Goal: Task Accomplishment & Management: Complete application form

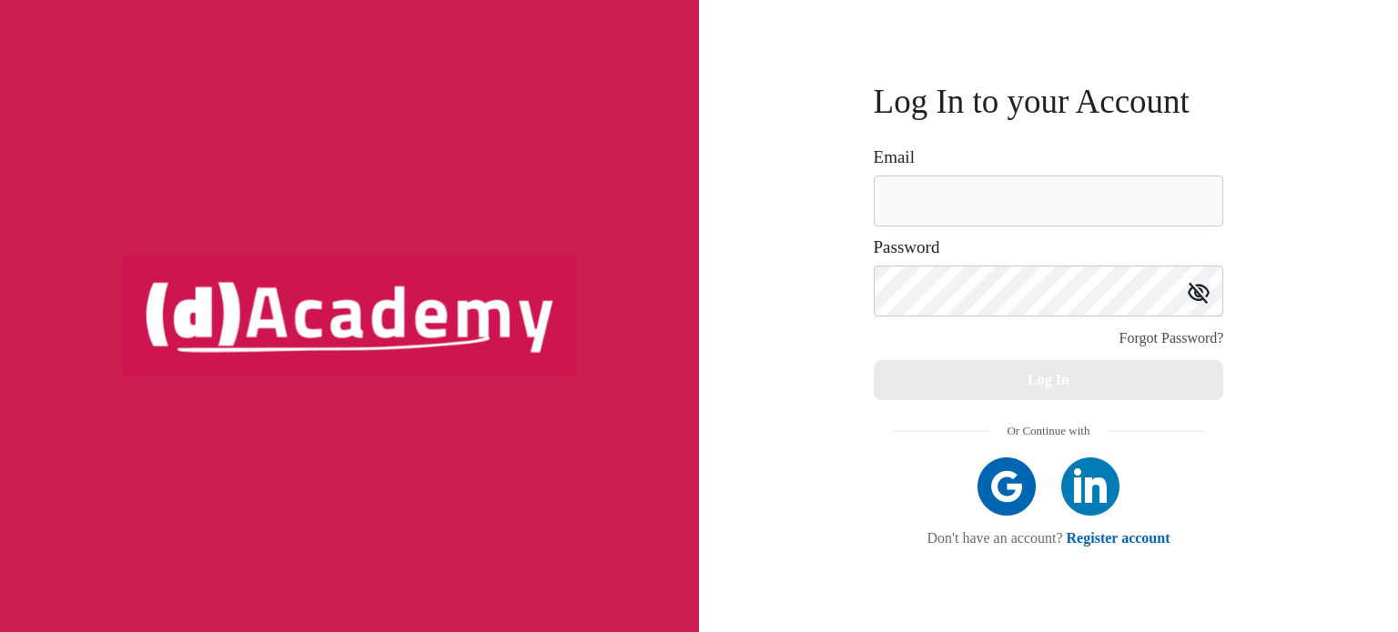
click at [1009, 490] on img at bounding box center [1006, 487] width 58 height 58
click at [1102, 495] on img at bounding box center [1090, 487] width 58 height 58
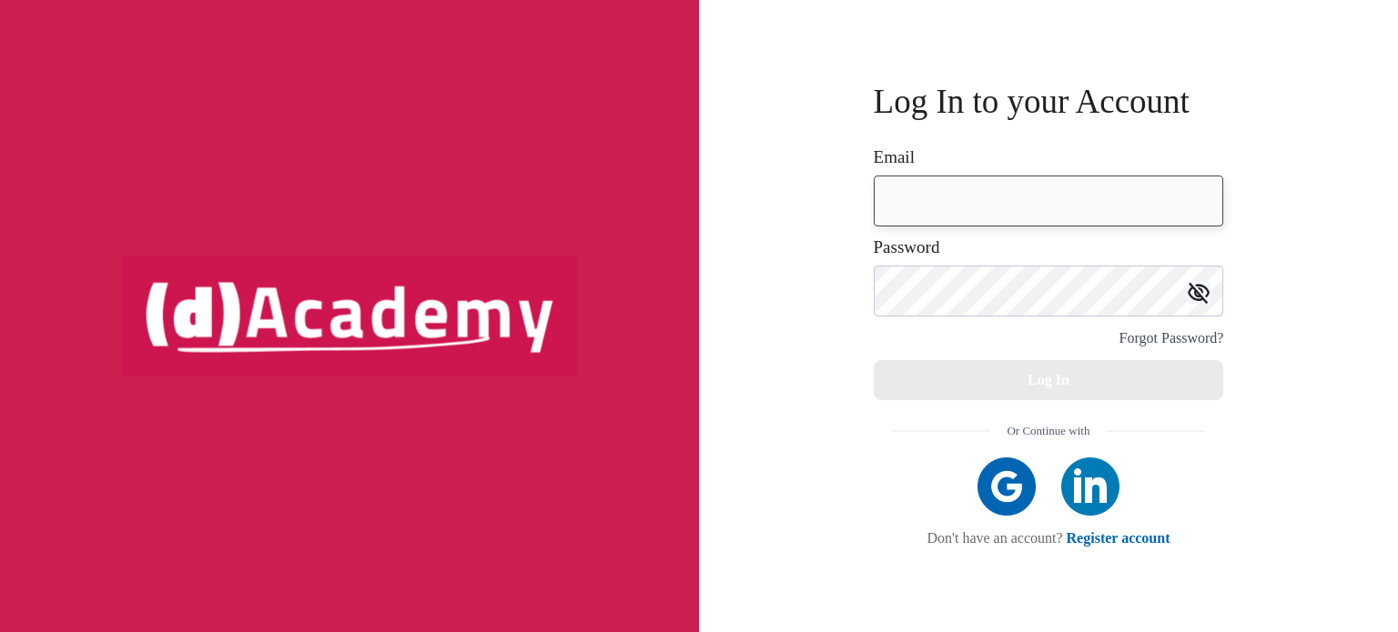
click at [967, 199] on input "email" at bounding box center [1048, 201] width 350 height 51
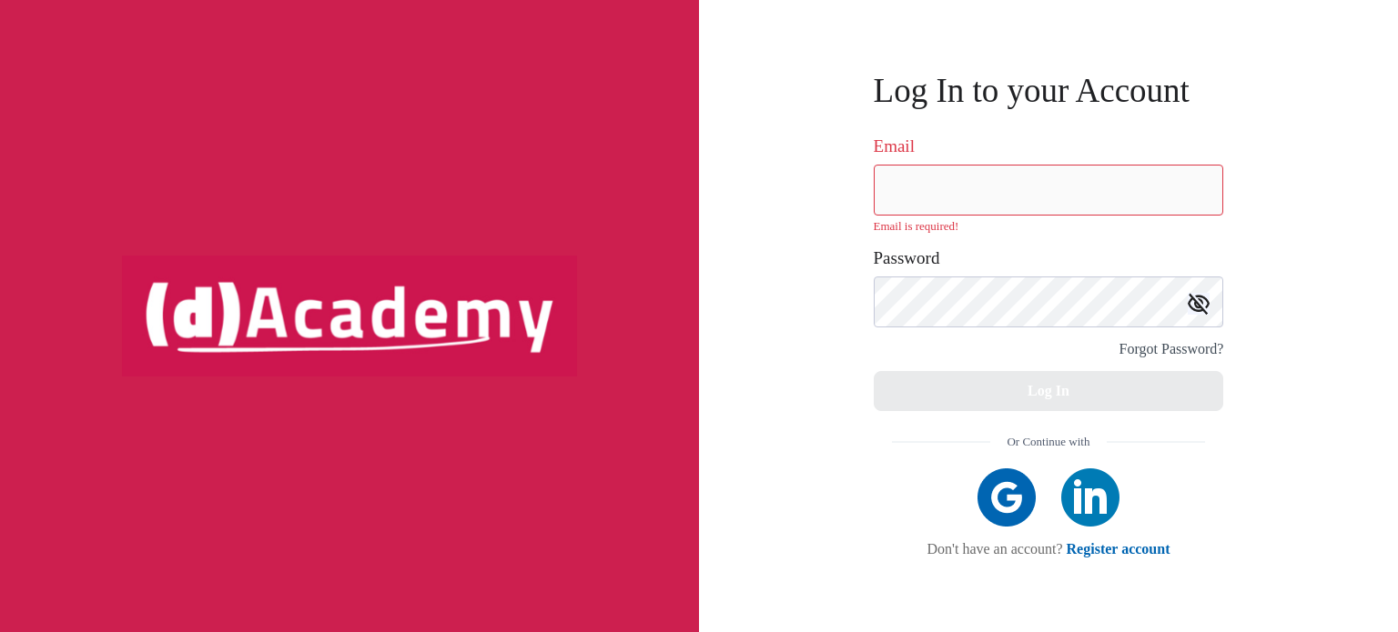
click at [1013, 481] on img at bounding box center [1006, 498] width 58 height 58
click at [1105, 494] on img at bounding box center [1090, 498] width 58 height 58
click at [1108, 497] on img at bounding box center [1090, 498] width 58 height 58
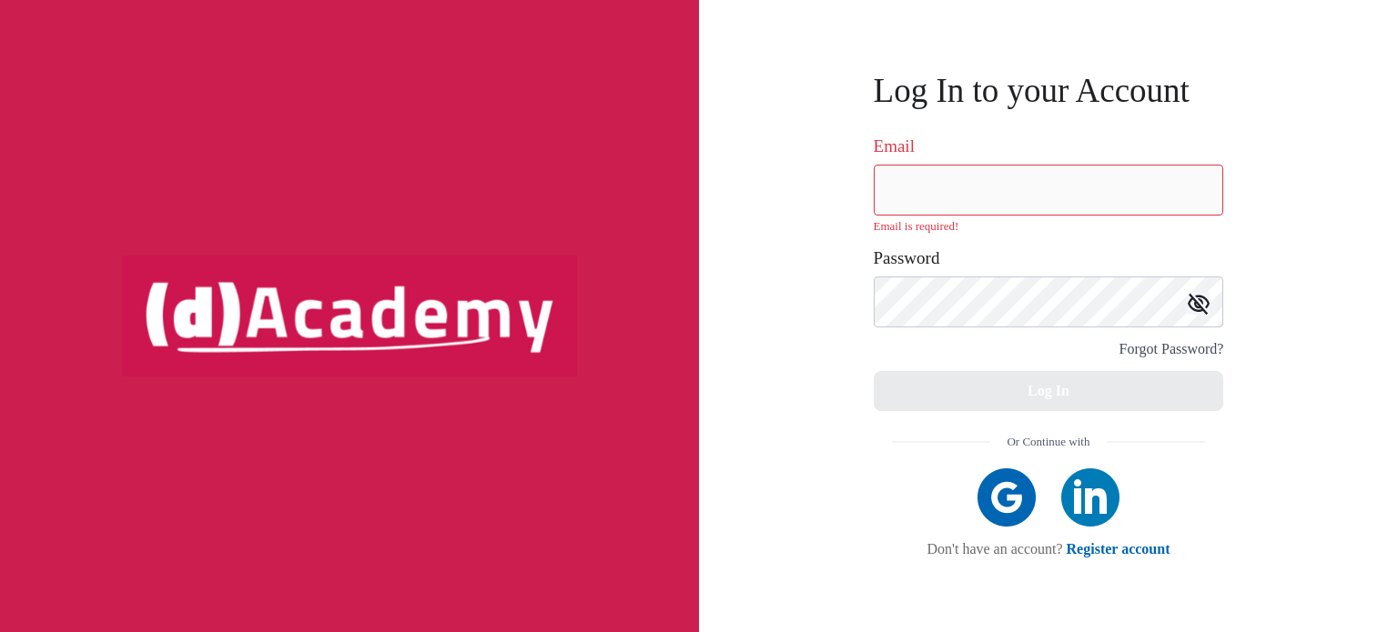
click at [1108, 497] on img at bounding box center [1090, 498] width 58 height 58
click at [1015, 488] on img at bounding box center [1006, 498] width 58 height 58
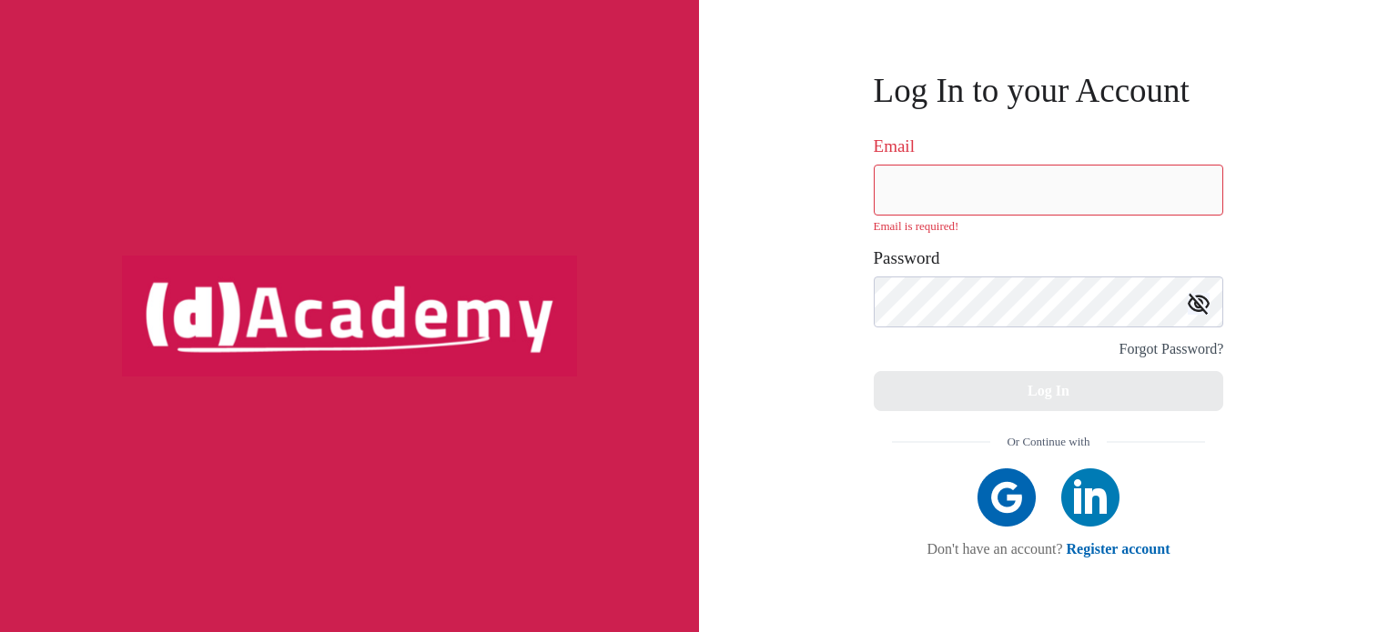
click at [1015, 488] on img at bounding box center [1006, 498] width 58 height 58
drag, startPoint x: 1015, startPoint y: 488, endPoint x: 1131, endPoint y: 494, distance: 115.7
click at [1131, 494] on div at bounding box center [1049, 498] width 336 height 58
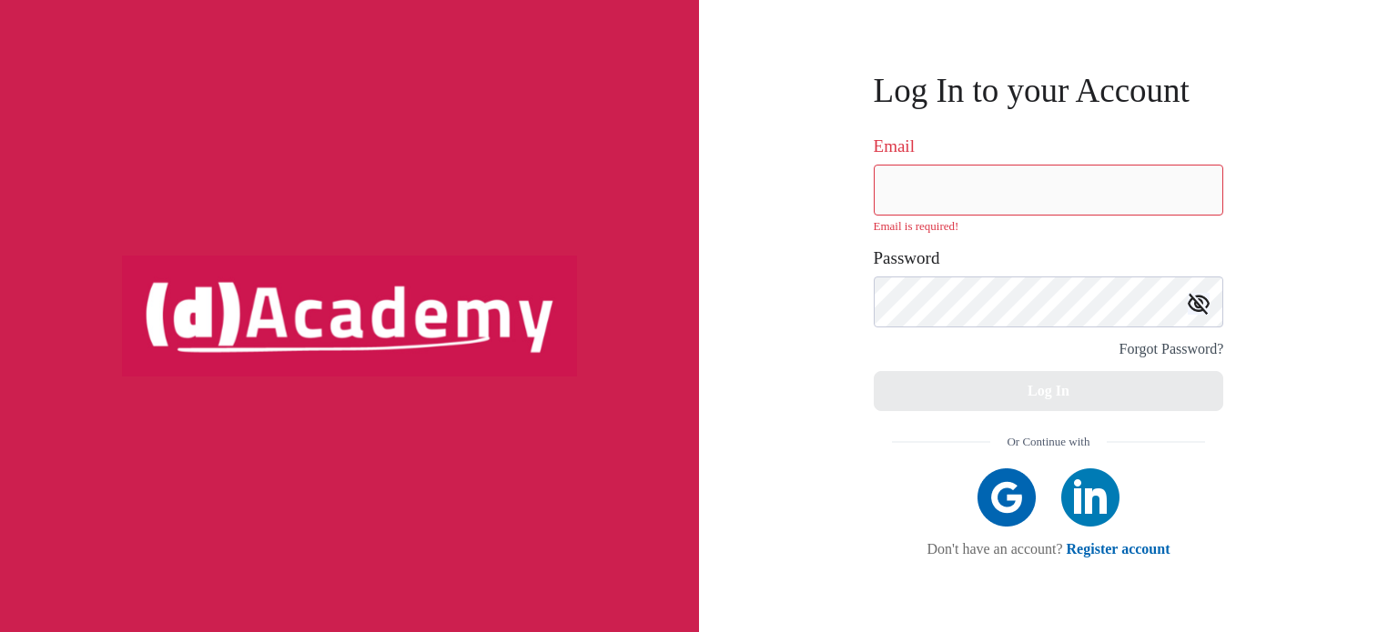
click at [1131, 494] on div at bounding box center [1090, 498] width 84 height 58
drag, startPoint x: 1131, startPoint y: 494, endPoint x: 1277, endPoint y: 513, distance: 147.7
click at [1277, 513] on div "Log In to your Account Email Email is required! Password Forgot Password? Log I…" at bounding box center [1048, 316] width 699 height 632
click at [1143, 174] on input "email" at bounding box center [1048, 190] width 350 height 51
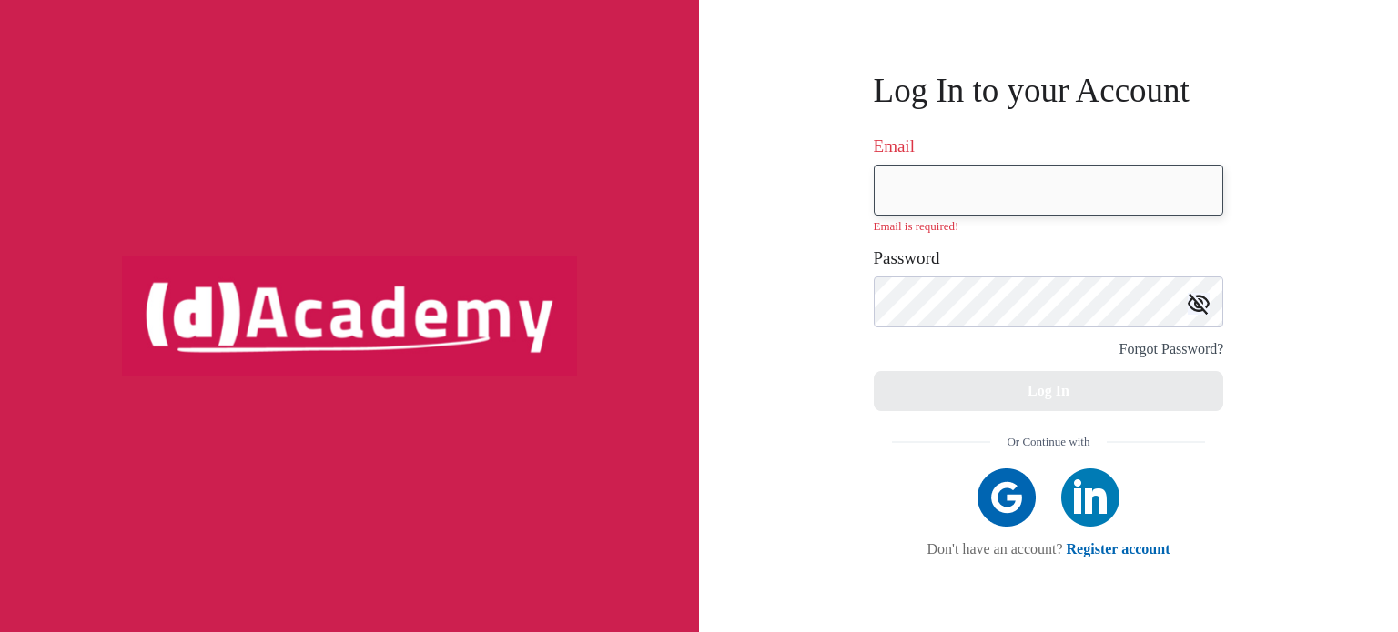
type input "**********"
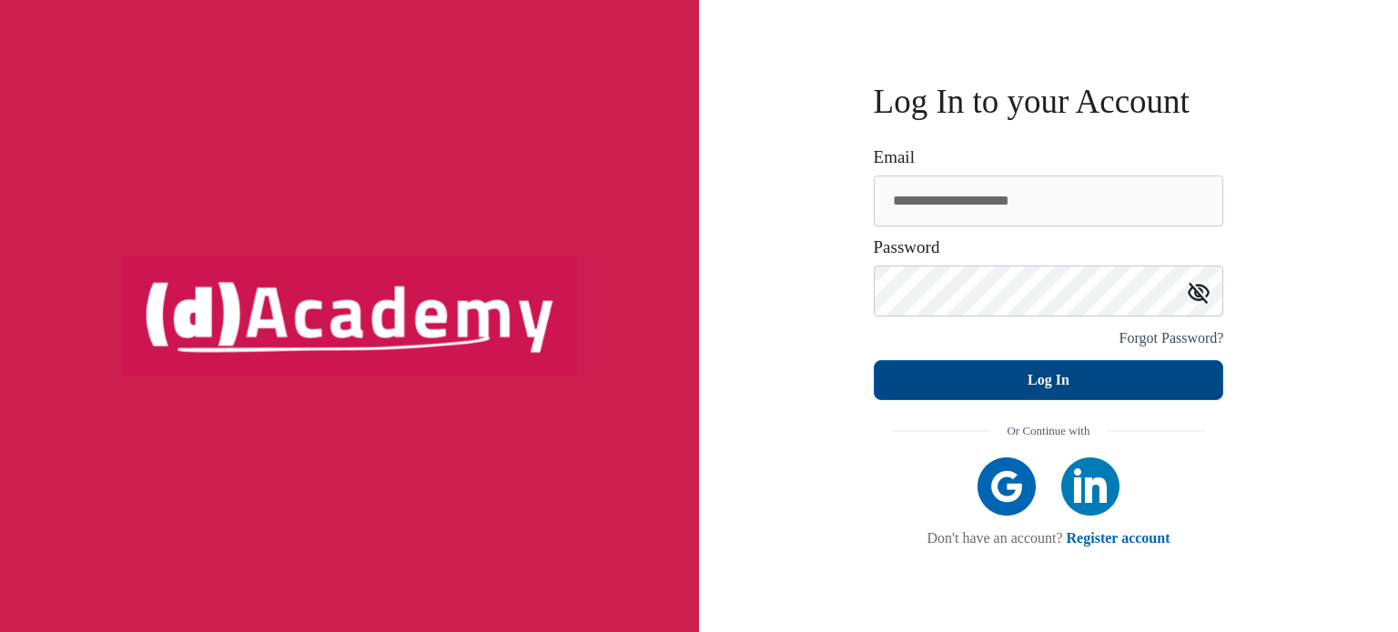
click at [1106, 385] on button "Log In" at bounding box center [1048, 380] width 350 height 40
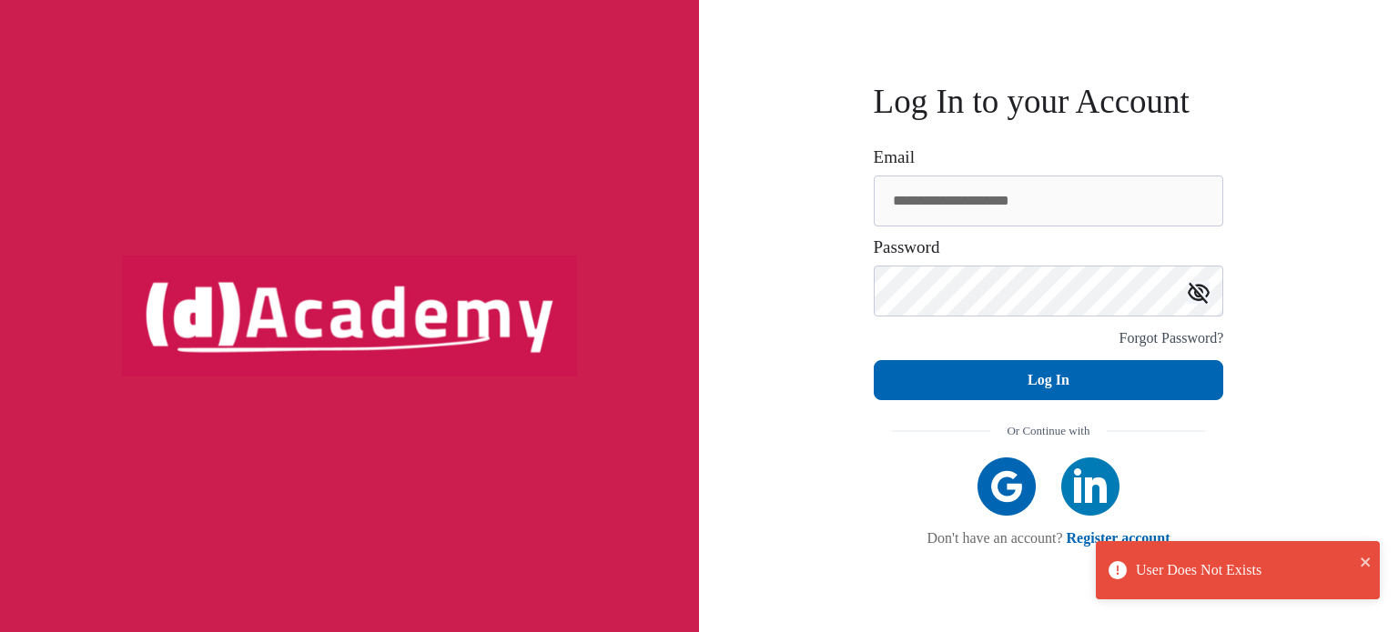
click at [1151, 539] on div "User Does Not Exists" at bounding box center [1237, 578] width 291 height 80
click at [1365, 563] on icon "close" at bounding box center [1364, 562] width 9 height 9
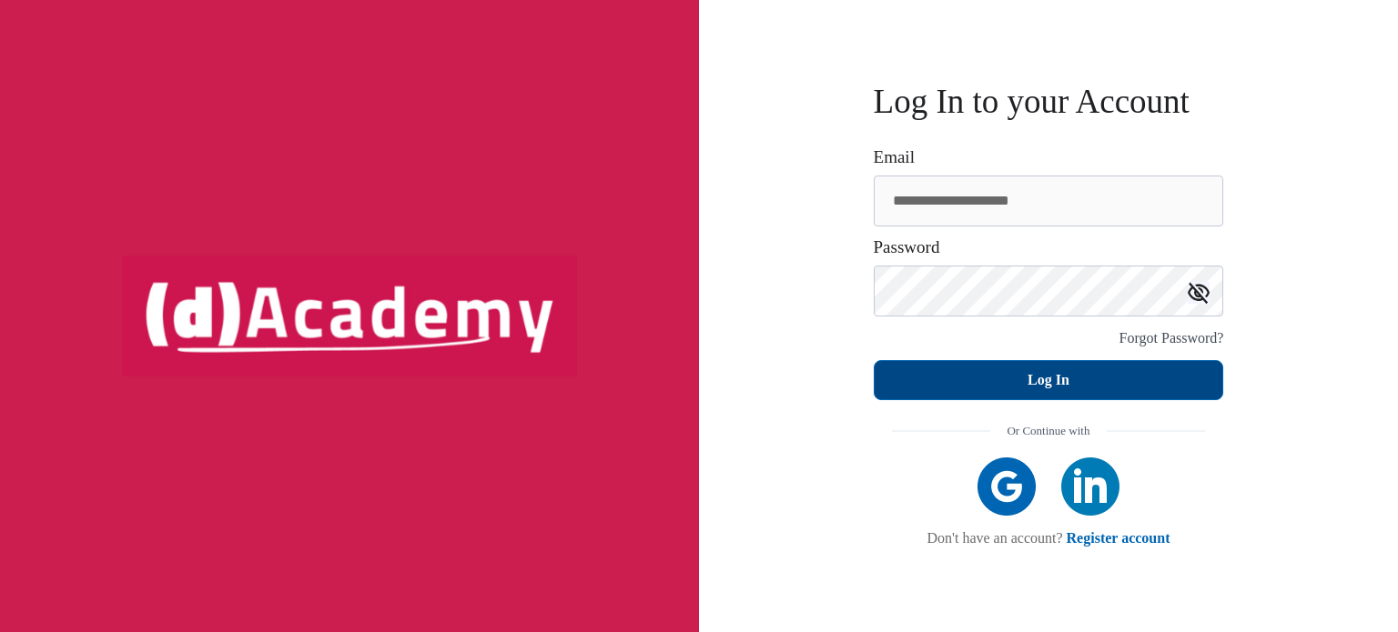
click at [1202, 378] on button "Log In" at bounding box center [1048, 380] width 350 height 40
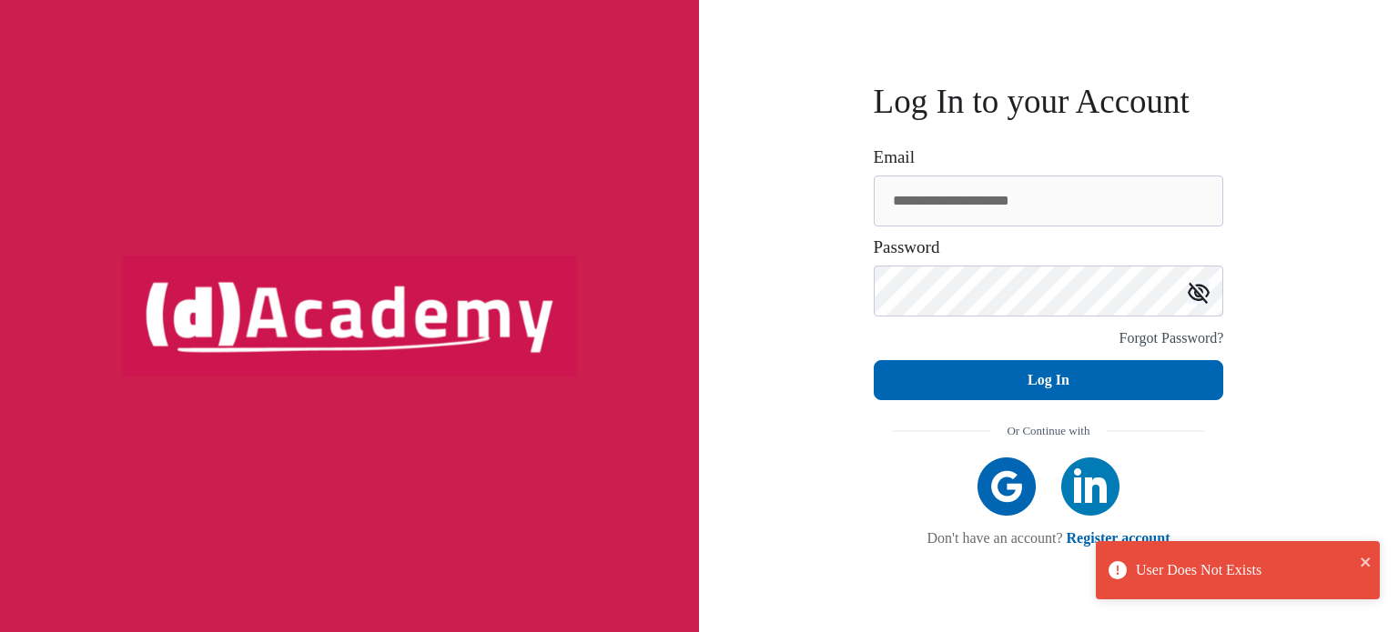
click at [1252, 570] on div "User Does Not Exists" at bounding box center [1245, 570] width 218 height 25
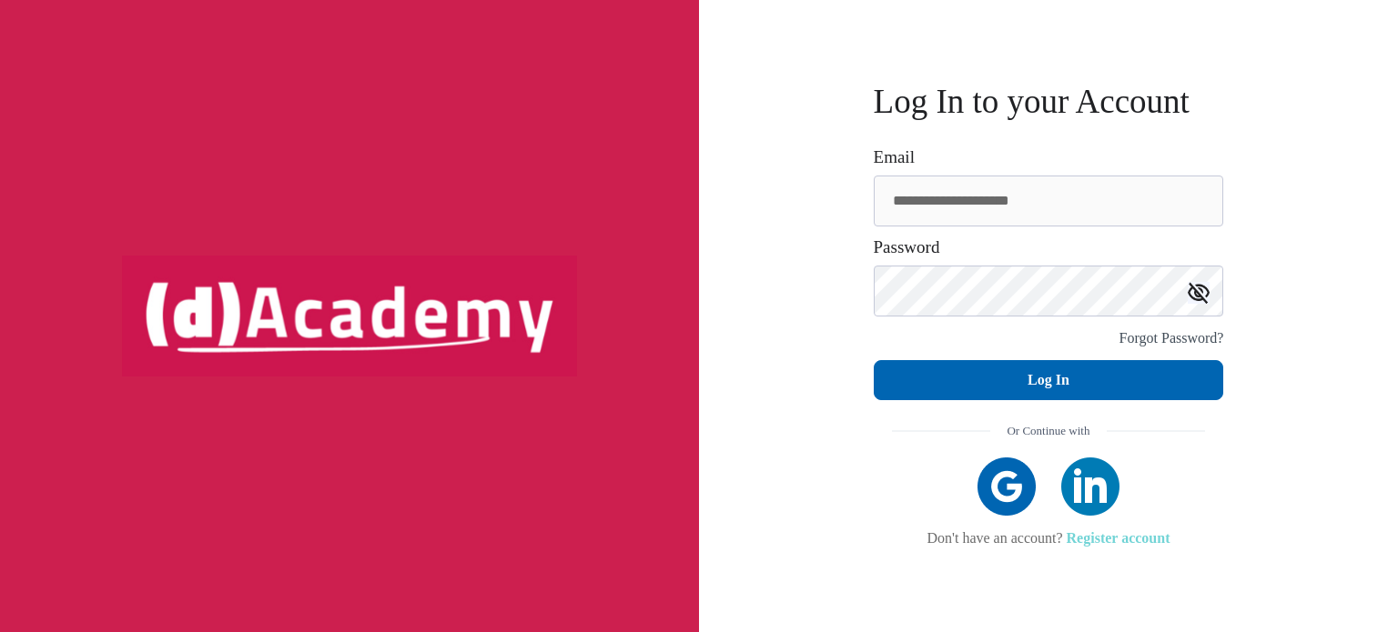
click at [1170, 540] on link "Register account" at bounding box center [1118, 537] width 104 height 15
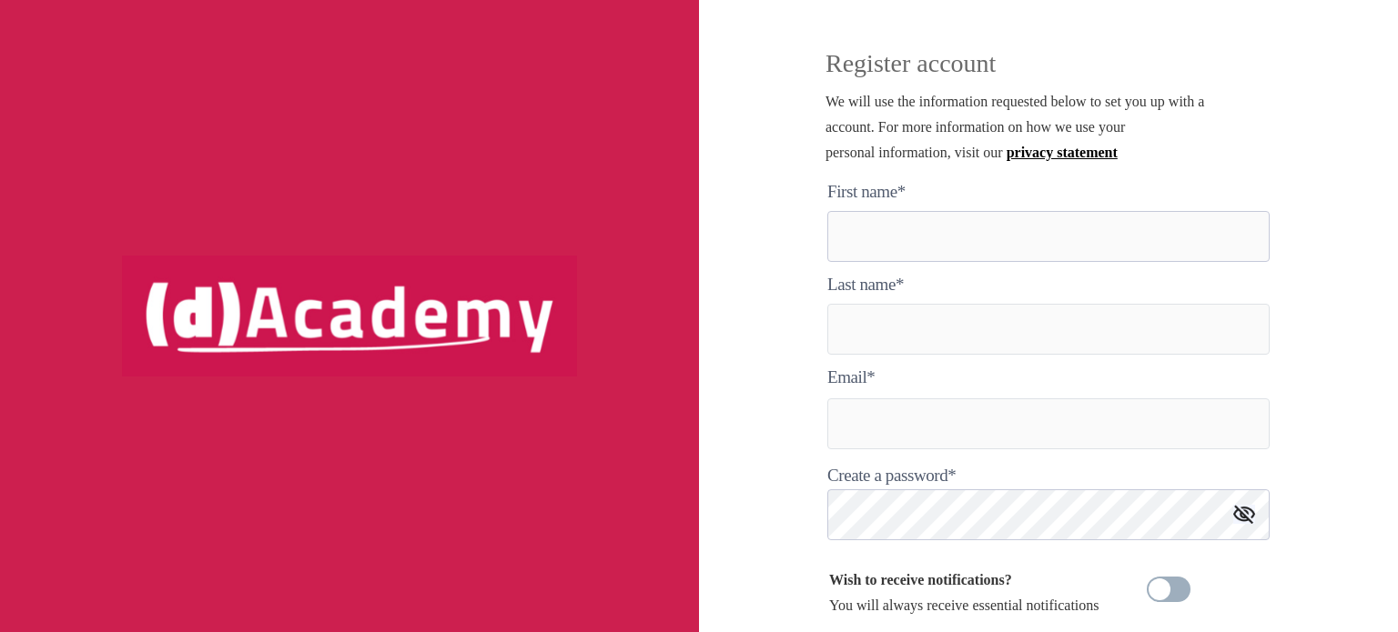
click at [1195, 237] on here "text" at bounding box center [1048, 236] width 442 height 51
type here "*******"
click at [1136, 322] on input "text" at bounding box center [1048, 329] width 442 height 51
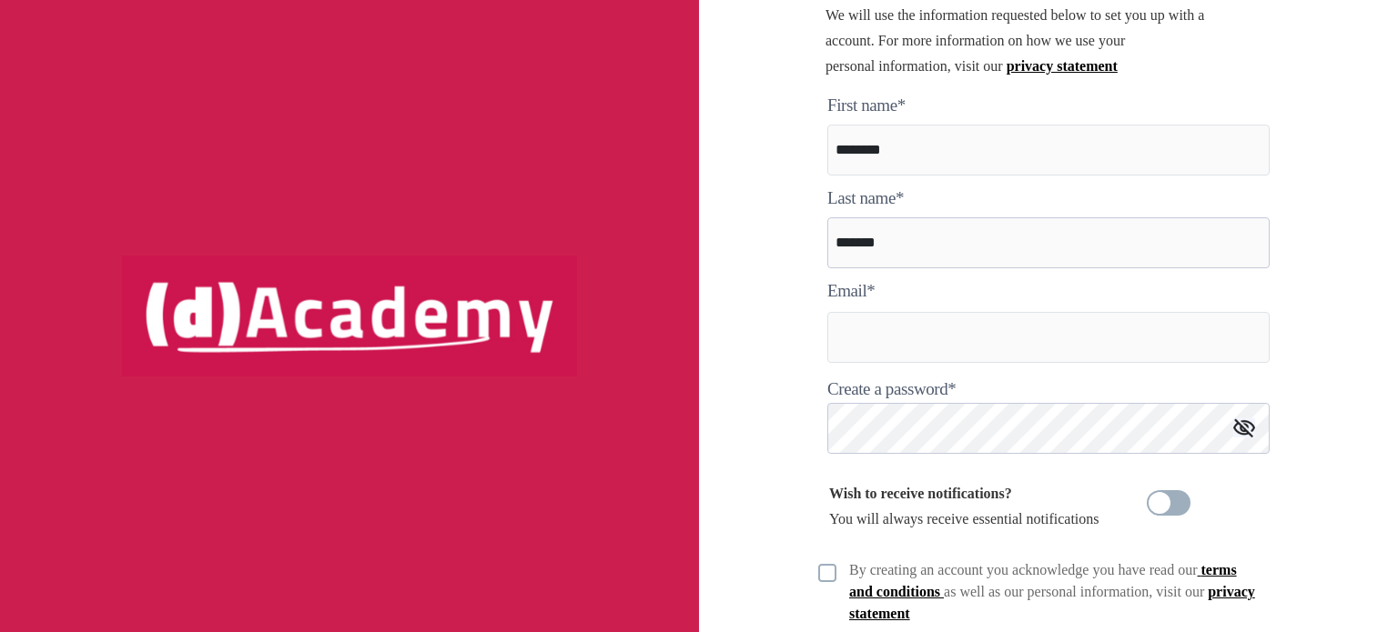
scroll to position [87, 0]
type input "*******"
click at [1136, 333] on input "text" at bounding box center [1048, 336] width 442 height 51
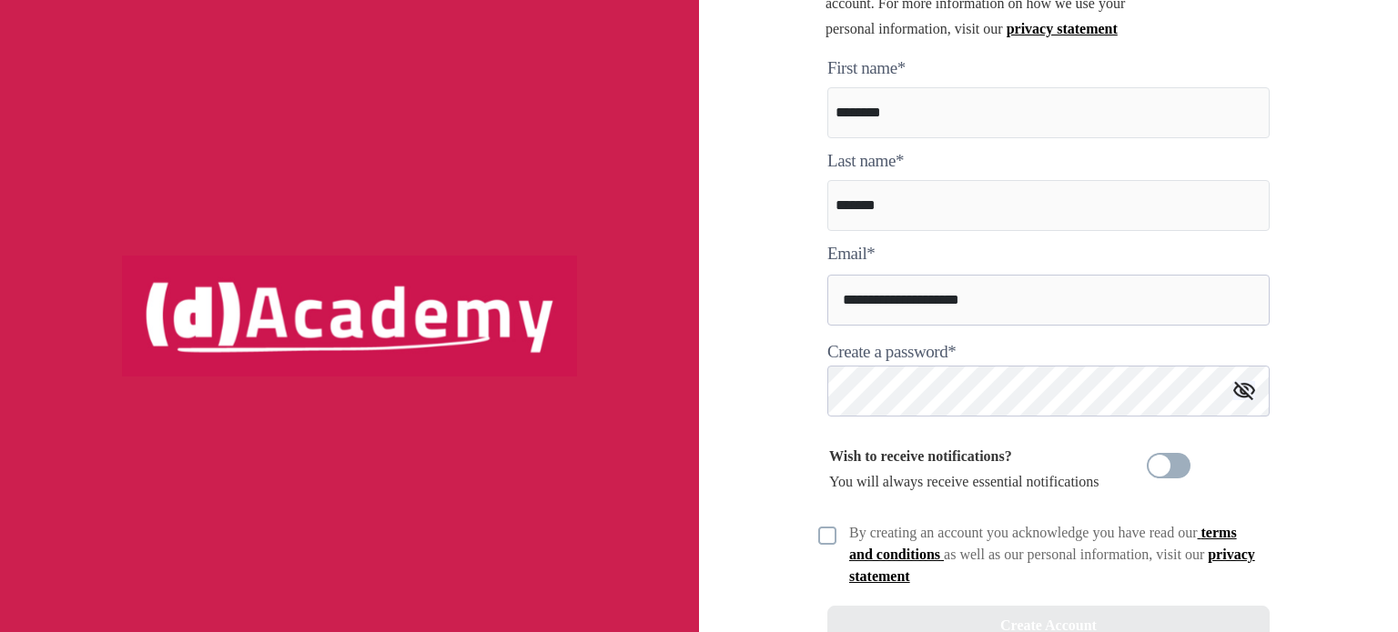
scroll to position [124, 0]
type input "**********"
click at [1250, 396] on img at bounding box center [1244, 390] width 22 height 19
click at [1250, 396] on img at bounding box center [1244, 391] width 22 height 22
click at [1250, 396] on img at bounding box center [1244, 390] width 22 height 19
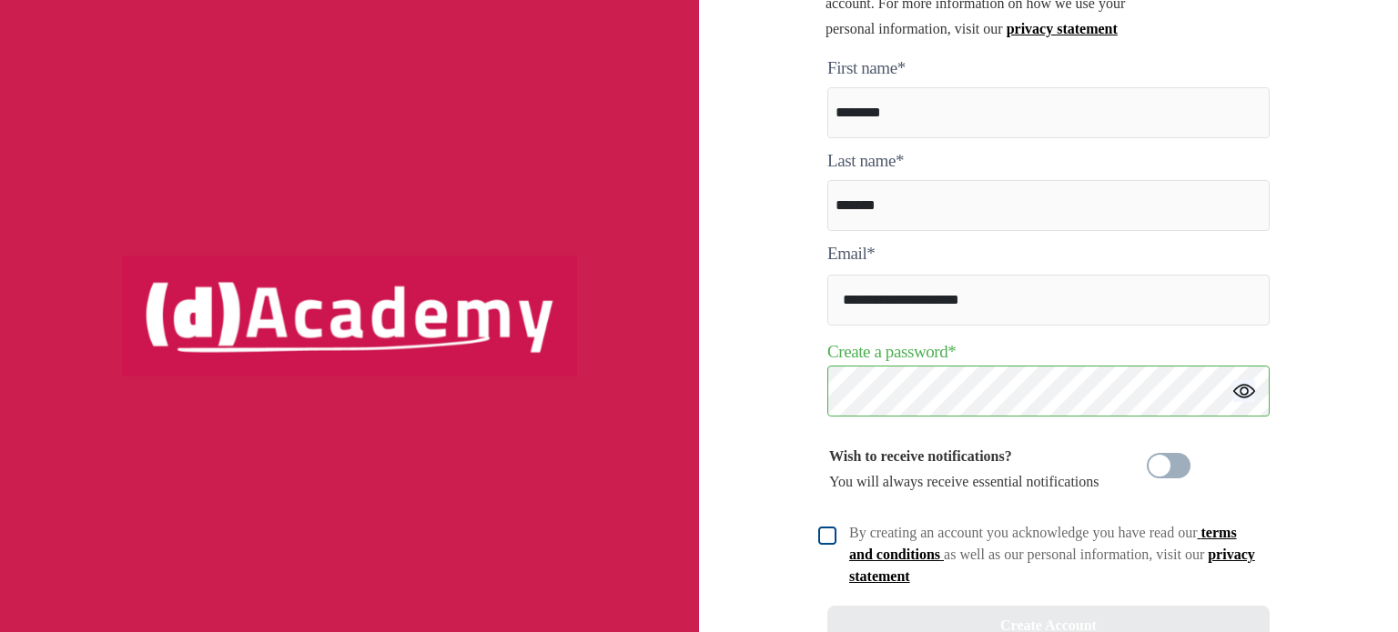
click at [835, 541] on img at bounding box center [827, 536] width 18 height 18
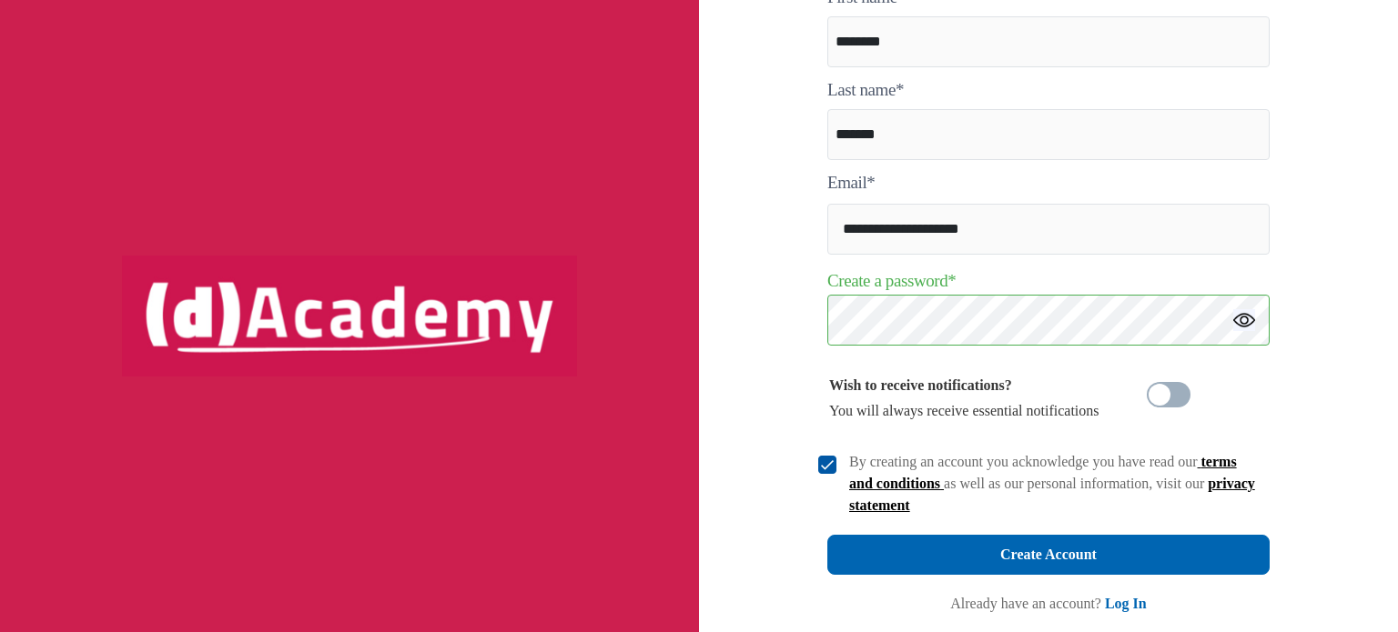
scroll to position [194, 0]
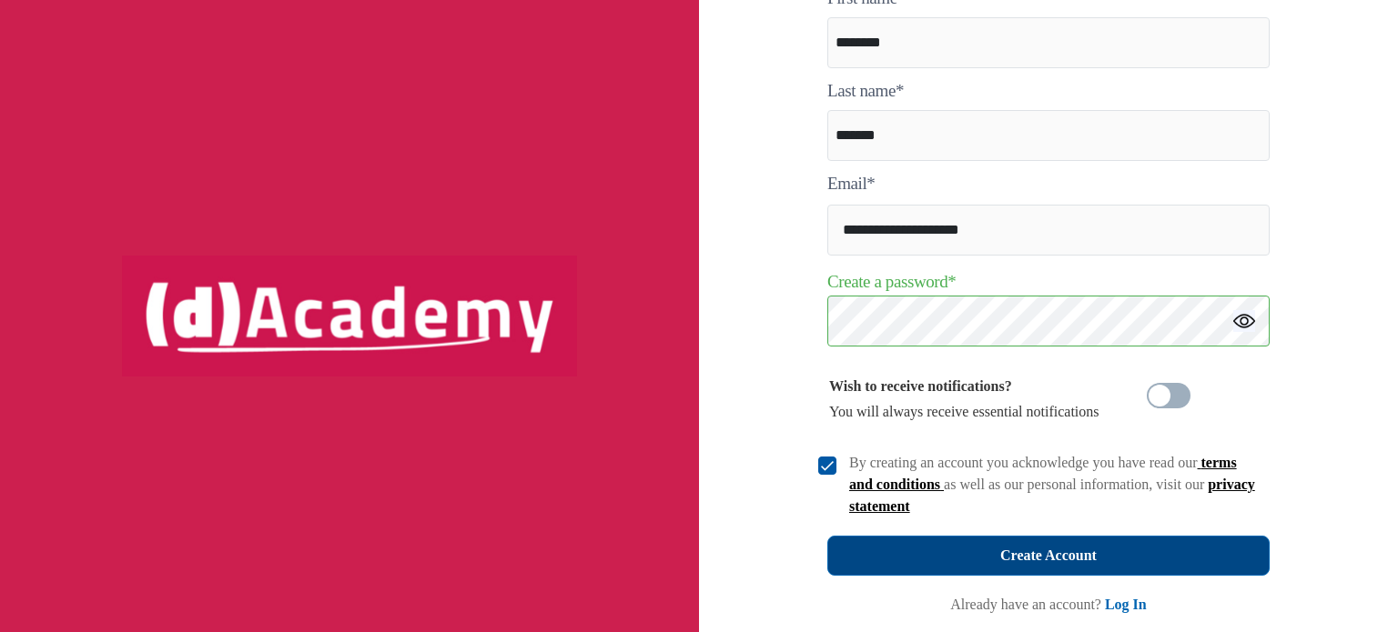
click at [1252, 551] on button "Create Account" at bounding box center [1048, 556] width 442 height 40
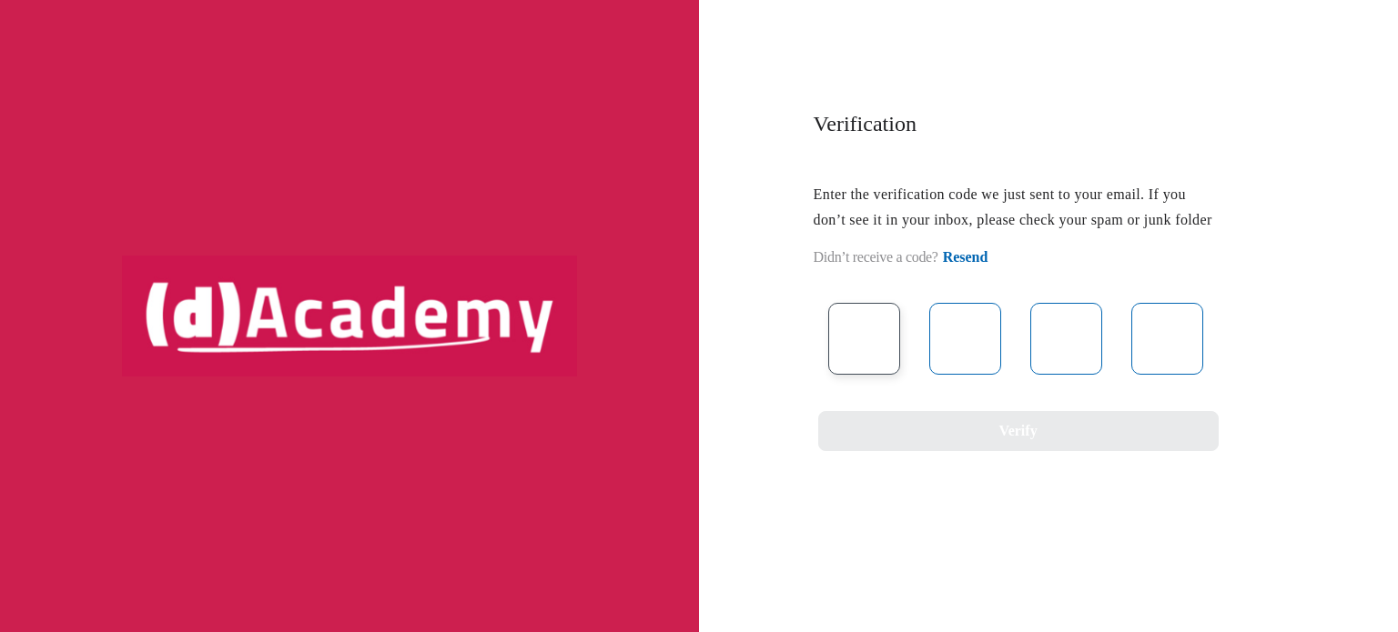
click at [881, 360] on input "text" at bounding box center [864, 339] width 72 height 72
type input "*"
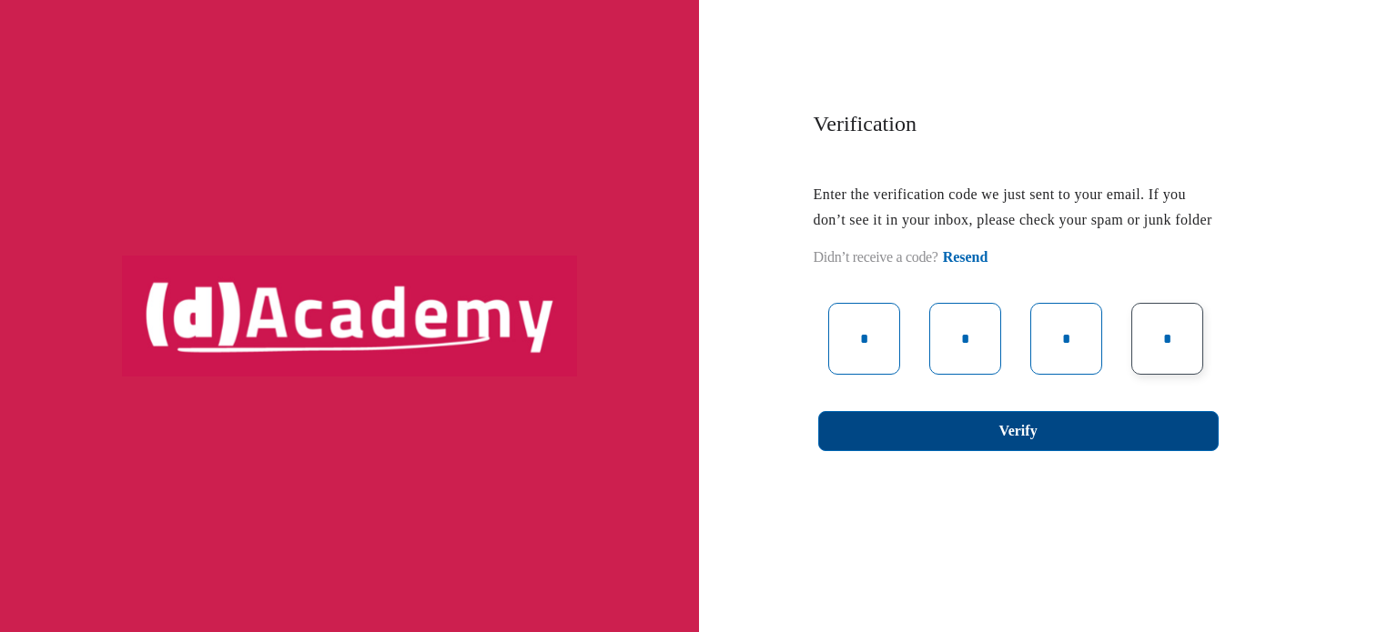
type input "*"
click at [935, 451] on button "Verify" at bounding box center [1018, 431] width 400 height 40
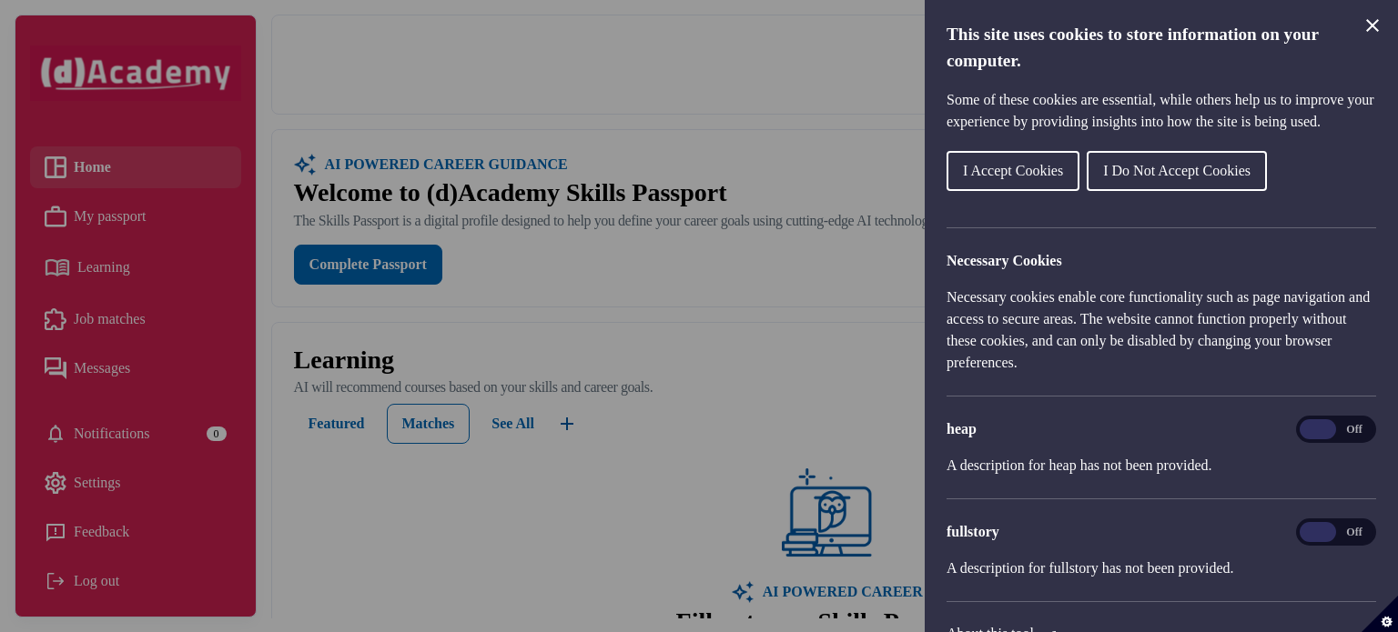
click at [1044, 178] on span "I Accept Cookies" at bounding box center [1013, 170] width 100 height 15
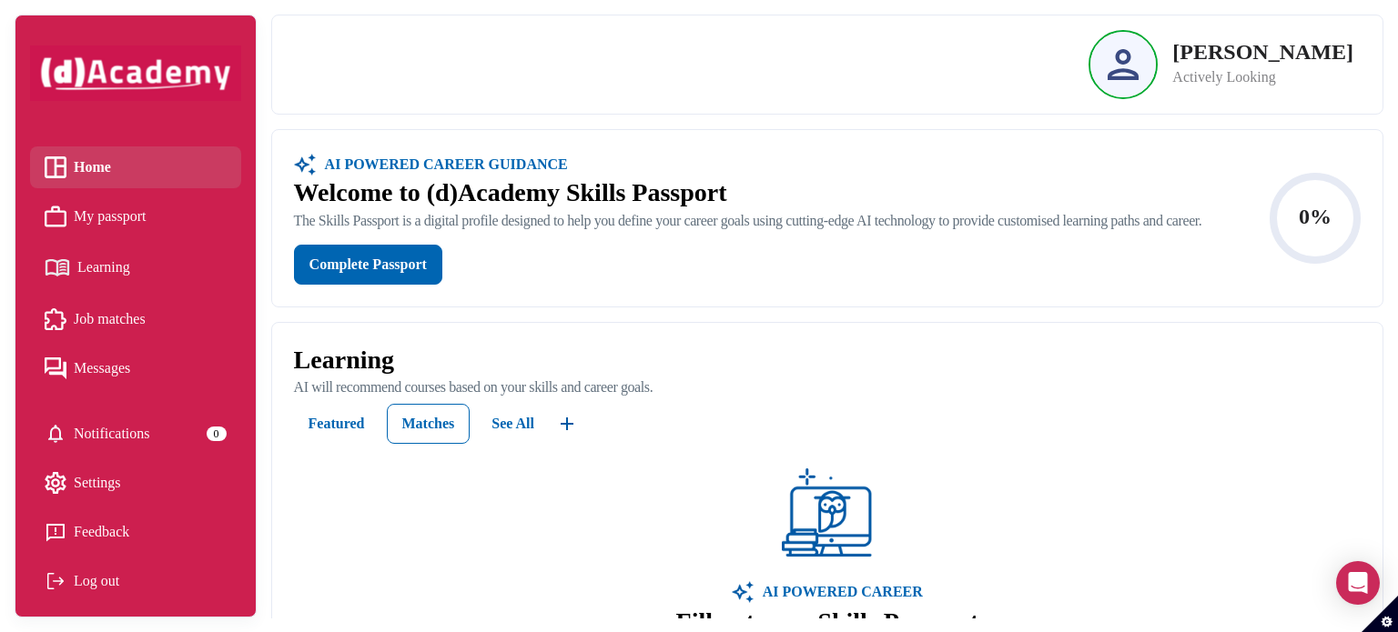
click at [1253, 78] on p "Actively Looking" at bounding box center [1262, 77] width 181 height 22
click at [132, 206] on span "My passport" at bounding box center [110, 216] width 73 height 27
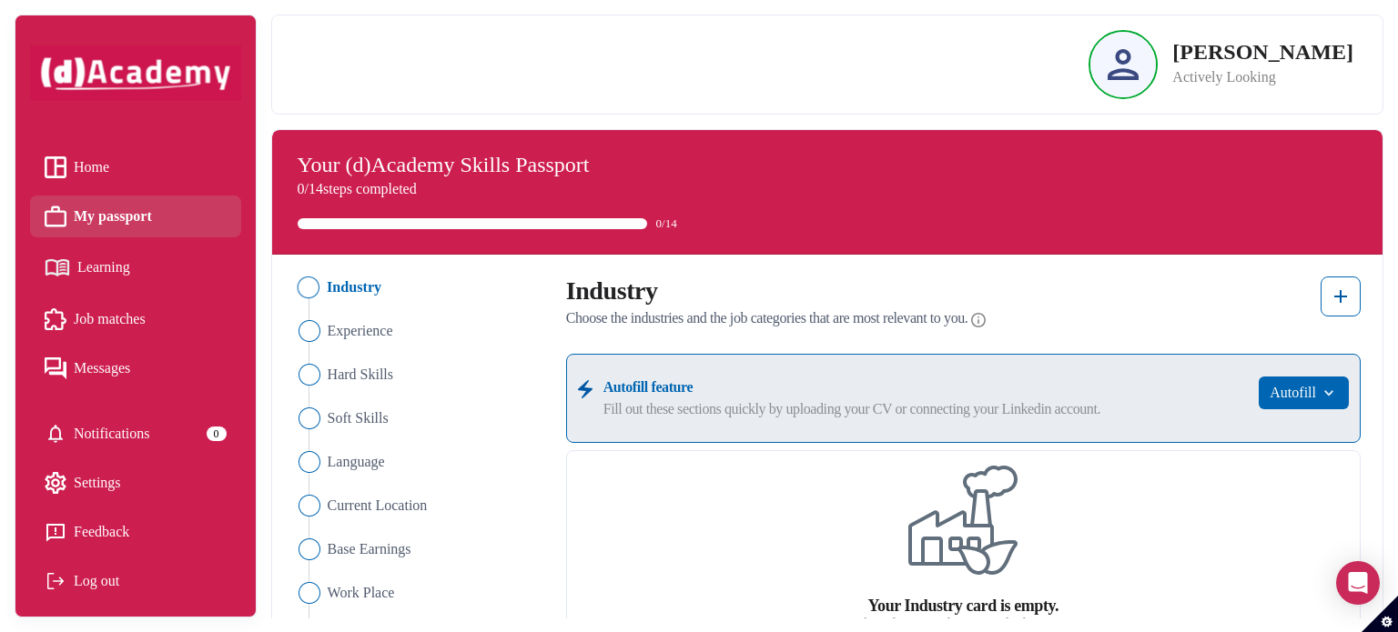
click at [130, 264] on span "Learning" at bounding box center [103, 267] width 53 height 27
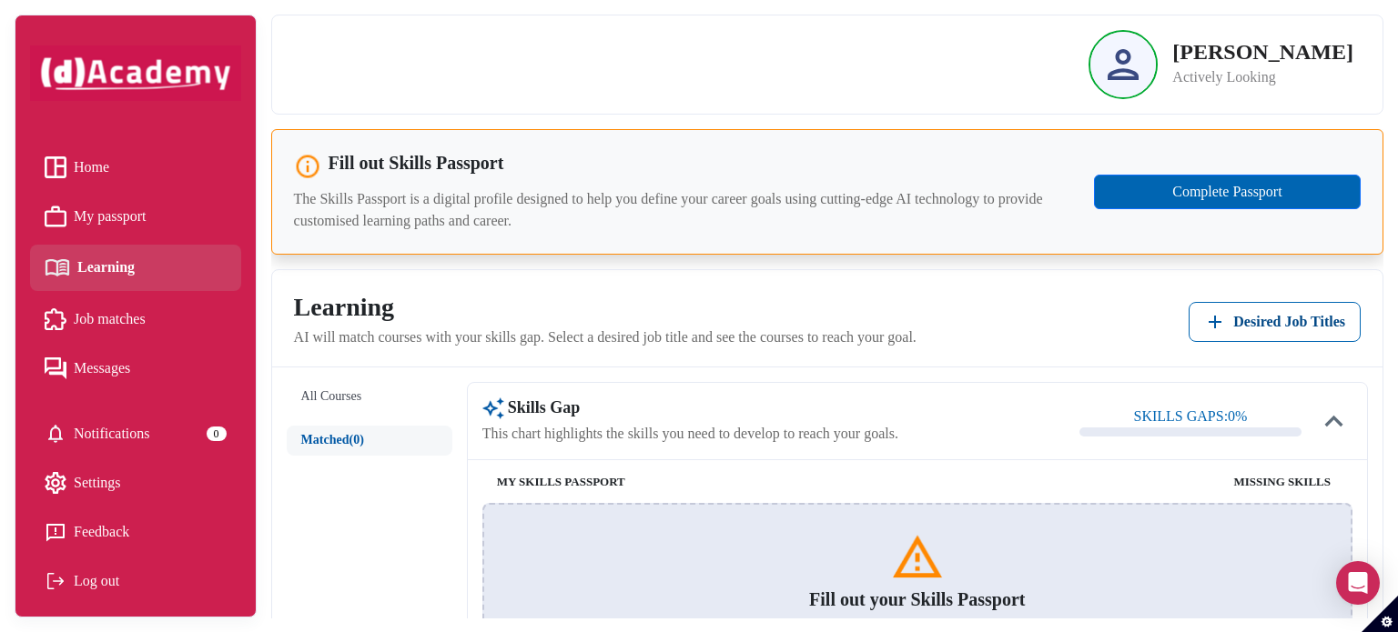
click at [136, 219] on span "My passport" at bounding box center [110, 216] width 73 height 27
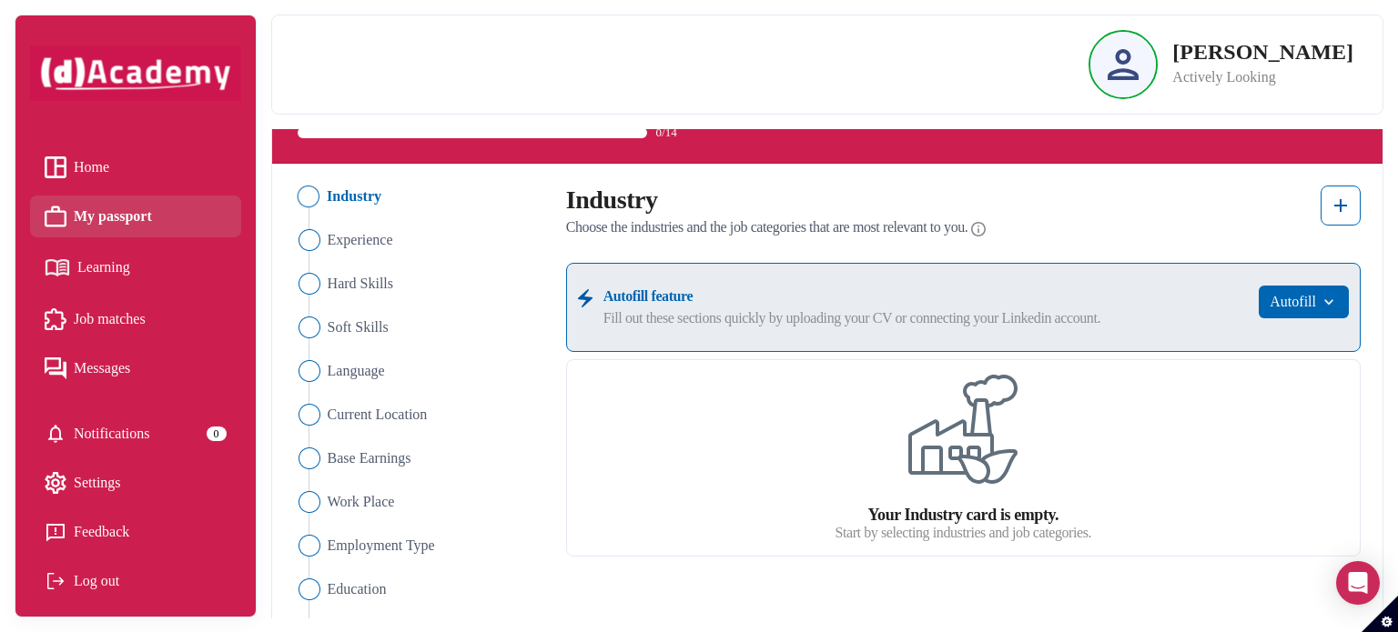
scroll to position [89, 0]
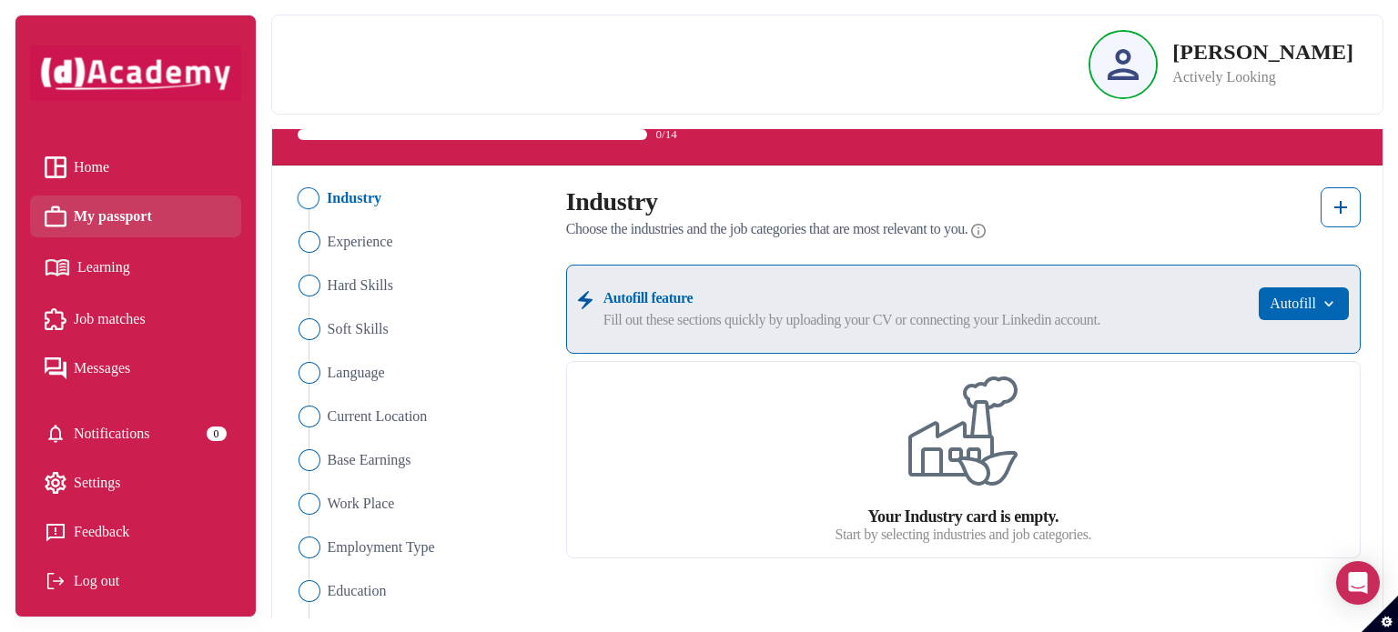
click at [648, 317] on label "Fill out these sections quickly by uploading your CV or connecting your Linkedi…" at bounding box center [925, 320] width 645 height 22
drag, startPoint x: 1296, startPoint y: 31, endPoint x: 1298, endPoint y: 47, distance: 16.6
click at [1297, 43] on div "[PERSON_NAME] Actively Looking" at bounding box center [1220, 64] width 265 height 69
click at [1299, 54] on p "[PERSON_NAME]" at bounding box center [1262, 52] width 181 height 22
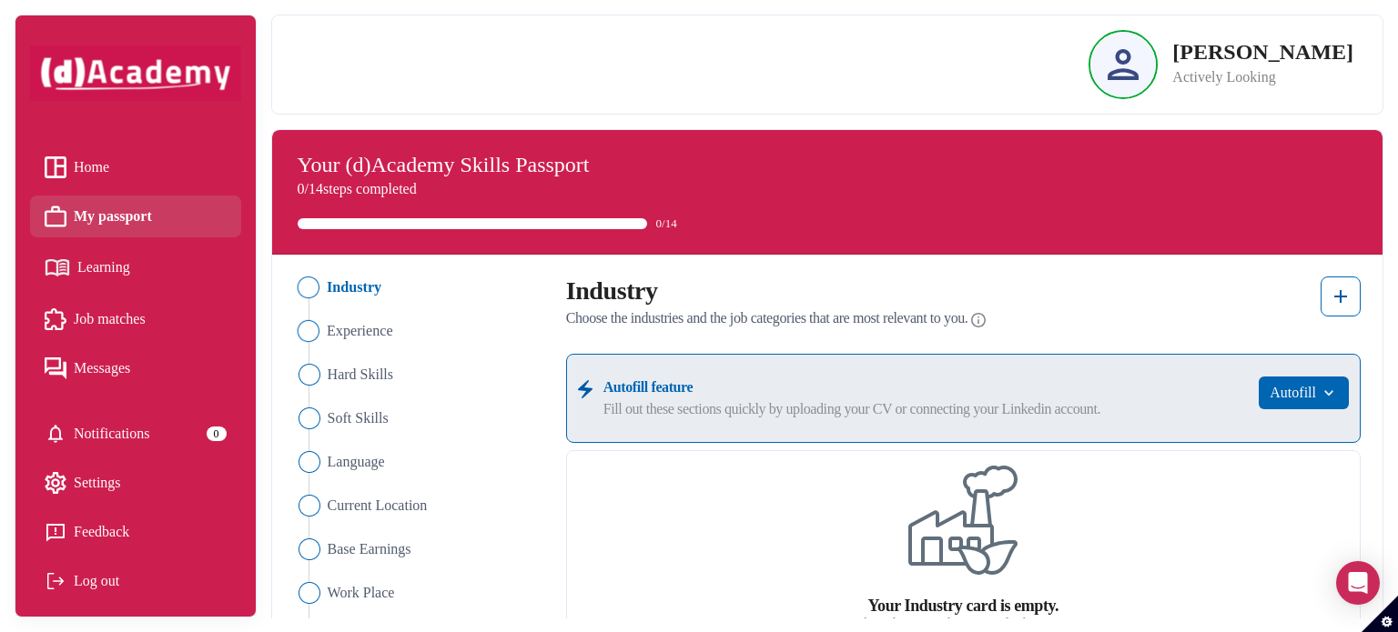
click at [300, 335] on img "Close" at bounding box center [308, 331] width 22 height 22
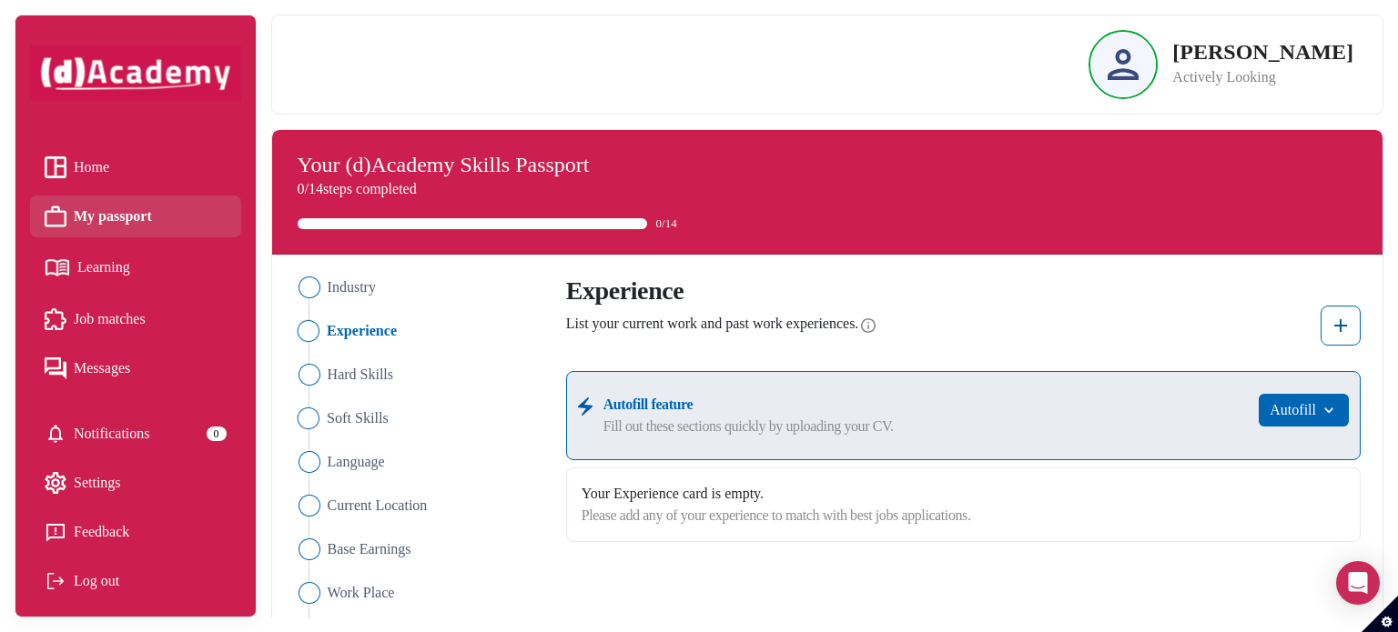
click at [319, 418] on Skills "Soft Skills" at bounding box center [418, 419] width 253 height 22
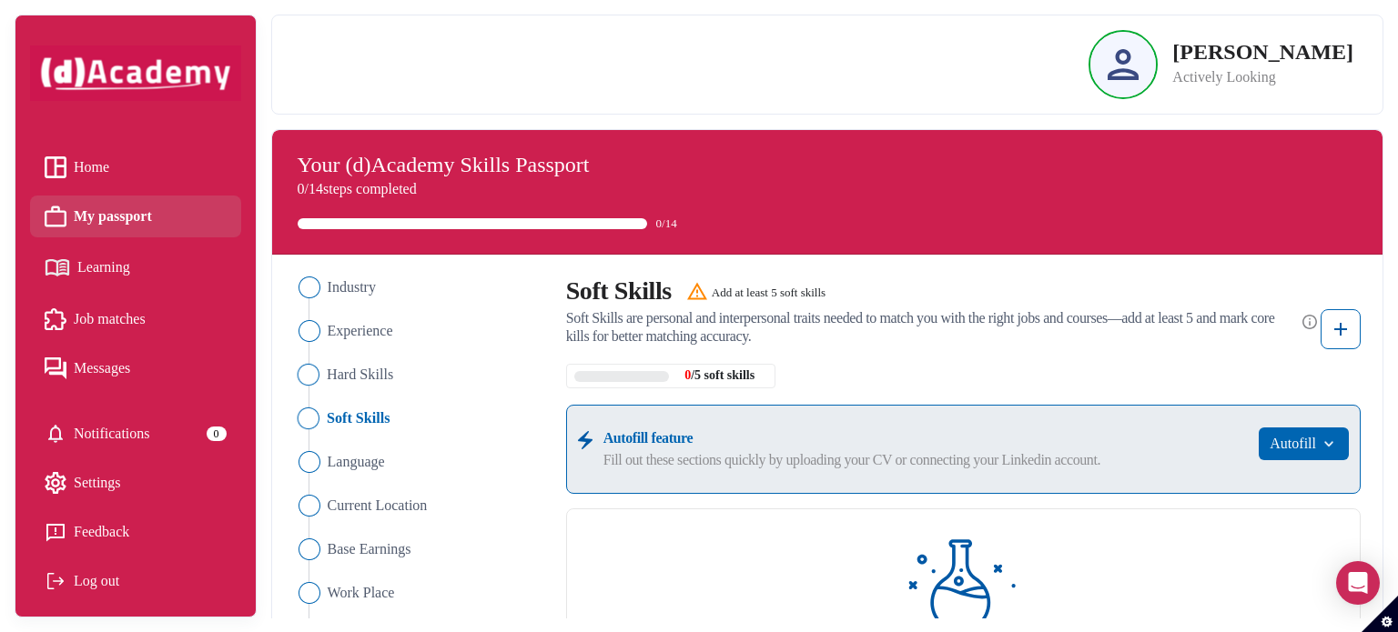
click at [314, 370] on img "Close" at bounding box center [308, 375] width 22 height 22
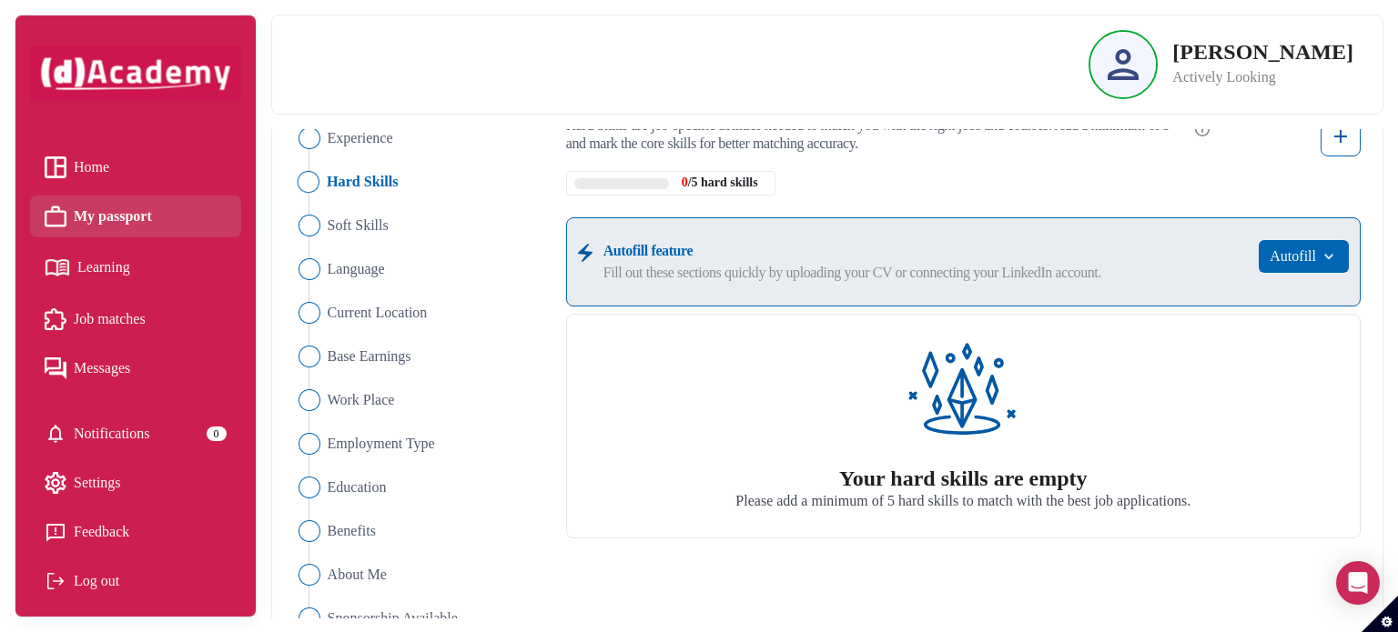
scroll to position [269, 0]
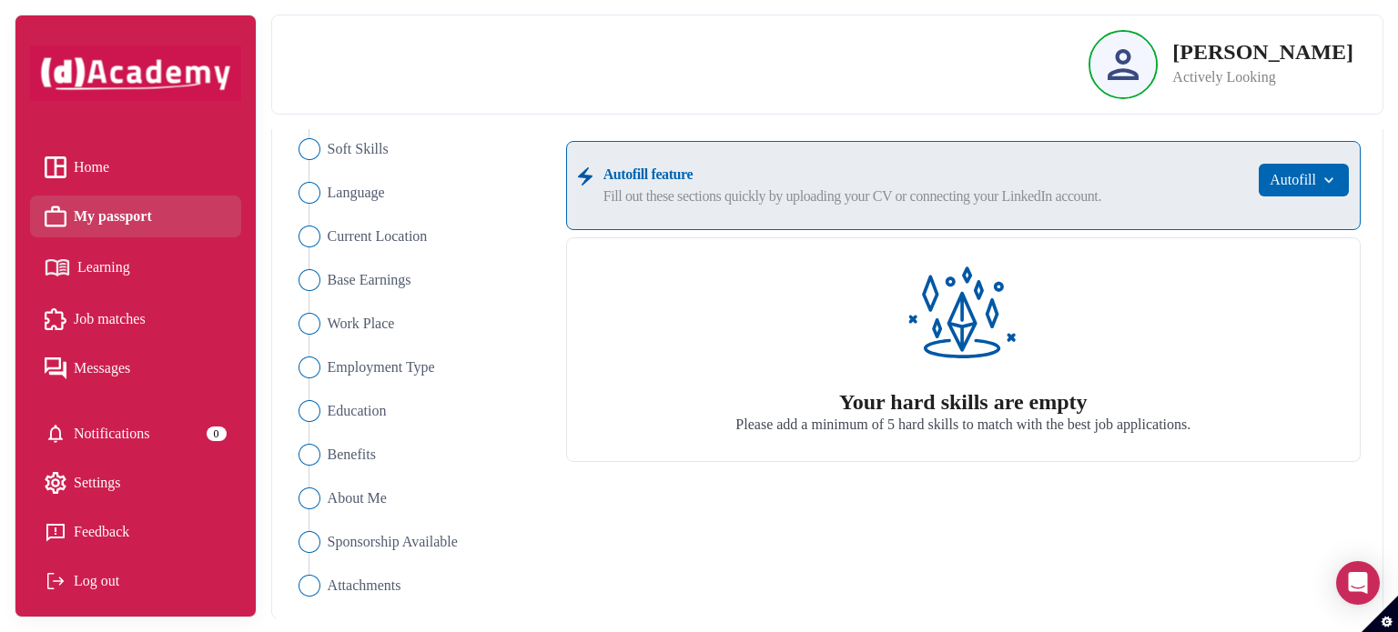
click at [144, 323] on span "Job matches" at bounding box center [110, 319] width 72 height 27
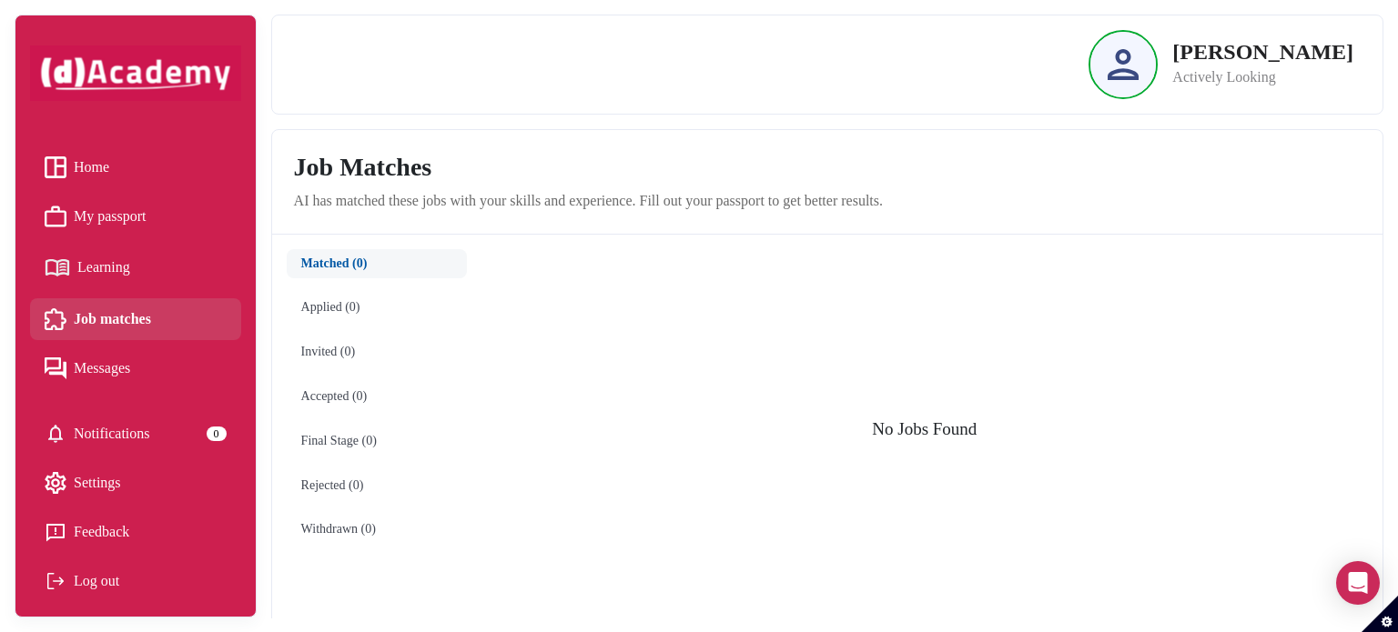
click at [138, 275] on link "Learning" at bounding box center [136, 268] width 182 height 32
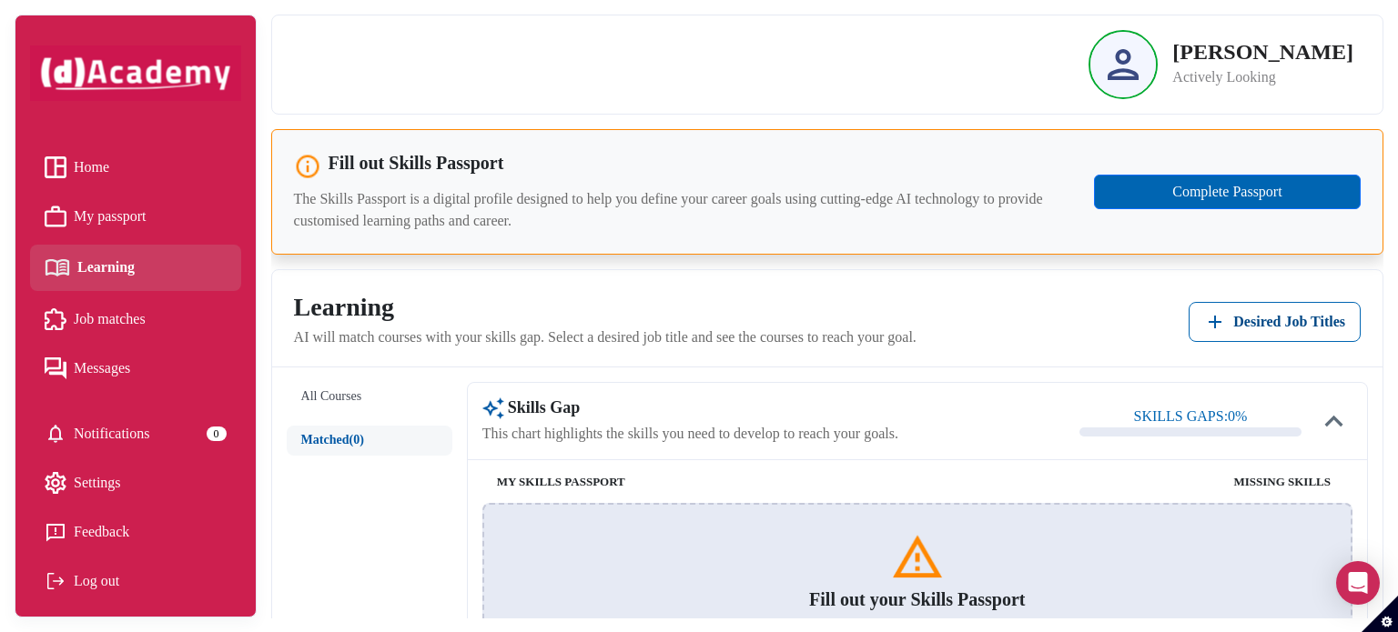
click at [109, 170] on span "Home" at bounding box center [91, 167] width 35 height 27
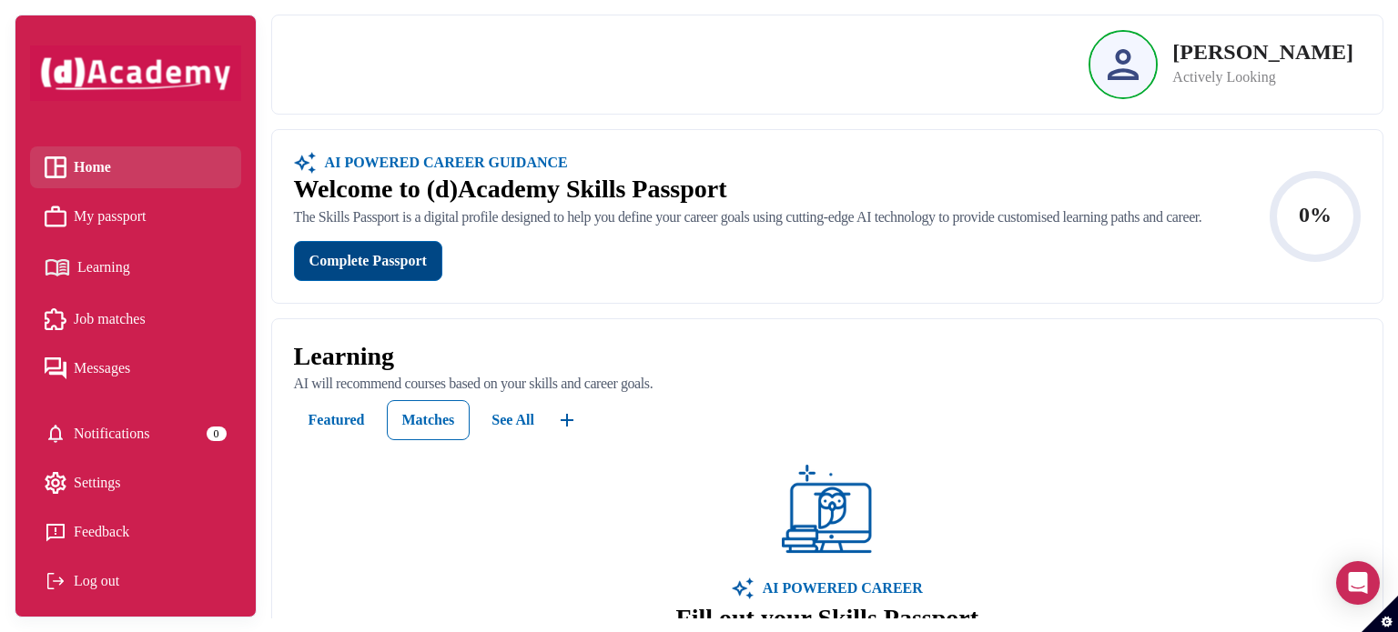
click at [337, 272] on div "Complete Passport" at bounding box center [367, 261] width 117 height 22
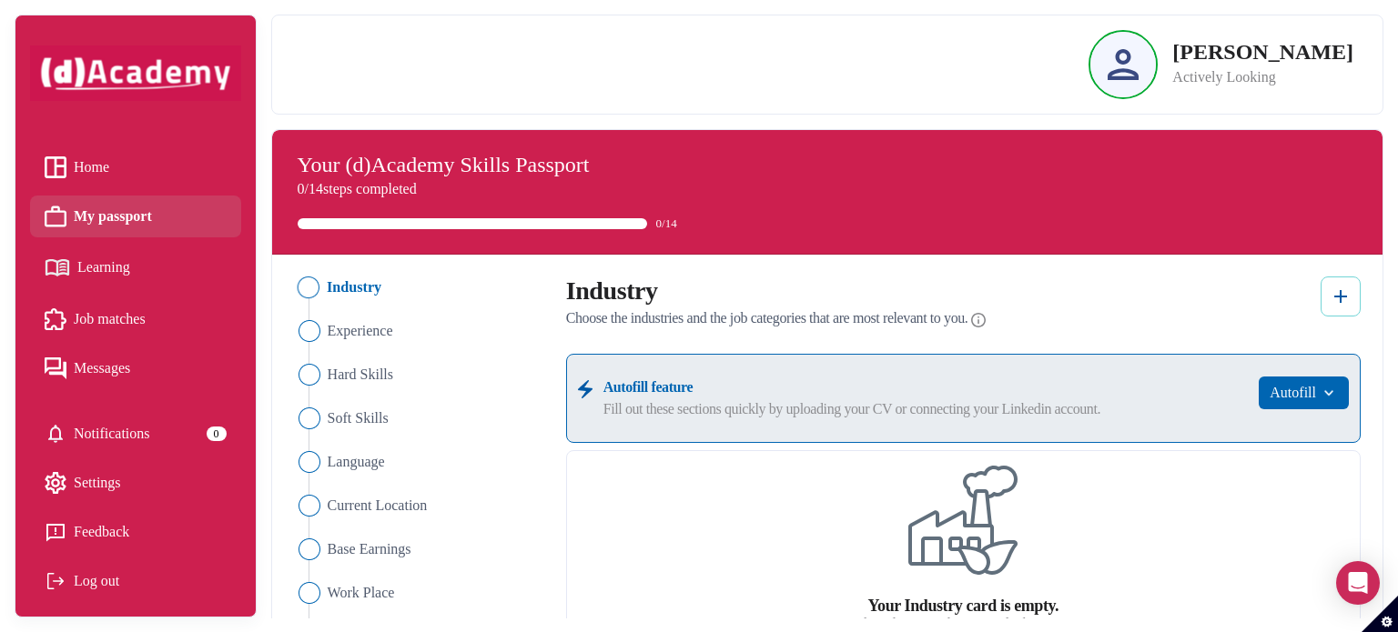
click at [1336, 303] on img at bounding box center [1340, 297] width 22 height 22
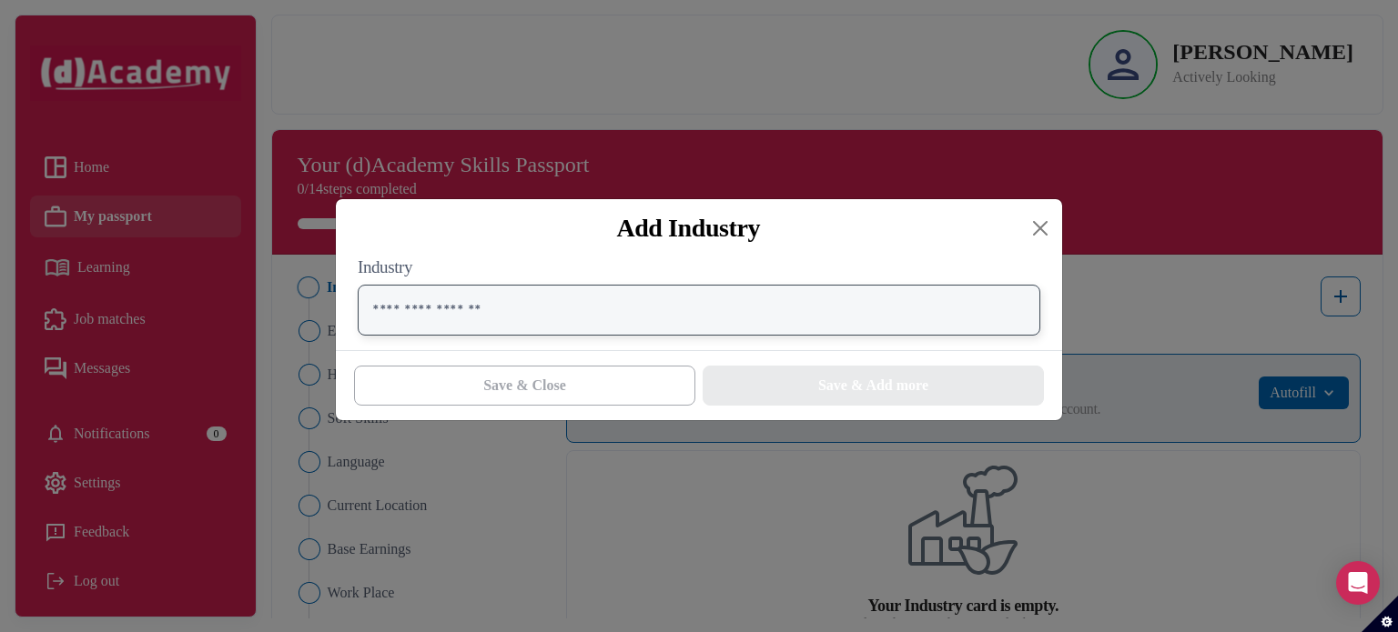
click at [986, 326] on input "text" at bounding box center [699, 310] width 682 height 51
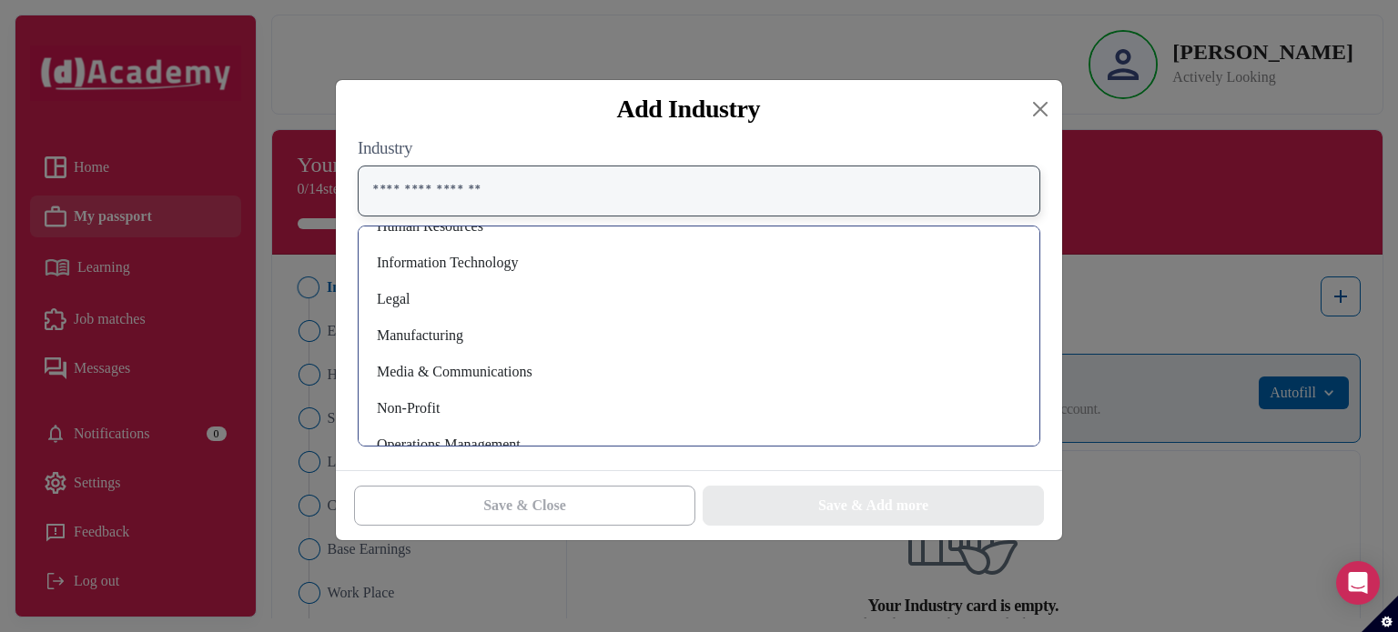
scroll to position [1011, 0]
click at [508, 266] on div "Information Technology" at bounding box center [698, 263] width 651 height 29
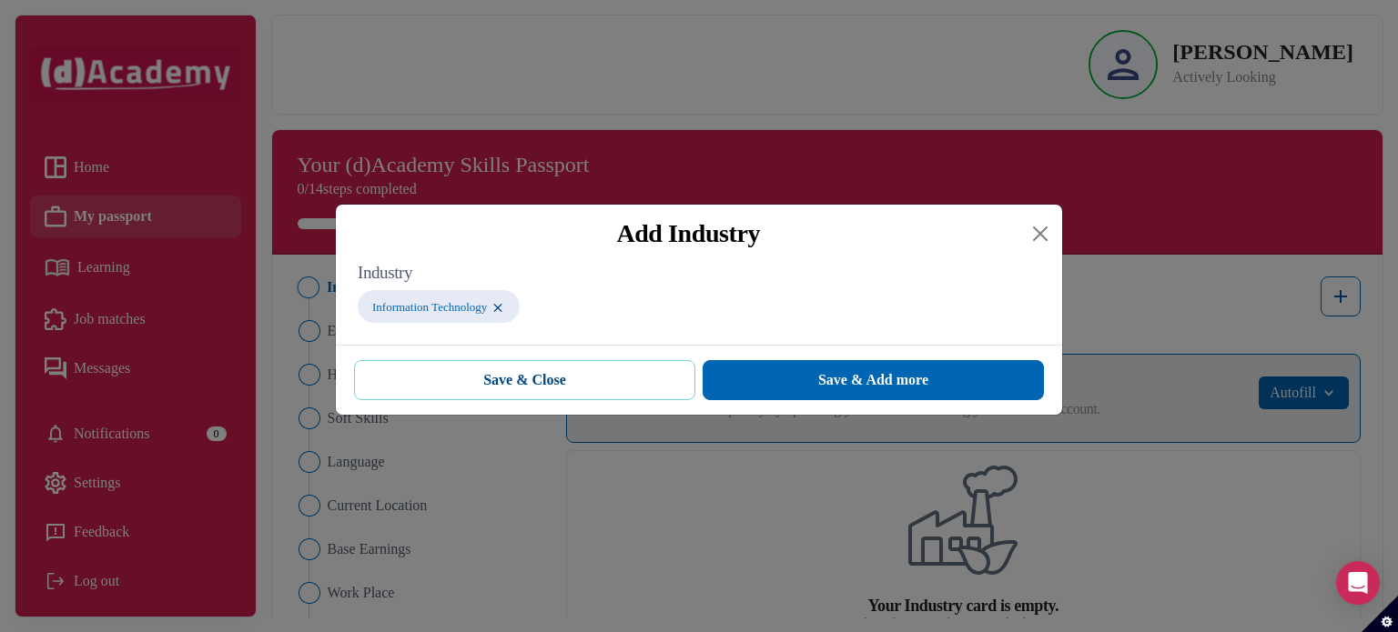
click at [643, 381] on button "Save & Close" at bounding box center [524, 380] width 341 height 40
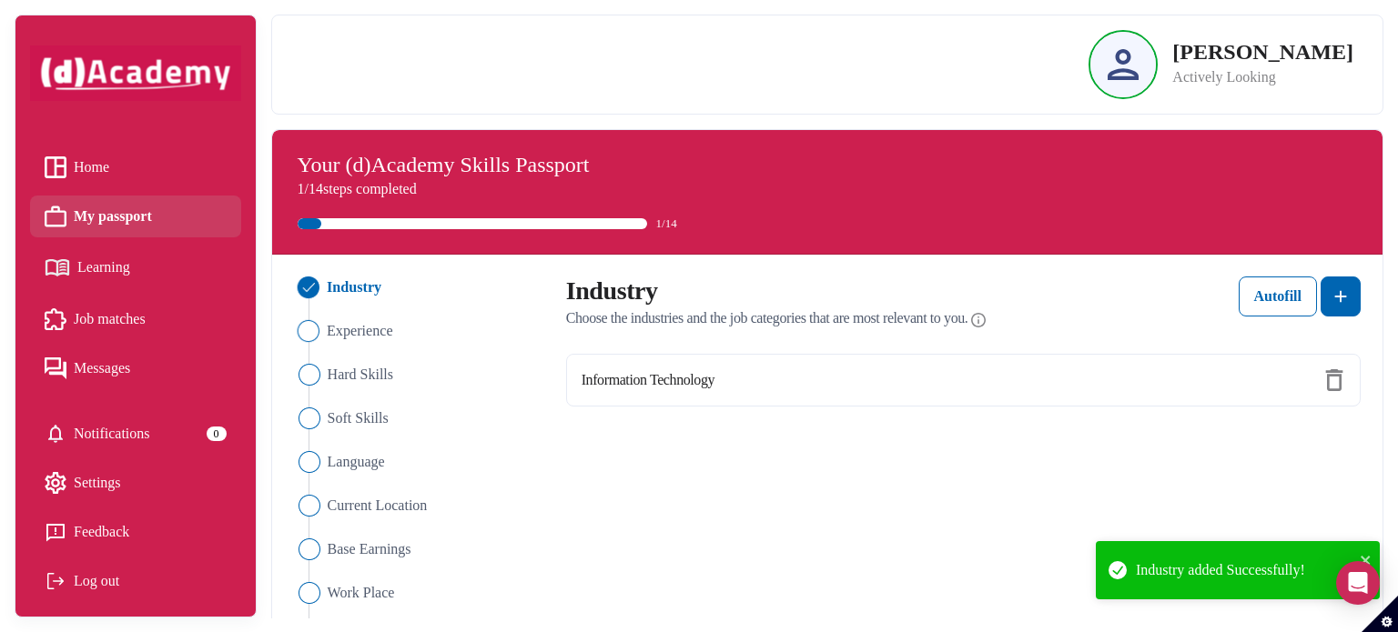
click at [313, 320] on img "Close" at bounding box center [308, 331] width 22 height 22
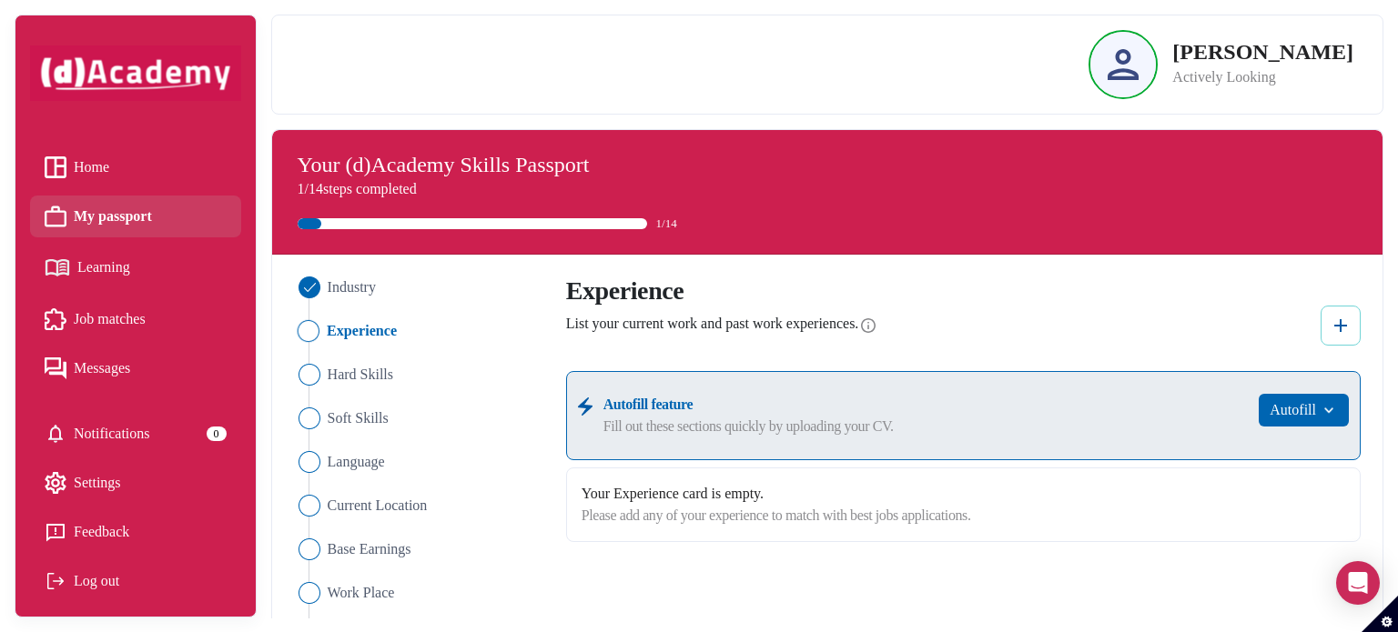
click at [1343, 321] on img at bounding box center [1340, 326] width 22 height 22
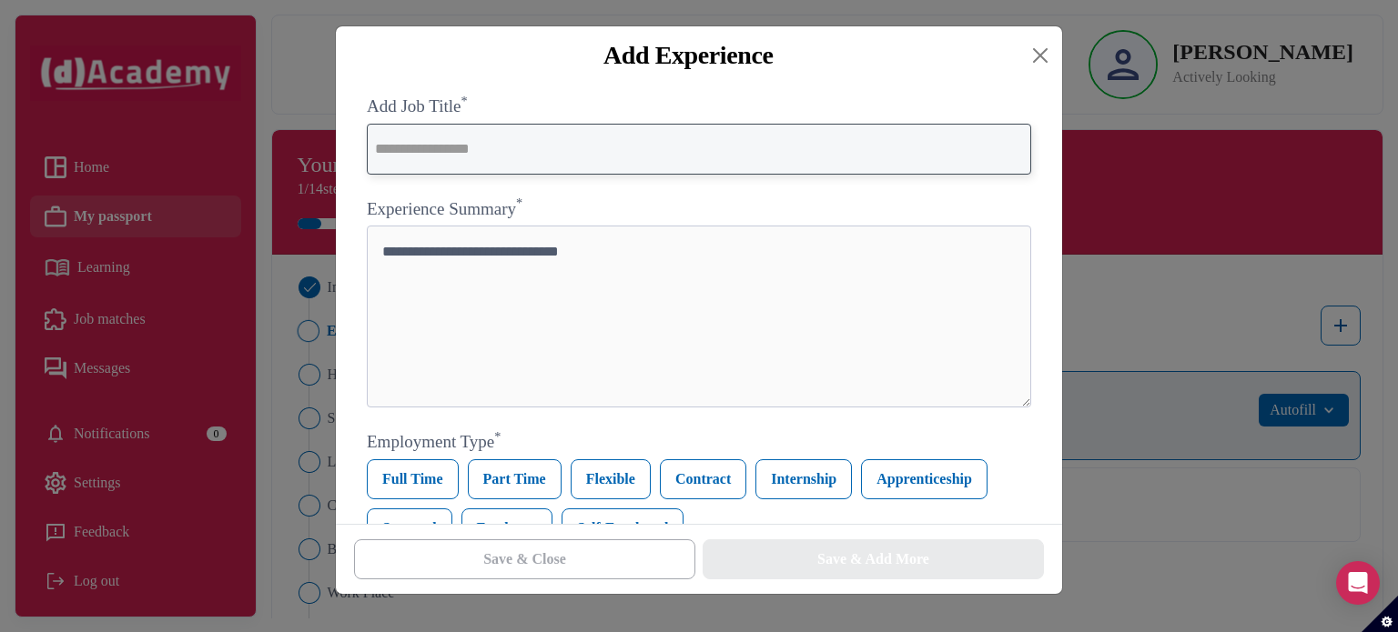
click at [633, 165] on input "text" at bounding box center [699, 149] width 664 height 51
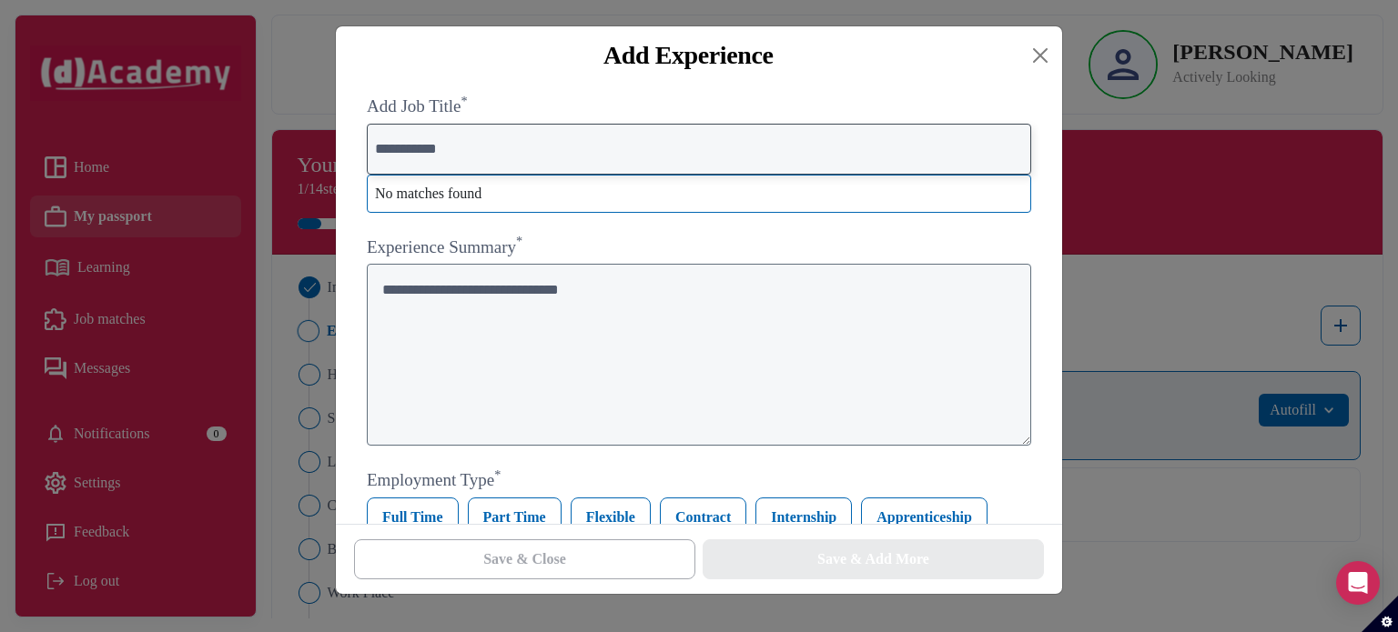
type input "**********"
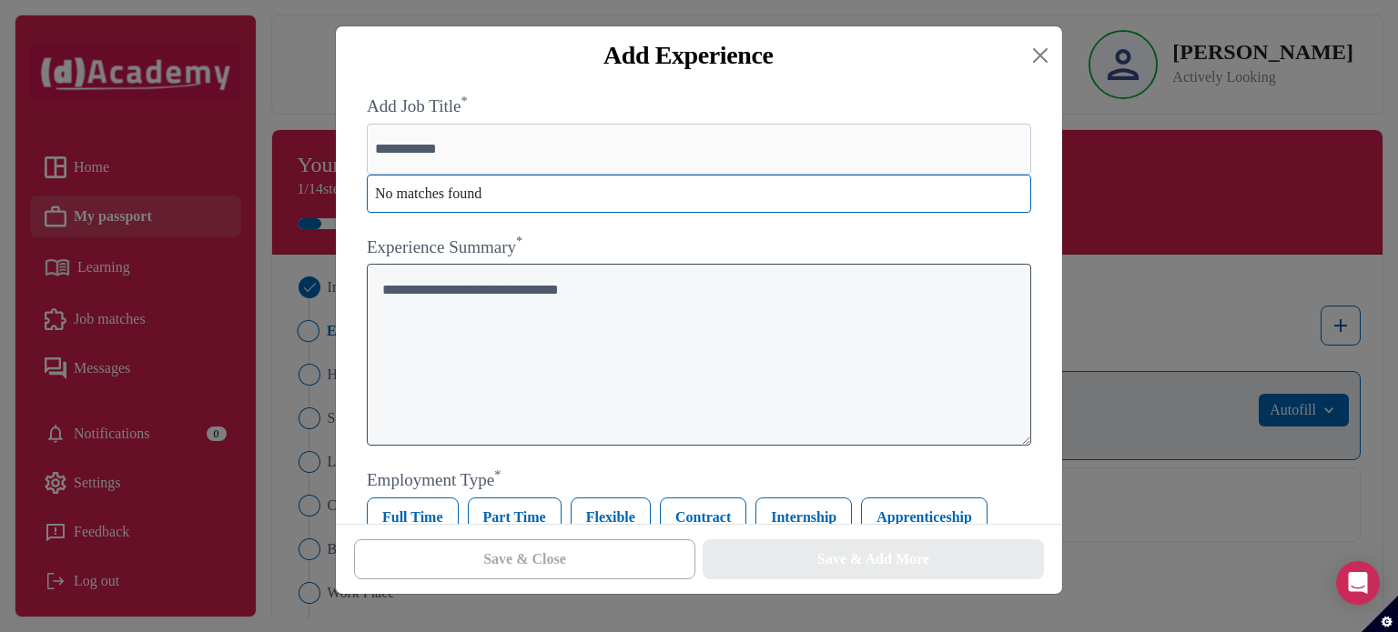
click at [621, 326] on textarea at bounding box center [699, 355] width 664 height 182
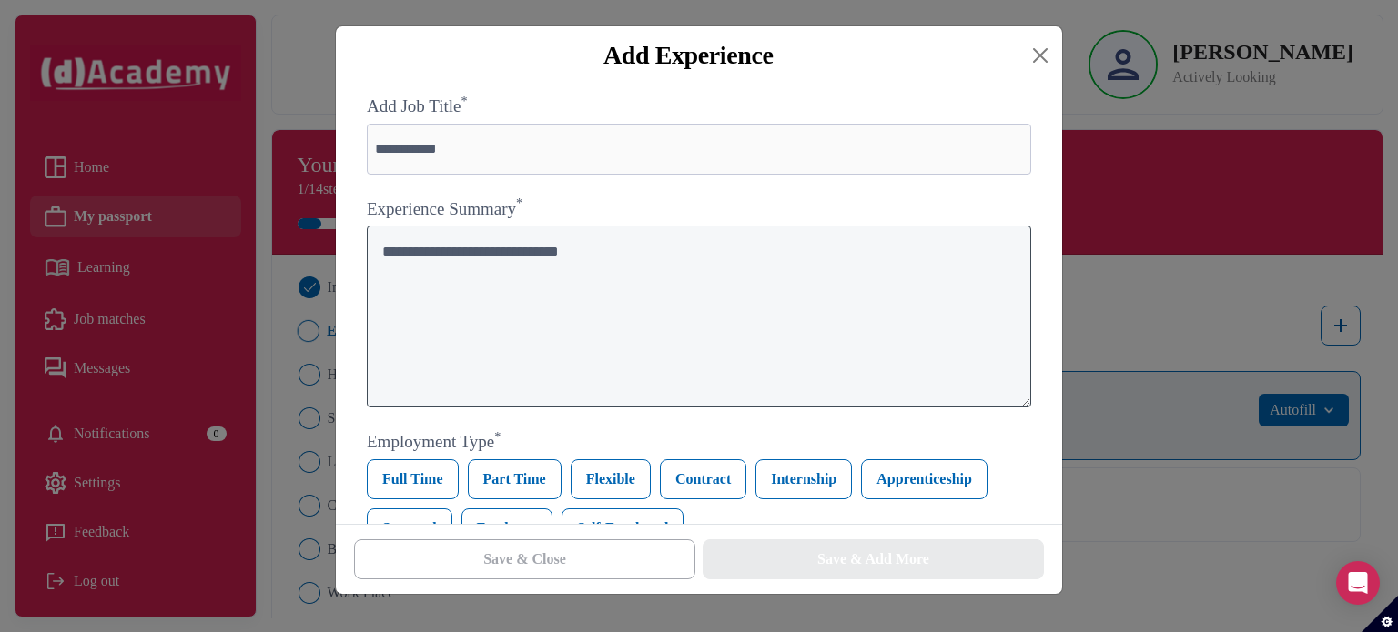
click at [764, 377] on textarea at bounding box center [699, 317] width 664 height 182
paste textarea "**********"
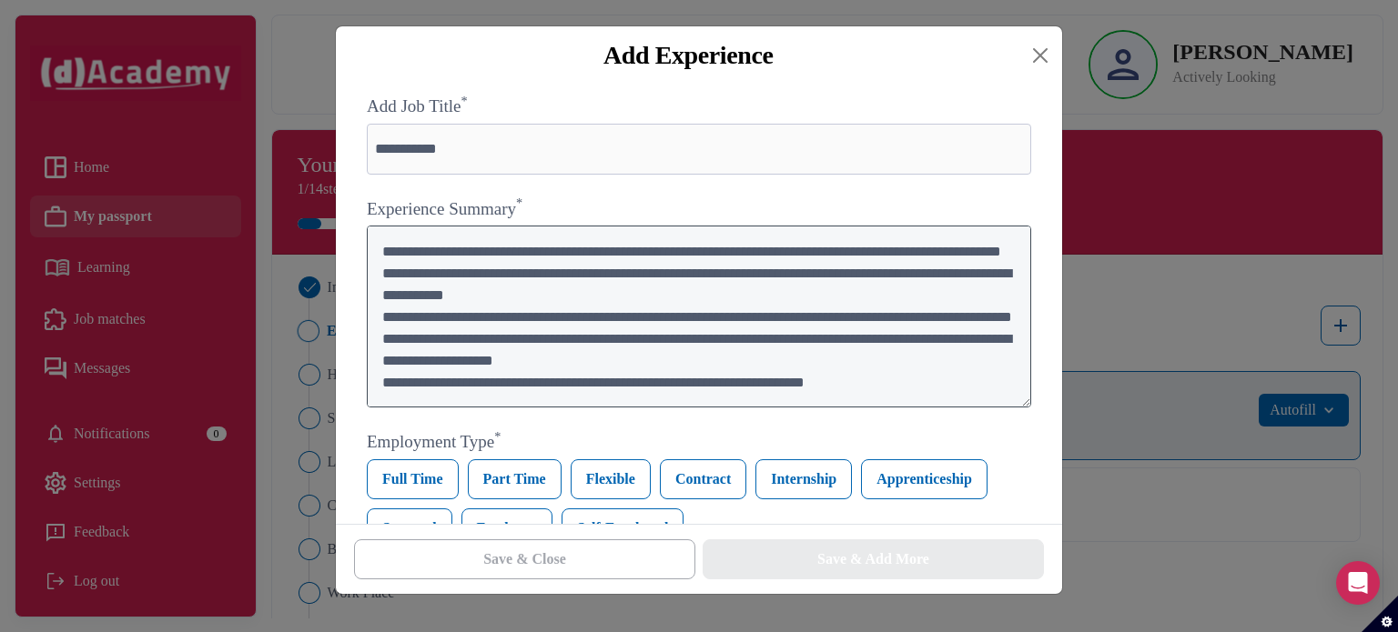
scroll to position [51, 0]
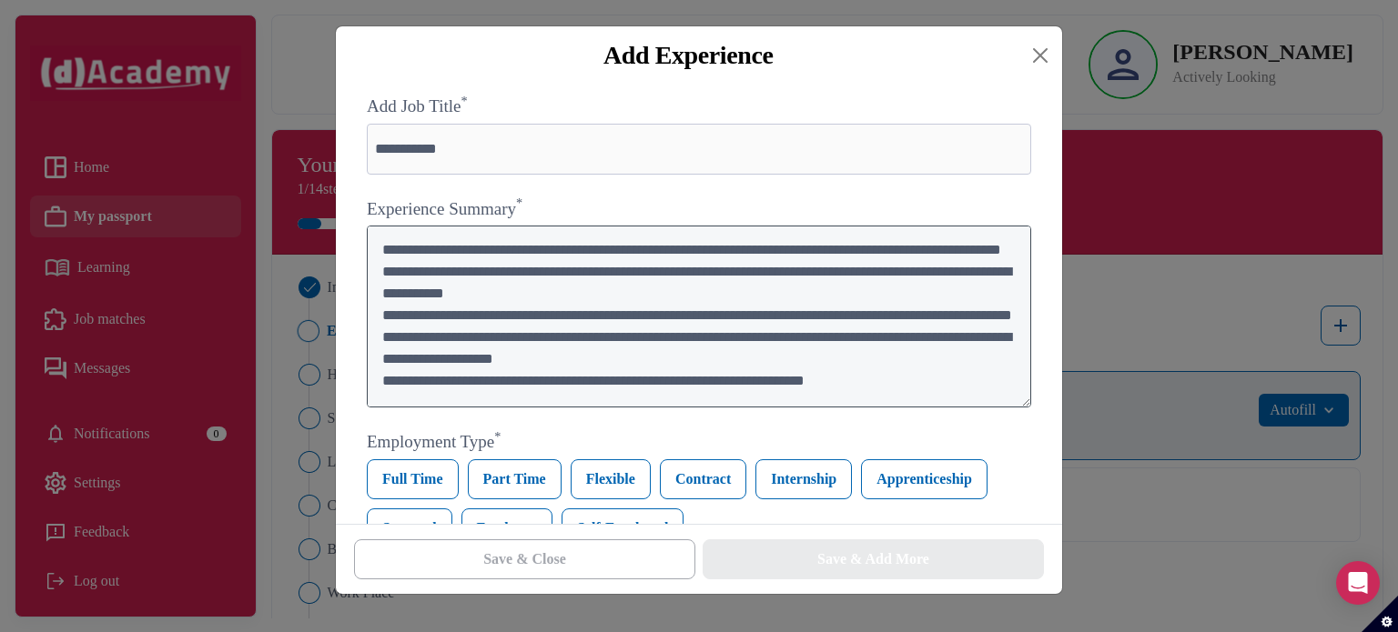
click at [411, 379] on textarea "**********" at bounding box center [699, 317] width 664 height 182
click at [411, 336] on textarea "**********" at bounding box center [699, 317] width 664 height 182
click at [411, 296] on textarea "**********" at bounding box center [699, 317] width 664 height 182
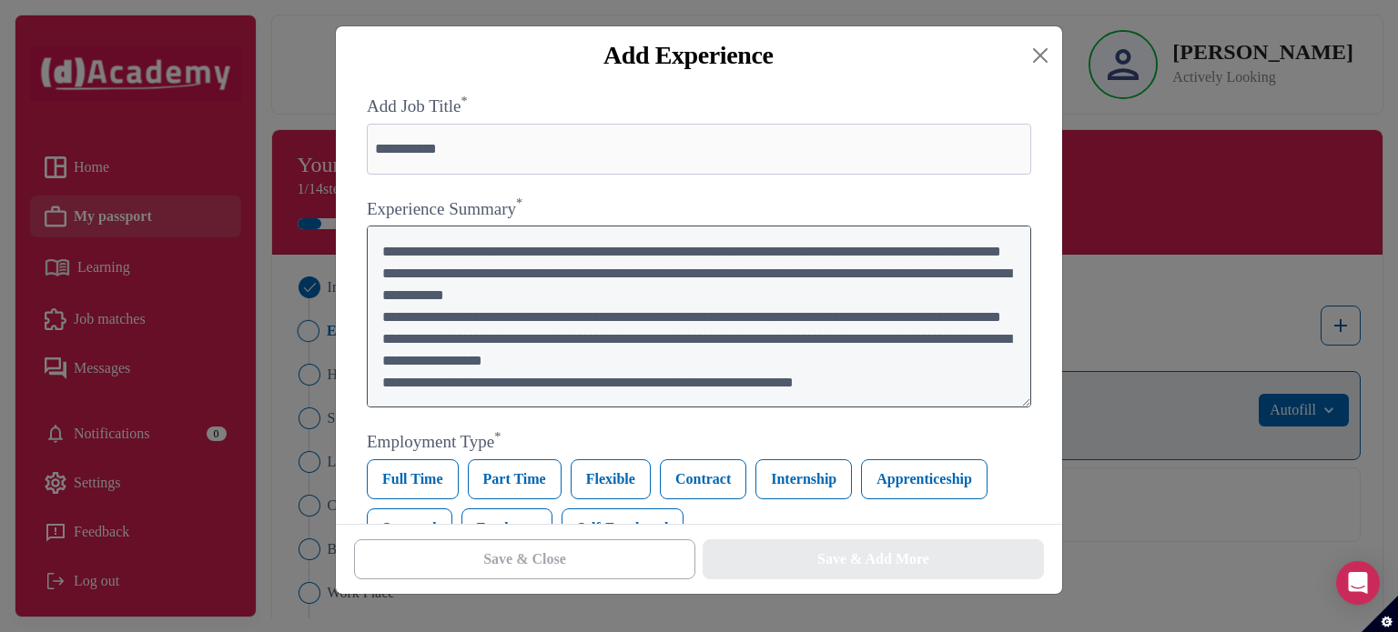
click at [414, 301] on textarea "**********" at bounding box center [699, 317] width 664 height 182
click at [413, 261] on textarea "**********" at bounding box center [699, 317] width 664 height 182
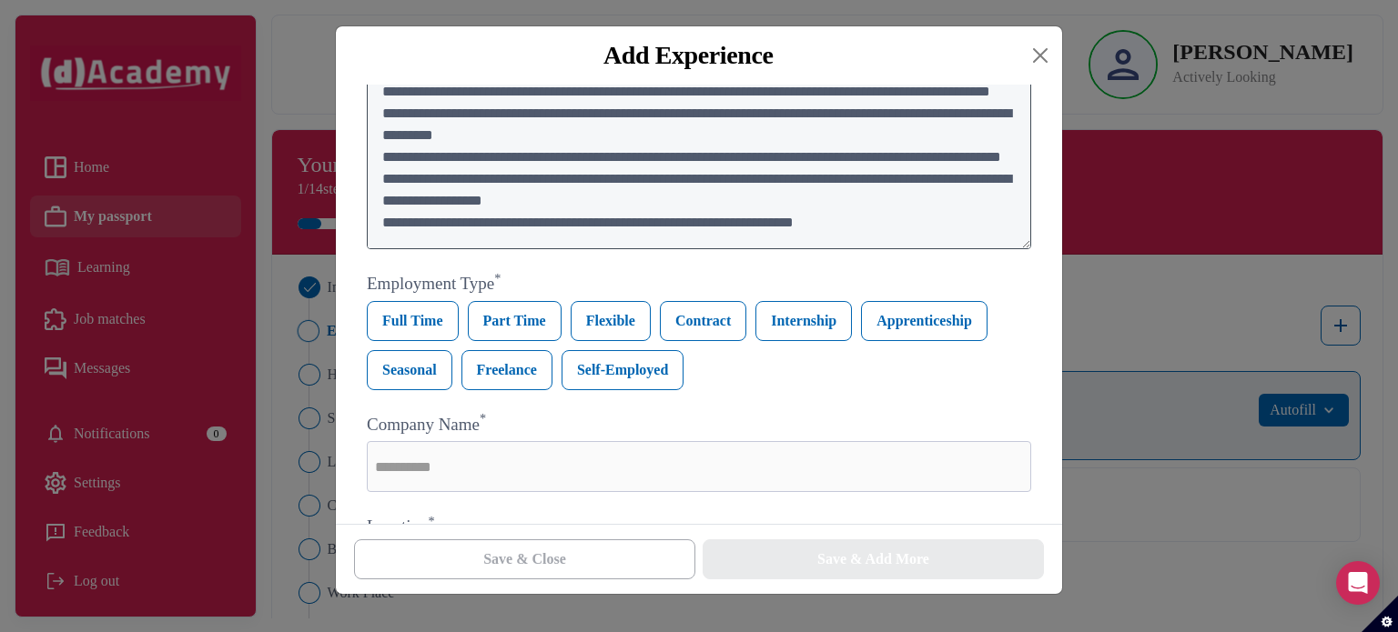
scroll to position [156, 0]
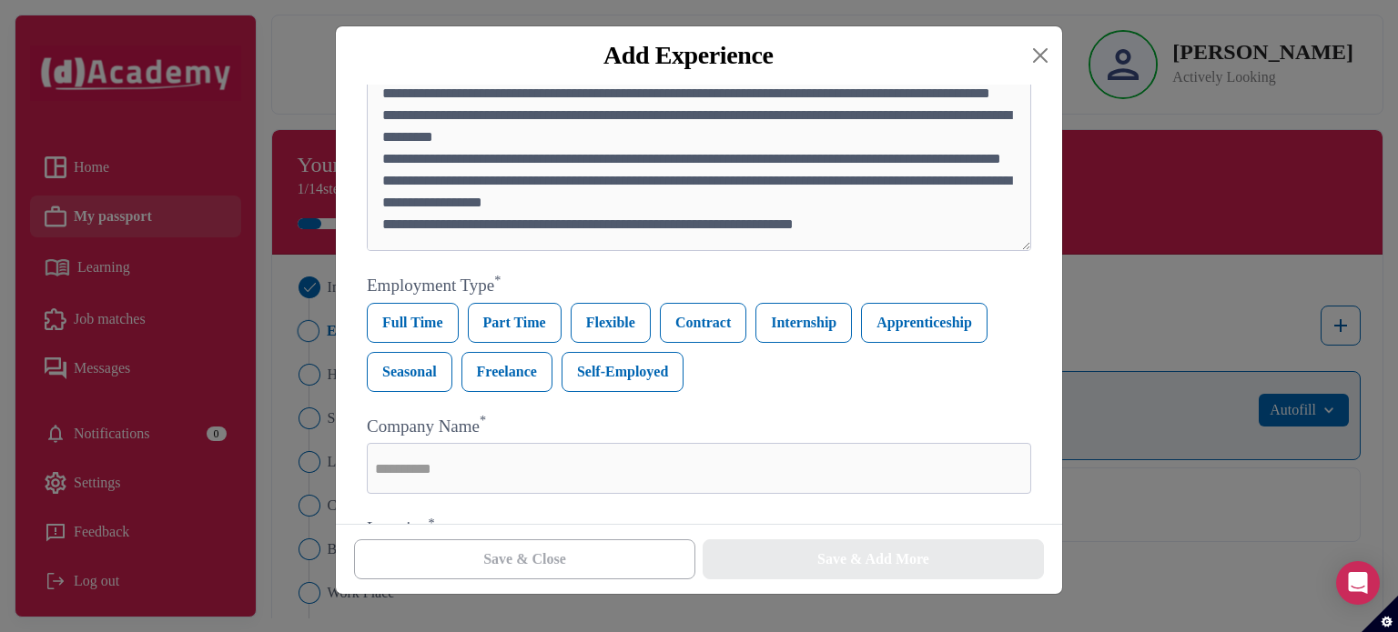
type textarea "**********"
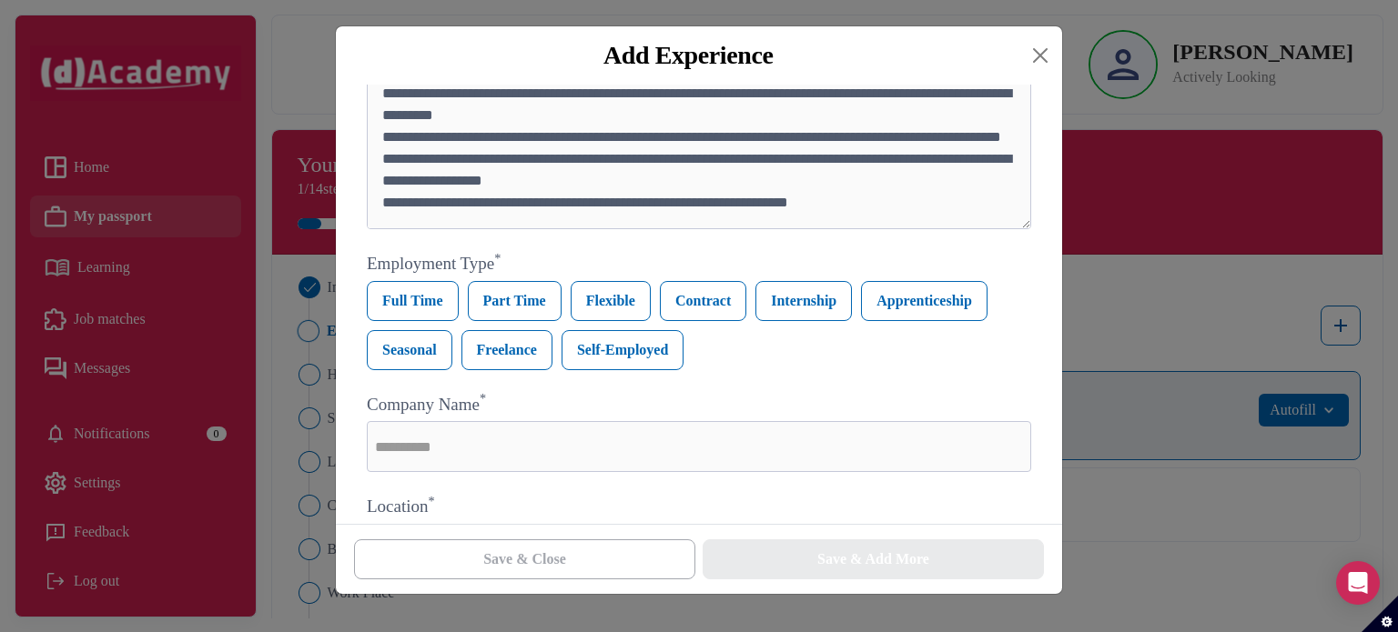
click at [804, 326] on div "Full Time Part Time Flexible Contract Internship Apprenticeship Seasonal Freela…" at bounding box center [699, 325] width 664 height 89
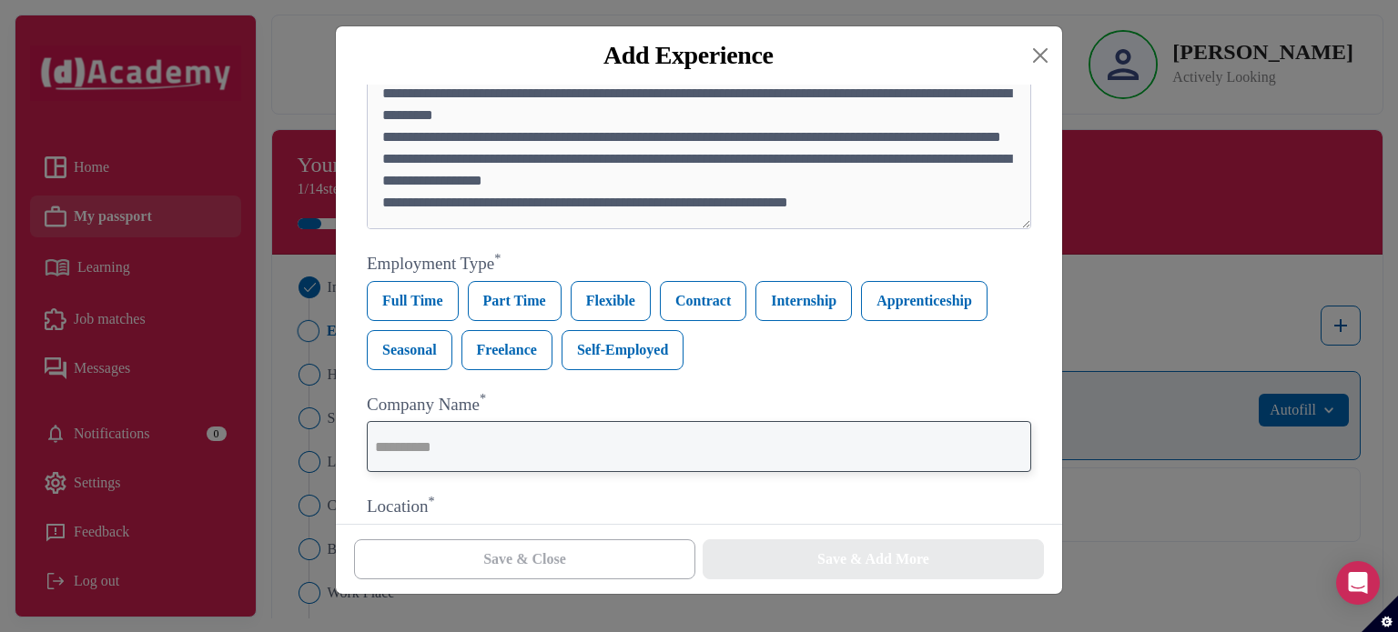
click at [744, 472] on input "text" at bounding box center [699, 446] width 664 height 51
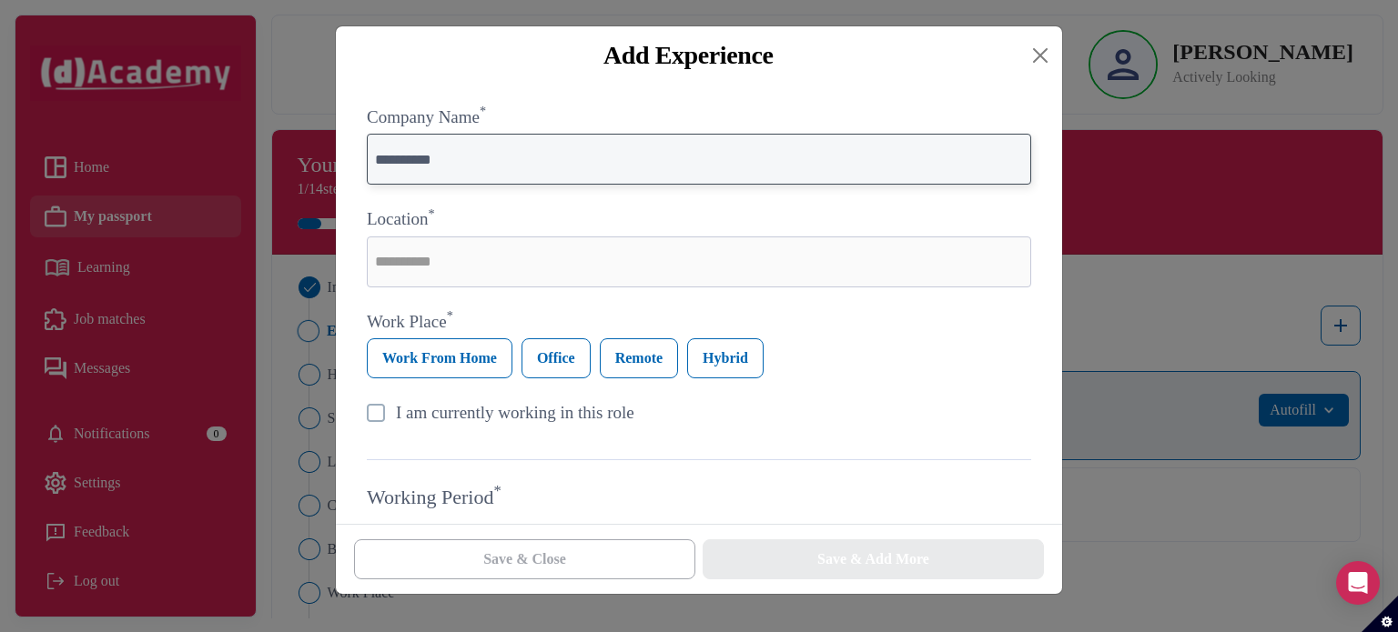
scroll to position [473, 0]
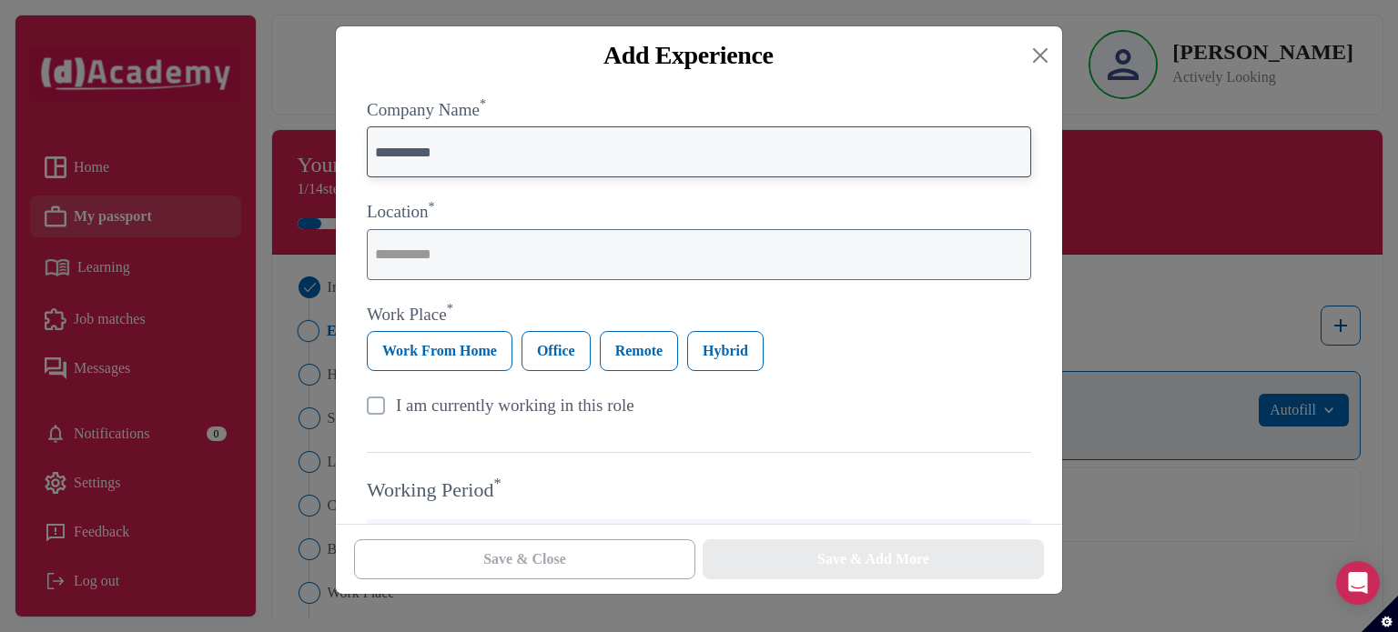
type input "**********"
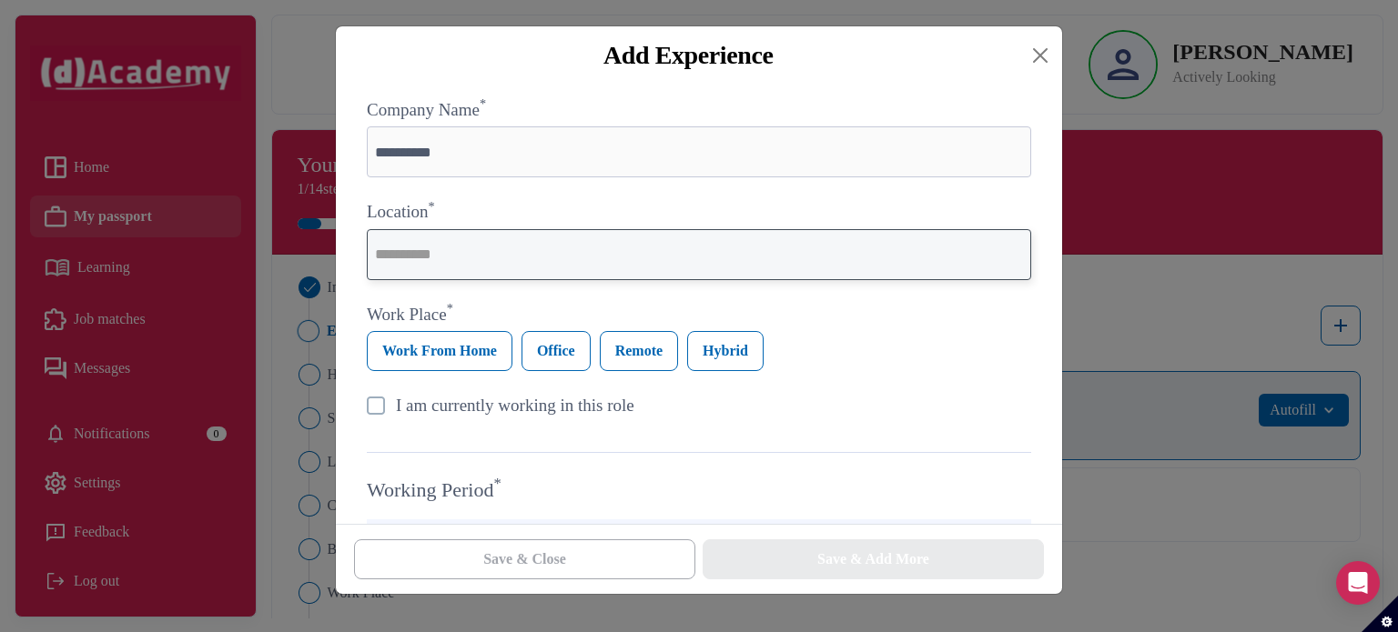
click at [620, 257] on input "text" at bounding box center [699, 254] width 664 height 51
type input "**********"
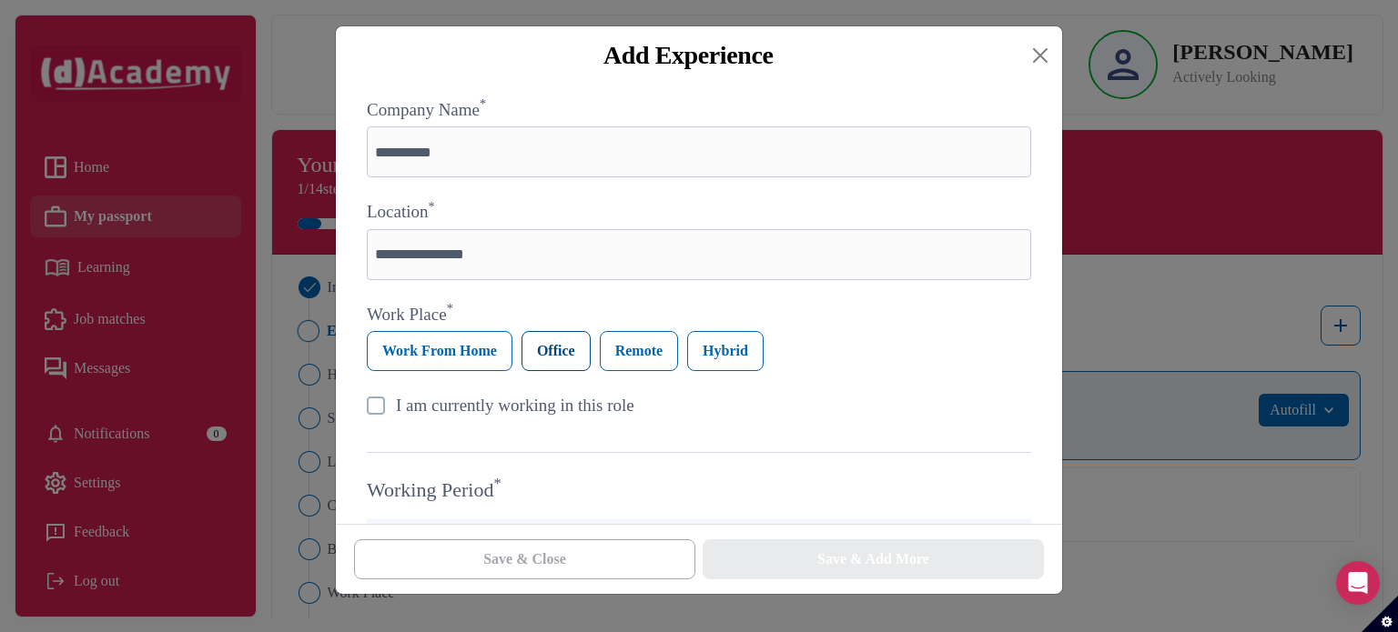
click at [577, 358] on label "Office" at bounding box center [555, 351] width 69 height 40
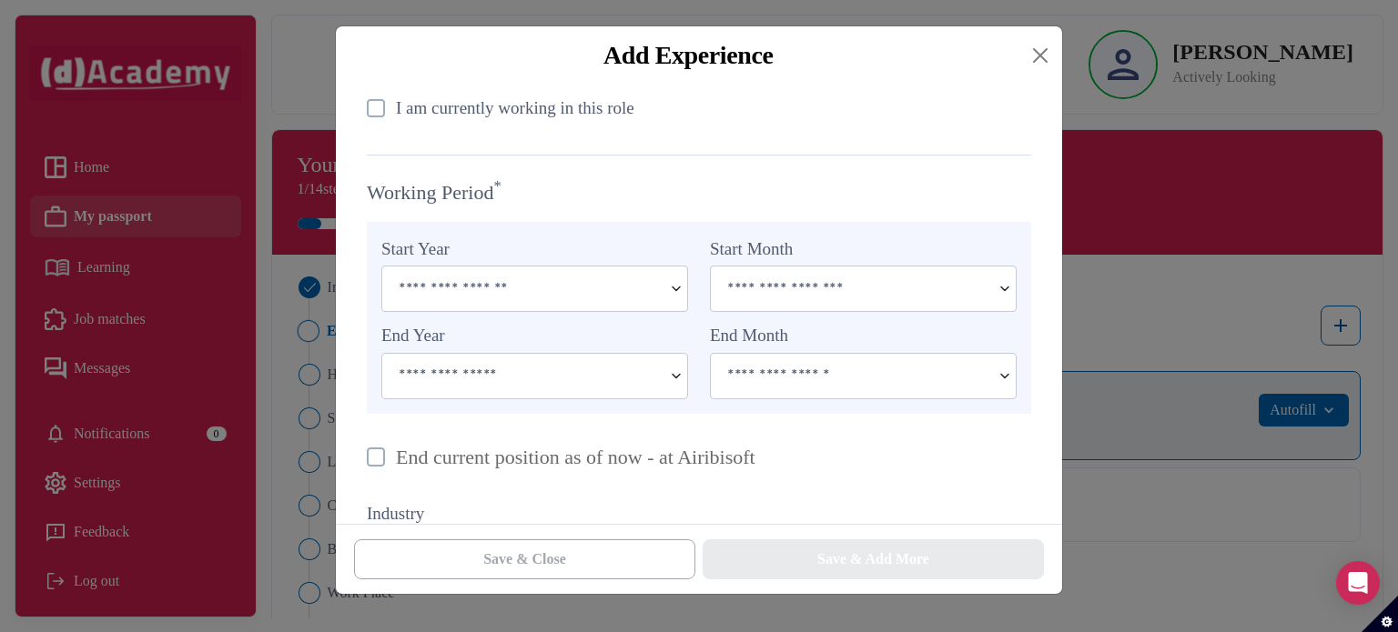
scroll to position [770, 0]
click at [678, 291] on img at bounding box center [676, 289] width 22 height 45
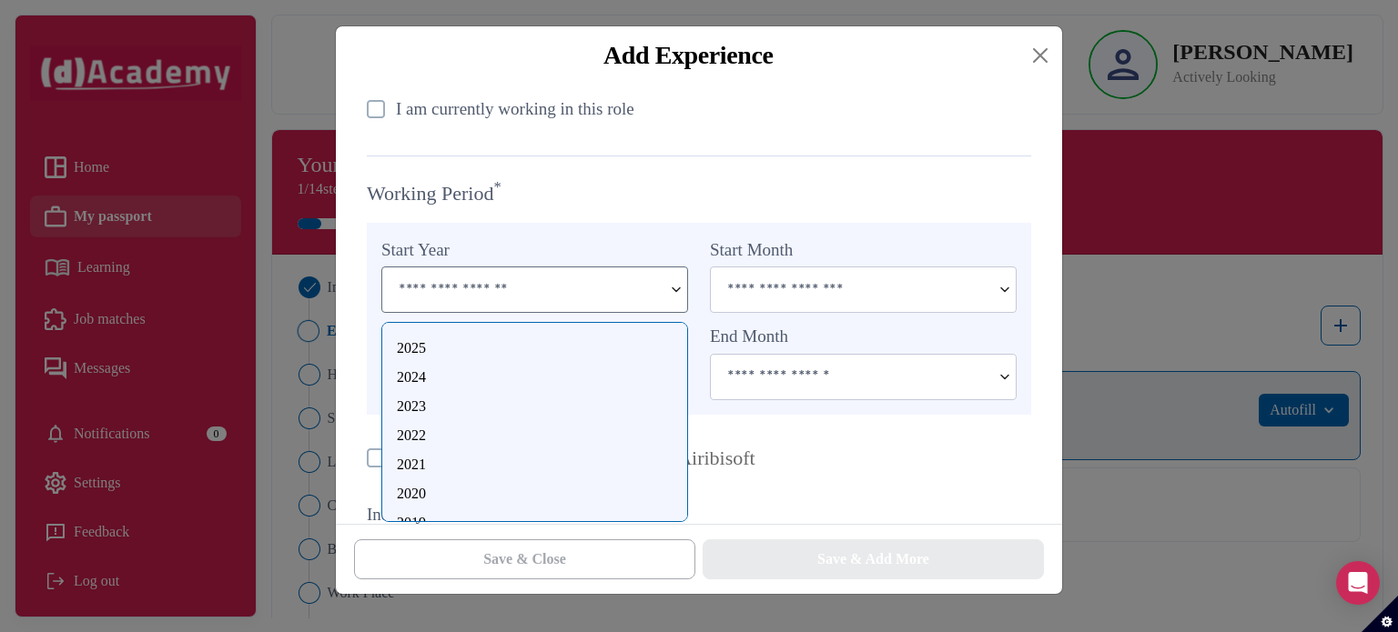
click at [412, 372] on div "2024" at bounding box center [535, 378] width 276 height 22
type input "****"
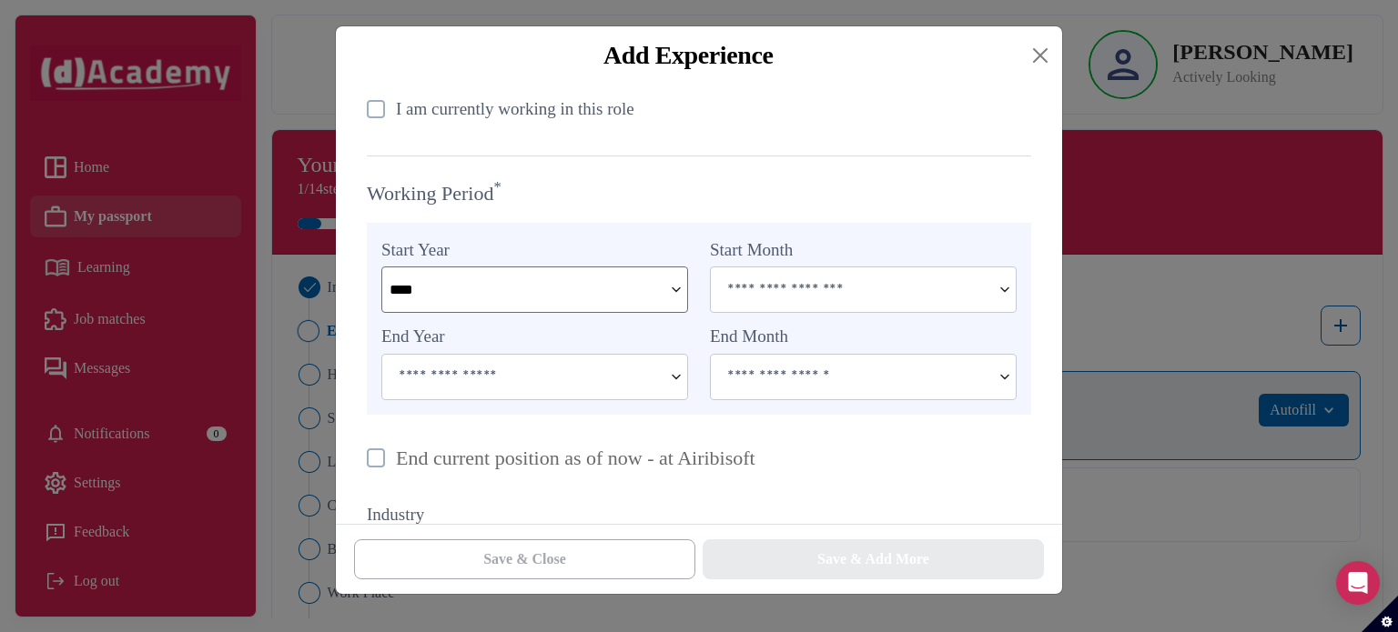
click at [675, 391] on img at bounding box center [676, 377] width 22 height 45
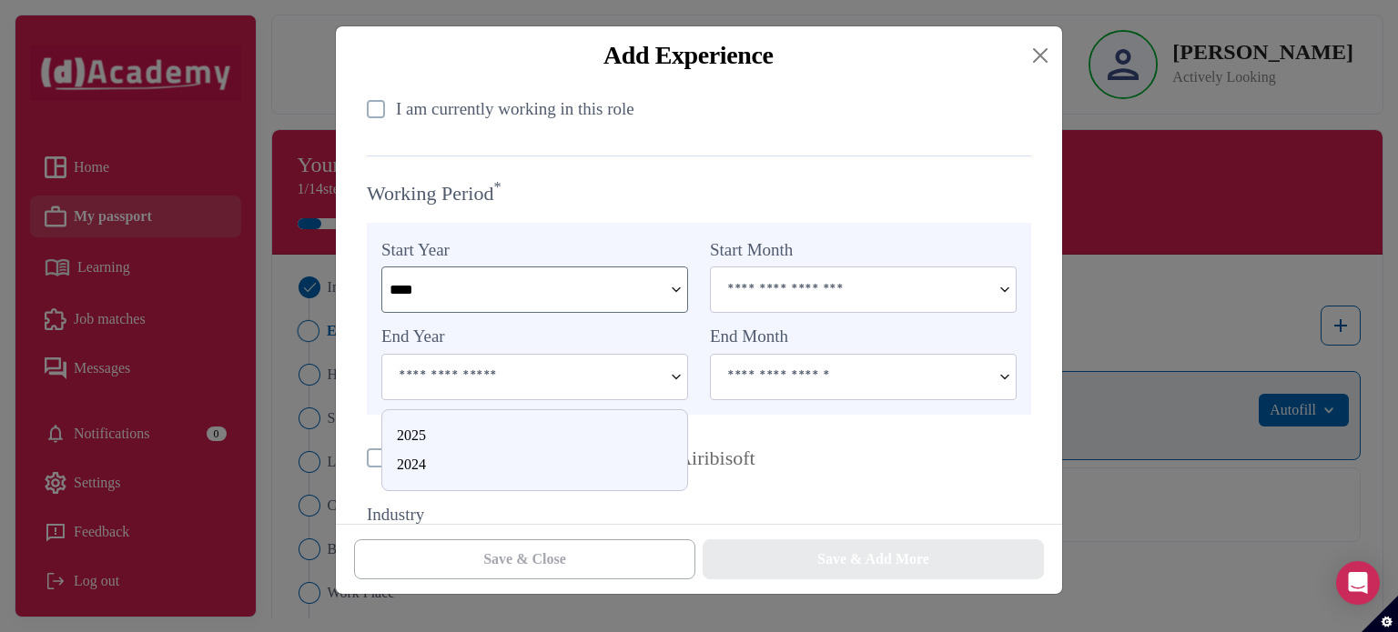
click at [419, 467] on div "2024" at bounding box center [535, 465] width 276 height 22
type input "****"
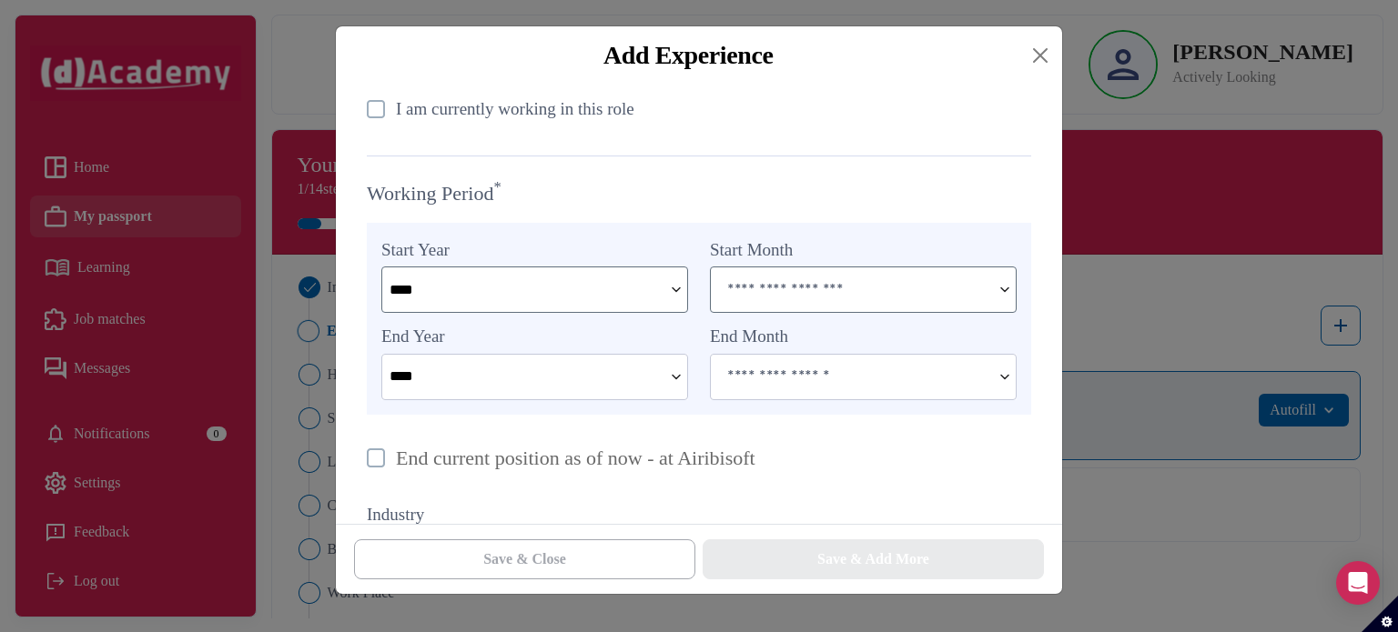
click at [837, 297] on input at bounding box center [851, 289] width 280 height 44
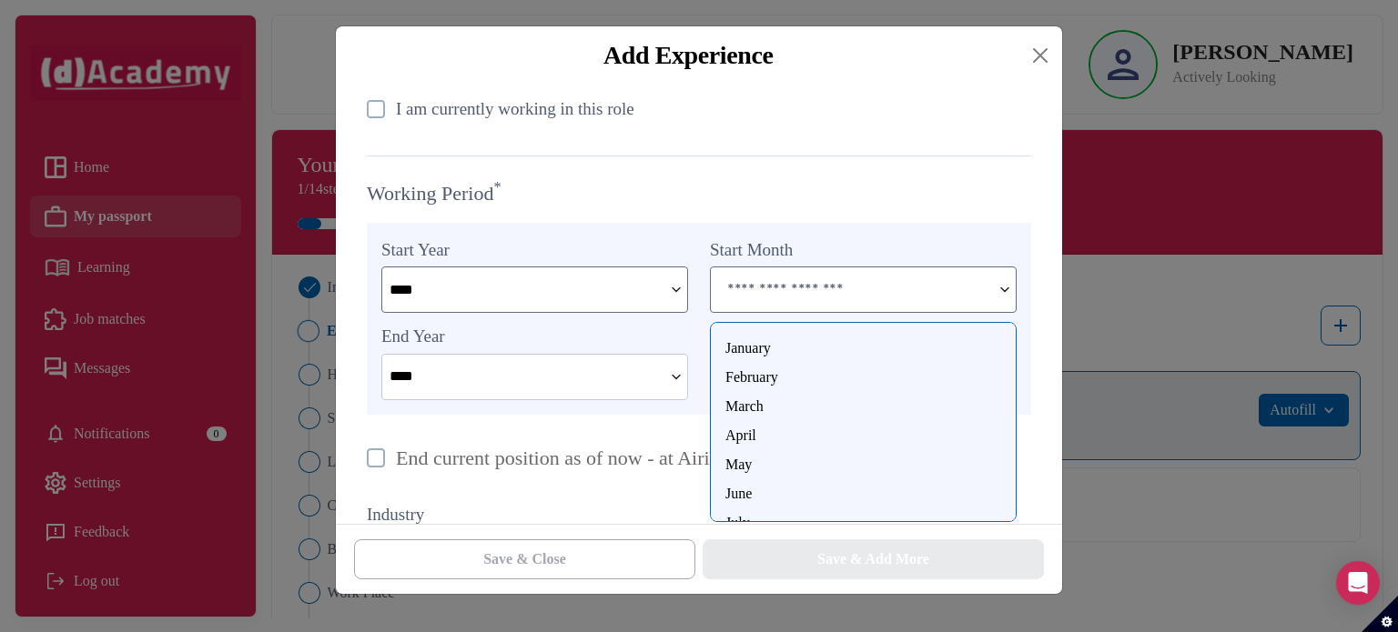
click at [760, 385] on div "February" at bounding box center [863, 378] width 276 height 22
type input "********"
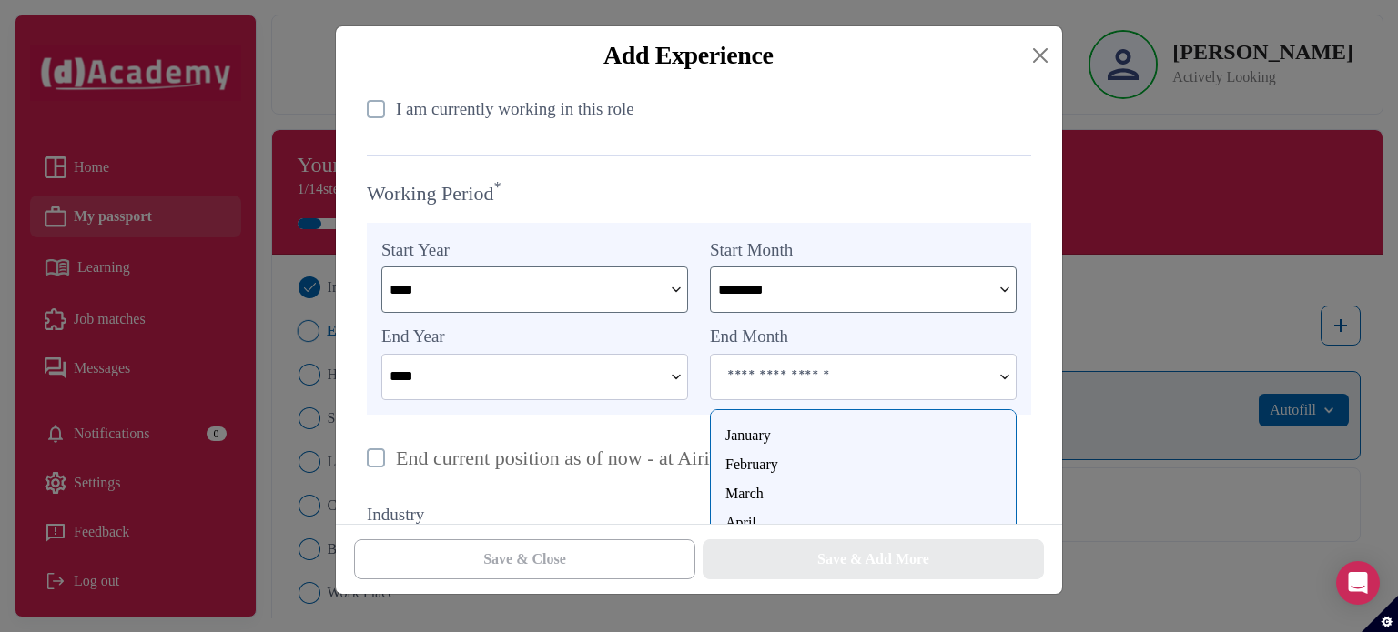
click at [760, 385] on input at bounding box center [851, 377] width 280 height 44
click at [750, 498] on div "April" at bounding box center [863, 498] width 276 height 22
type input "*****"
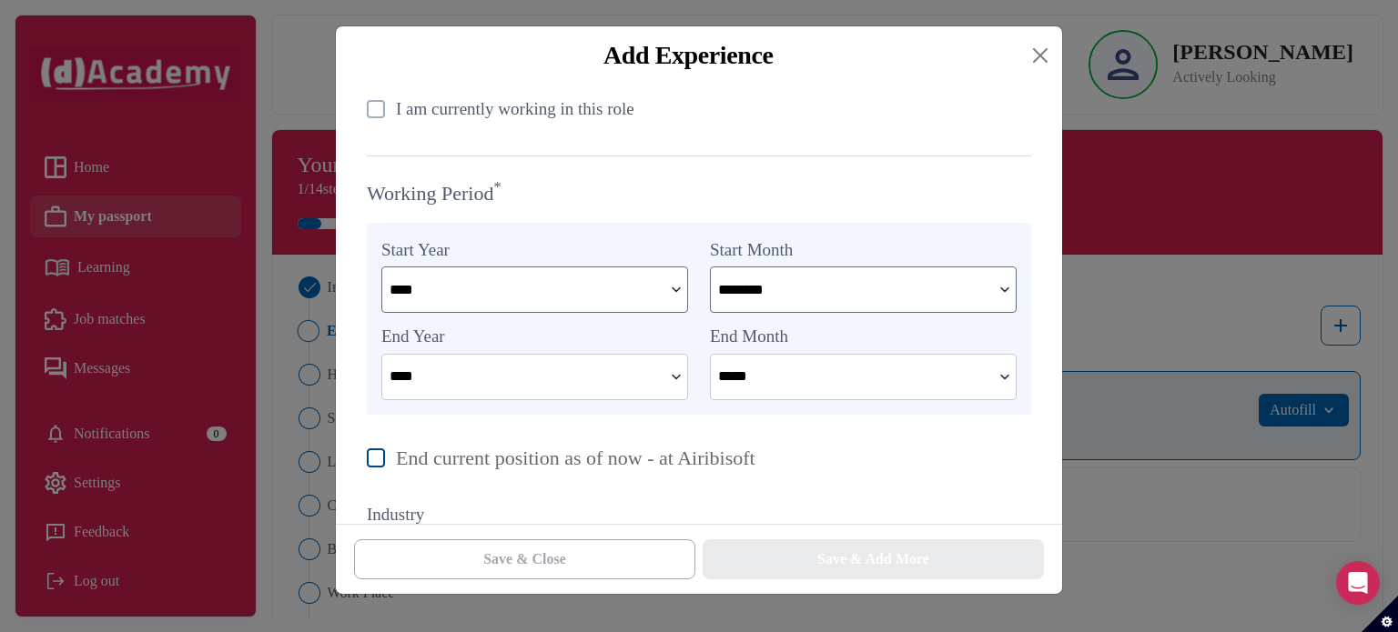
scroll to position [856, 0]
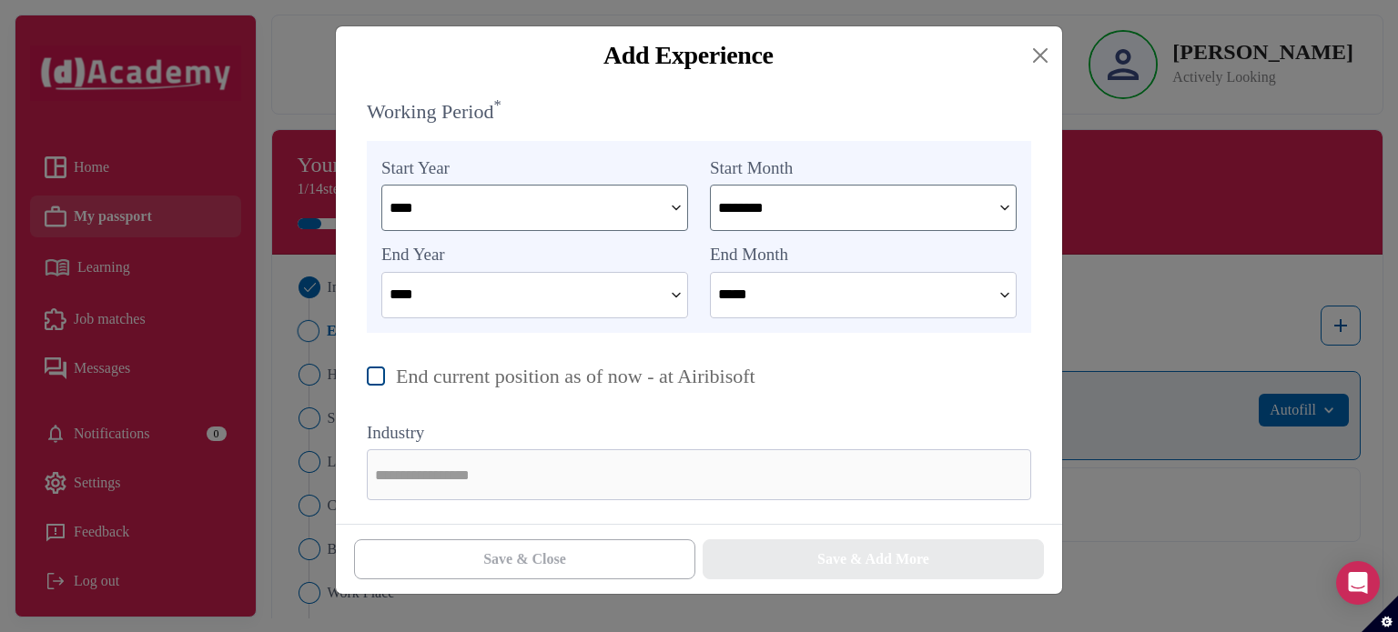
click at [369, 374] on img at bounding box center [376, 376] width 18 height 19
type input "****"
type input "*******"
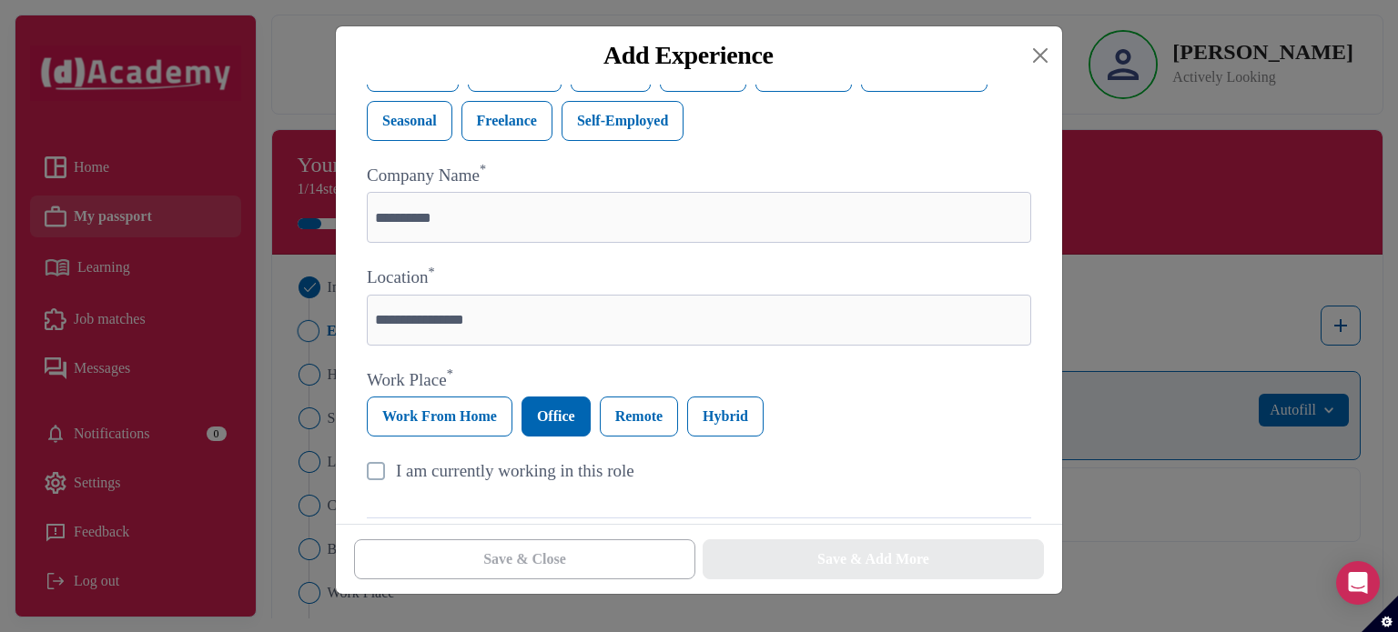
scroll to position [406, 0]
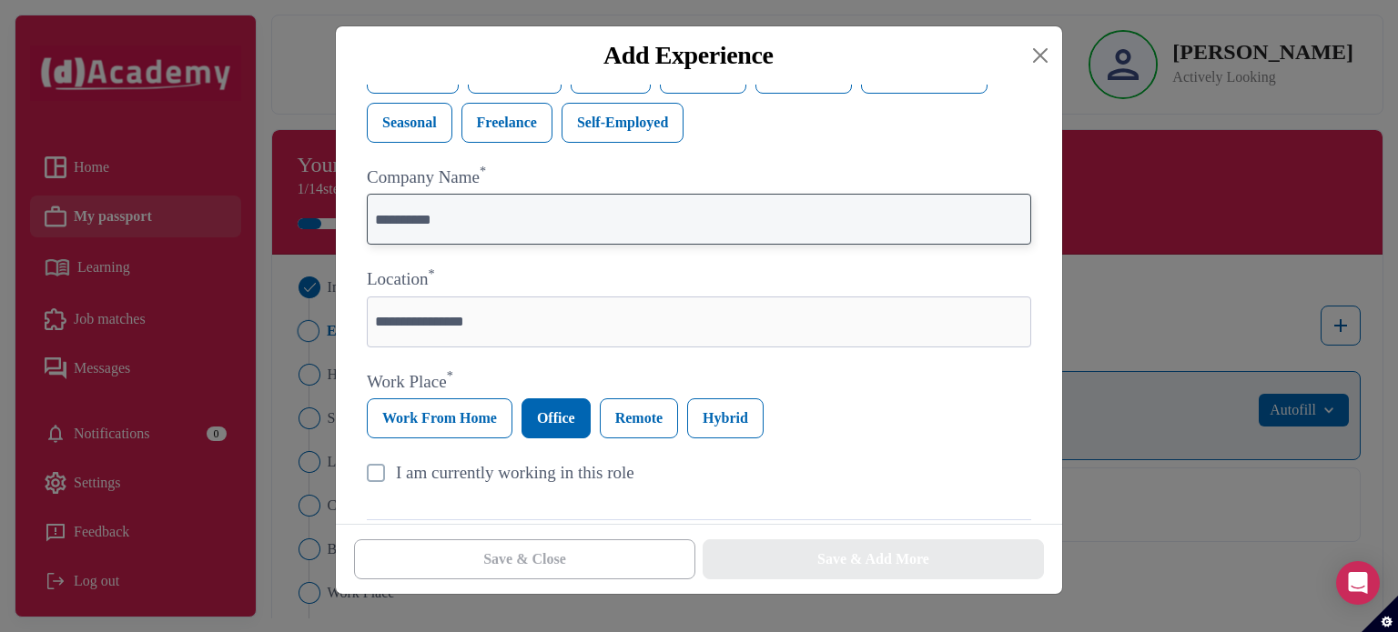
click at [451, 228] on input "**********" at bounding box center [699, 219] width 664 height 51
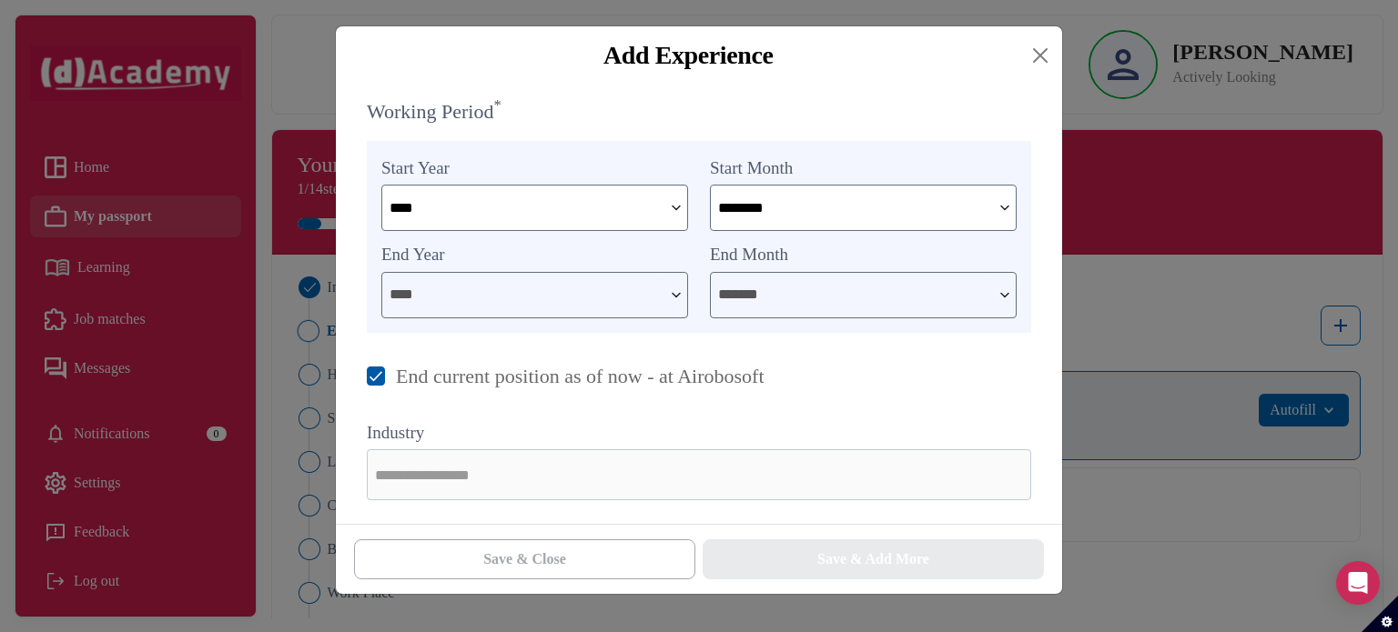
scroll to position [856, 0]
type input "**********"
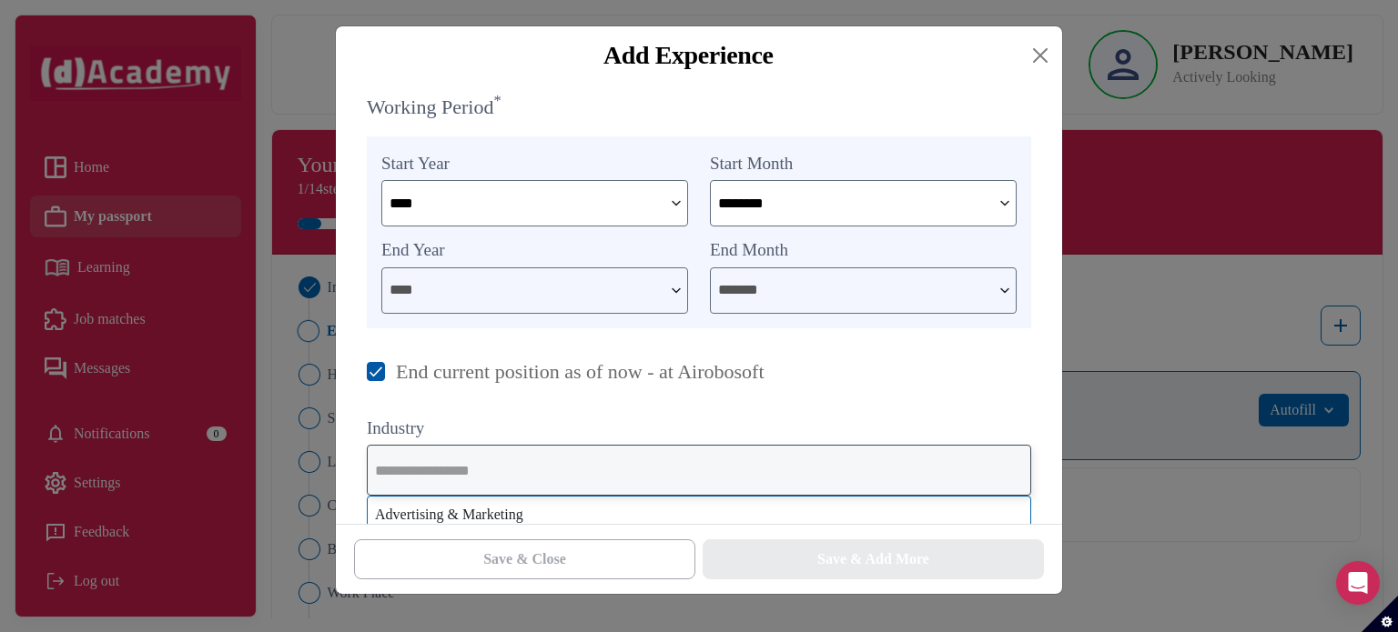
click at [688, 479] on input "text" at bounding box center [699, 470] width 664 height 51
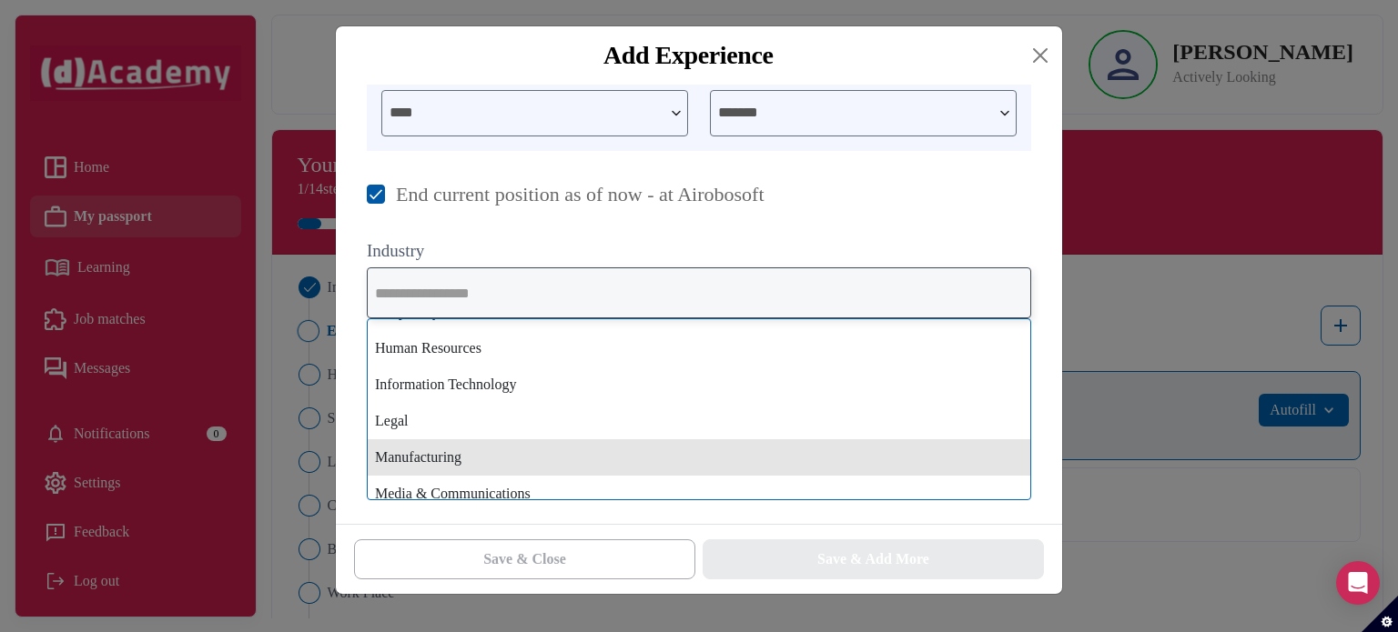
scroll to position [974, 0]
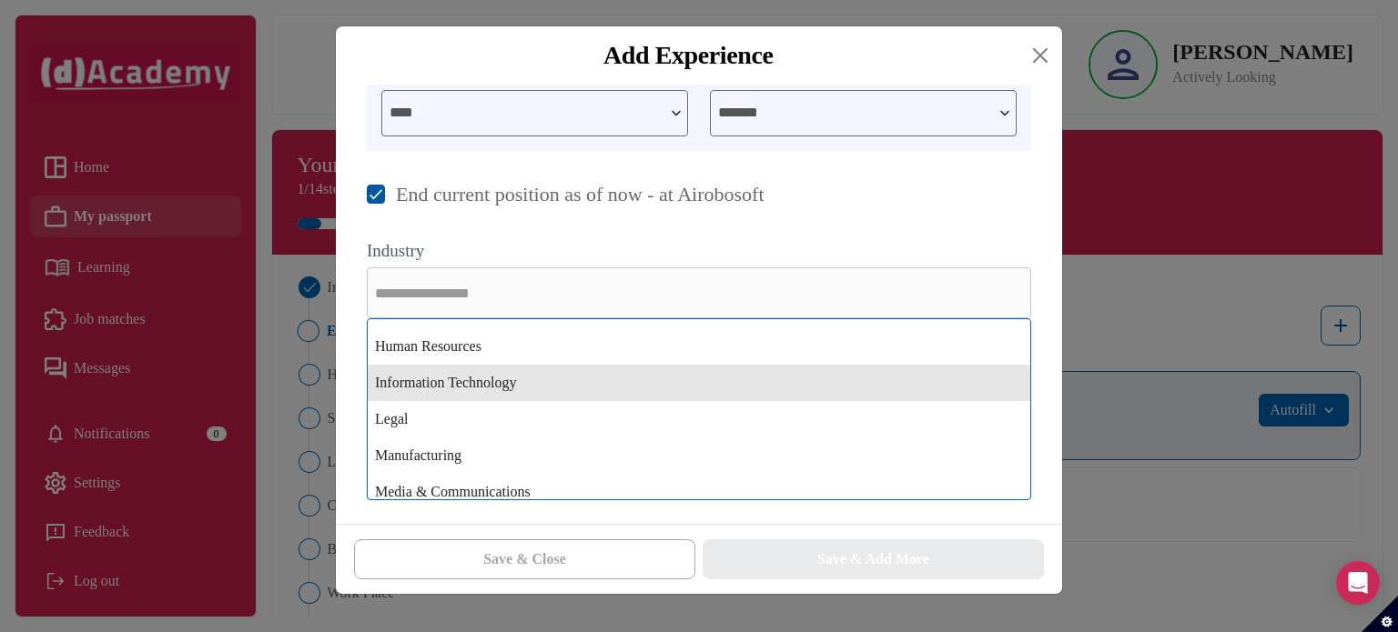
click at [619, 387] on div "Information Technology" at bounding box center [699, 383] width 662 height 36
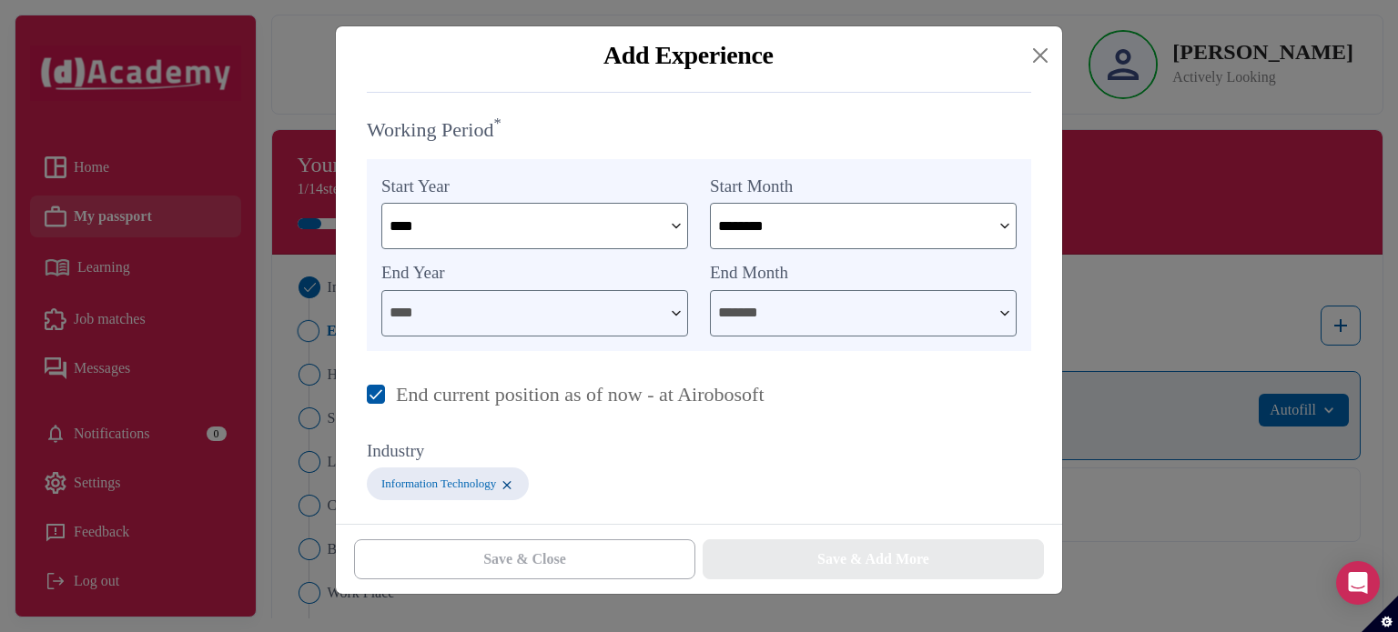
scroll to position [826, 0]
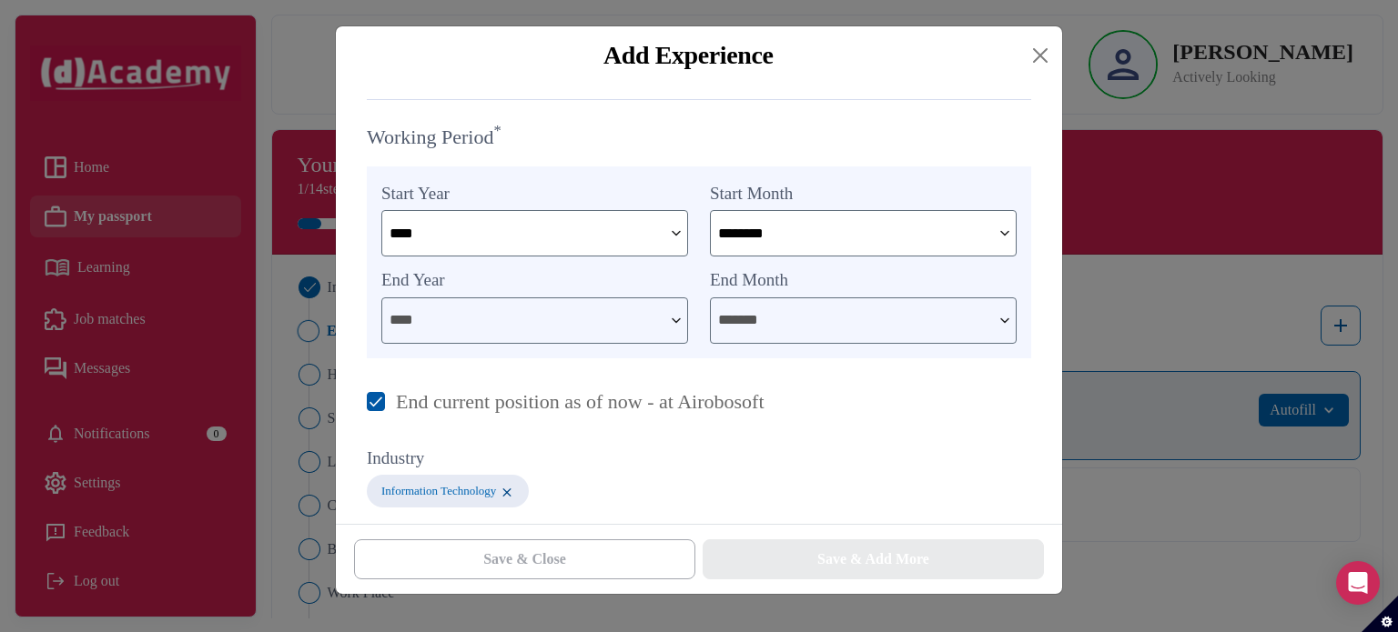
click at [997, 327] on img at bounding box center [1005, 320] width 22 height 45
drag, startPoint x: 1023, startPoint y: 310, endPoint x: 1021, endPoint y: 320, distance: 10.2
click at [1023, 312] on div "End Month *******" at bounding box center [863, 305] width 328 height 76
click at [1011, 320] on img at bounding box center [1005, 320] width 22 height 45
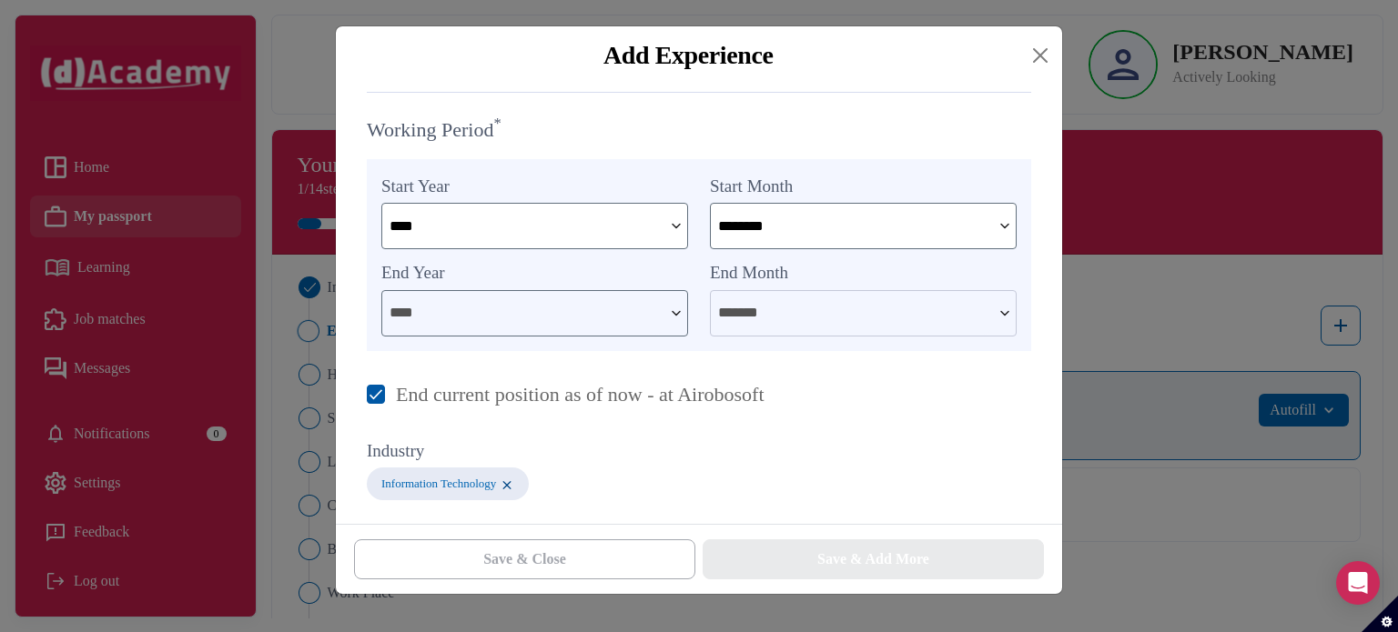
click at [382, 395] on img at bounding box center [376, 394] width 18 height 19
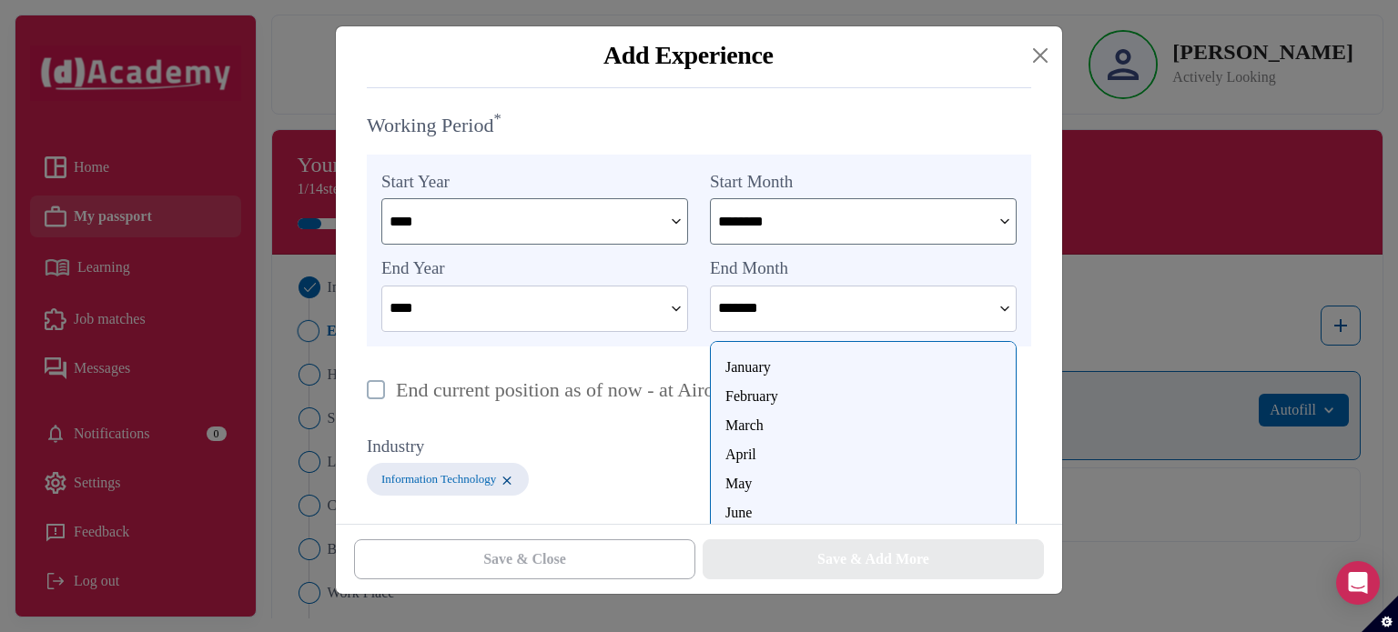
click at [891, 304] on input "*******" at bounding box center [851, 309] width 280 height 44
click at [746, 456] on div "April" at bounding box center [863, 455] width 276 height 22
type input "*****"
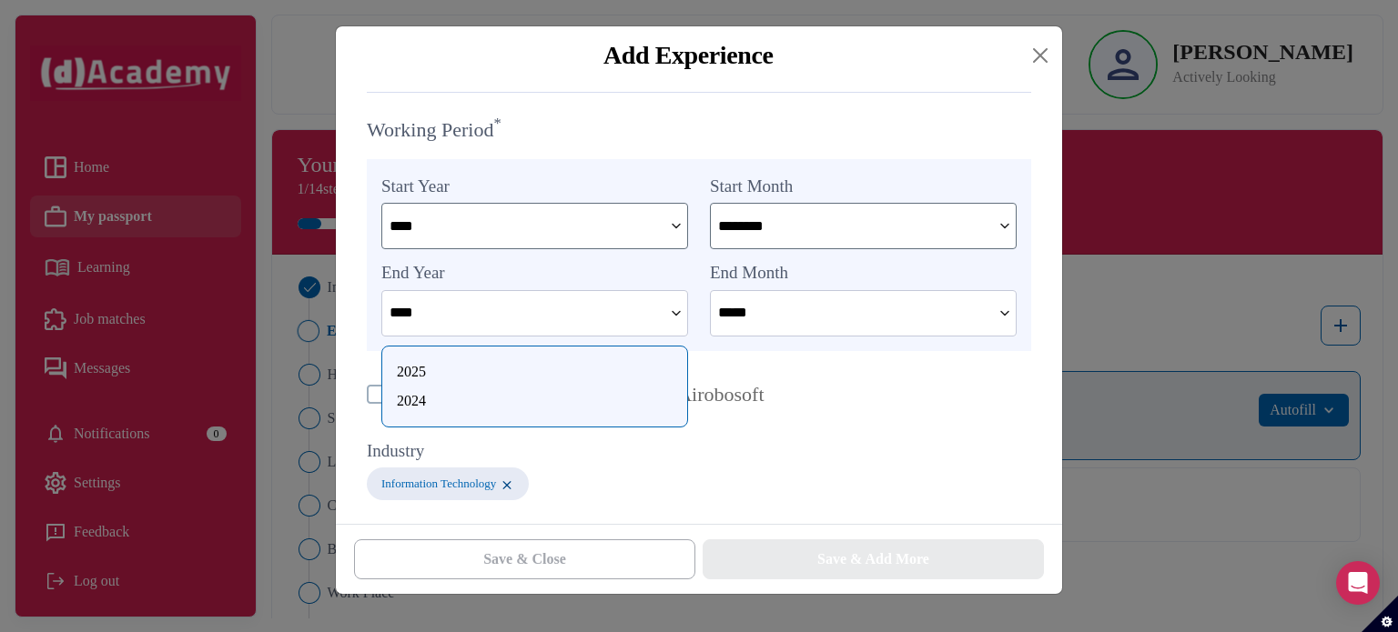
click at [651, 312] on input "****" at bounding box center [522, 313] width 280 height 44
click at [419, 403] on div "2024" at bounding box center [535, 401] width 276 height 22
type input "****"
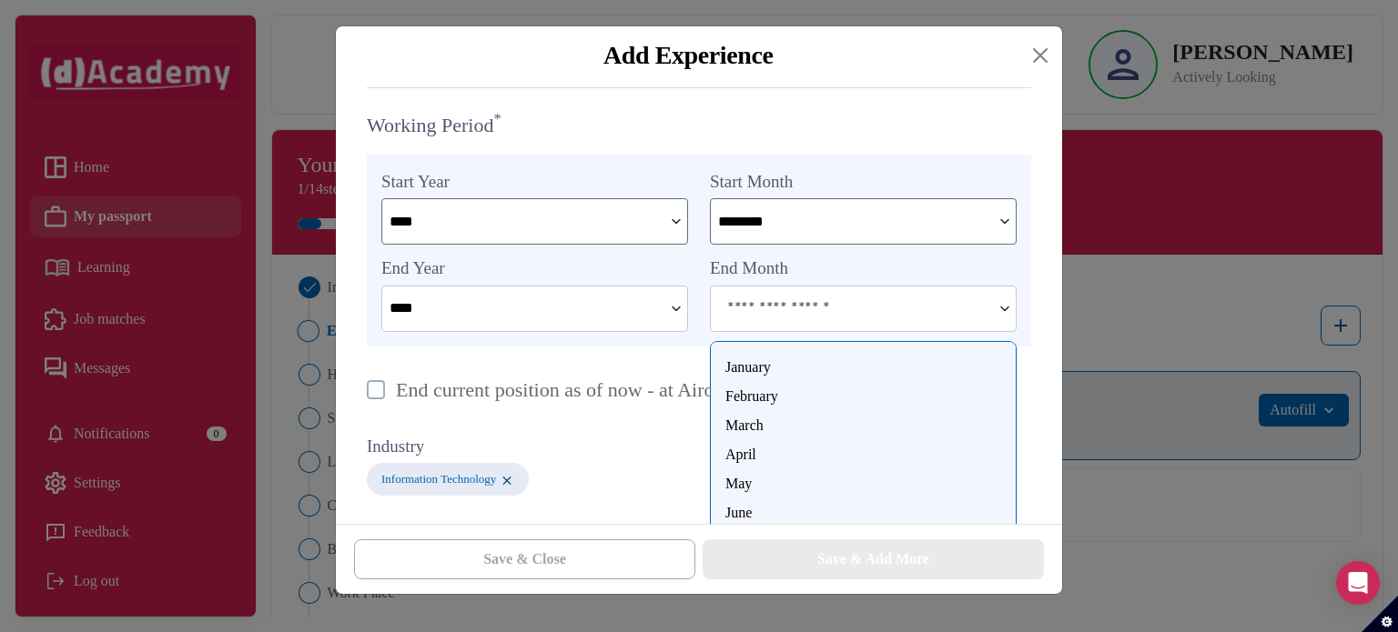
click at [842, 313] on input at bounding box center [851, 309] width 280 height 44
click at [744, 458] on div "April" at bounding box center [863, 455] width 276 height 22
type input "*****"
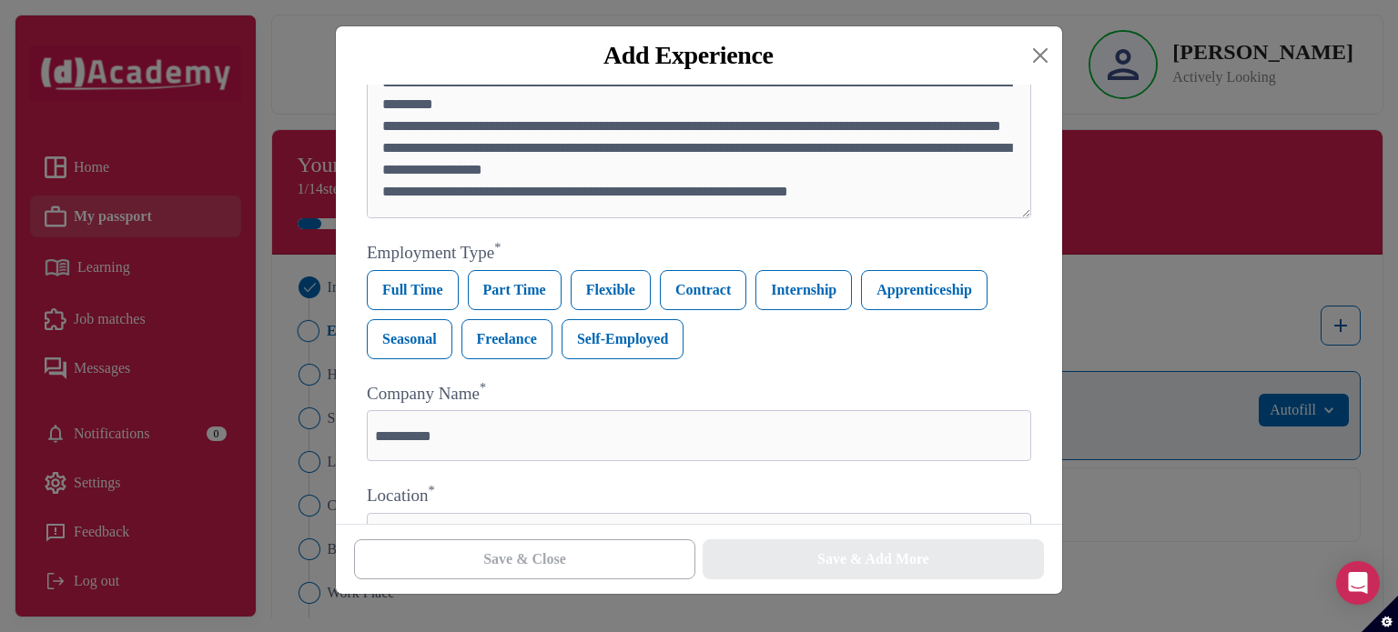
scroll to position [182, 0]
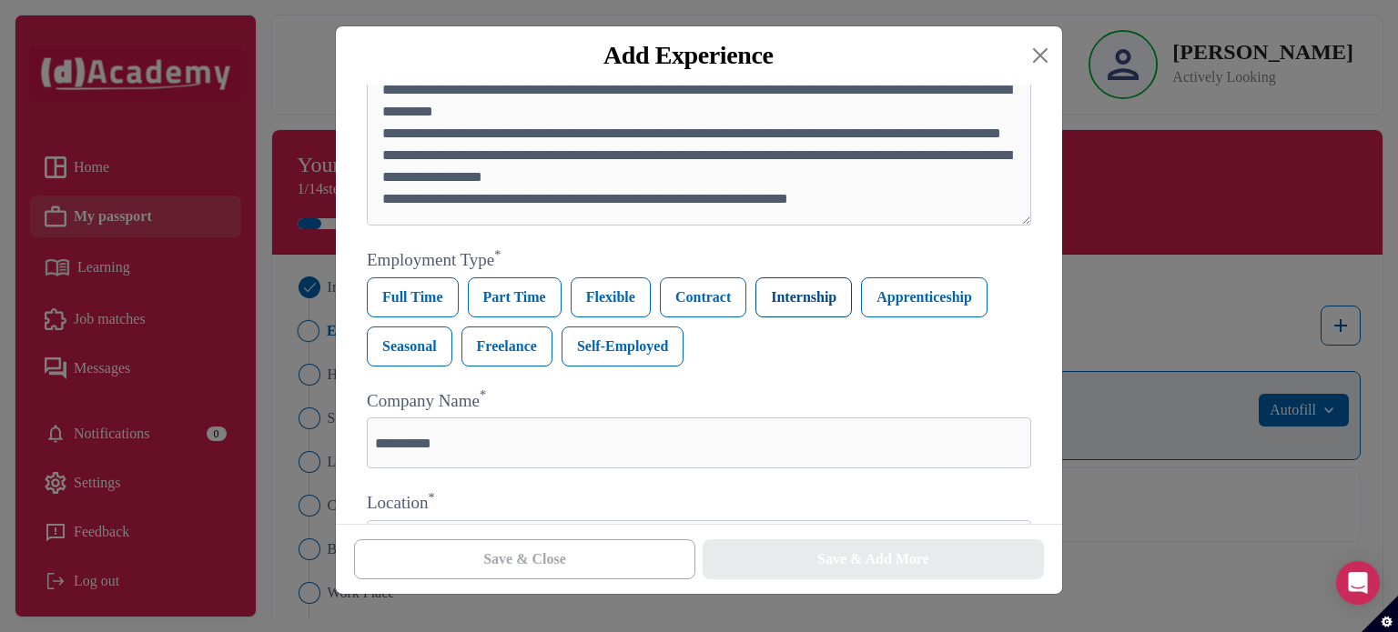
click at [793, 303] on label "Internship" at bounding box center [803, 298] width 96 height 40
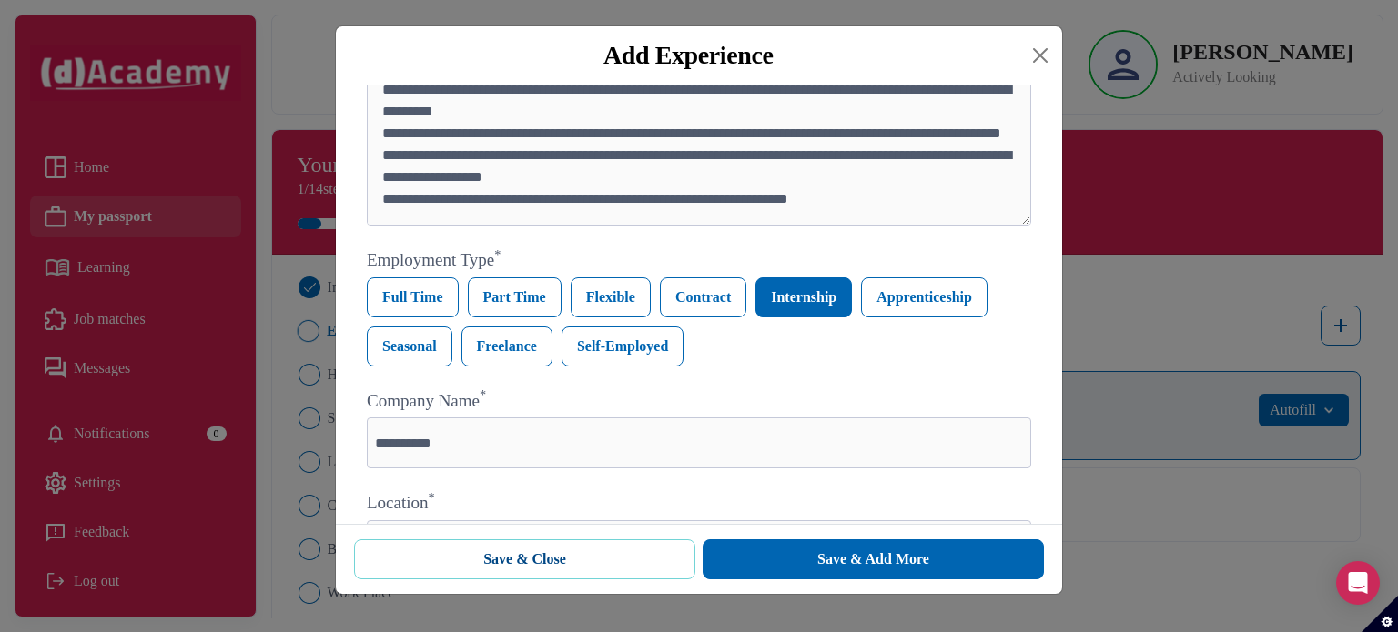
click at [571, 551] on button "Save & Close" at bounding box center [524, 560] width 341 height 40
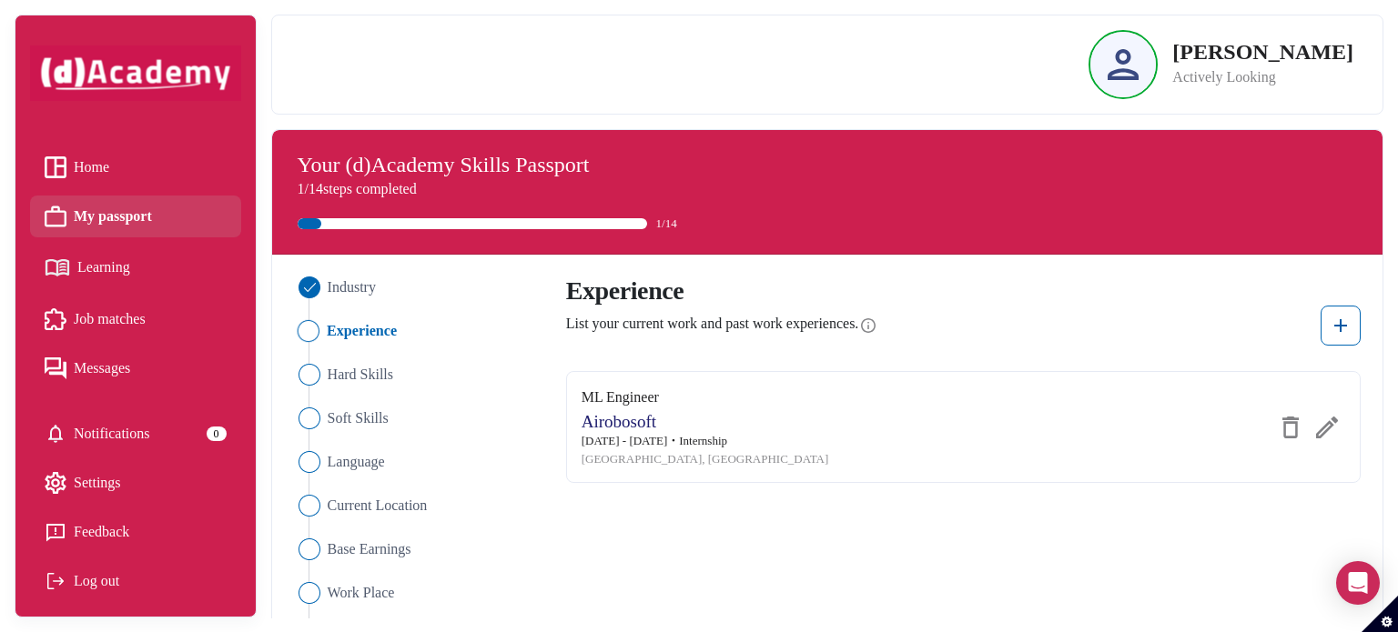
scroll to position [227, 0]
click at [302, 379] on img "Close" at bounding box center [308, 375] width 22 height 22
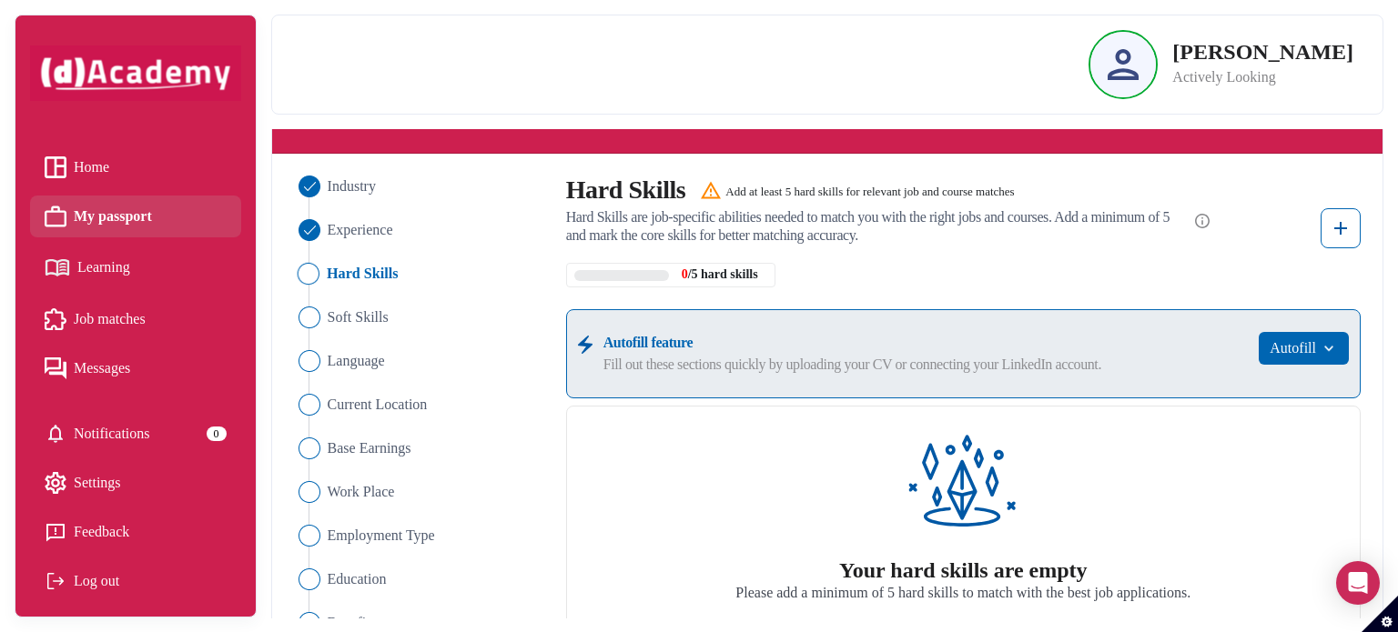
scroll to position [101, 0]
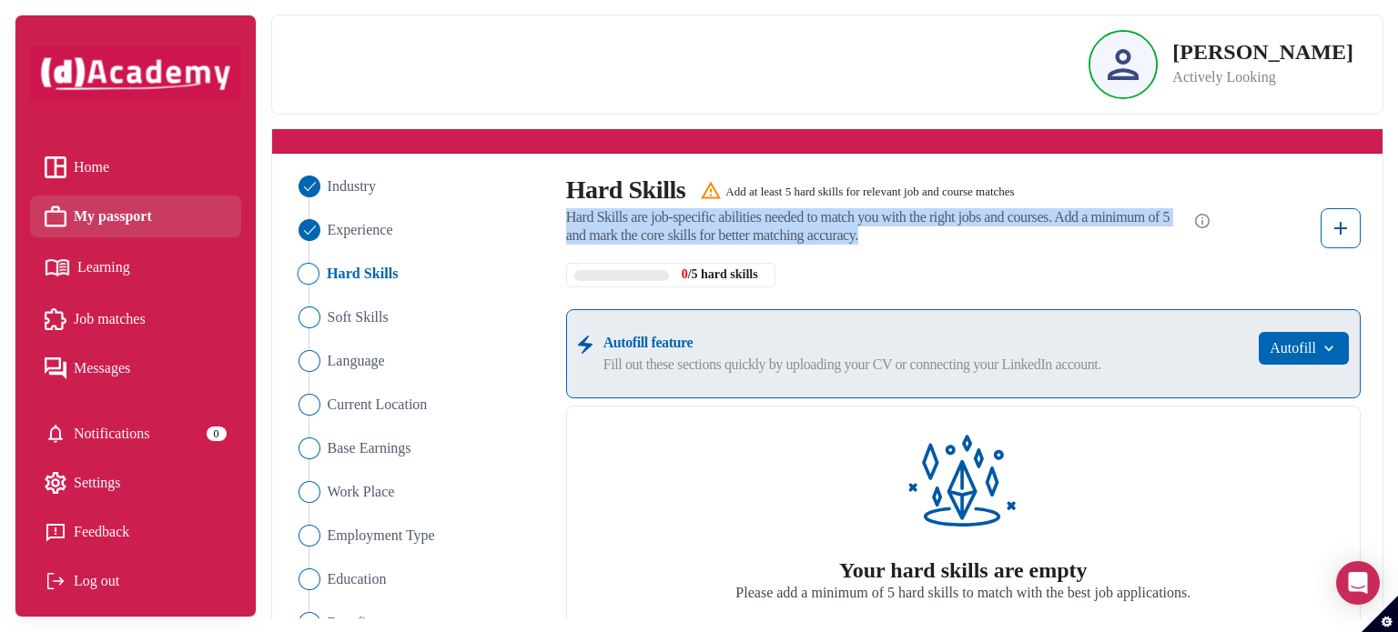
drag, startPoint x: 568, startPoint y: 215, endPoint x: 980, endPoint y: 237, distance: 412.8
click at [980, 237] on span "Hard Skills are job-specific abilities needed to match you with the right jobs …" at bounding box center [878, 226] width 625 height 36
copy span "Hard Skills are job-specific abilities needed to match you with the right jobs …"
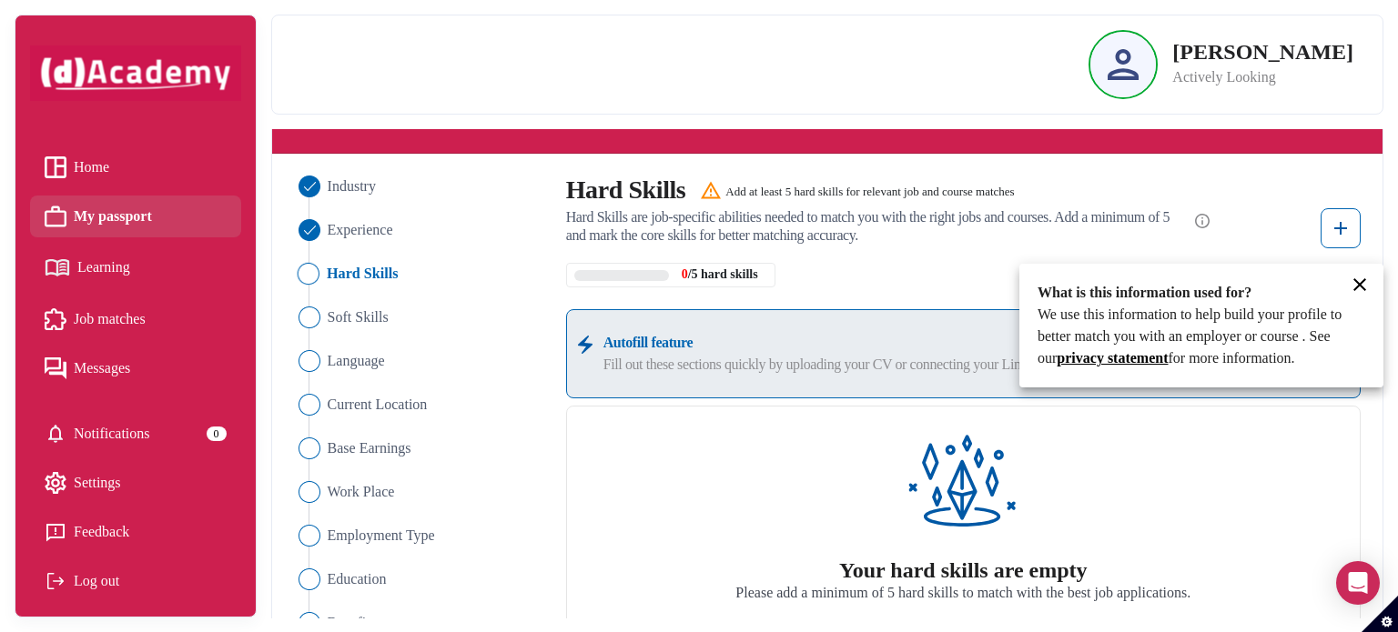
click at [1237, 232] on div at bounding box center [699, 316] width 1398 height 632
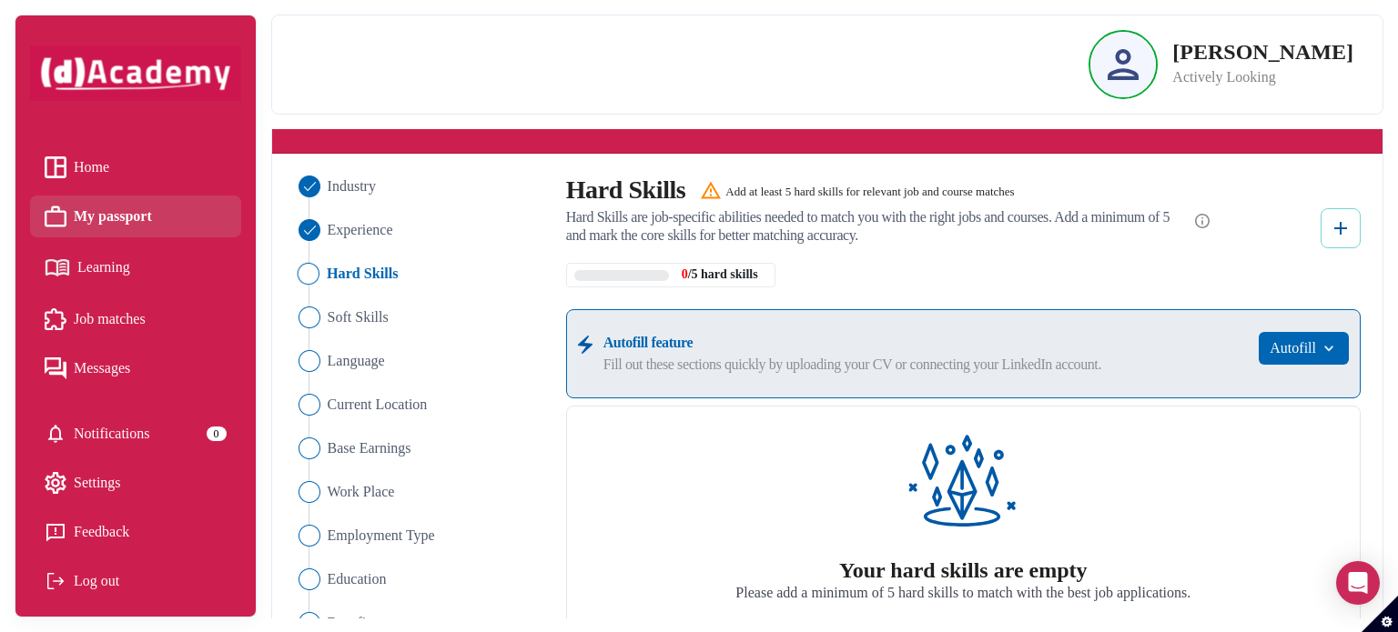
click at [1337, 235] on img at bounding box center [1340, 228] width 22 height 22
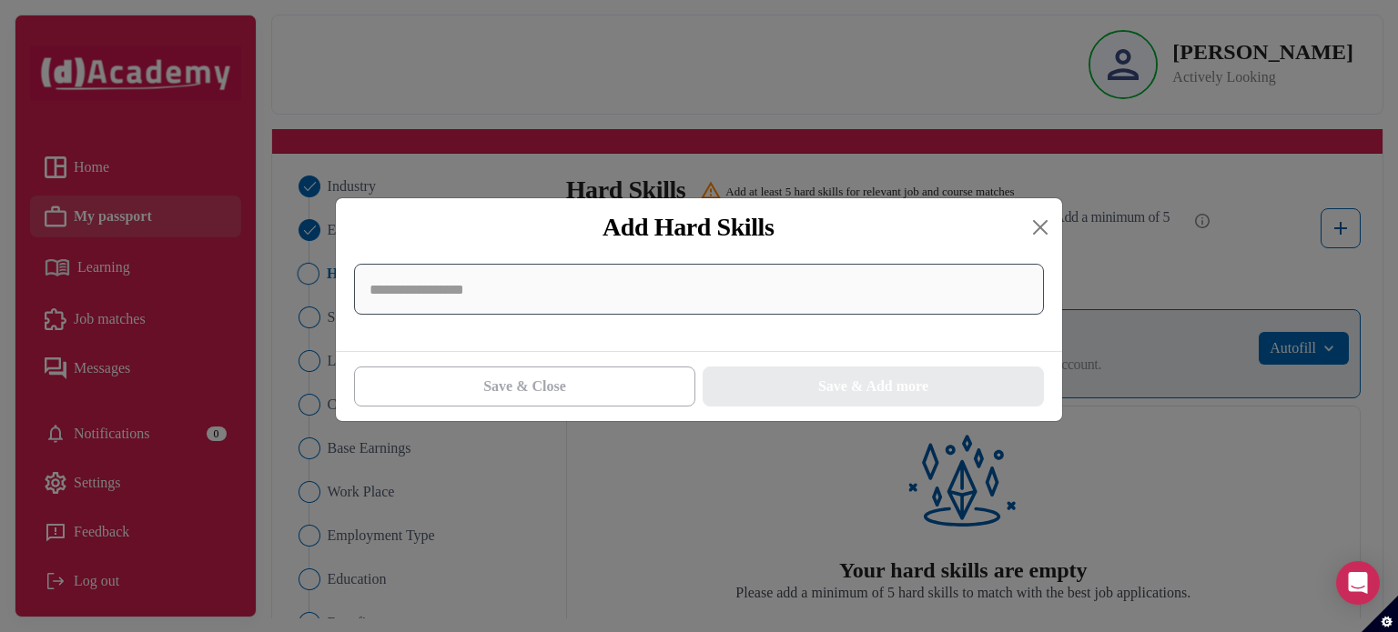
click at [917, 299] on input at bounding box center [699, 289] width 690 height 51
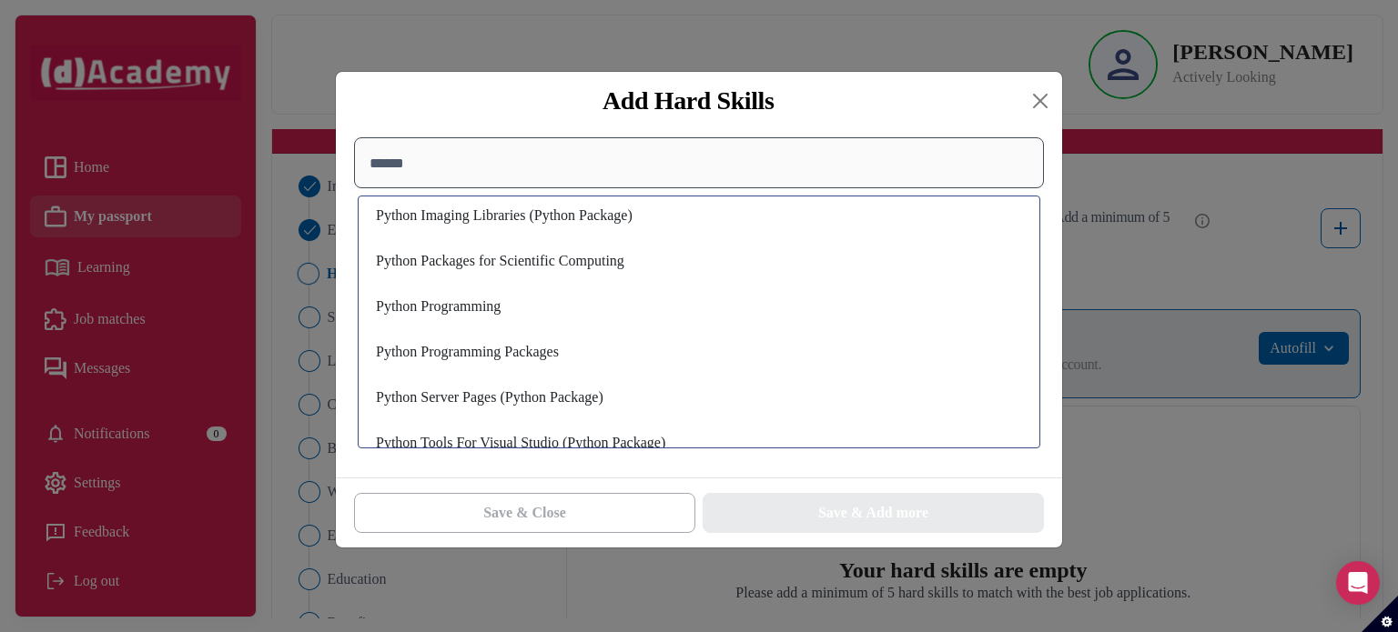
scroll to position [431, 0]
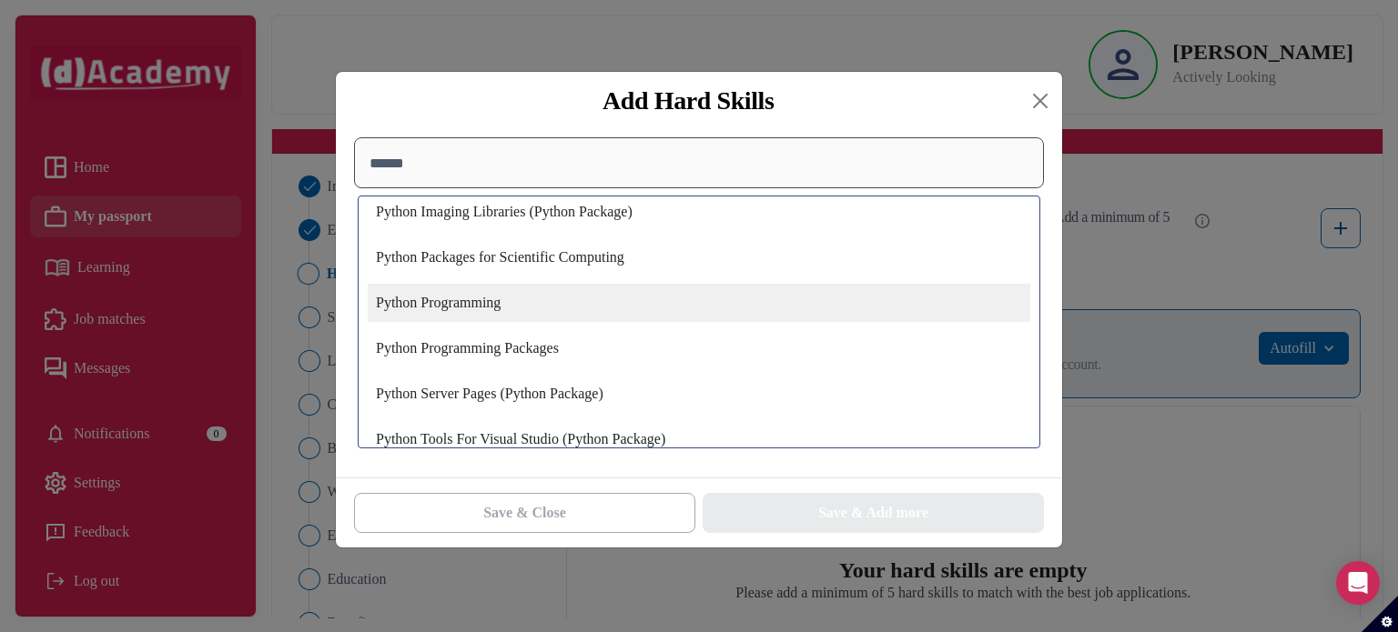
type input "******"
click at [917, 299] on div "Python Programming" at bounding box center [699, 303] width 662 height 38
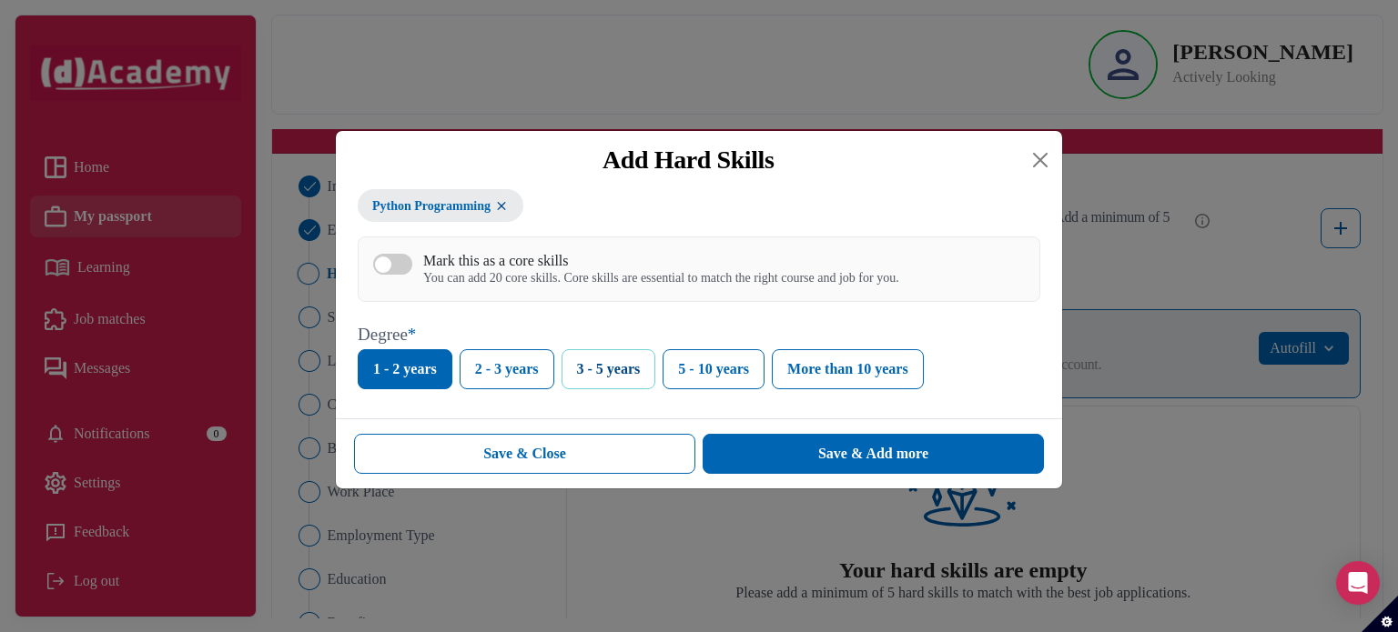
click at [630, 370] on button "3 - 5 years" at bounding box center [608, 369] width 95 height 40
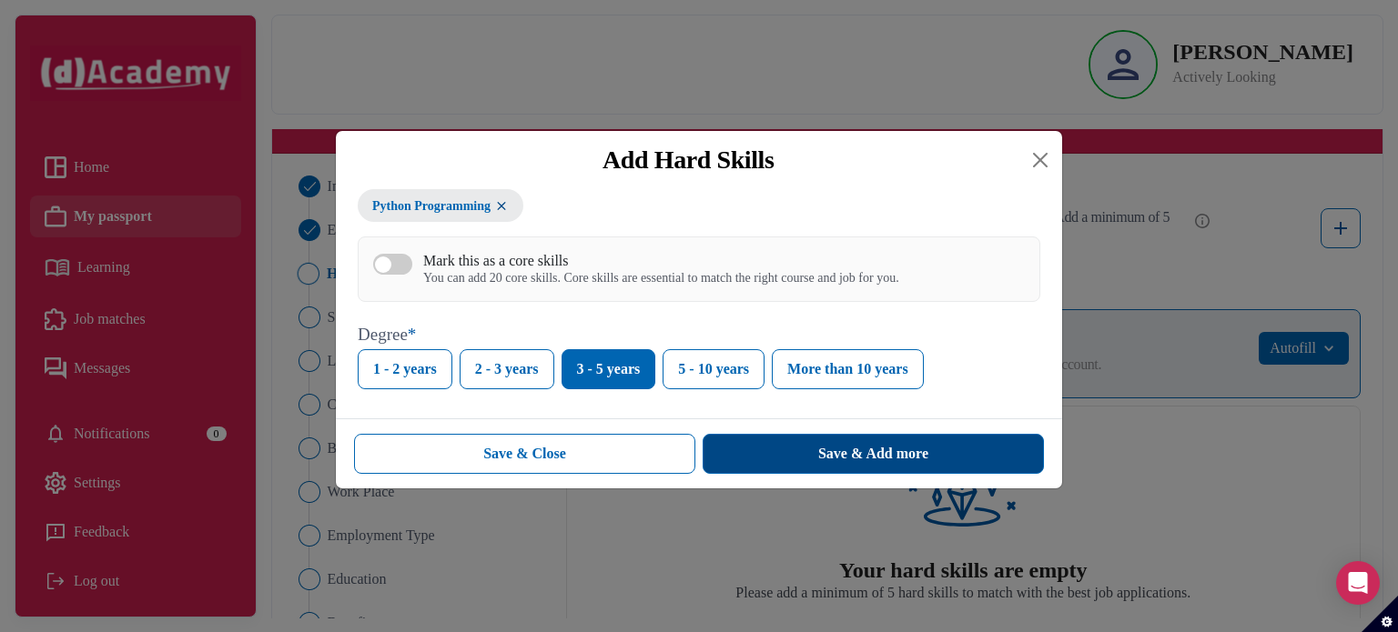
click at [773, 450] on button "Save & Add more" at bounding box center [872, 454] width 341 height 40
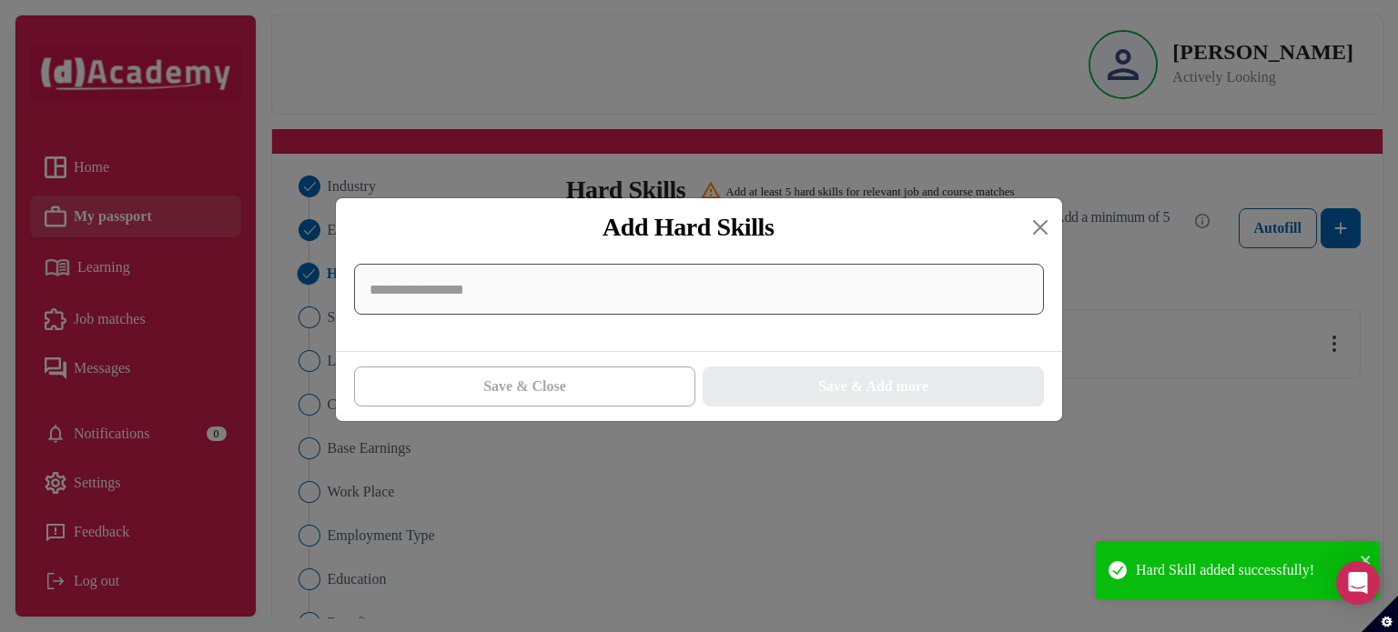
click at [797, 298] on input at bounding box center [699, 289] width 690 height 51
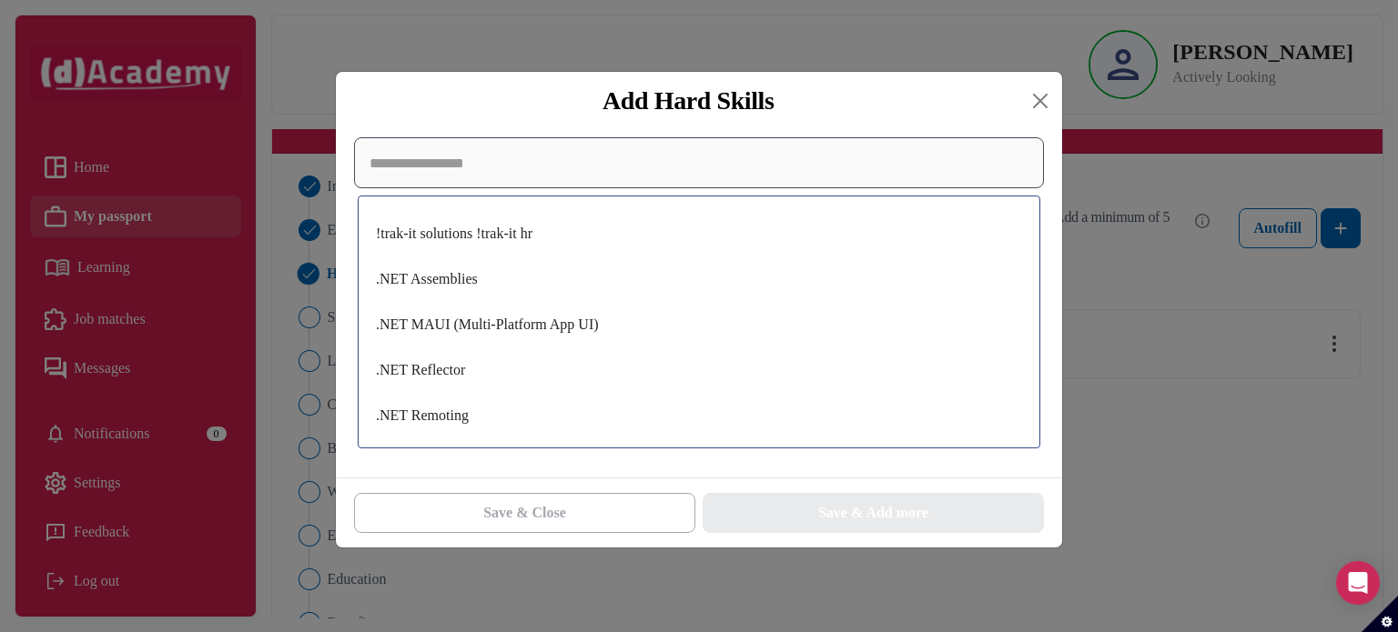
click at [873, 167] on input at bounding box center [699, 162] width 690 height 51
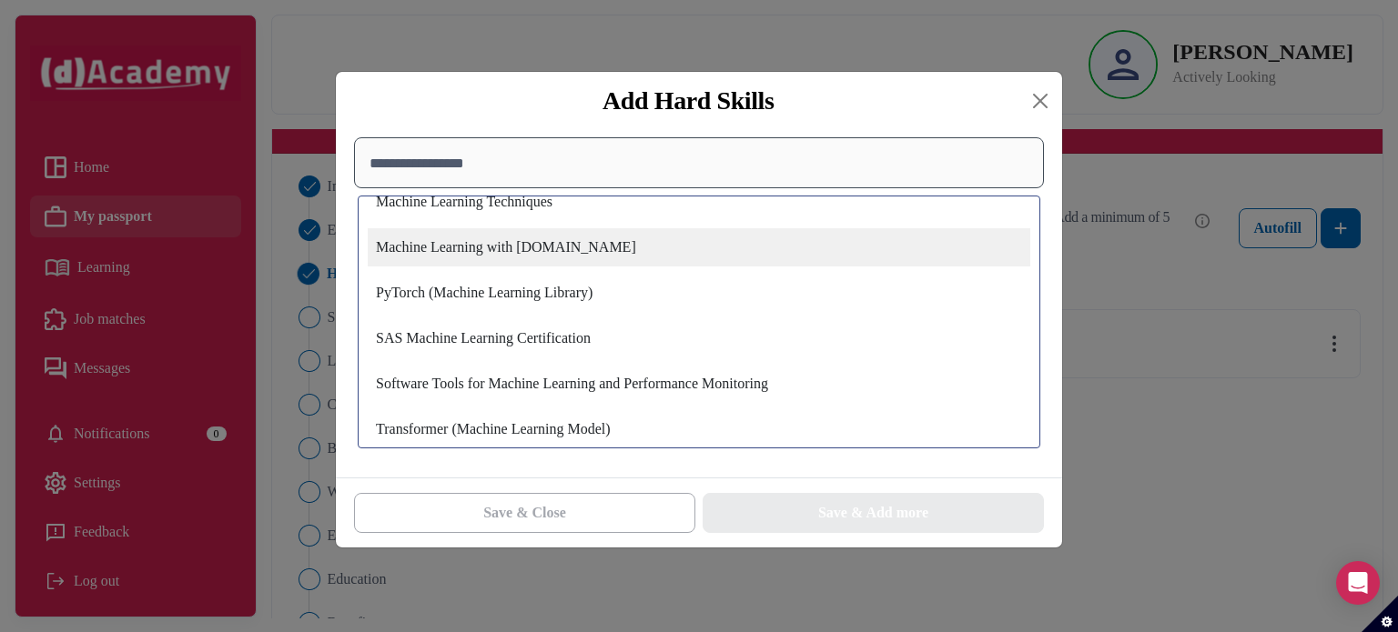
scroll to position [258, 0]
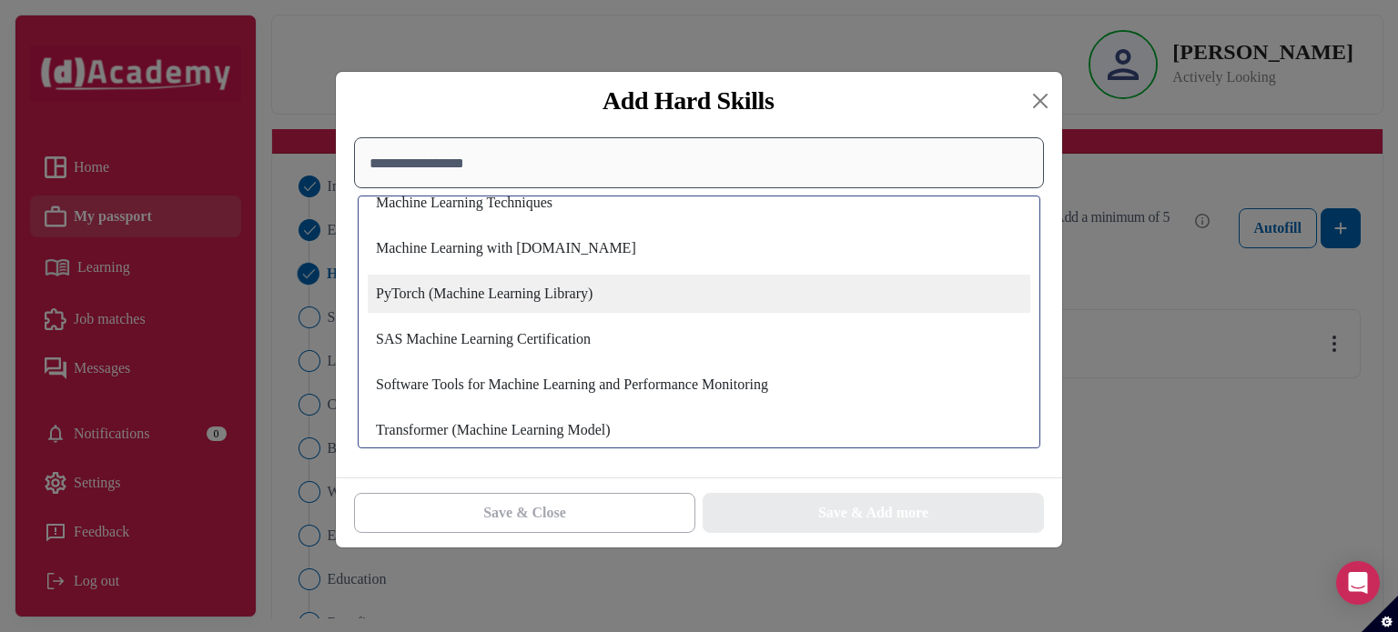
type input "**********"
click at [836, 305] on div "PyTorch (Machine Learning Library)" at bounding box center [699, 294] width 662 height 38
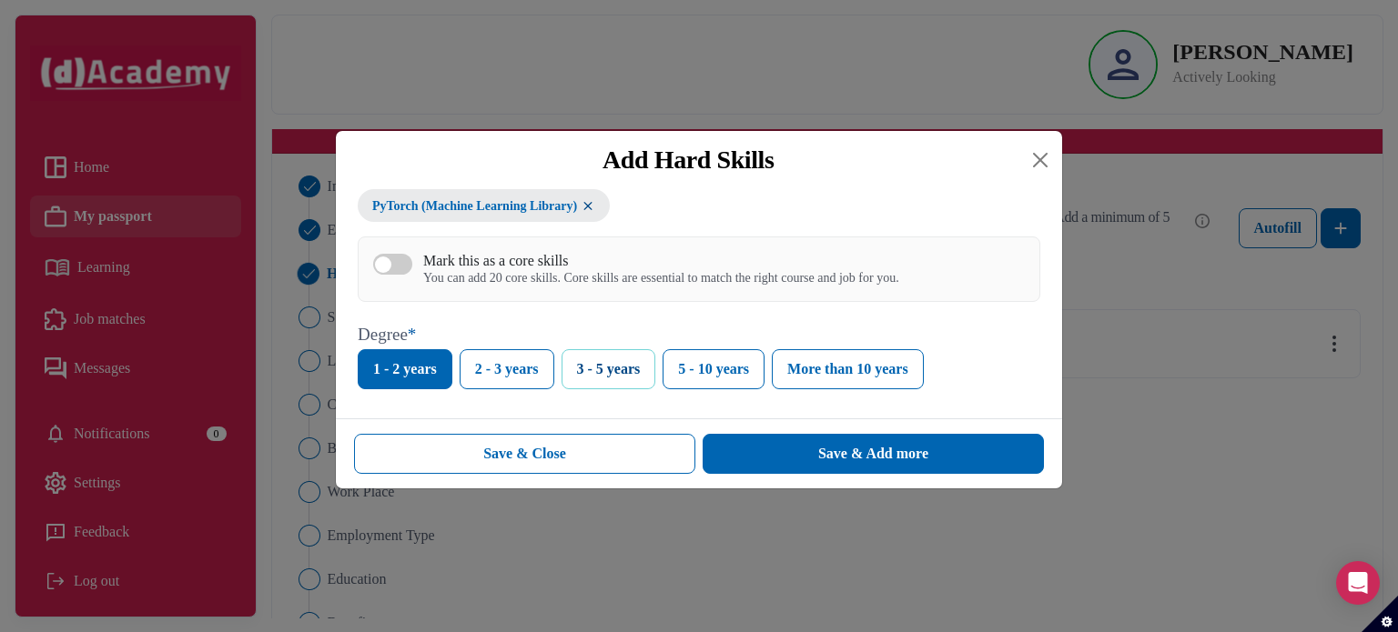
click at [621, 368] on button "3 - 5 years" at bounding box center [608, 369] width 95 height 40
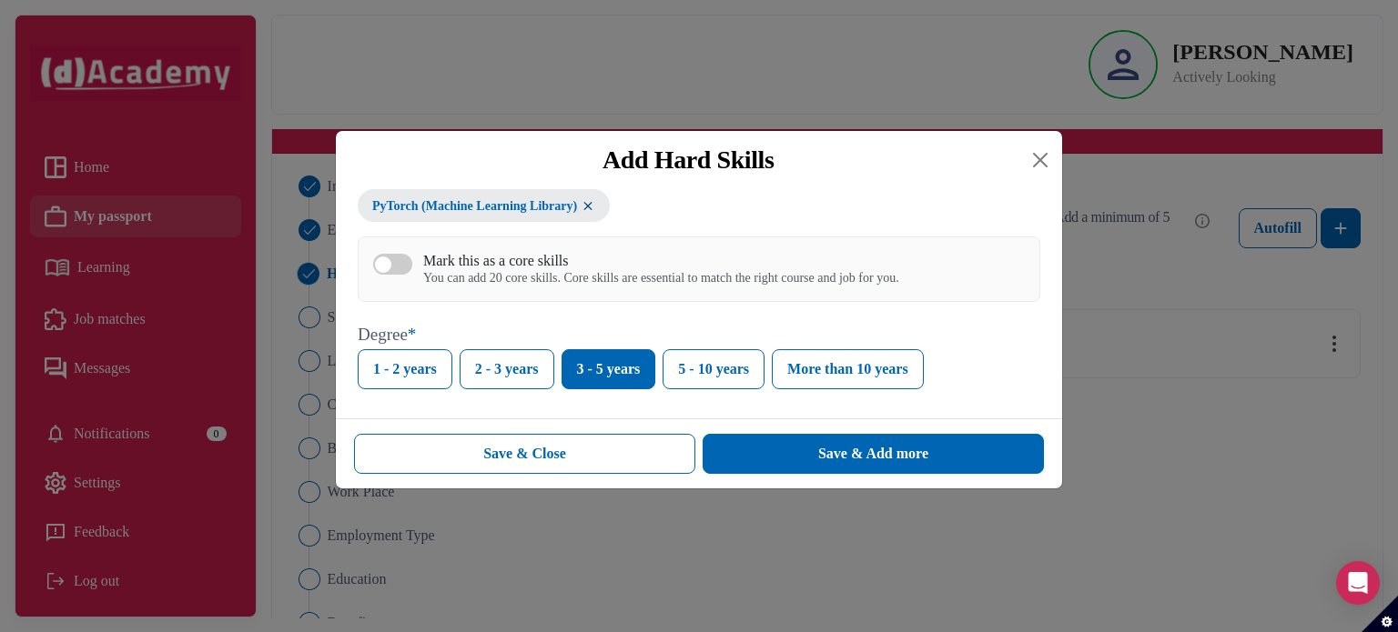
click at [400, 265] on button "Mark this as a core skills You can add 20 core skills. Core skills are essentia…" at bounding box center [392, 264] width 39 height 21
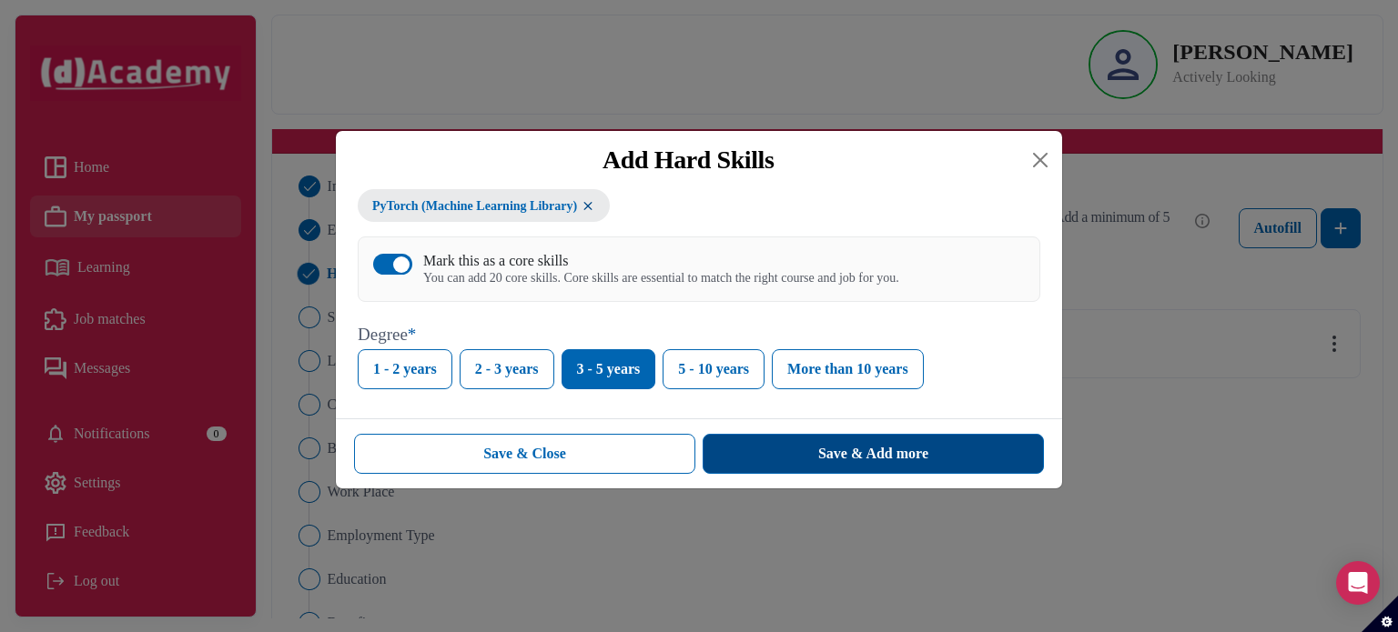
click at [854, 449] on div "Save & Add more" at bounding box center [873, 454] width 110 height 22
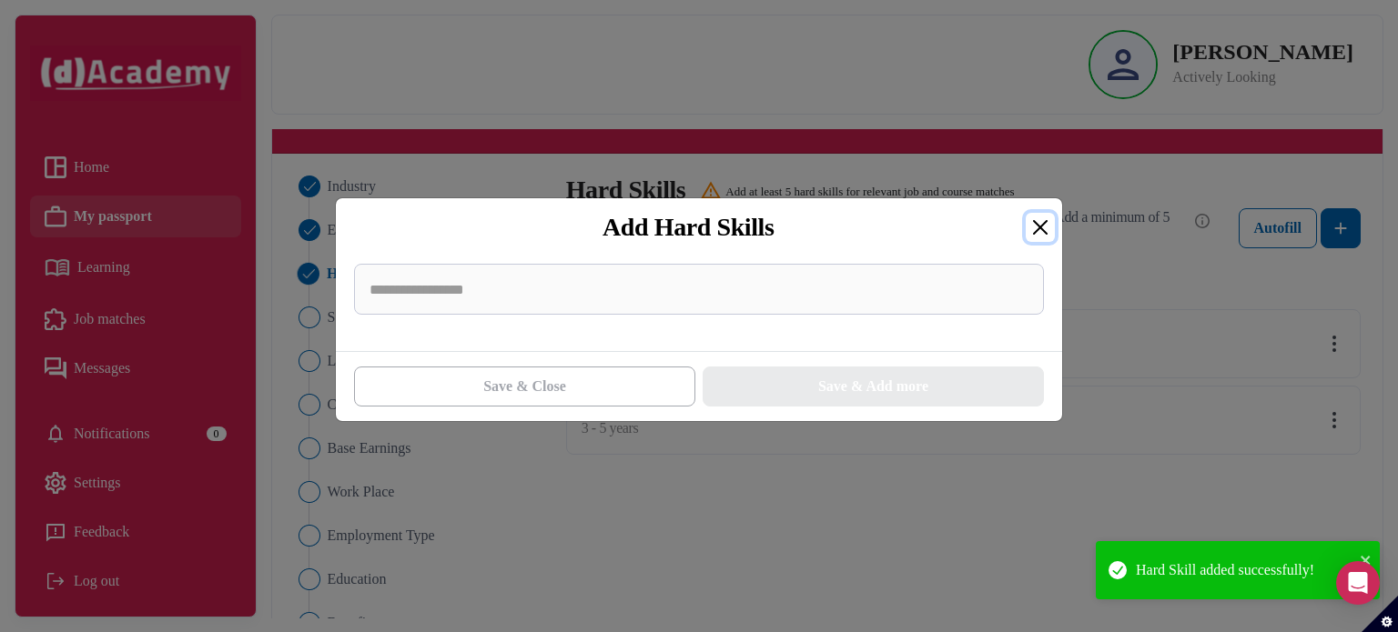
click at [1045, 237] on button "Close" at bounding box center [1039, 227] width 29 height 29
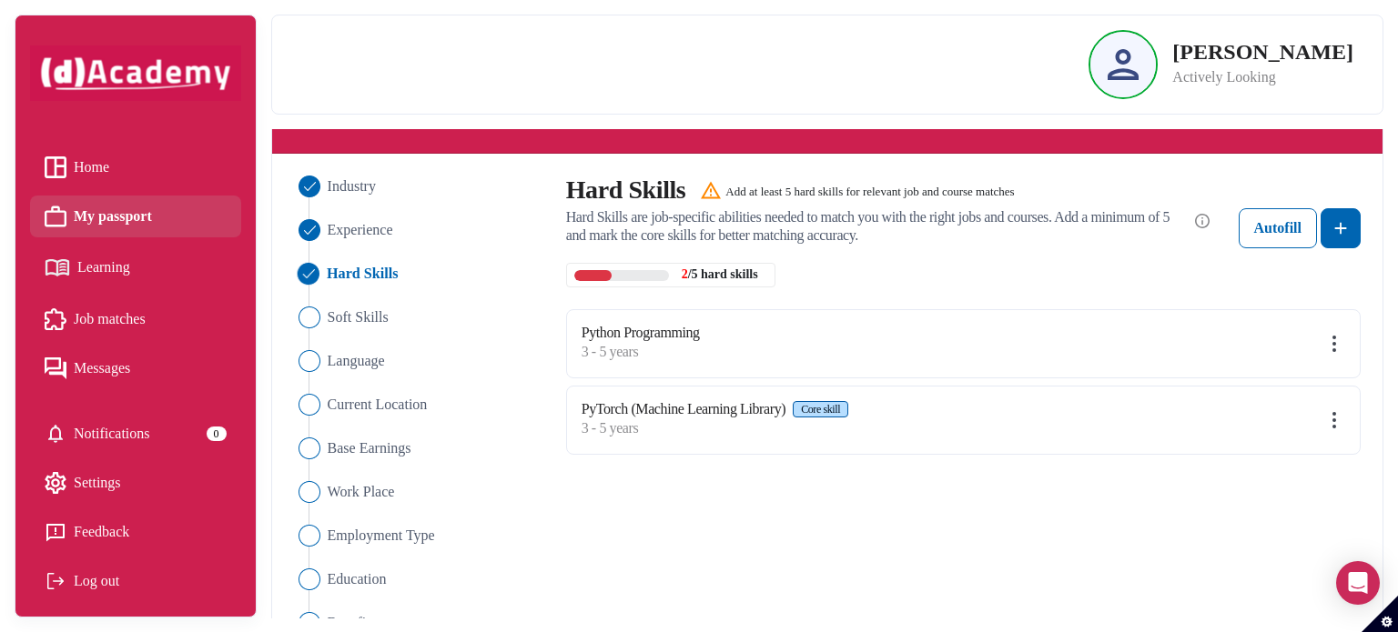
click at [735, 338] on div "Python Programming 3 - 5 years" at bounding box center [963, 343] width 794 height 69
click at [1337, 344] on img at bounding box center [1334, 344] width 22 height 22
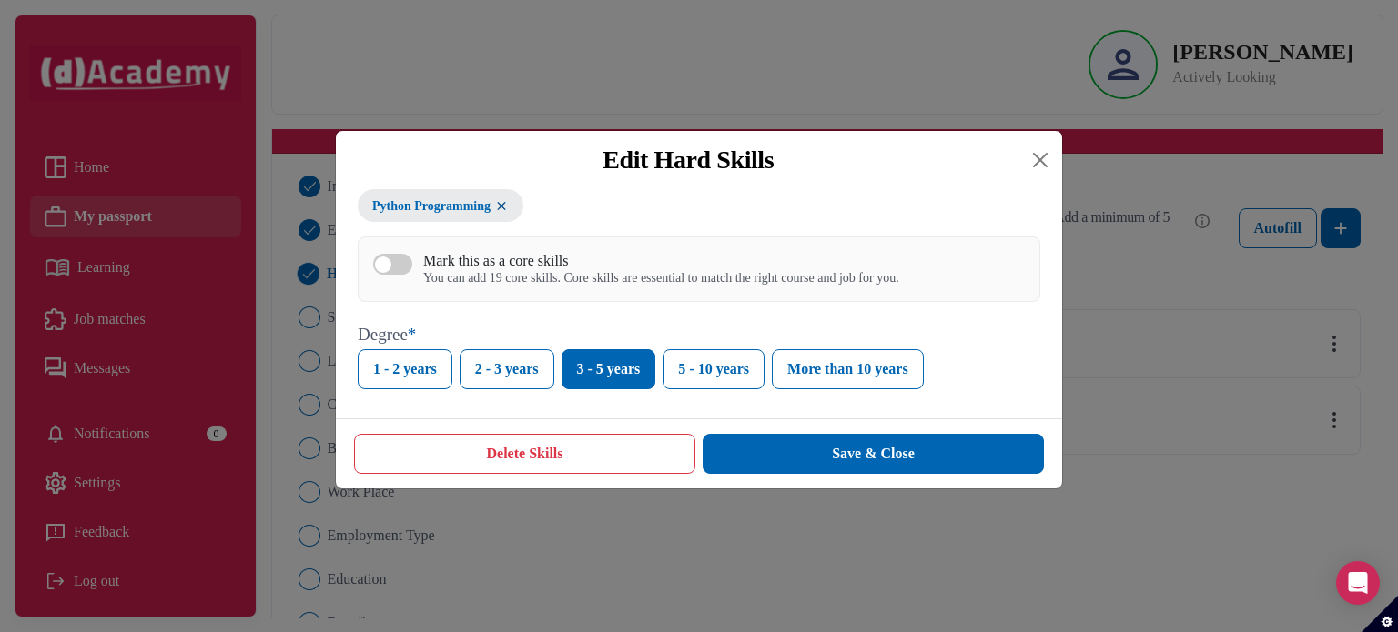
click at [389, 280] on label "Mark this as a core skills You can add 19 core skills. Core skills are essentia…" at bounding box center [636, 269] width 526 height 35
click at [389, 275] on button "Mark this as a core skills You can add 19 core skills. Core skills are essentia…" at bounding box center [392, 264] width 39 height 21
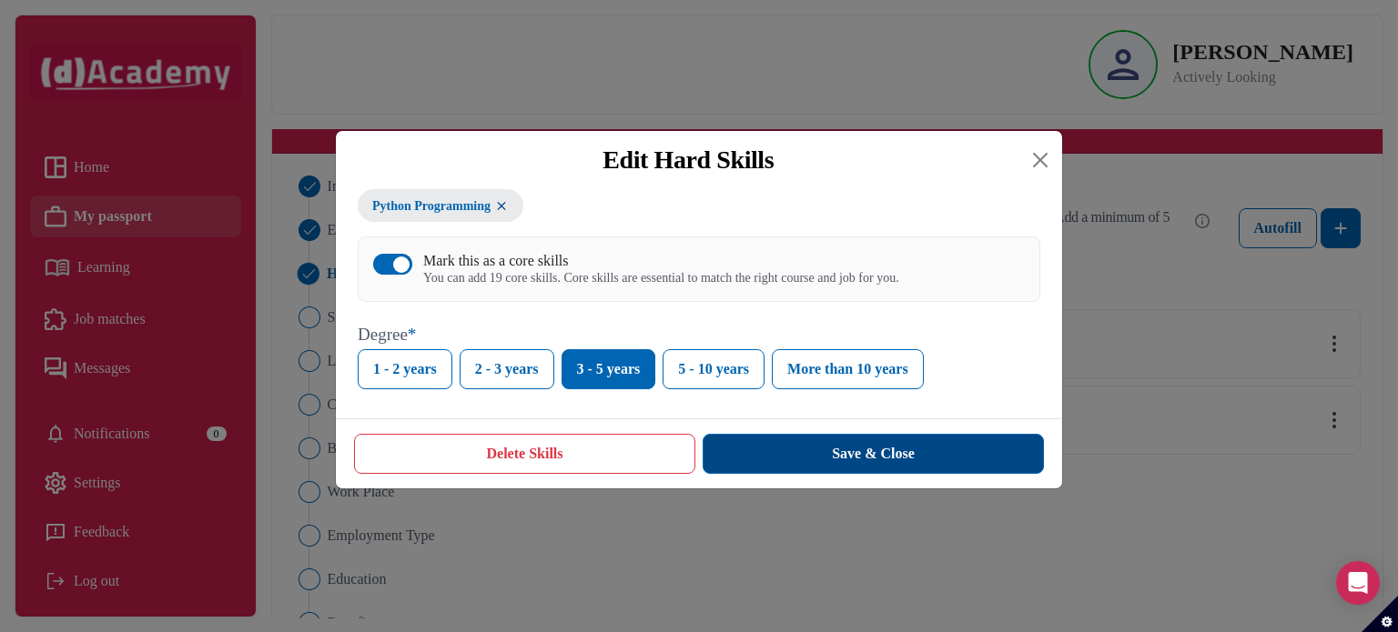
click at [772, 453] on button "Save & Close" at bounding box center [872, 454] width 341 height 40
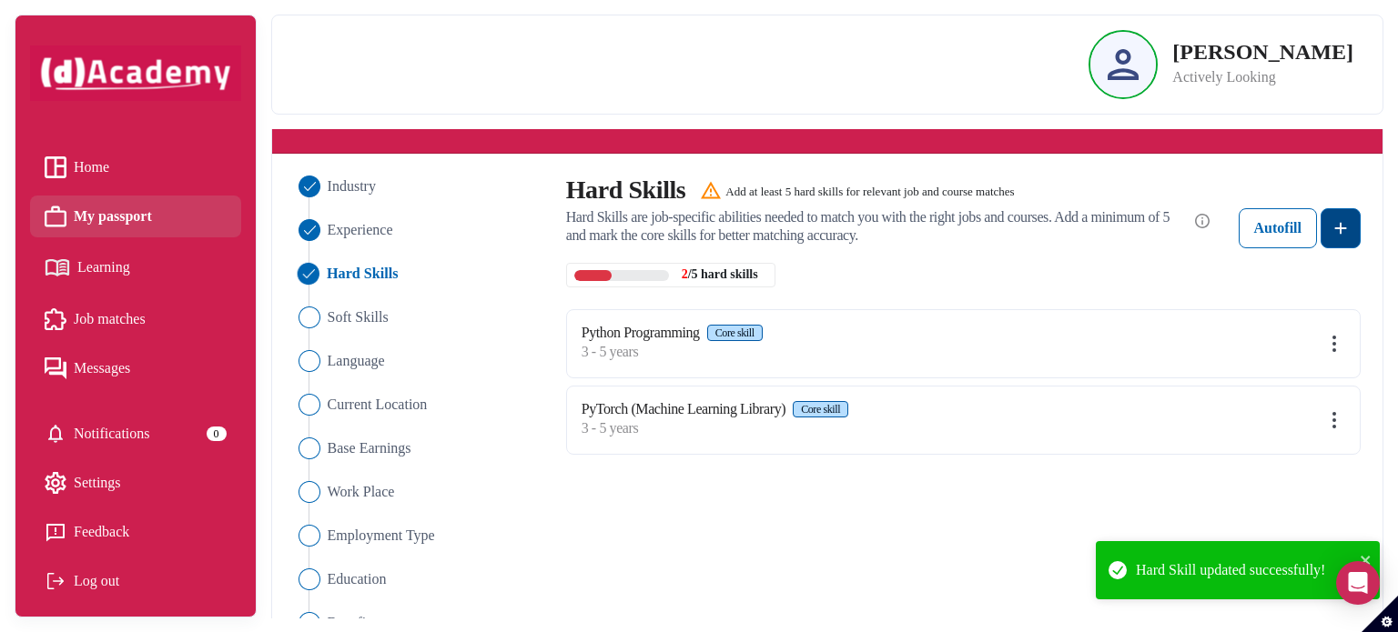
click at [1348, 226] on img at bounding box center [1340, 228] width 22 height 22
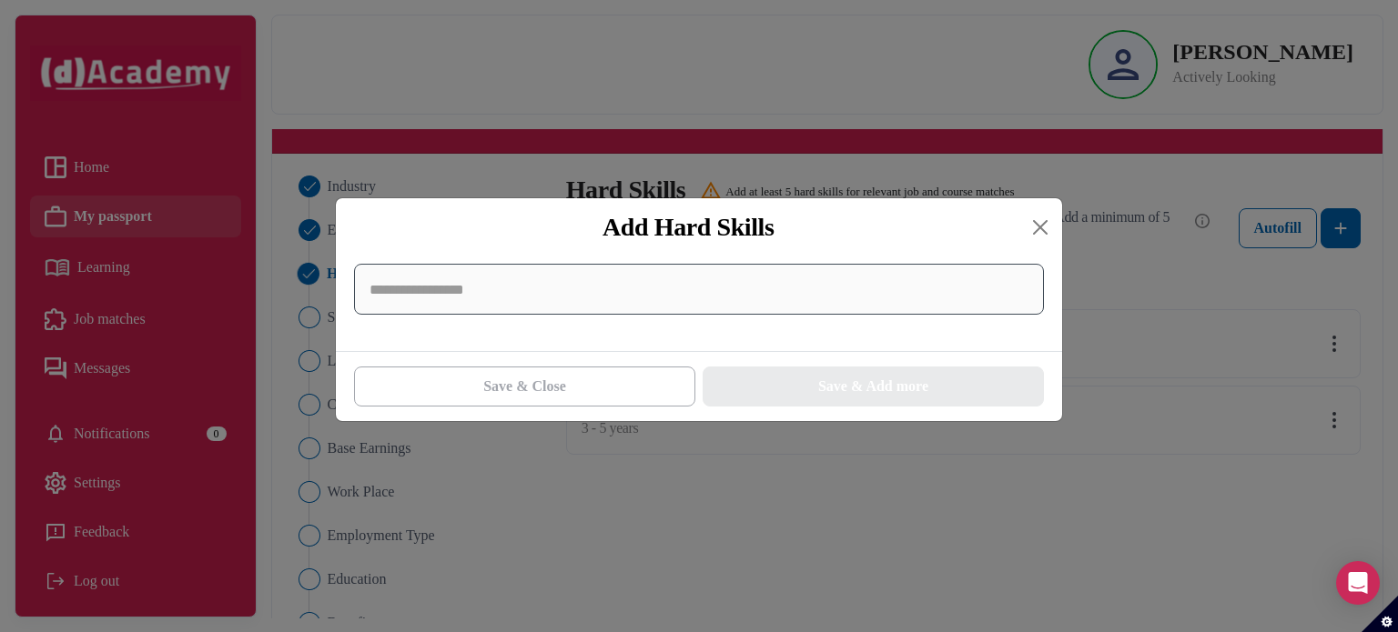
click at [980, 297] on input at bounding box center [699, 289] width 690 height 51
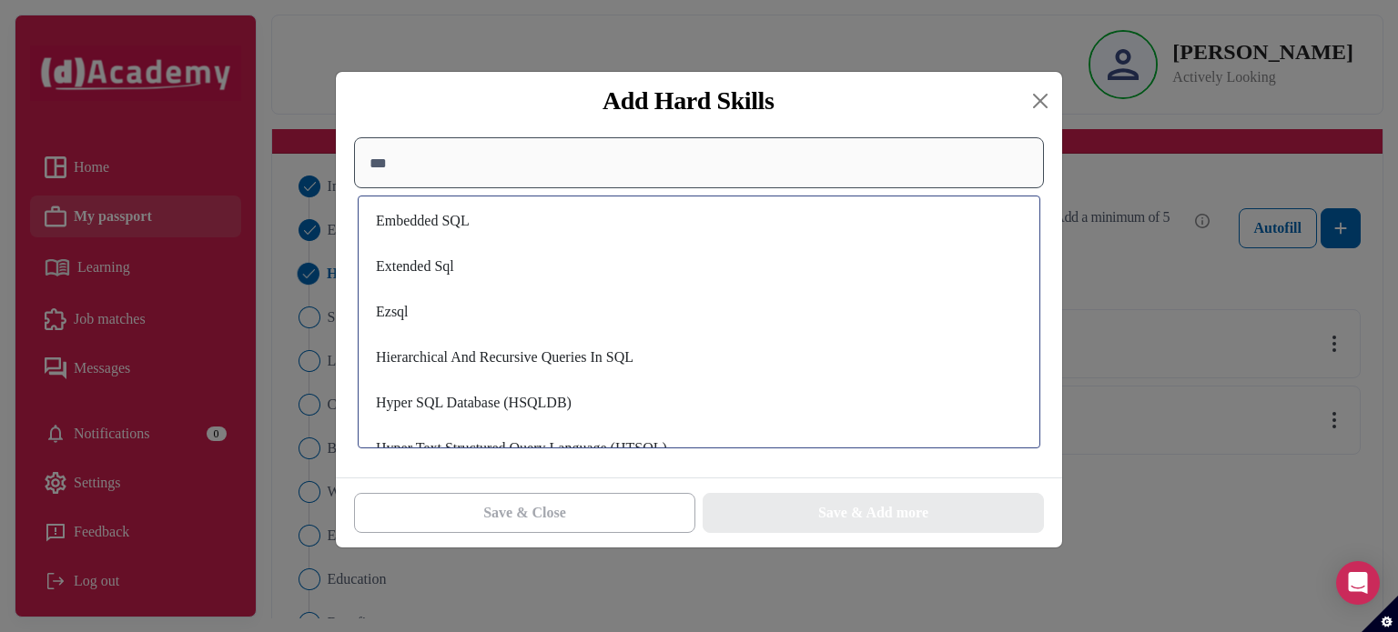
scroll to position [0, 0]
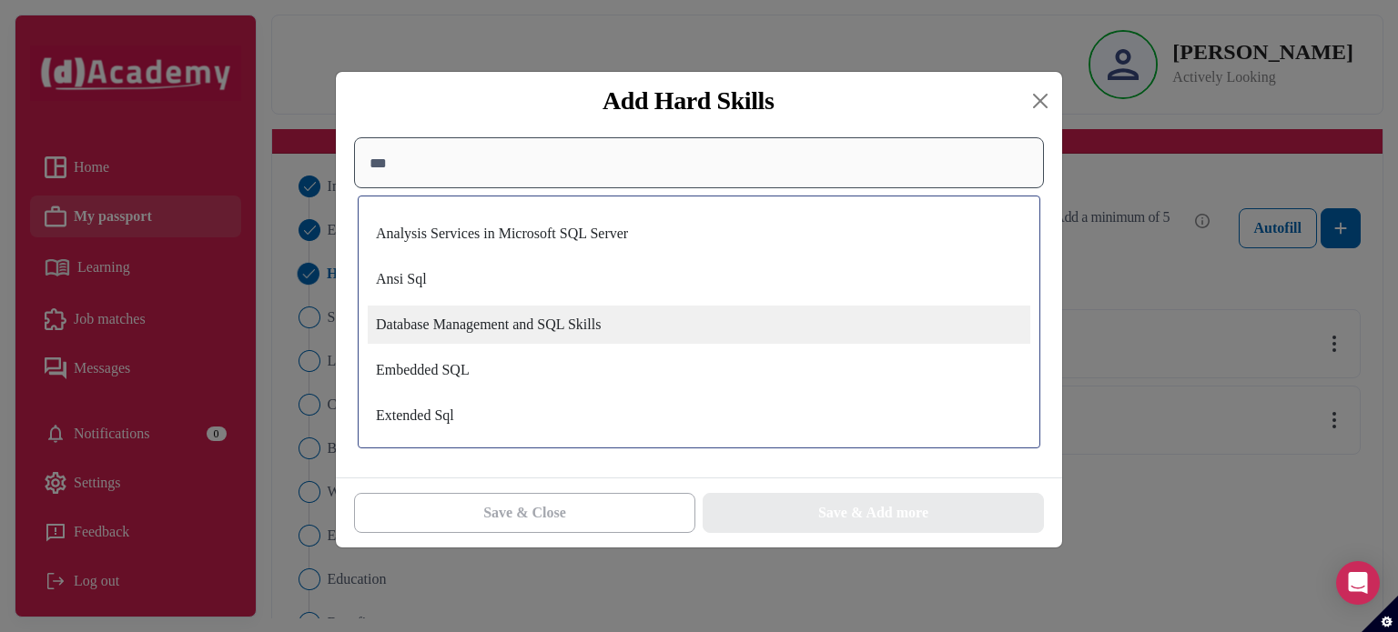
type input "***"
click at [835, 334] on div "Database Management and SQL Skills" at bounding box center [699, 325] width 662 height 38
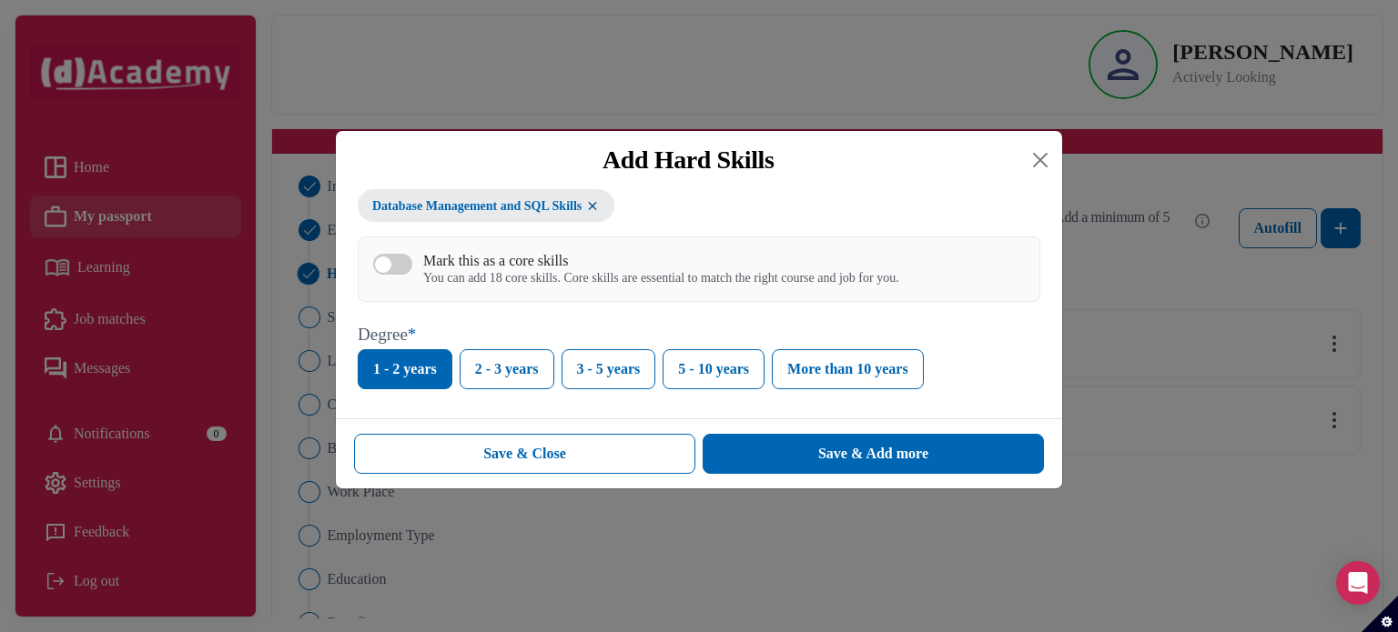
click at [406, 268] on button "Mark this as a core skills You can add 18 core skills. Core skills are essentia…" at bounding box center [392, 264] width 39 height 21
click at [602, 358] on button "3 - 5 years" at bounding box center [608, 369] width 95 height 40
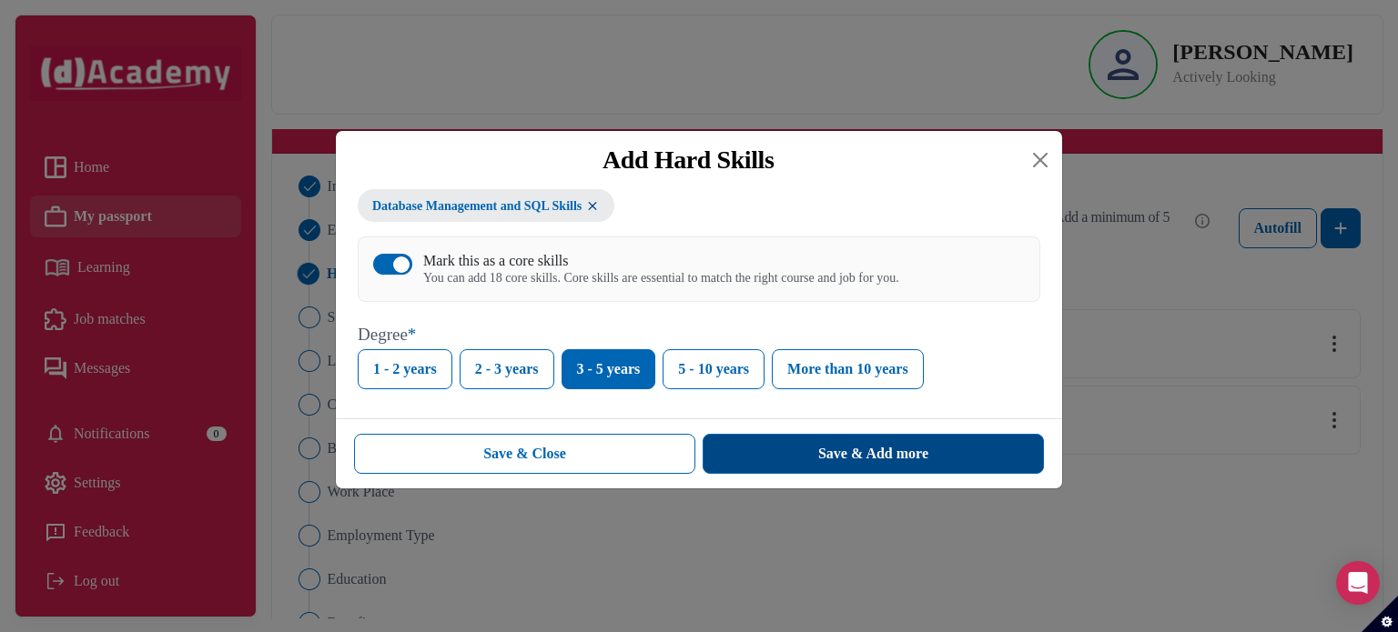
click at [747, 451] on button "Save & Add more" at bounding box center [872, 454] width 341 height 40
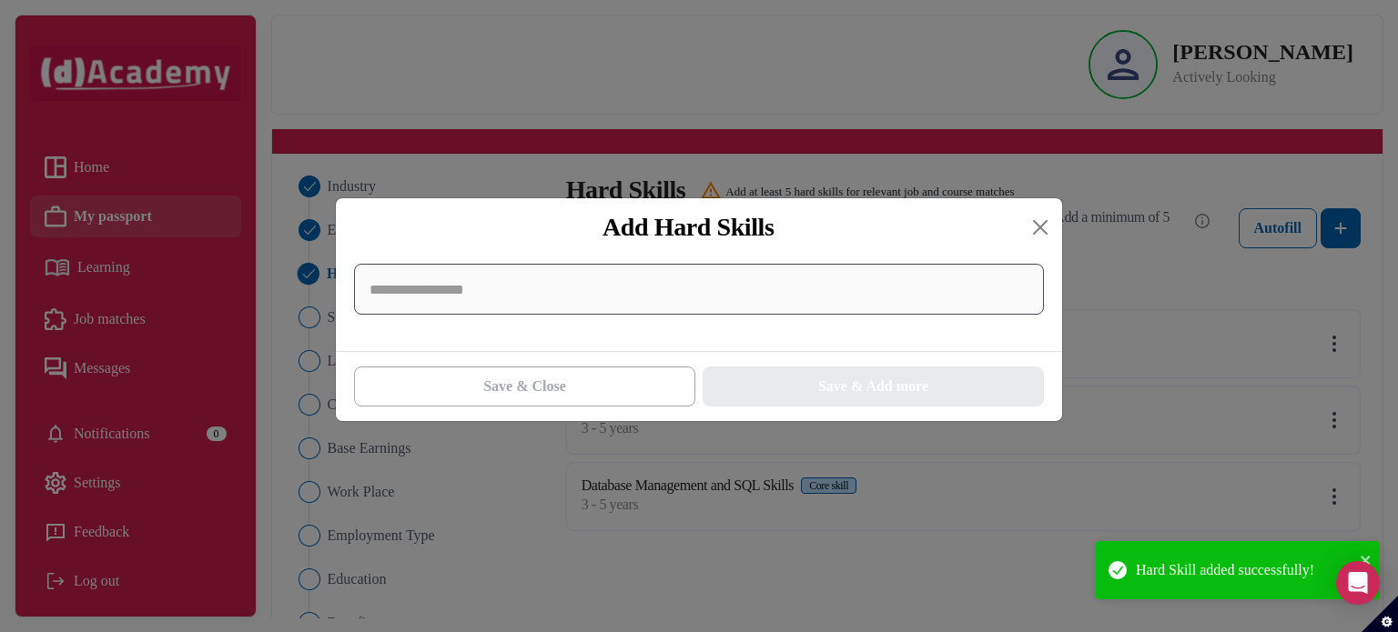
click at [688, 298] on input at bounding box center [699, 289] width 690 height 51
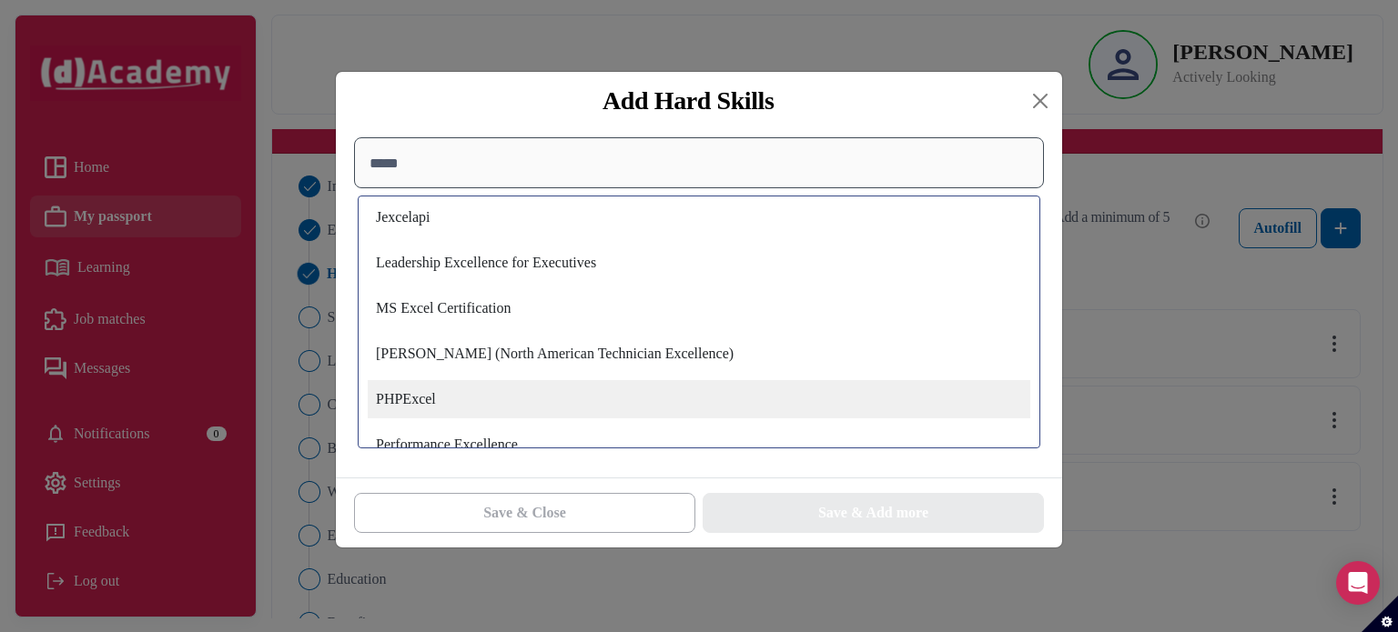
scroll to position [462, 0]
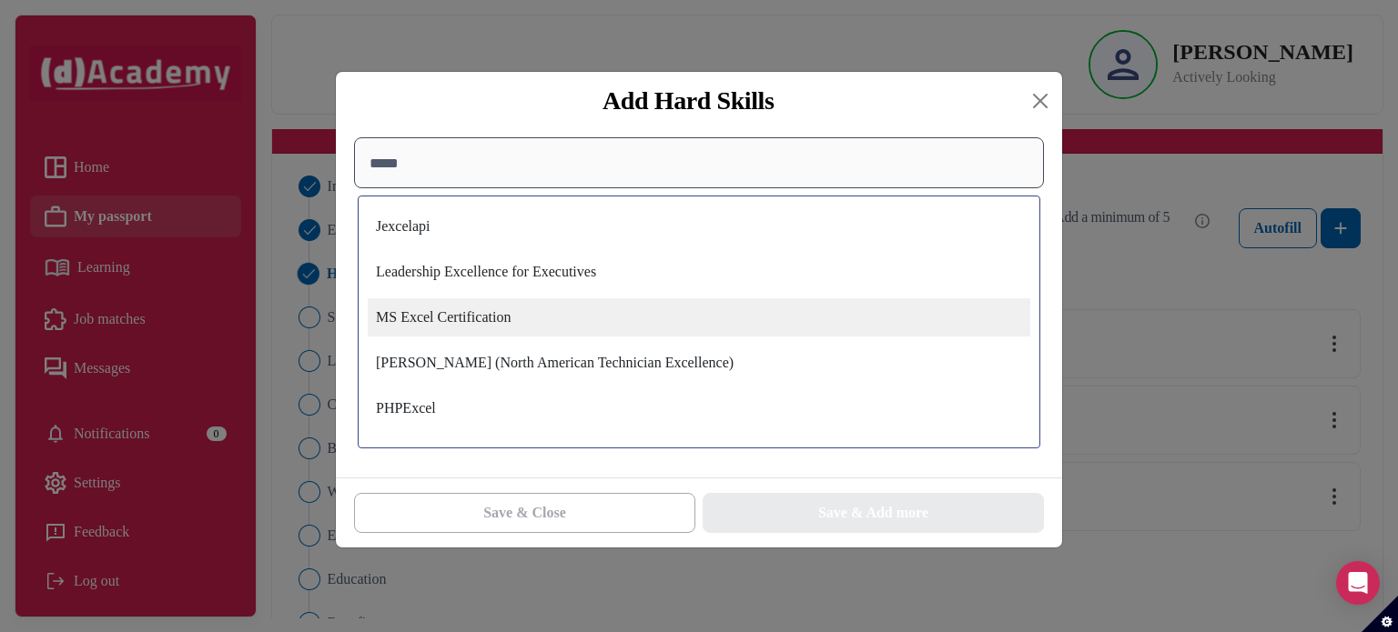
type input "*****"
click at [561, 320] on div "MS Excel Certification" at bounding box center [699, 317] width 662 height 38
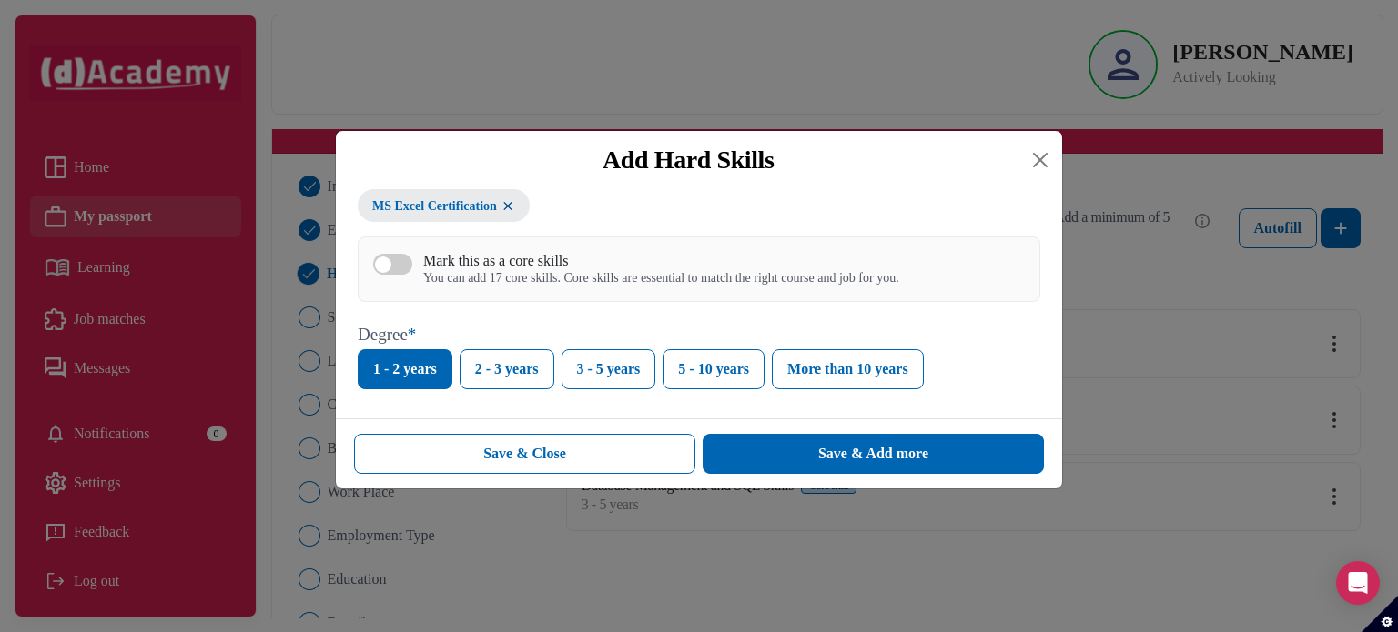
click at [393, 279] on label "Mark this as a core skills You can add 17 core skills. Core skills are essentia…" at bounding box center [636, 269] width 526 height 35
click at [393, 275] on button "Mark this as a core skills You can add 17 core skills. Core skills are essentia…" at bounding box center [392, 264] width 39 height 21
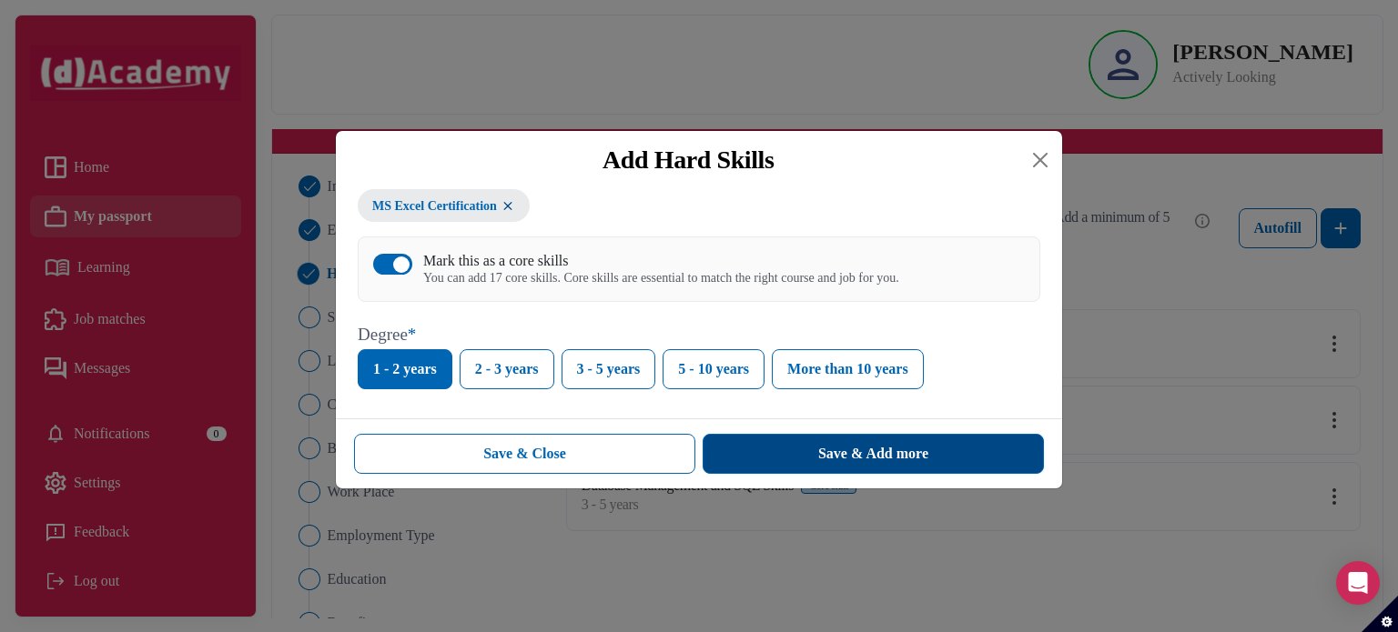
click at [830, 468] on button "Save & Add more" at bounding box center [872, 454] width 341 height 40
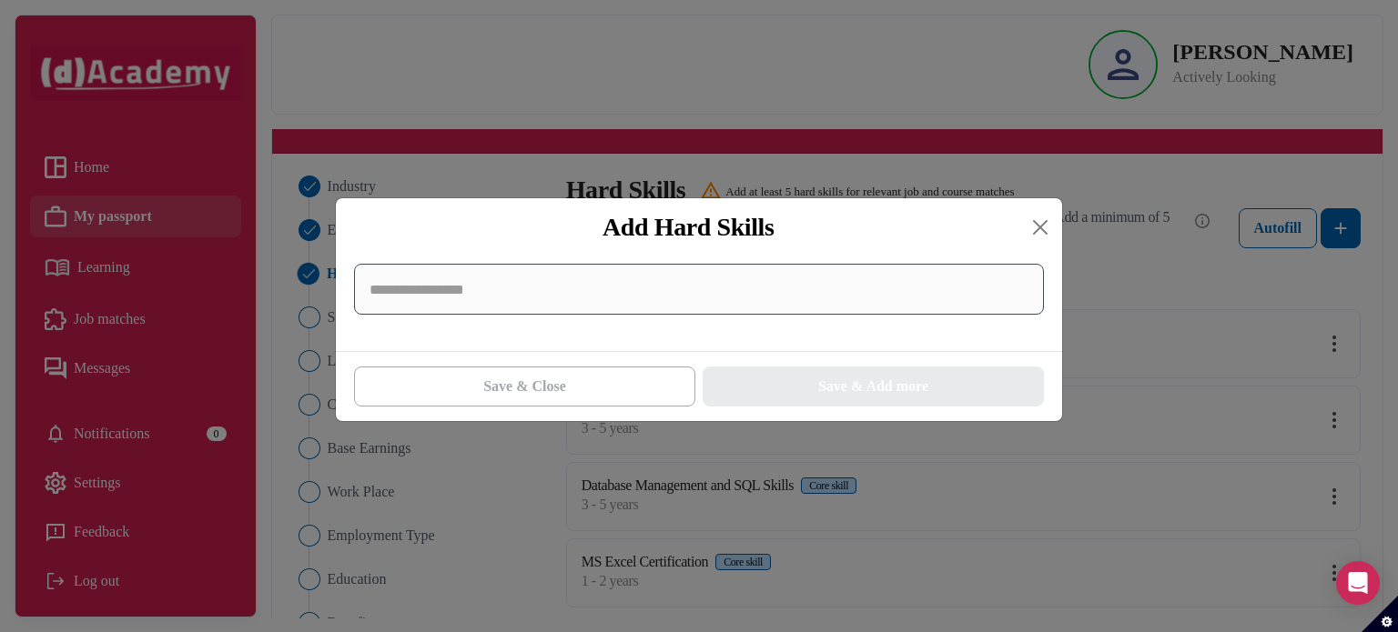
click at [814, 283] on input at bounding box center [699, 289] width 690 height 51
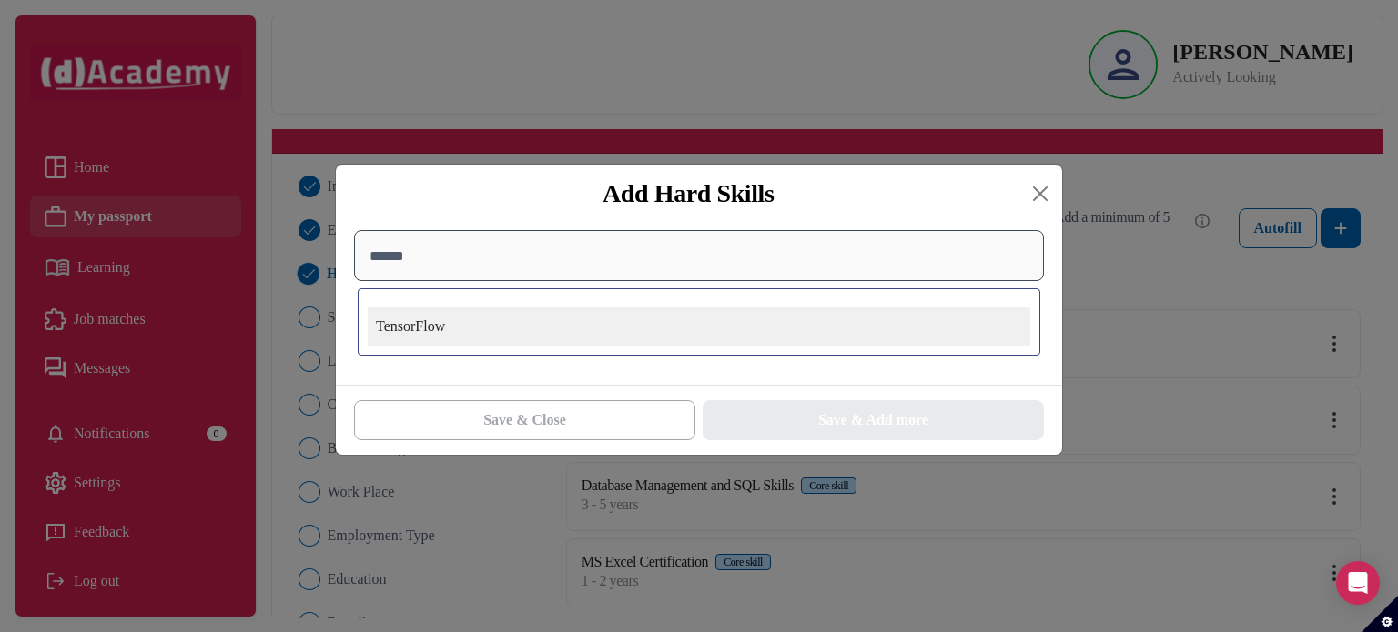
type input "******"
click at [815, 319] on div "TensorFlow" at bounding box center [699, 327] width 662 height 38
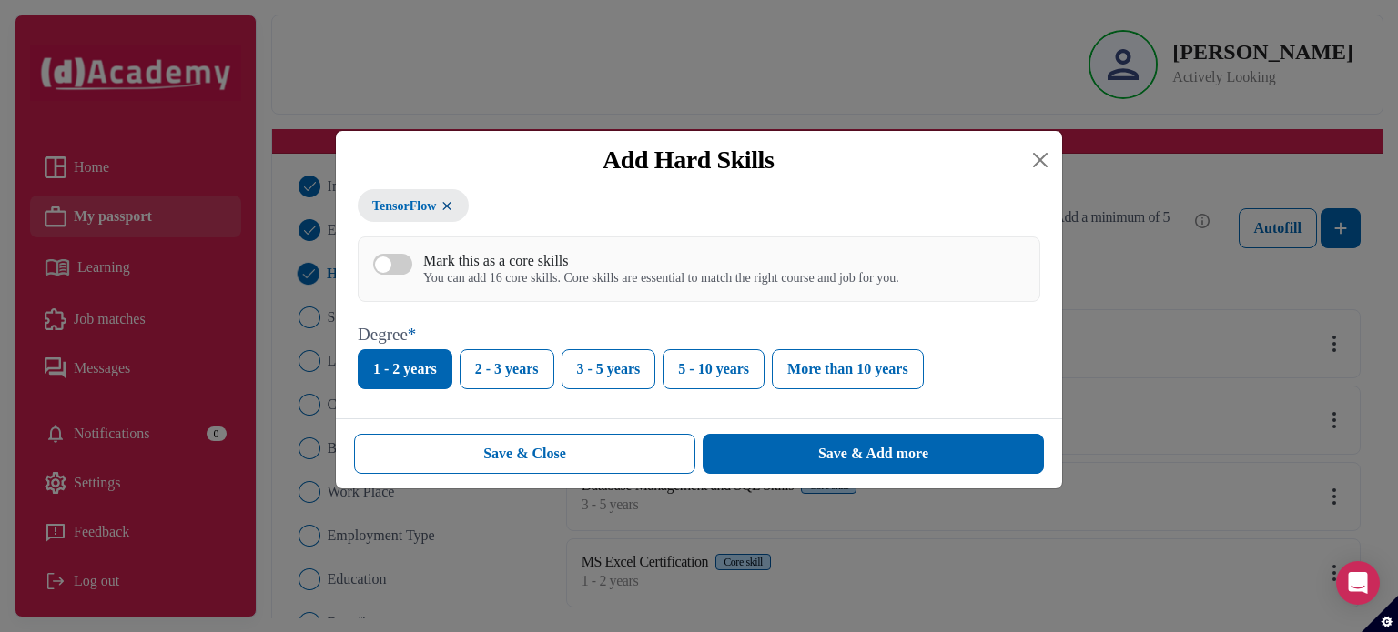
click at [409, 273] on label "Mark this as a core skills You can add 16 core skills. Core skills are essentia…" at bounding box center [636, 269] width 526 height 35
click at [409, 273] on button "Mark this as a core skills You can add 16 core skills. Core skills are essentia…" at bounding box center [392, 264] width 39 height 21
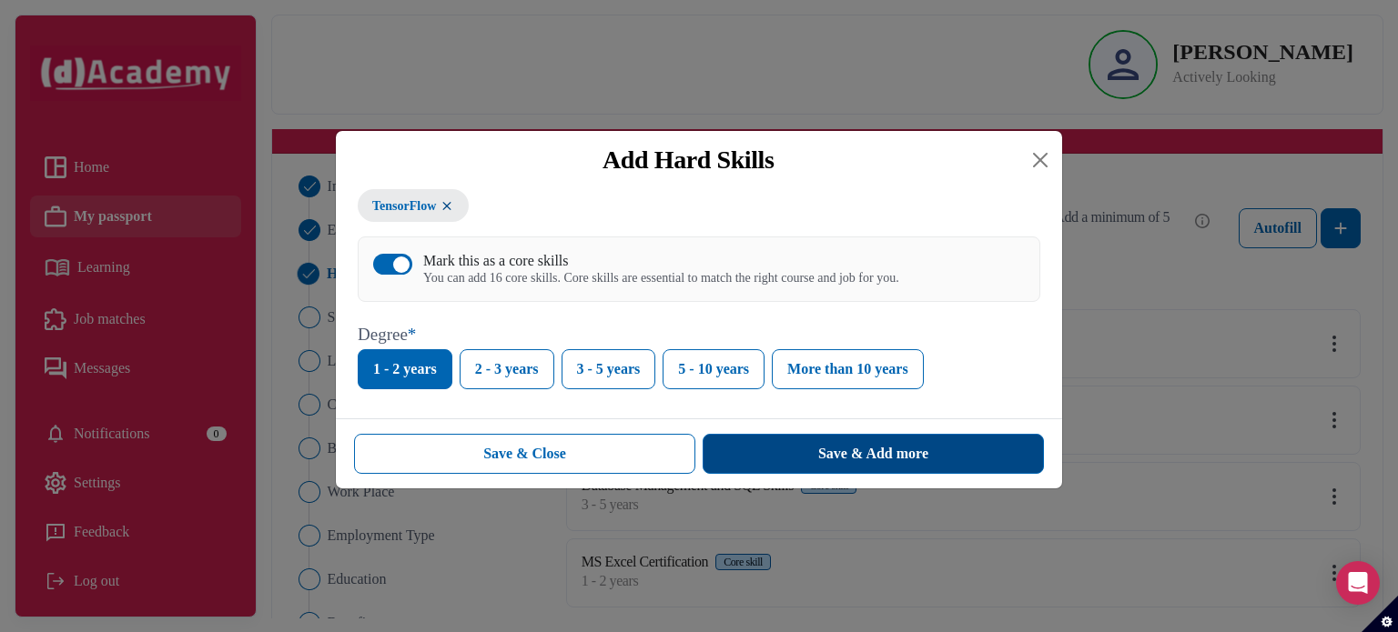
click at [792, 469] on button "Save & Add more" at bounding box center [872, 454] width 341 height 40
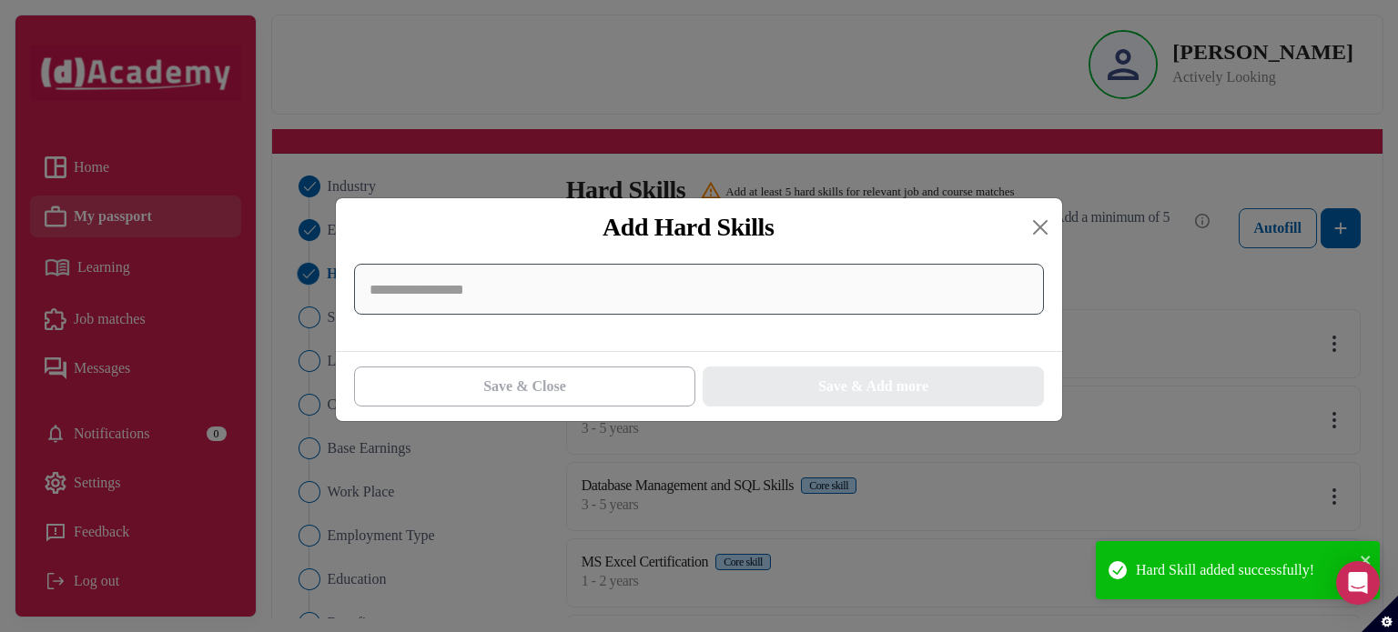
click at [844, 295] on input at bounding box center [699, 289] width 690 height 51
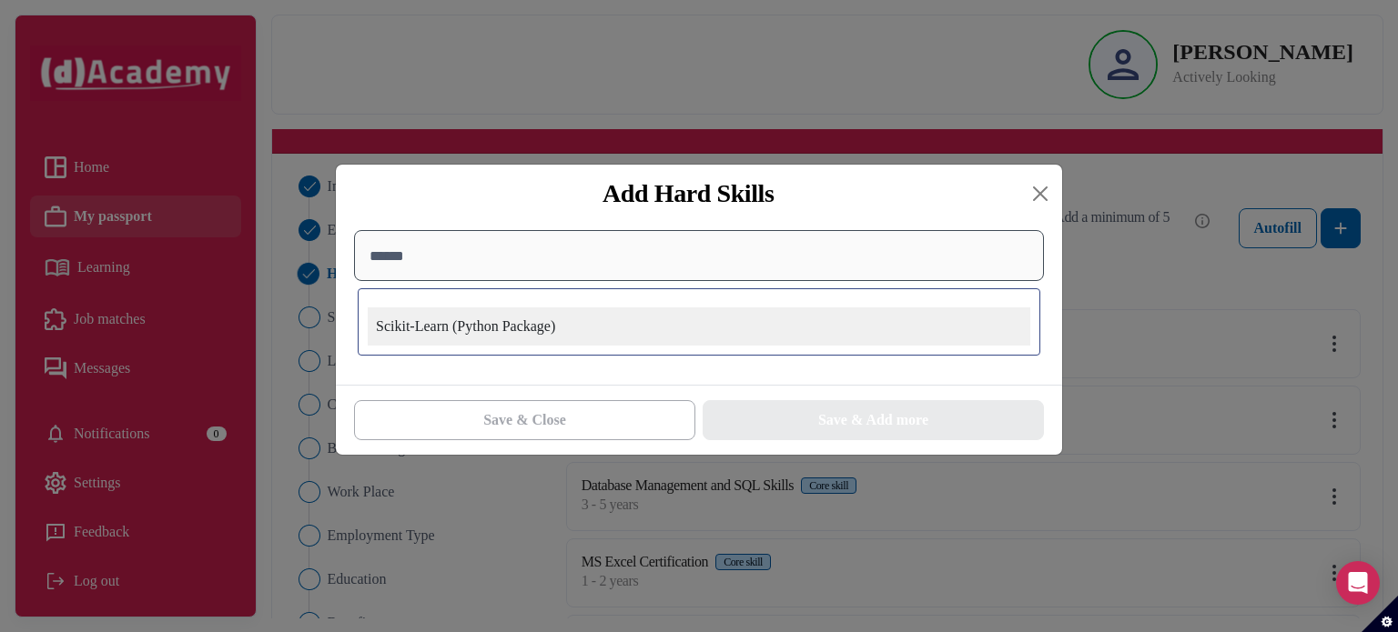
type input "******"
click at [843, 316] on div "Scikit-Learn (Python Package)" at bounding box center [699, 327] width 662 height 38
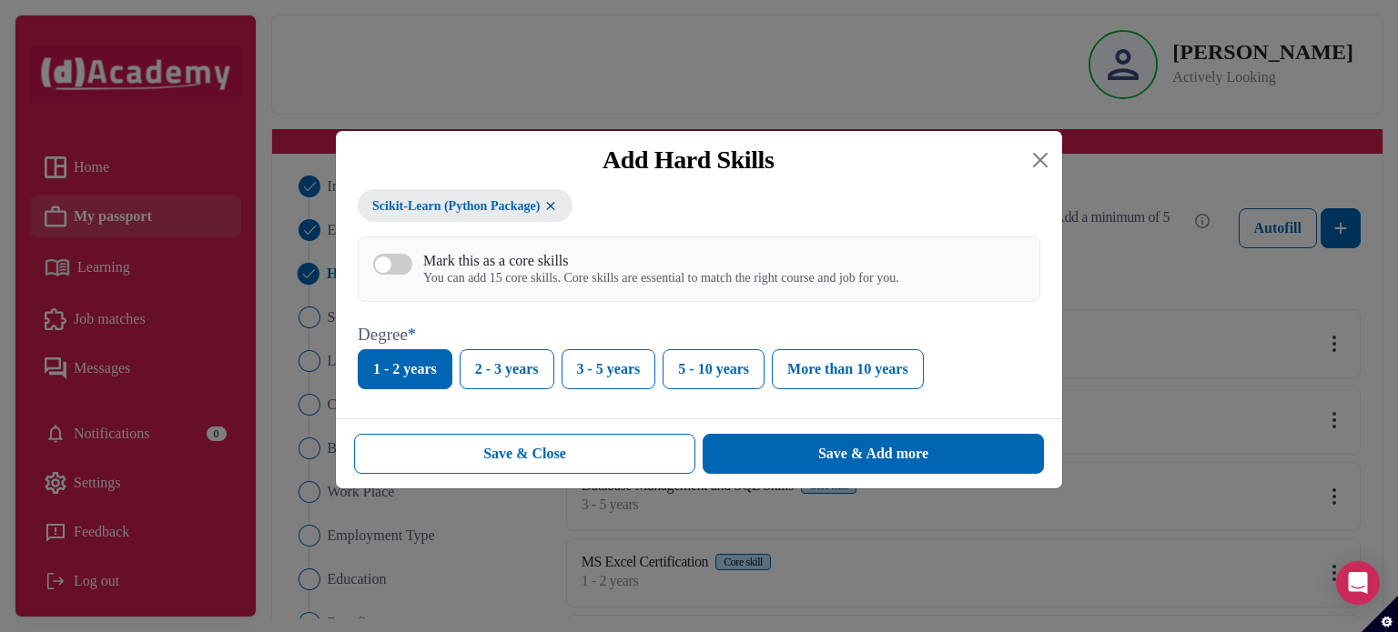
click at [404, 262] on button "Mark this as a core skills You can add 15 core skills. Core skills are essentia…" at bounding box center [392, 264] width 39 height 21
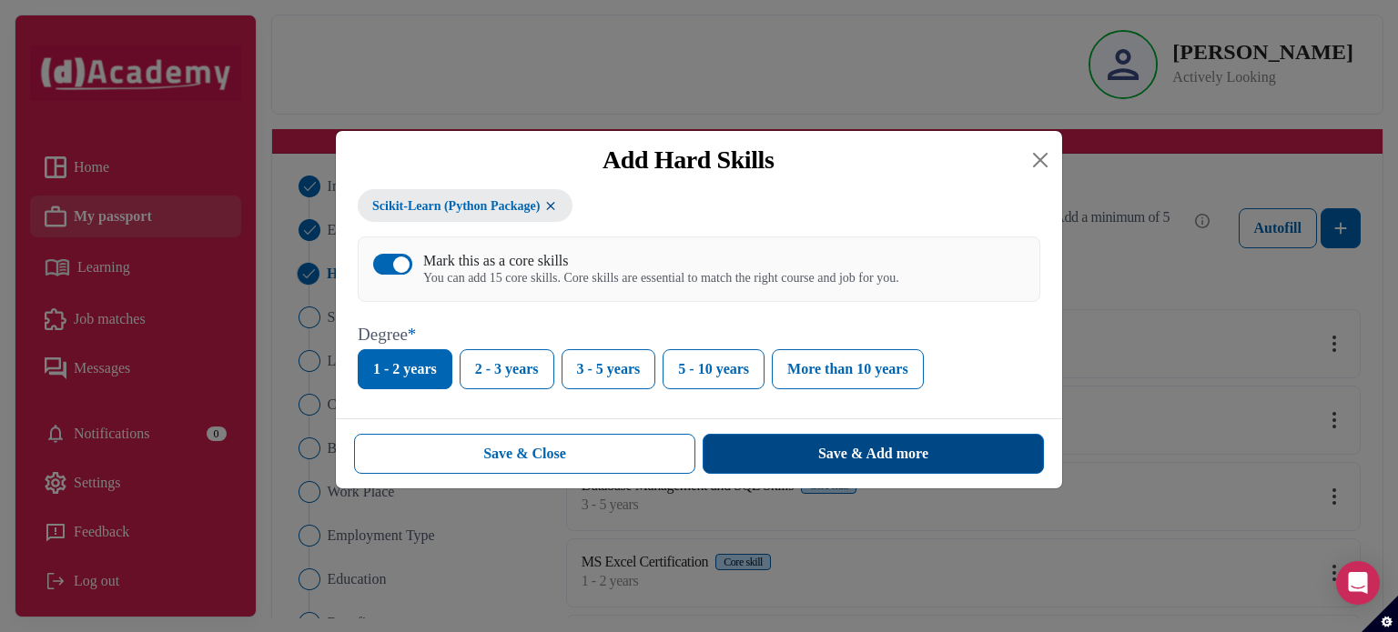
click at [782, 452] on button "Save & Add more" at bounding box center [872, 454] width 341 height 40
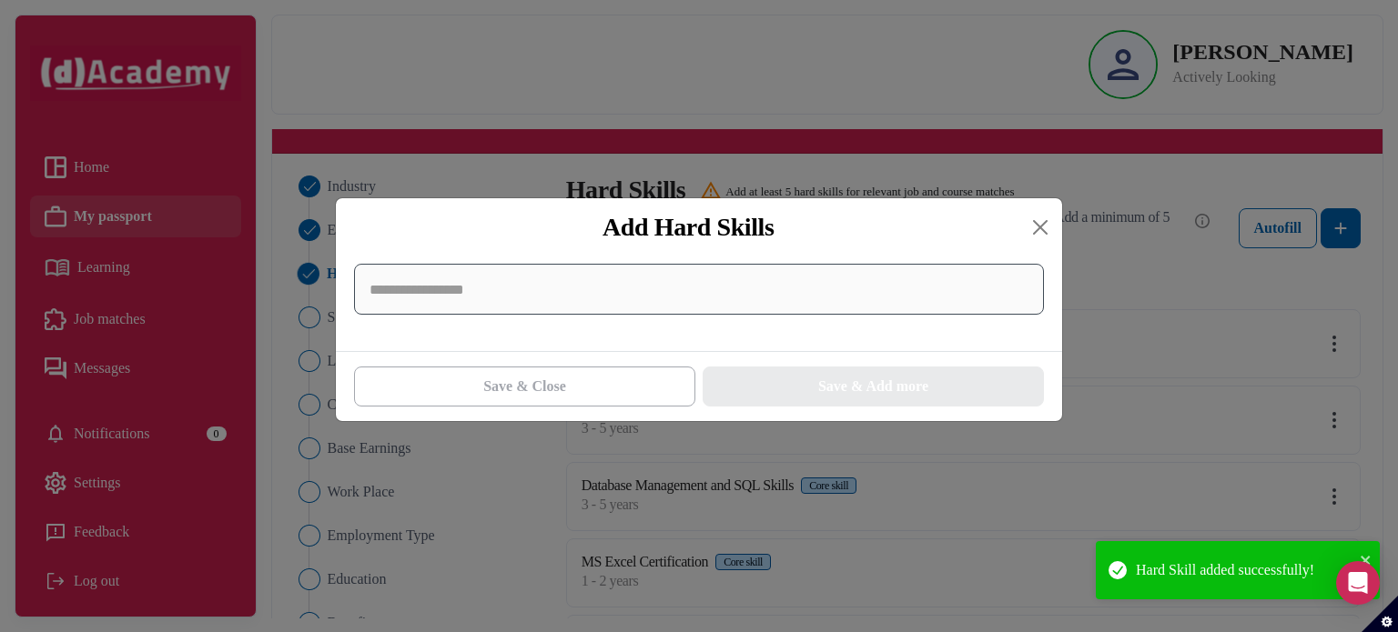
click at [656, 284] on input at bounding box center [699, 289] width 690 height 51
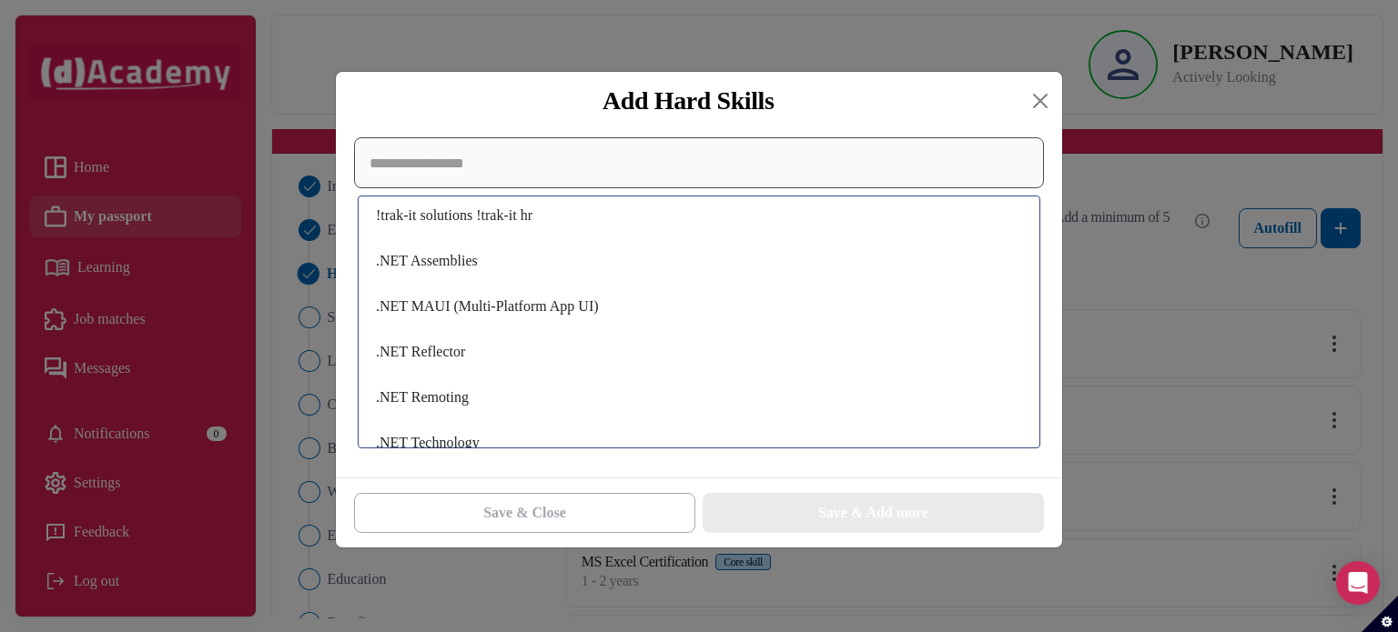
scroll to position [18, 0]
click at [782, 175] on input at bounding box center [699, 162] width 690 height 51
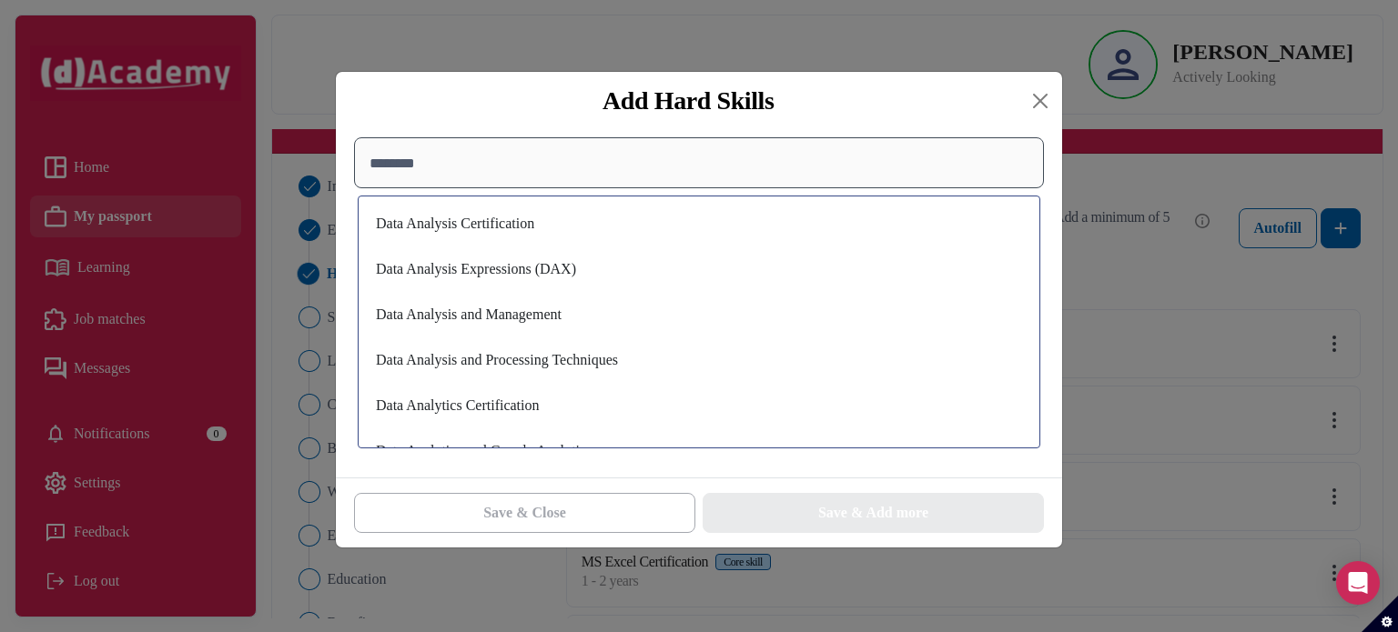
scroll to position [280, 0]
type input "********"
click at [649, 337] on div "Data Analysis and Management" at bounding box center [699, 317] width 662 height 38
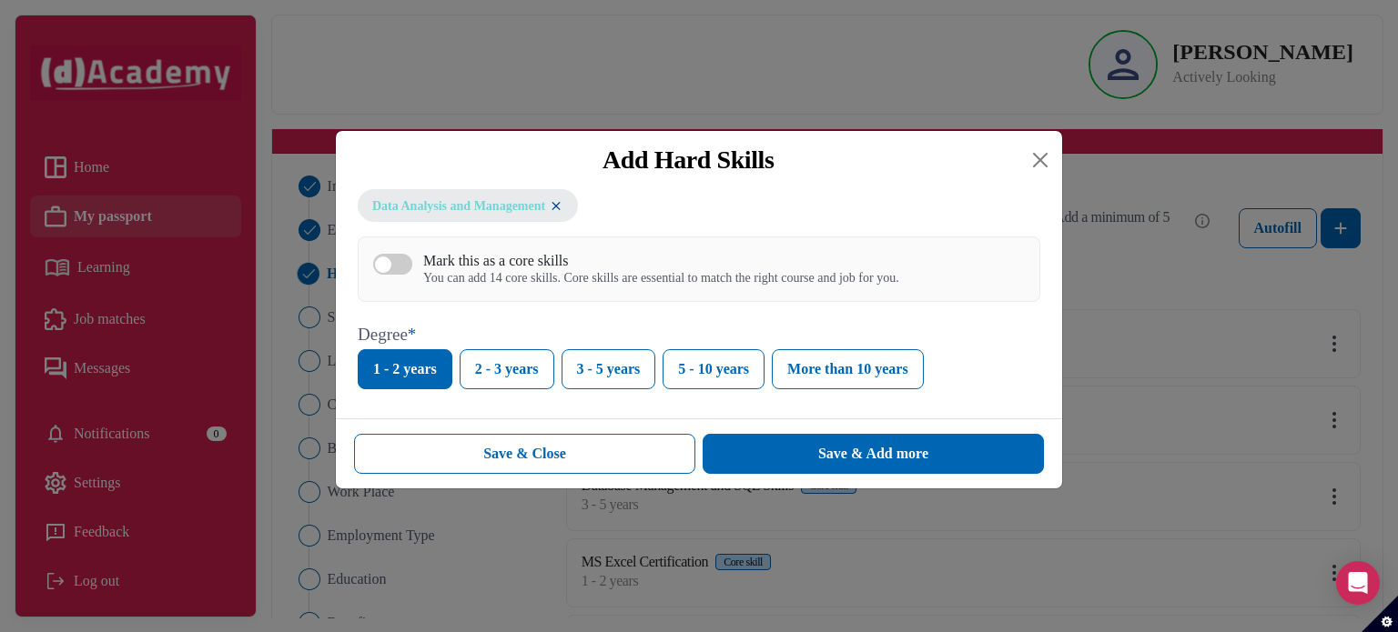
click at [559, 213] on img at bounding box center [556, 205] width 15 height 15
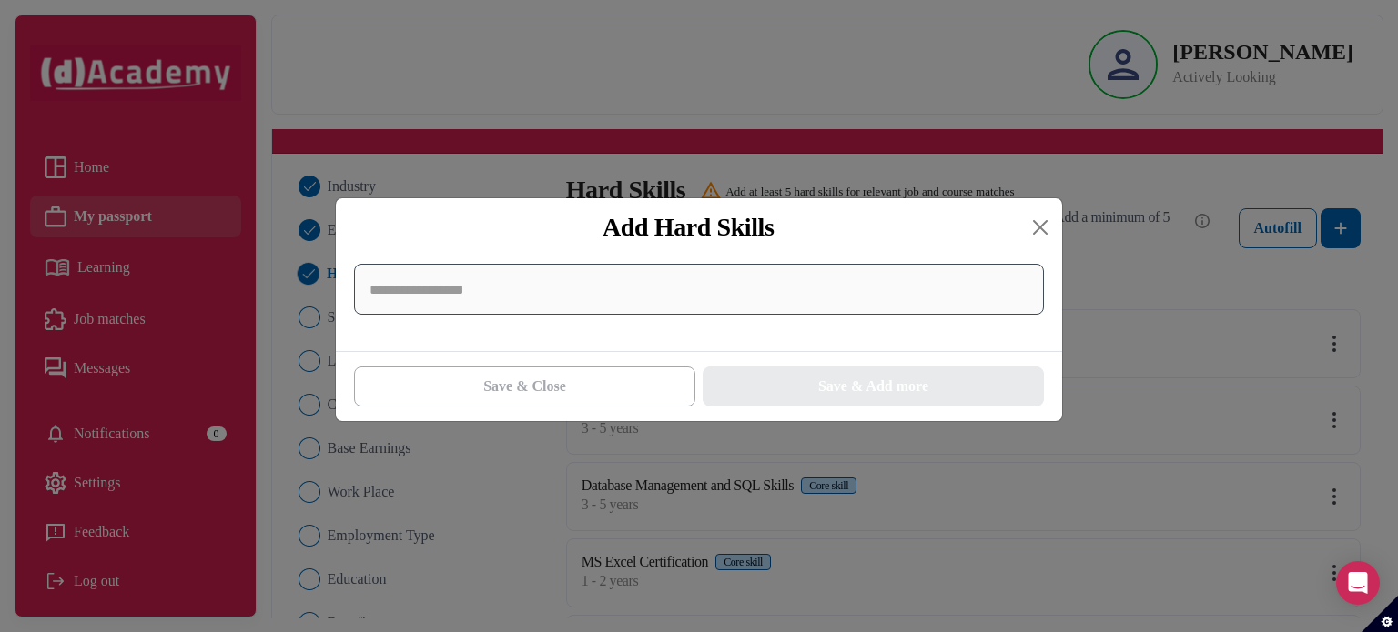
click at [552, 294] on input at bounding box center [699, 289] width 690 height 51
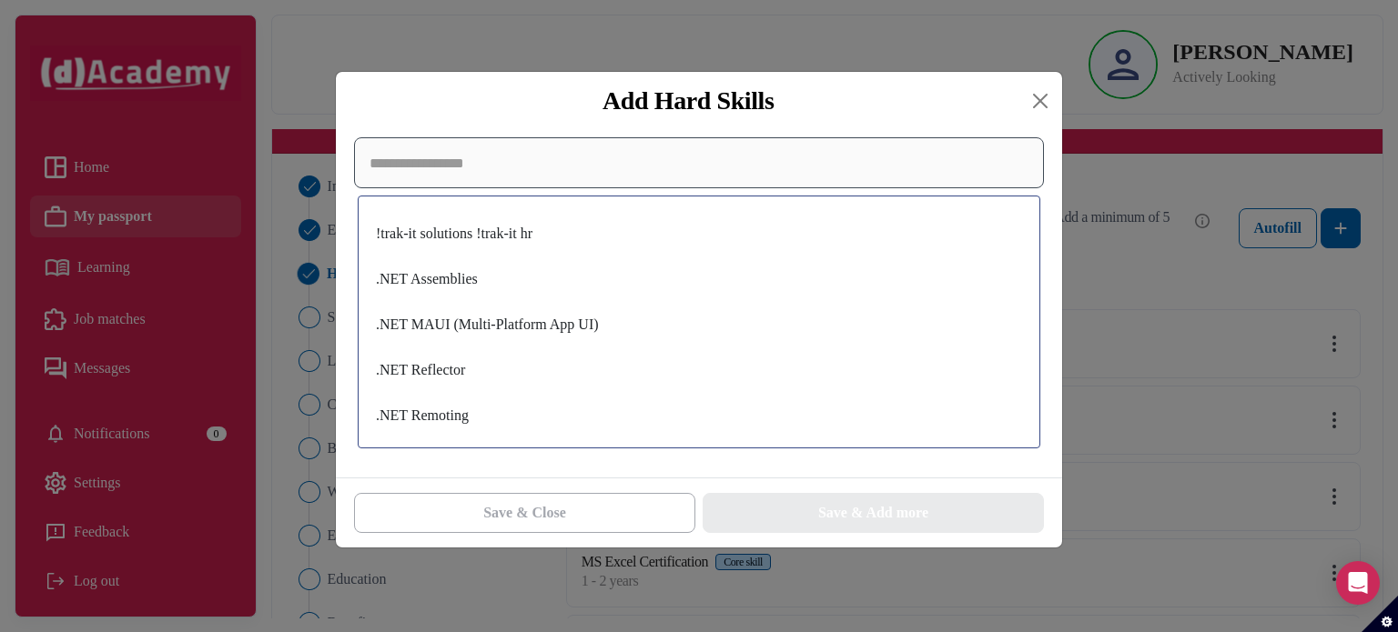
click at [671, 171] on input at bounding box center [699, 162] width 690 height 51
paste input "**********"
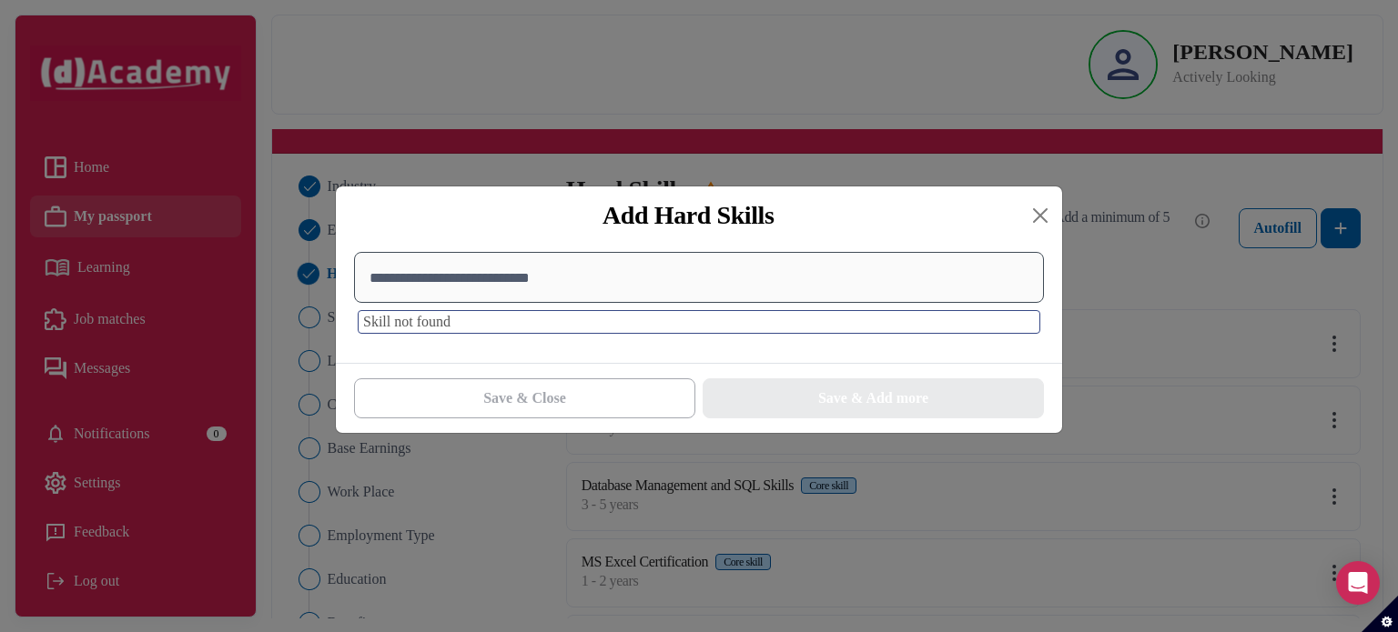
click at [662, 278] on input "**********" at bounding box center [699, 277] width 690 height 51
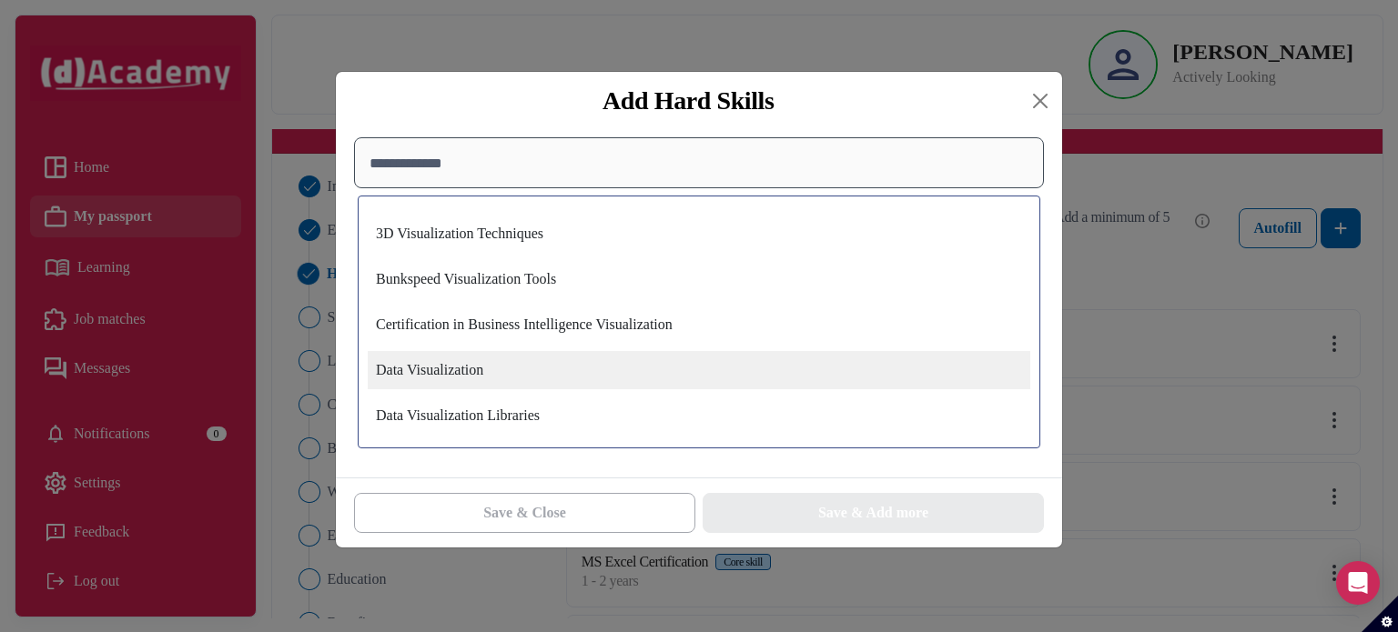
type input "**********"
click at [675, 367] on div "Data Visualization" at bounding box center [699, 370] width 662 height 38
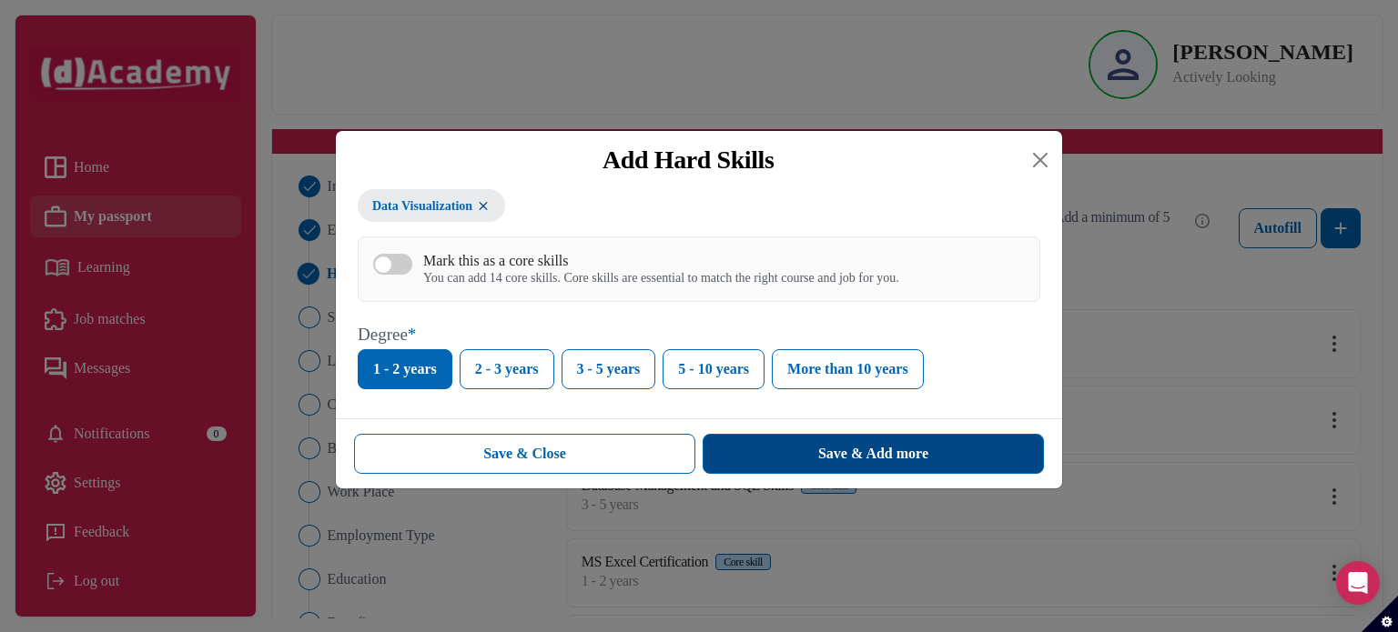
click at [778, 452] on button "Save & Add more" at bounding box center [872, 454] width 341 height 40
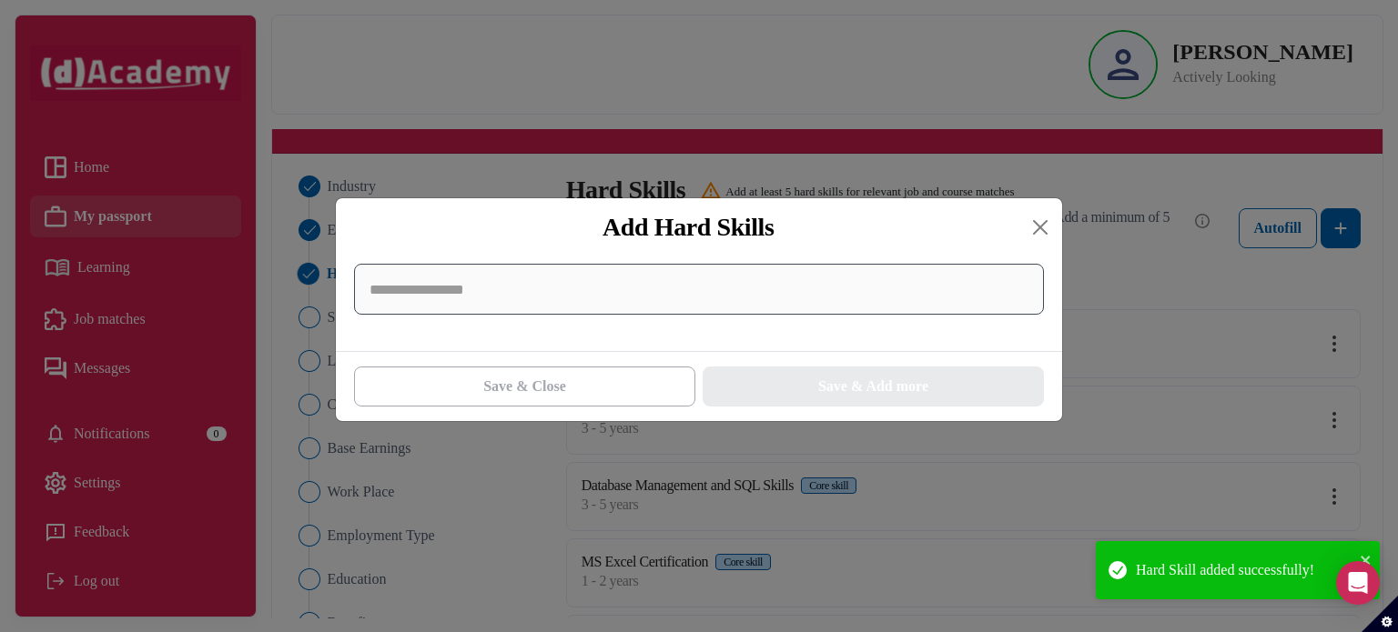
click at [691, 301] on input at bounding box center [699, 289] width 690 height 51
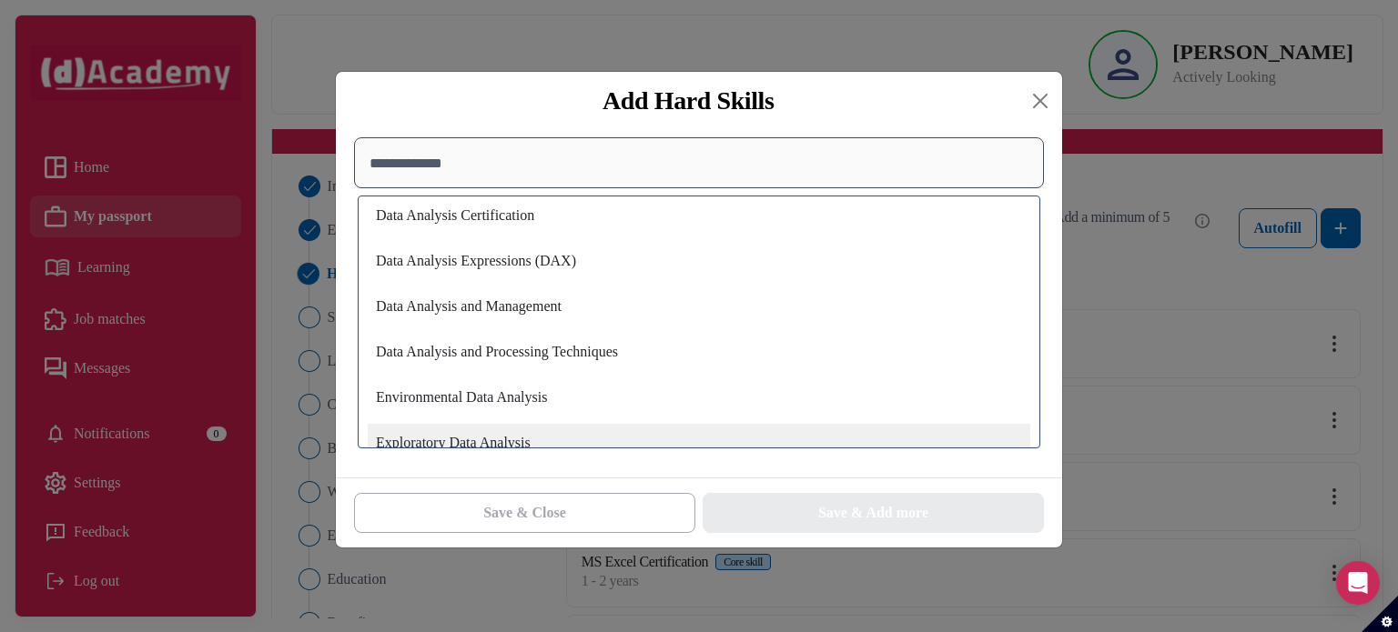
scroll to position [200, 0]
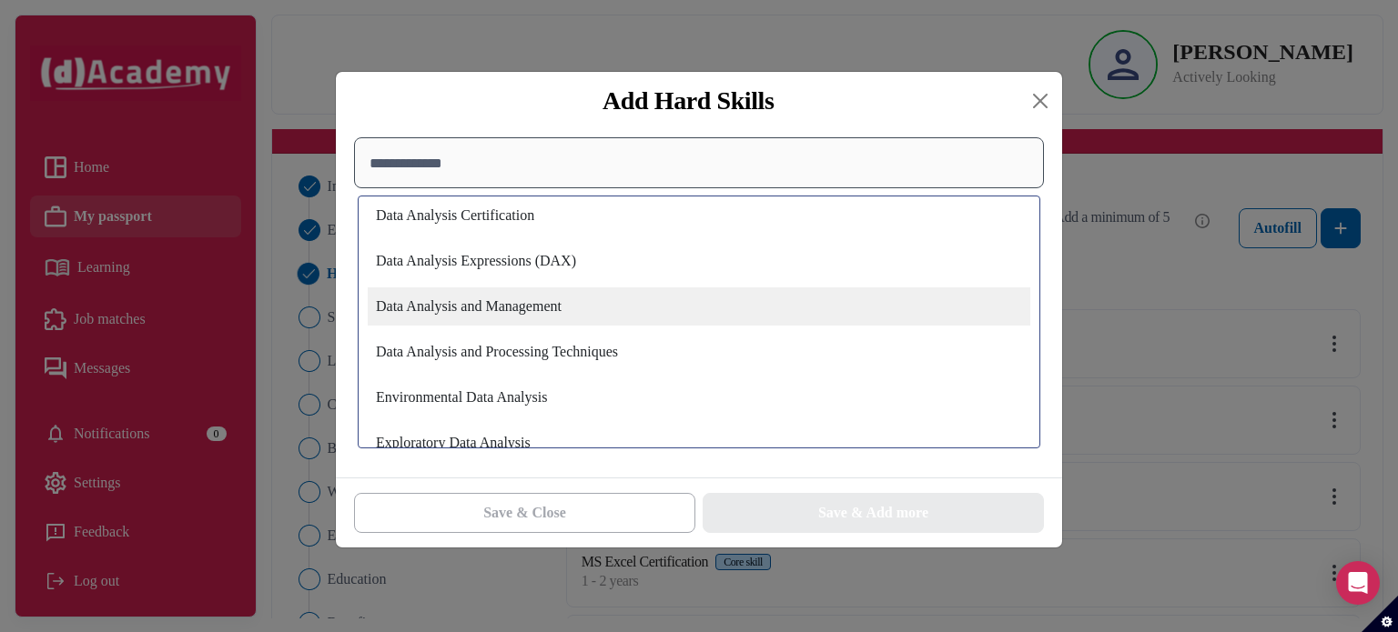
type input "**********"
click at [656, 319] on div "Data Analysis and Management" at bounding box center [699, 307] width 662 height 38
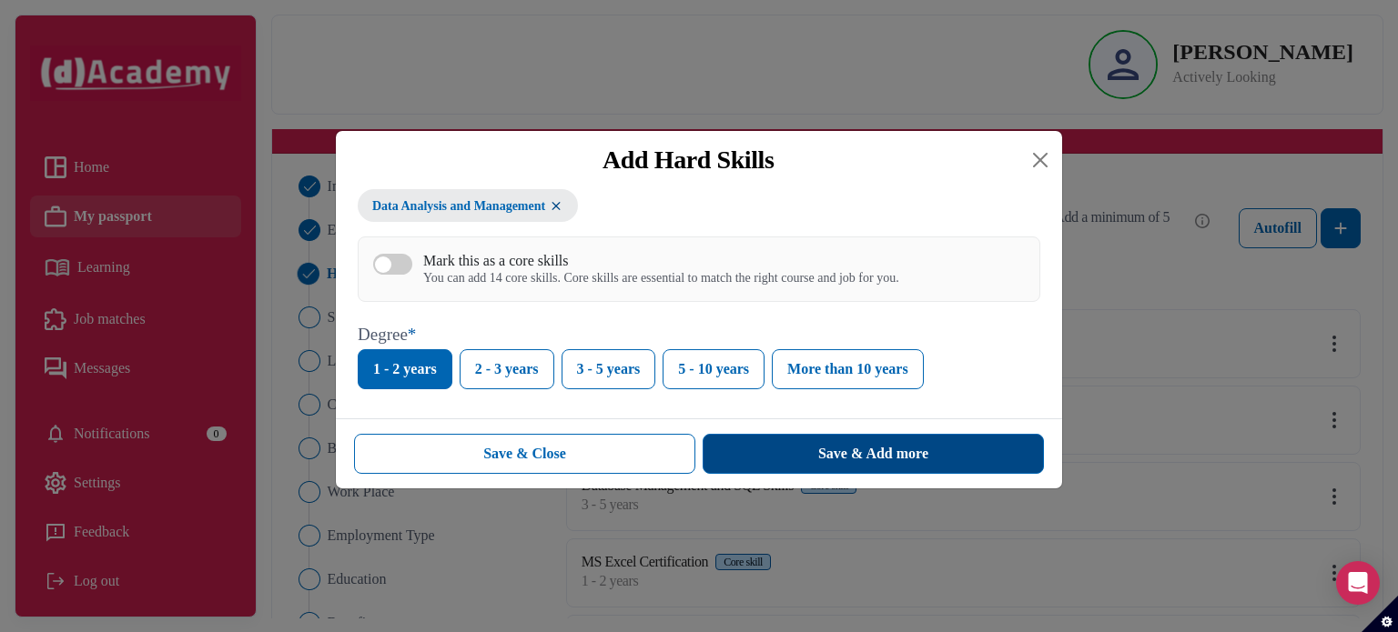
click at [819, 450] on div "Save & Add more" at bounding box center [873, 454] width 110 height 22
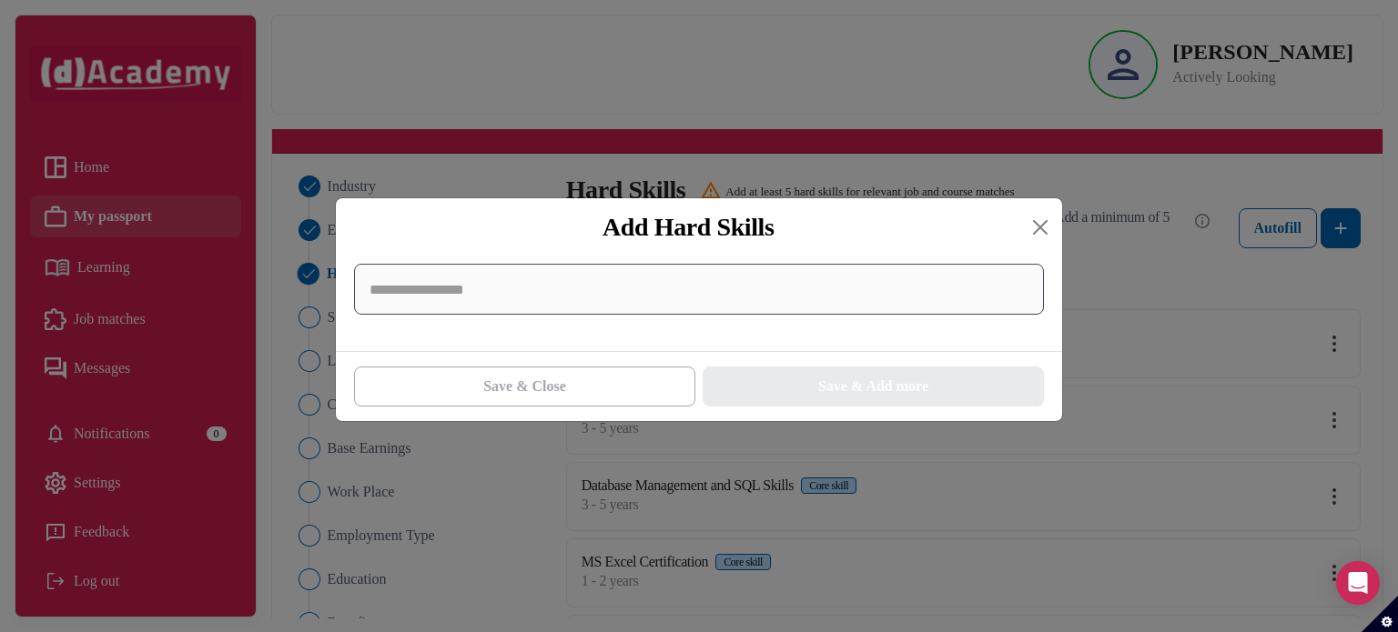
click at [792, 299] on input at bounding box center [699, 289] width 690 height 51
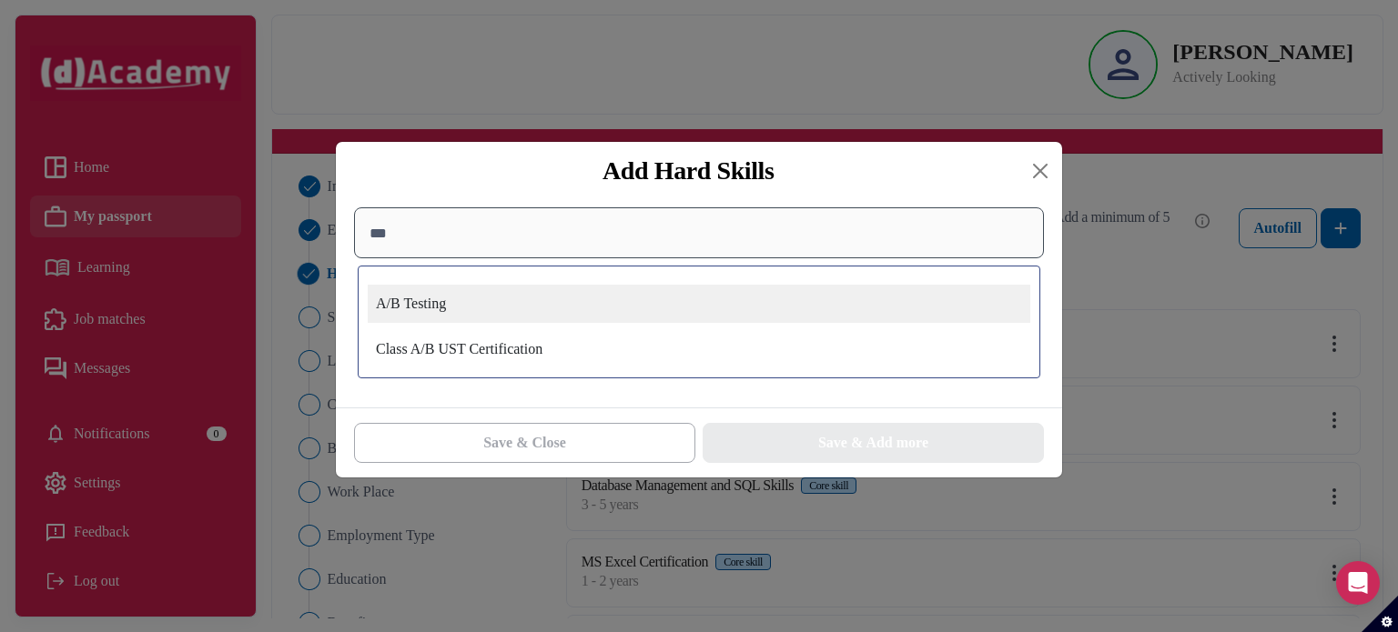
type input "***"
click at [792, 299] on div "A/B Testing" at bounding box center [699, 304] width 662 height 38
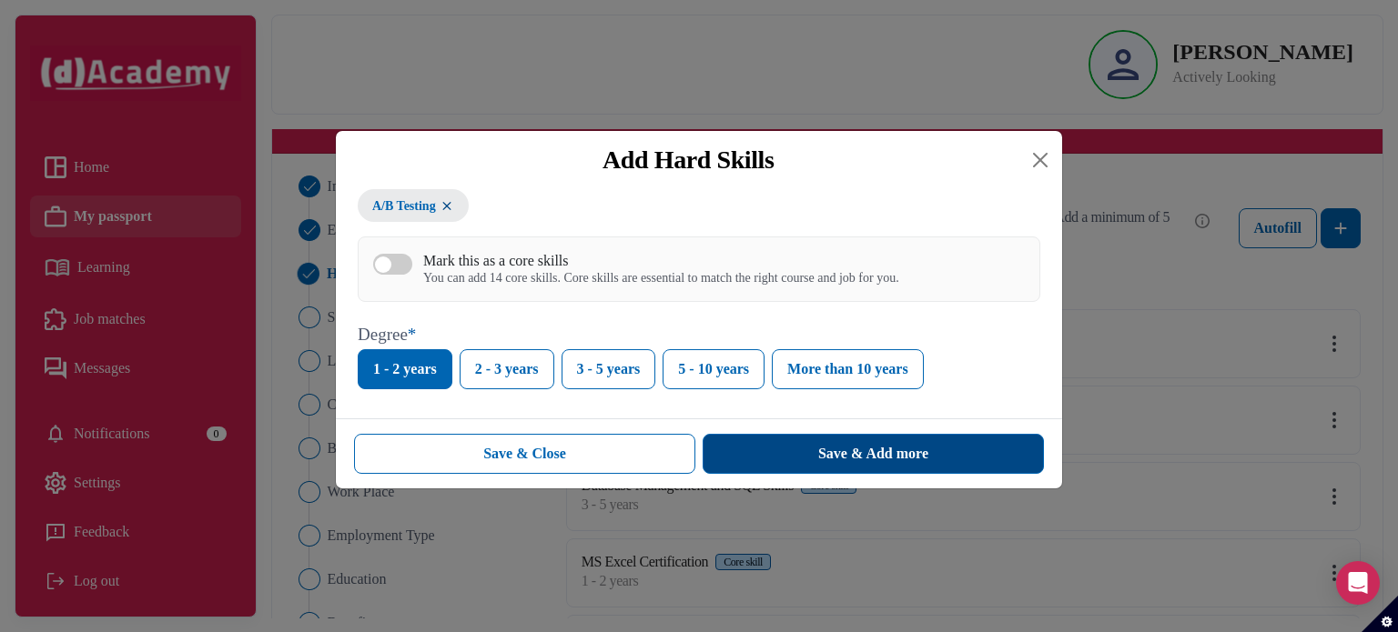
click at [823, 459] on div "Save & Add more" at bounding box center [873, 454] width 110 height 22
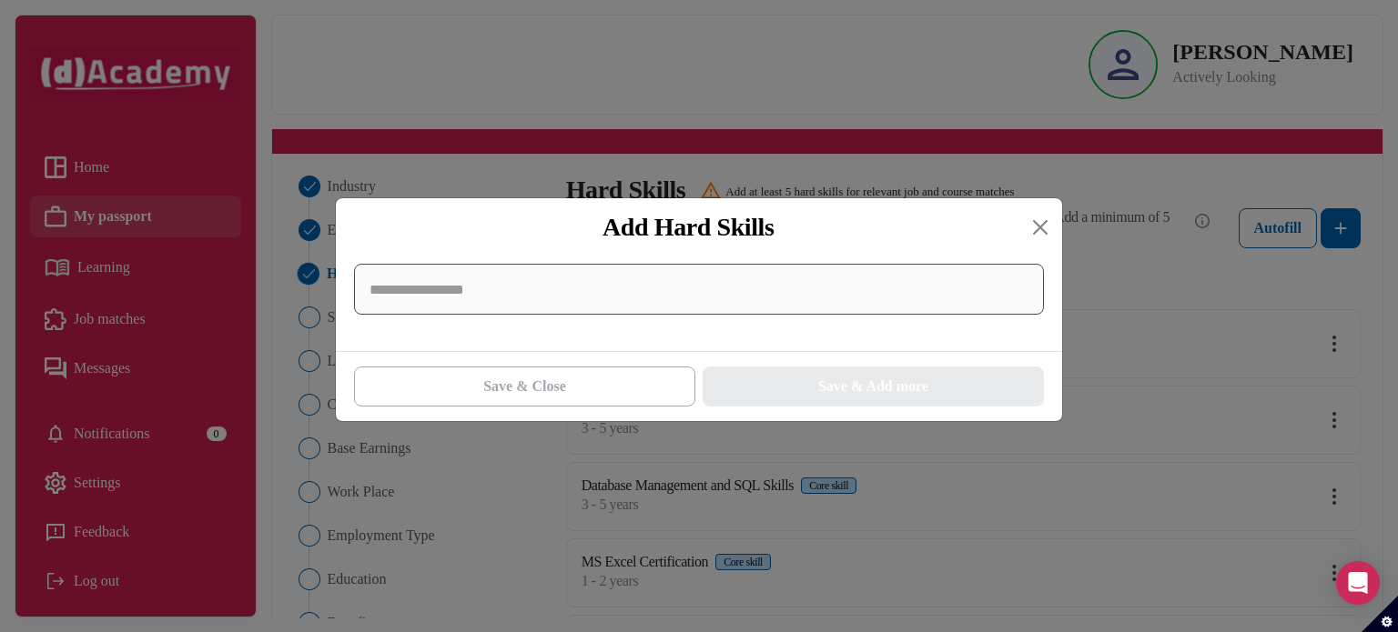
click at [768, 311] on input at bounding box center [699, 289] width 690 height 51
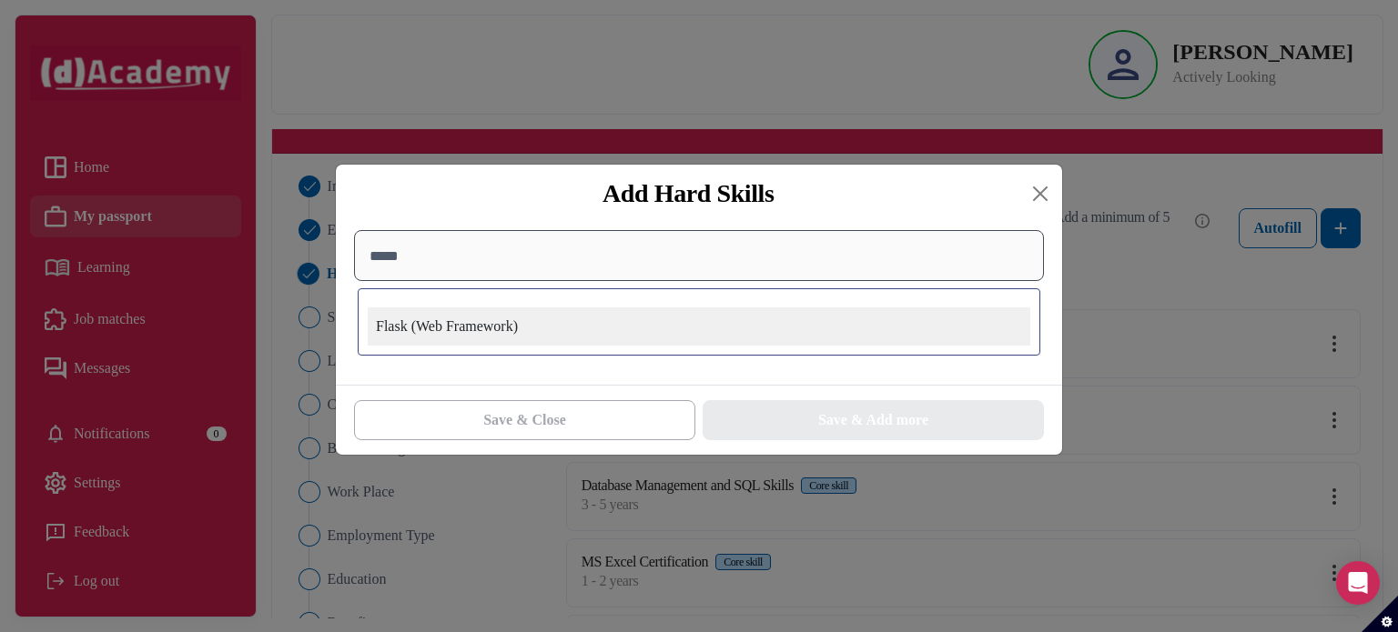
type input "*****"
click at [768, 311] on div "Flask (Web Framework)" at bounding box center [699, 327] width 662 height 38
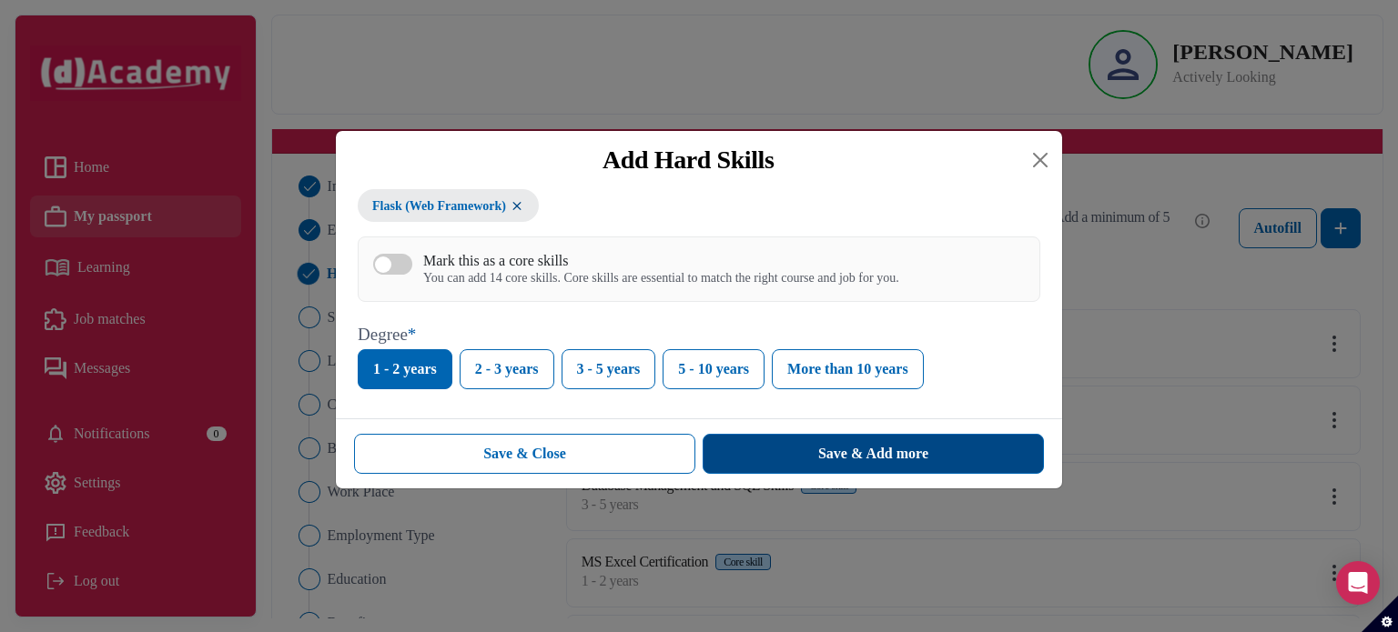
click at [823, 460] on div "Save & Add more" at bounding box center [873, 454] width 110 height 22
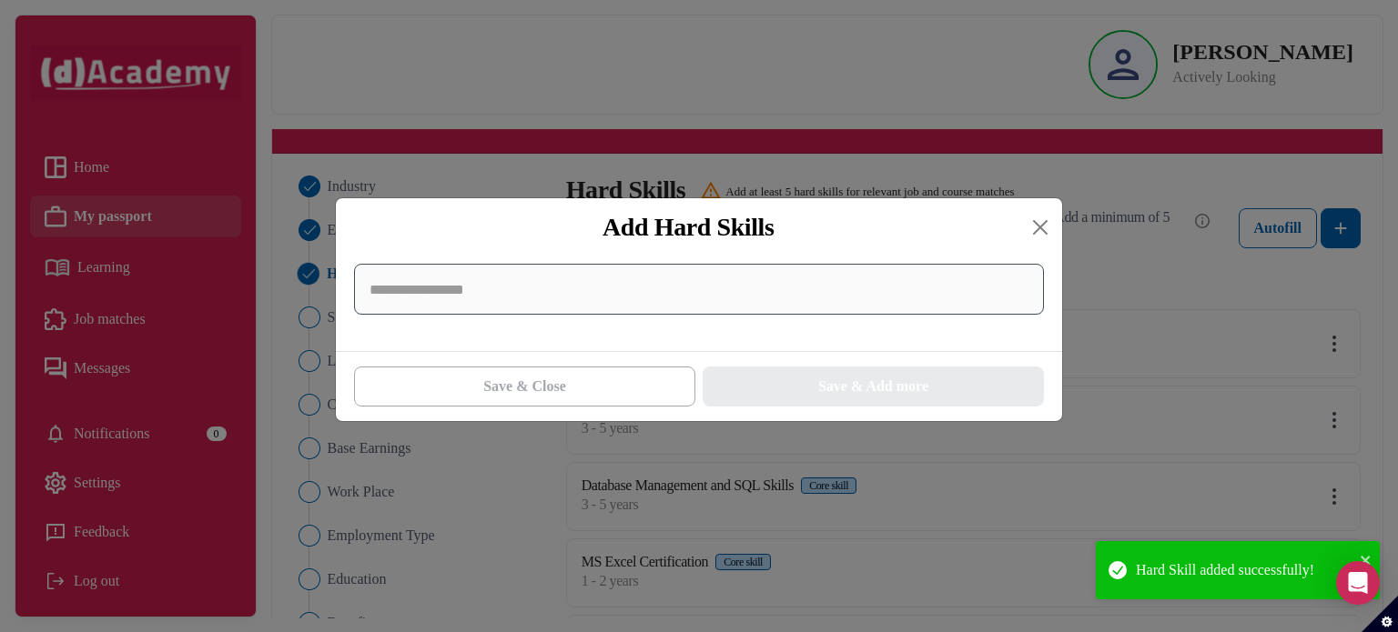
click at [892, 298] on input at bounding box center [699, 289] width 690 height 51
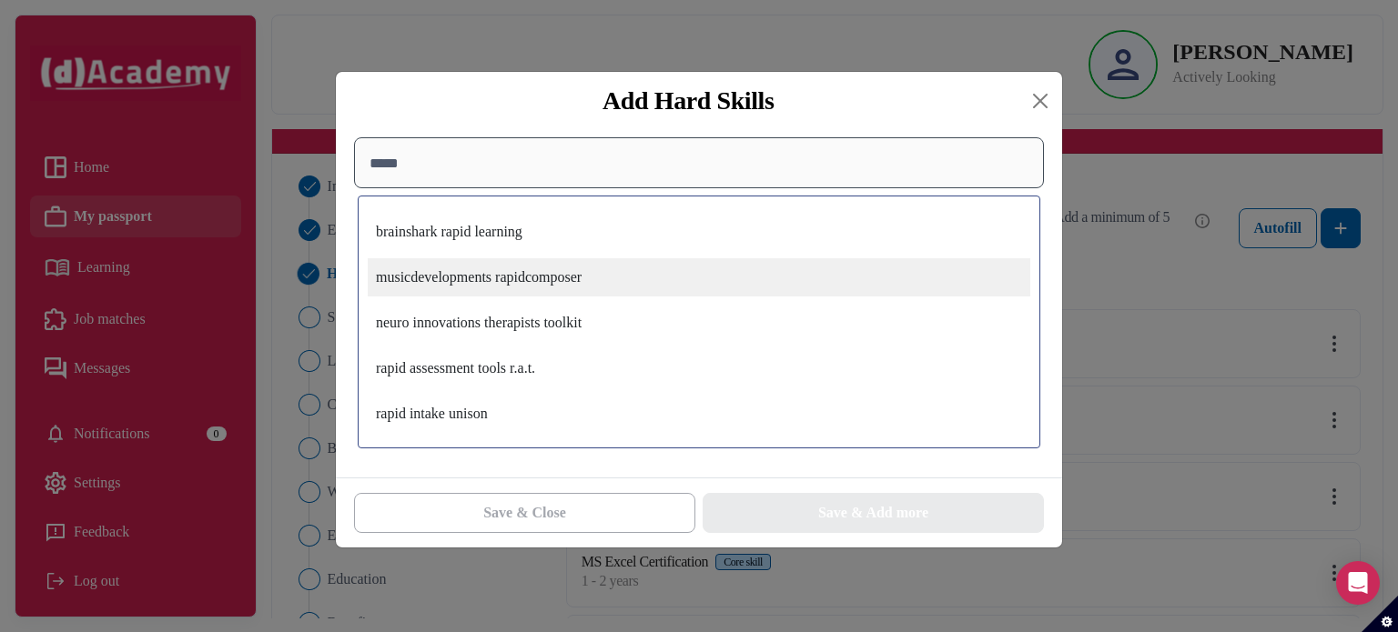
scroll to position [0, 0]
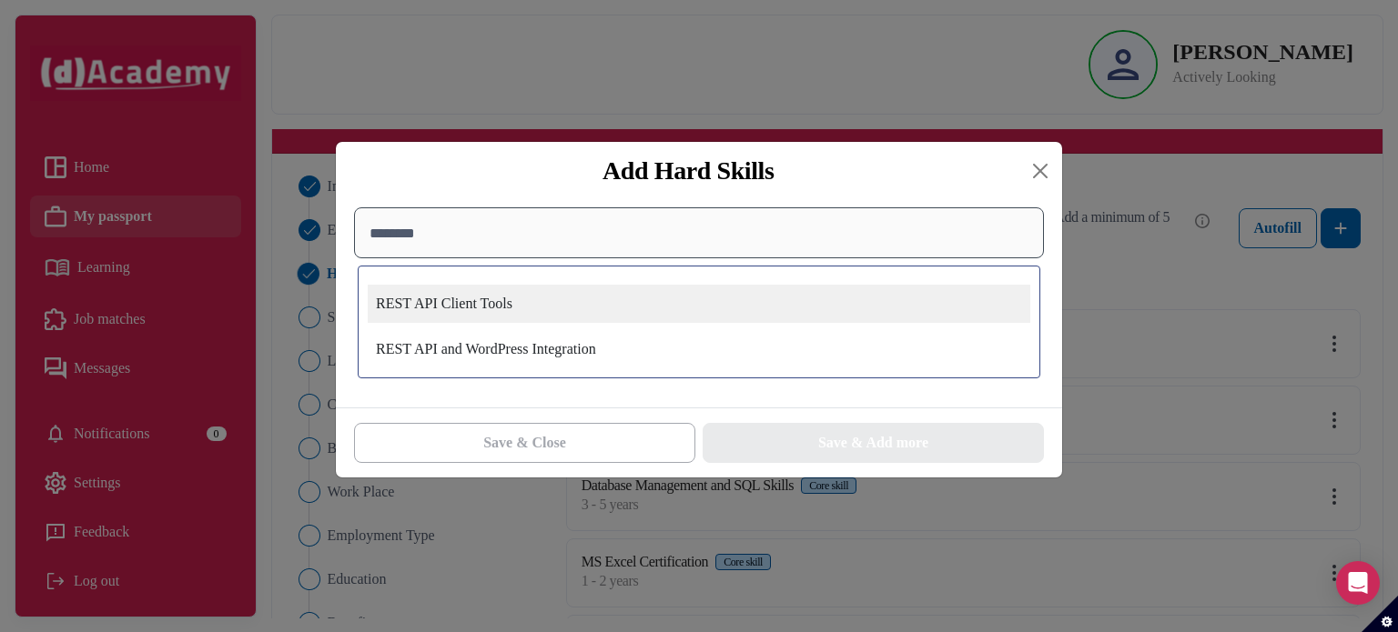
type input "********"
click at [892, 298] on div "REST API Client Tools" at bounding box center [699, 304] width 662 height 38
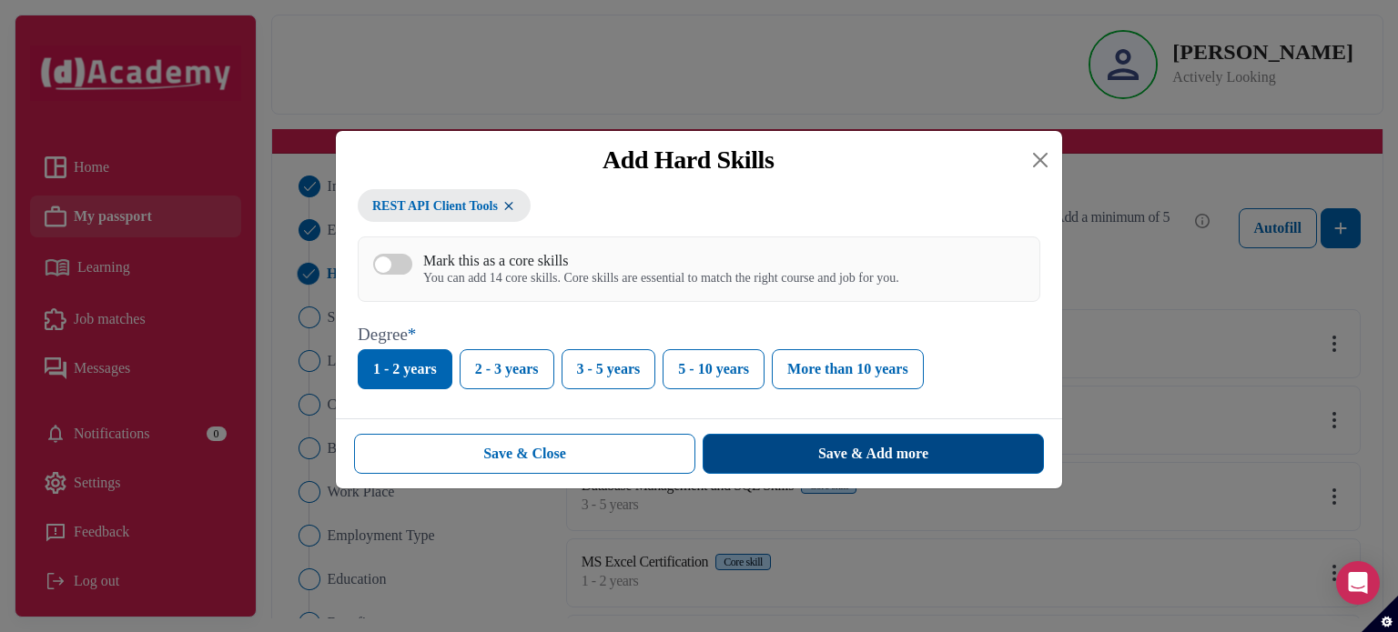
click at [932, 447] on button "Save & Add more" at bounding box center [872, 454] width 341 height 40
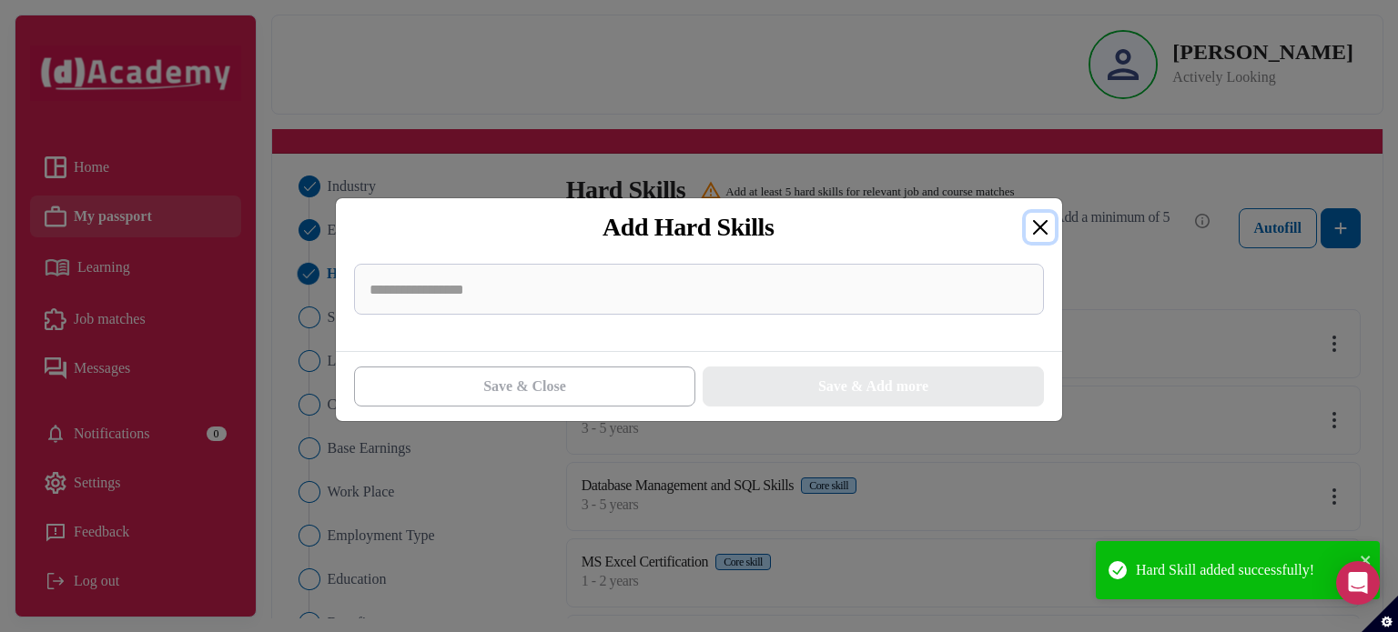
click at [1035, 227] on button "Close" at bounding box center [1039, 227] width 29 height 29
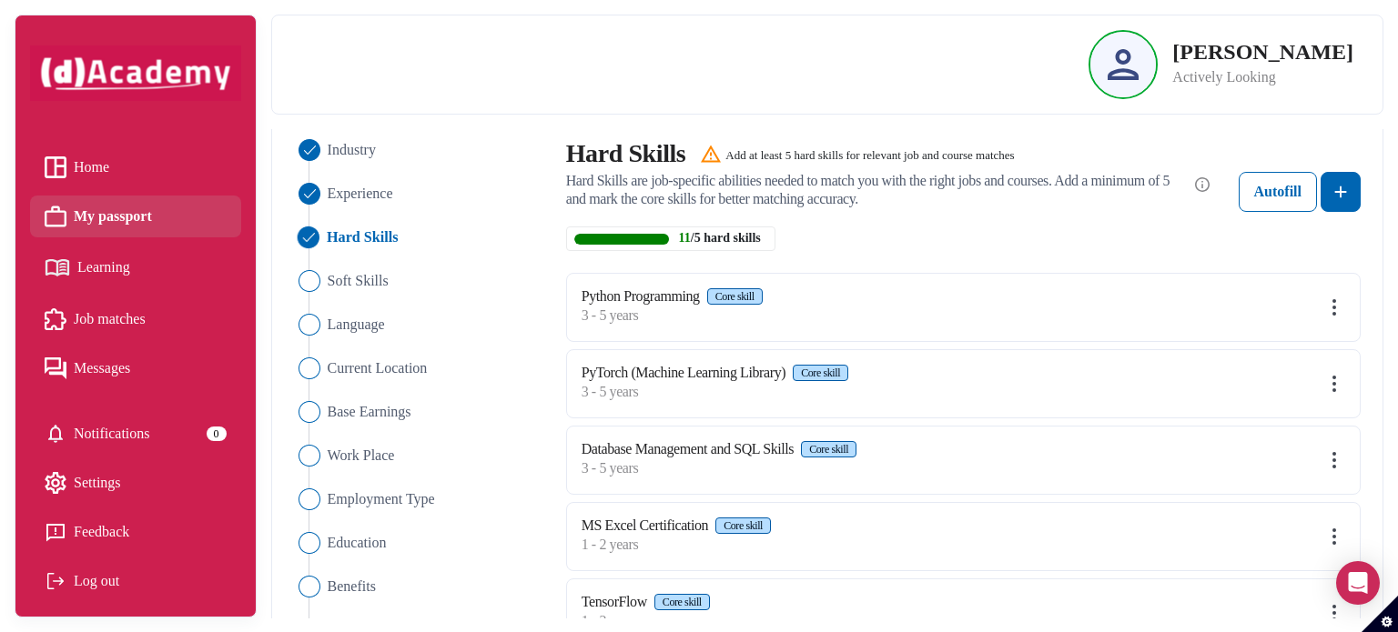
scroll to position [138, 0]
click at [316, 276] on img "Close" at bounding box center [308, 280] width 22 height 22
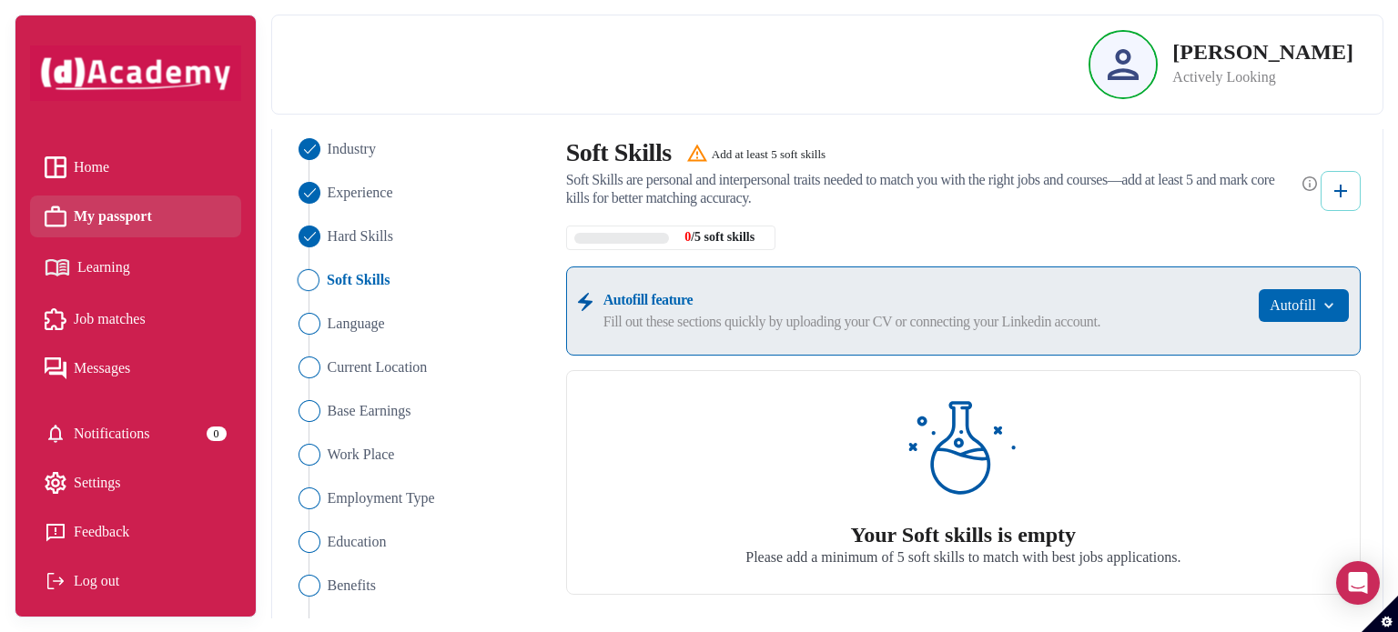
click at [1353, 189] on button at bounding box center [1340, 191] width 40 height 40
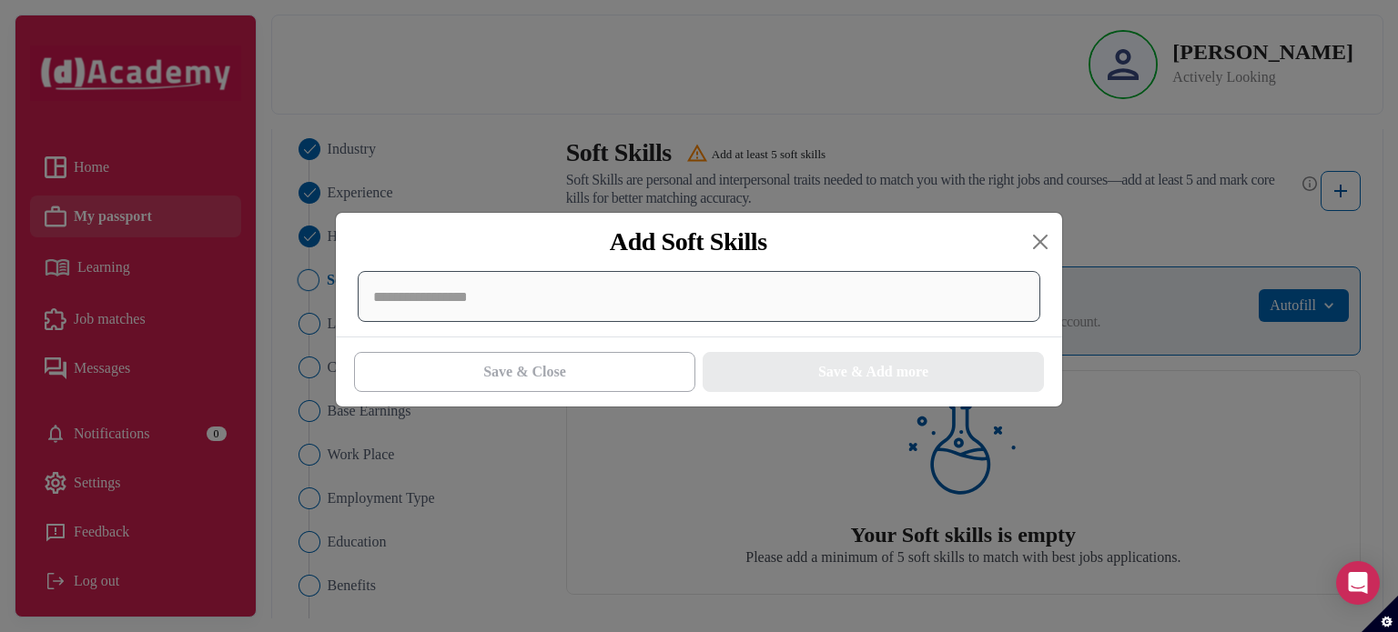
click at [975, 299] on div at bounding box center [699, 296] width 682 height 51
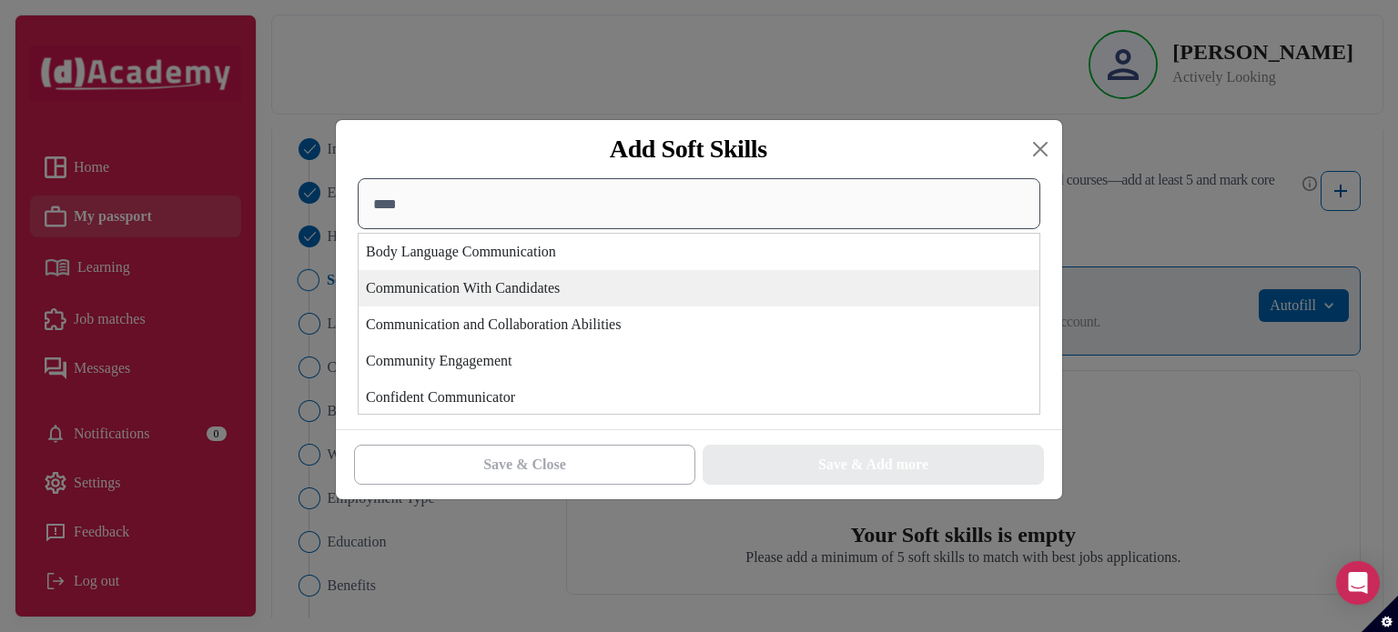
type input "****"
click at [666, 281] on div "Communication With Candidates" at bounding box center [698, 288] width 681 height 36
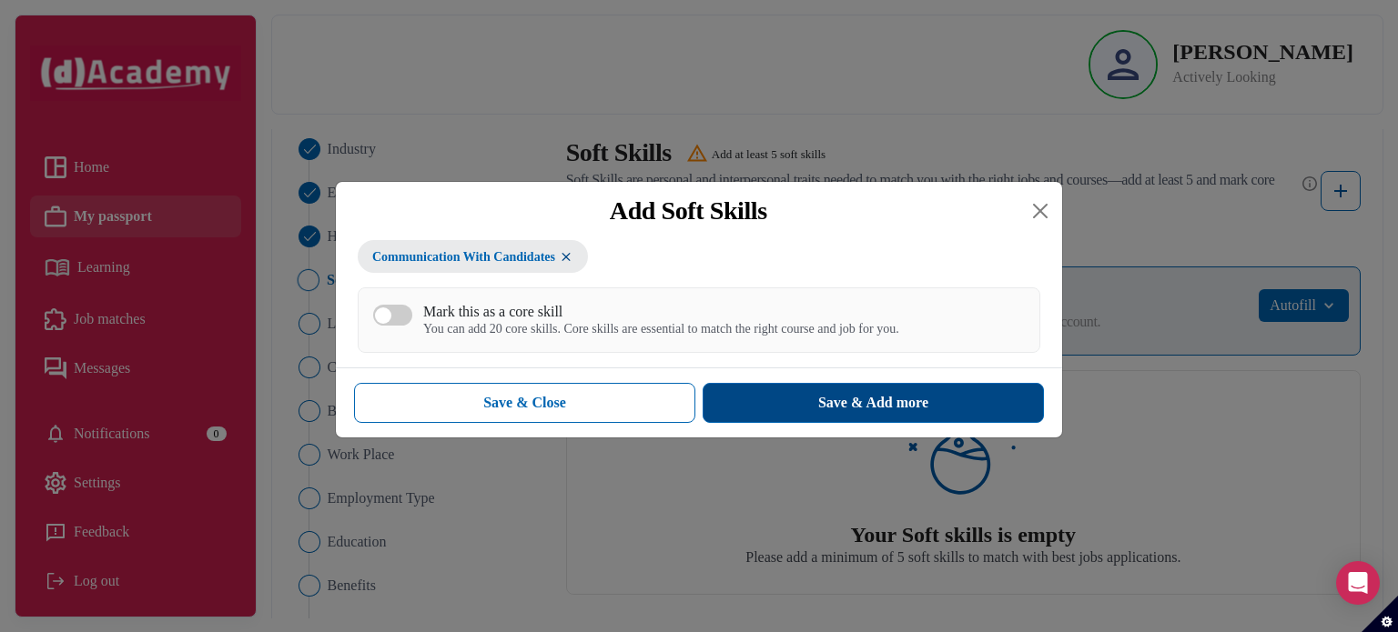
click at [826, 402] on div "Save & Add more" at bounding box center [873, 403] width 110 height 22
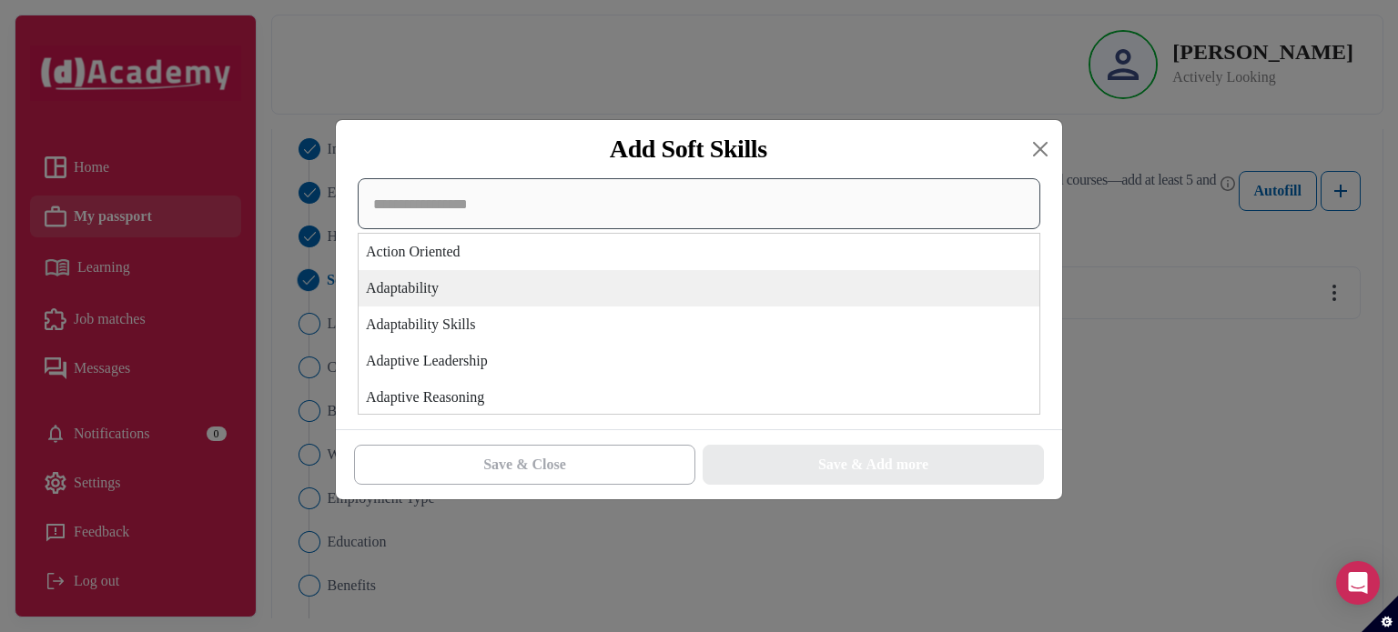
click at [792, 300] on div "Action Oriented Adaptability Adaptability Skills Adaptive Leadership Adaptive R…" at bounding box center [699, 296] width 682 height 237
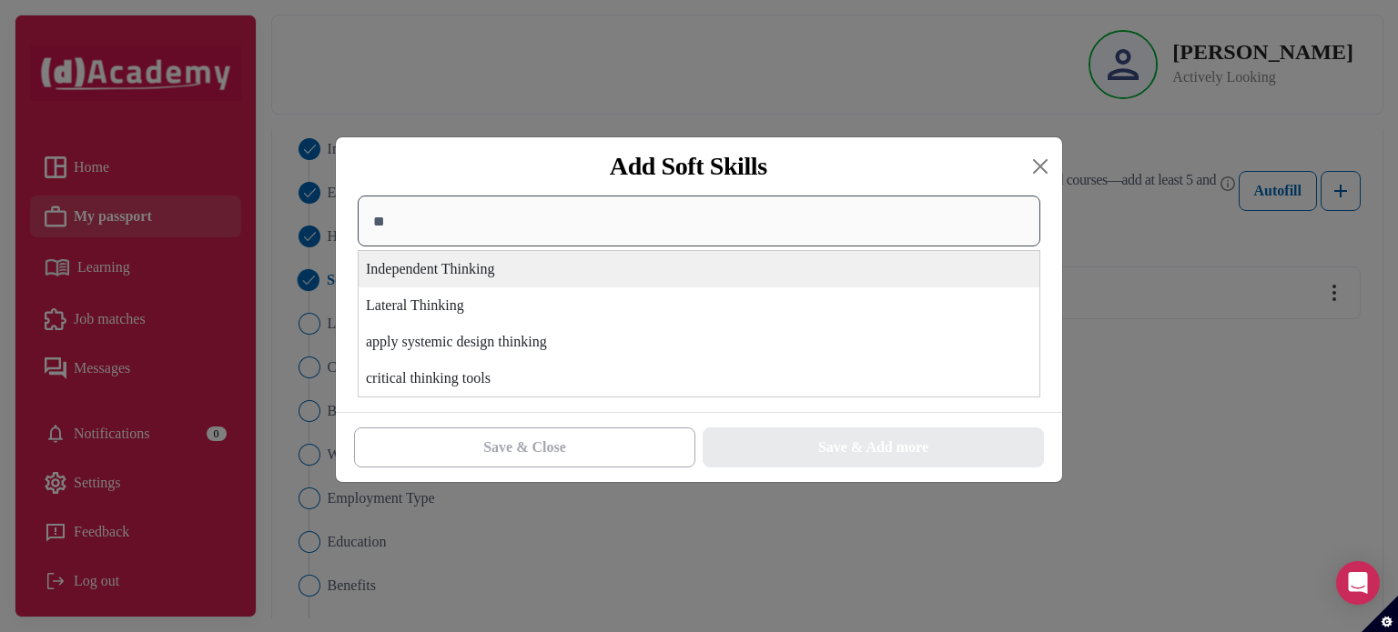
type input "*"
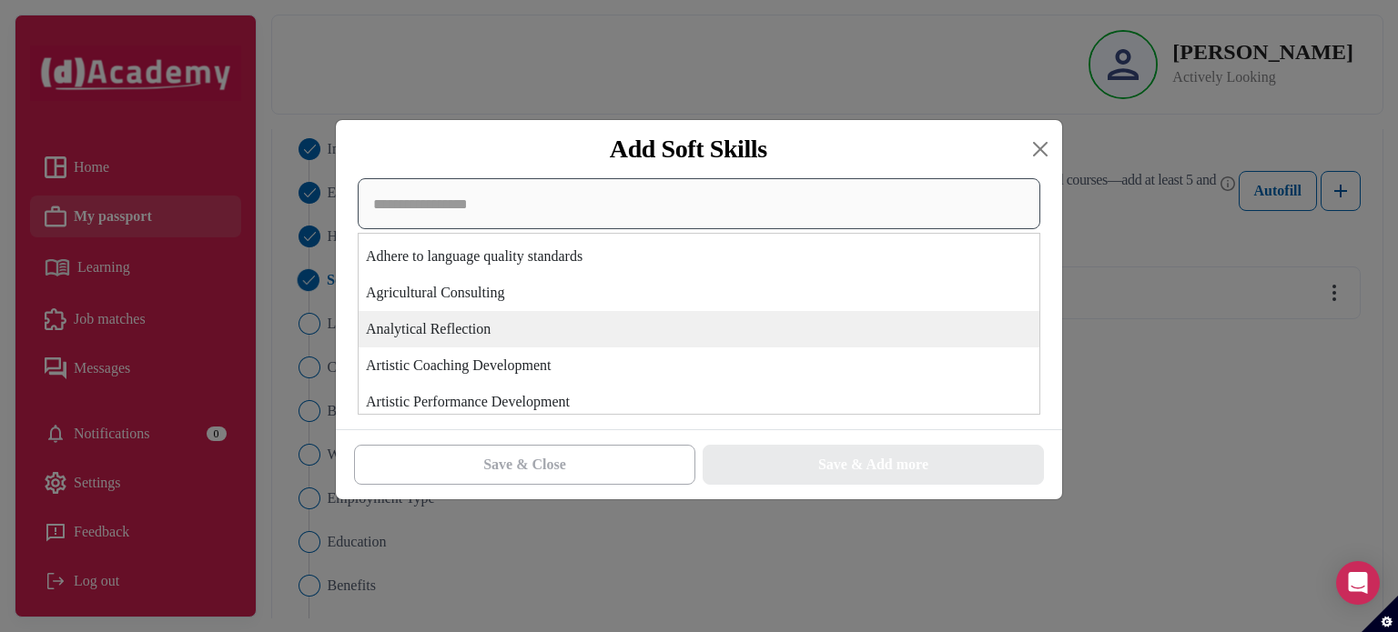
scroll to position [215, 0]
click at [680, 341] on div "Analytical Reflection" at bounding box center [698, 328] width 681 height 36
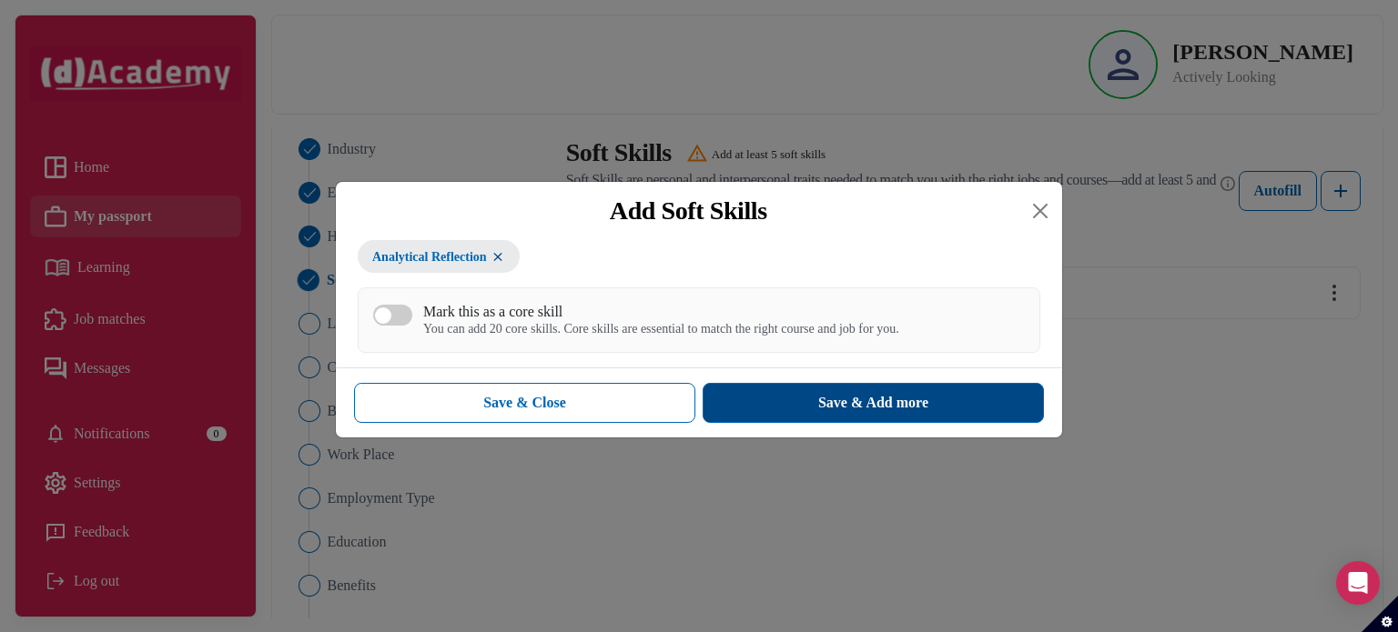
click at [786, 406] on button "Save & Add more" at bounding box center [872, 403] width 341 height 40
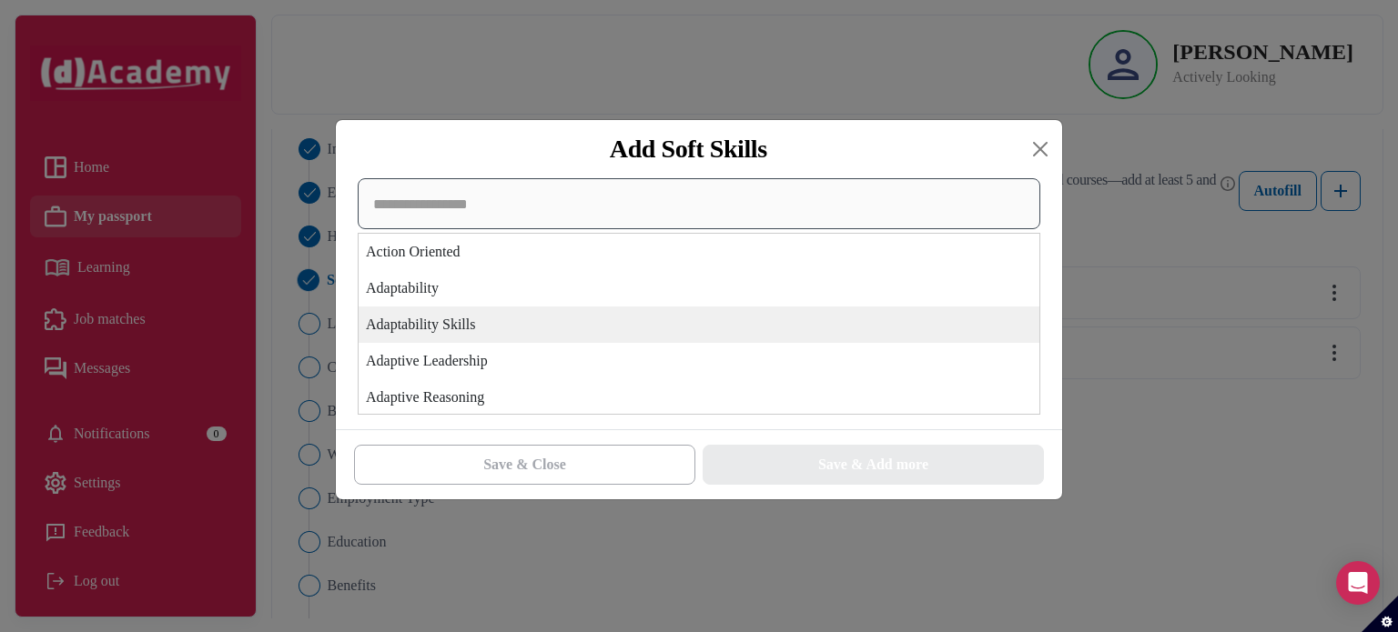
click at [813, 310] on div "Action Oriented Adaptability Adaptability Skills Adaptive Leadership Adaptive R…" at bounding box center [699, 296] width 682 height 237
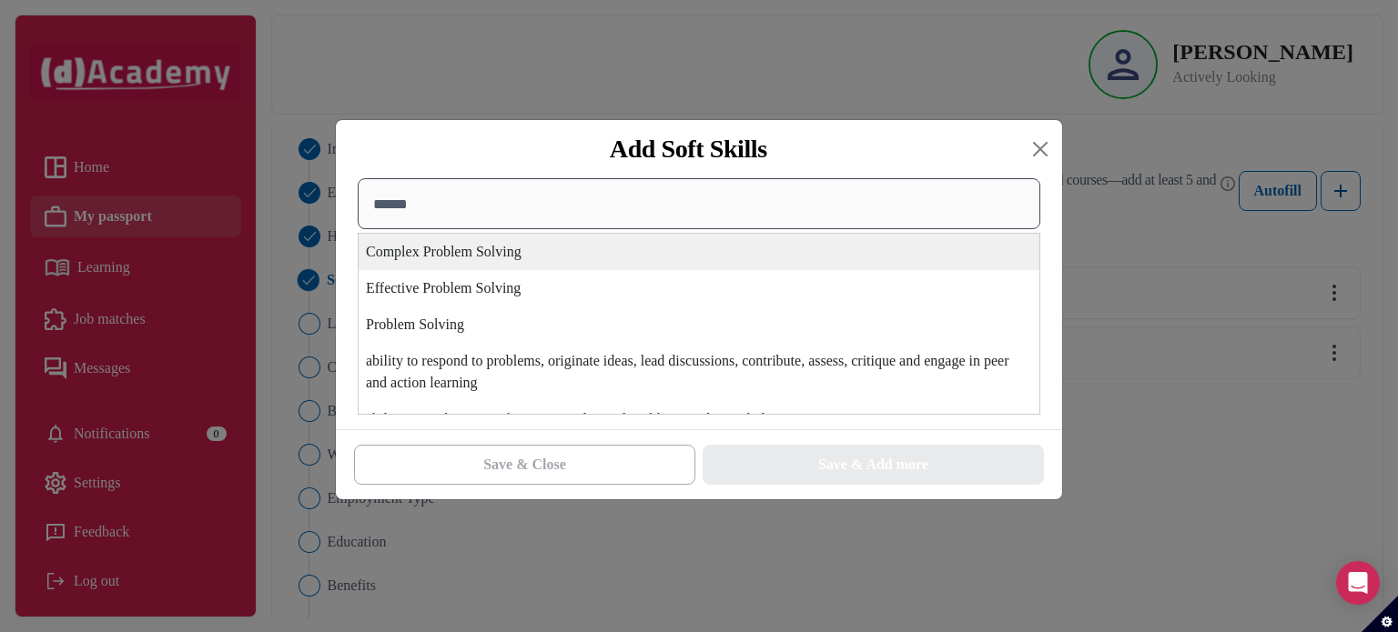
type input "******"
click at [813, 310] on div "Problem Solving" at bounding box center [698, 325] width 681 height 36
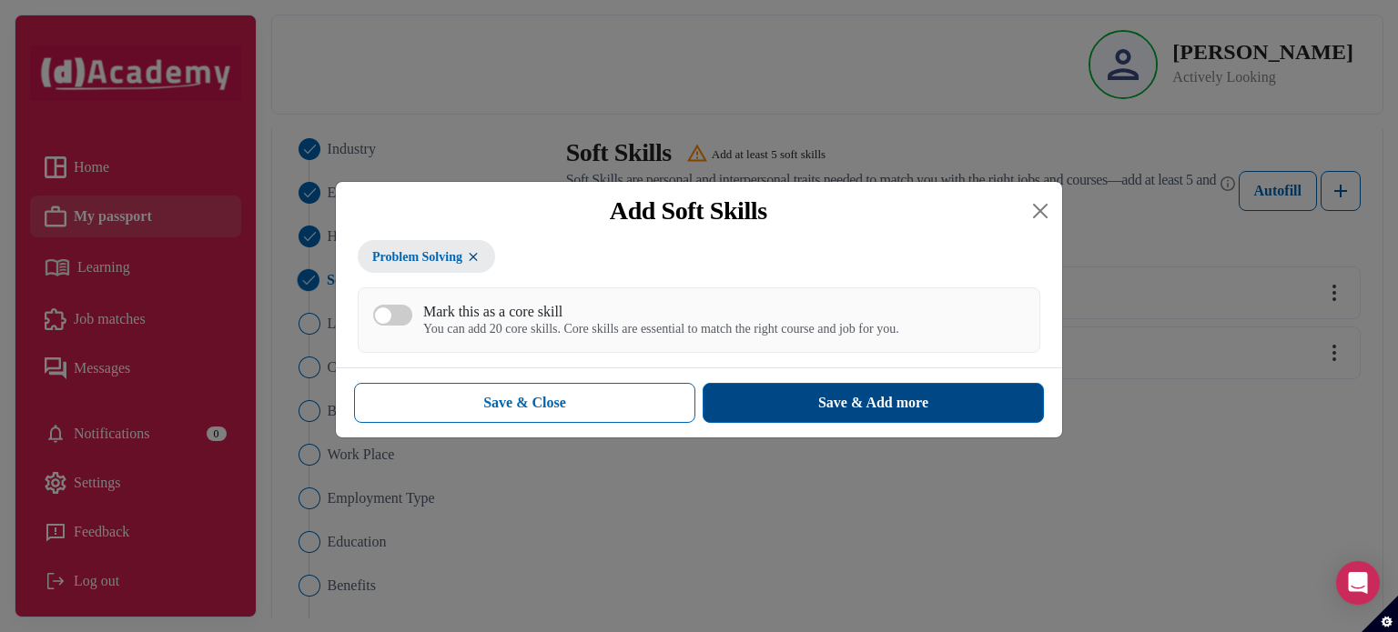
click at [870, 401] on div "Save & Add more" at bounding box center [873, 403] width 110 height 22
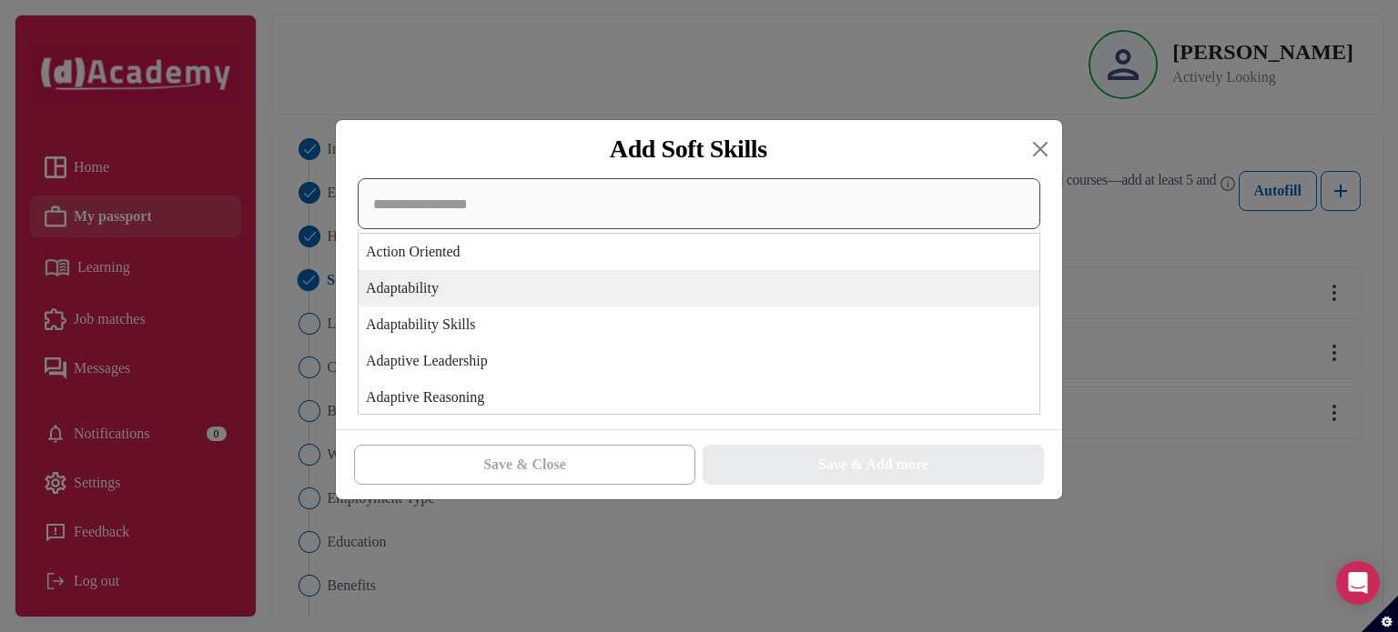
click at [871, 303] on div "Action Oriented Adaptability Adaptability Skills Adaptive Leadership Adaptive R…" at bounding box center [699, 296] width 682 height 237
click at [871, 303] on div "Adaptability" at bounding box center [698, 288] width 681 height 36
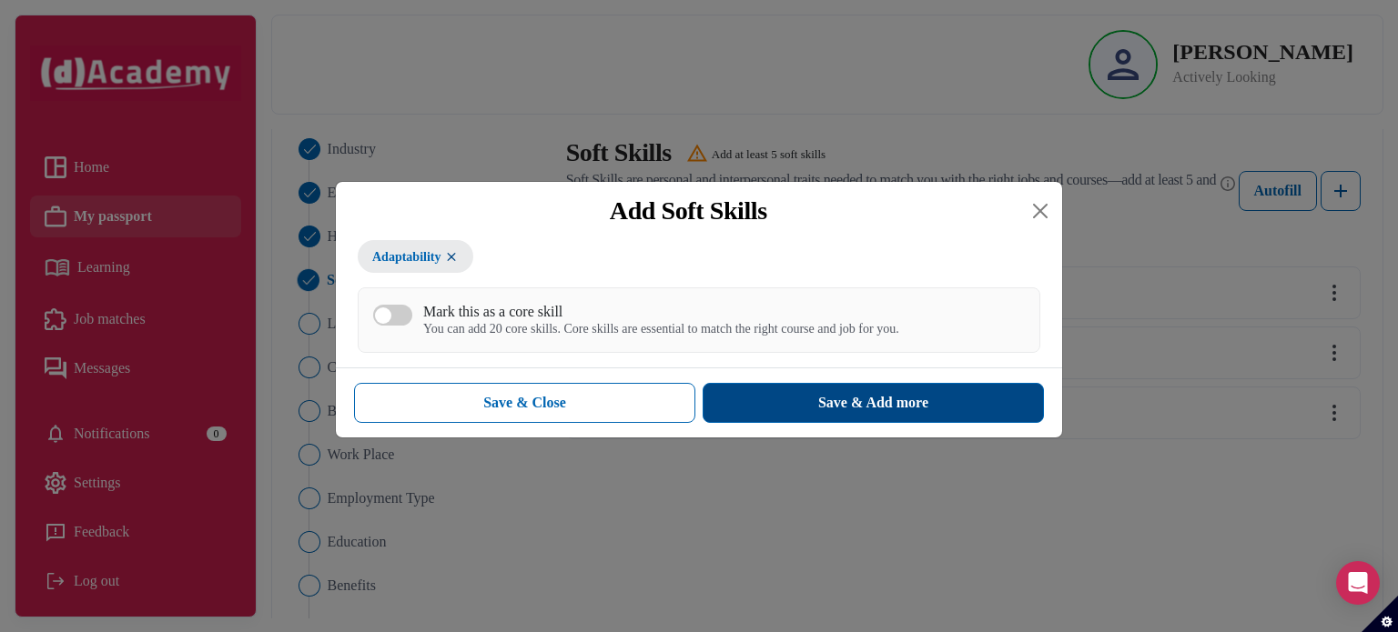
click at [873, 405] on div "Save & Add more" at bounding box center [873, 403] width 110 height 22
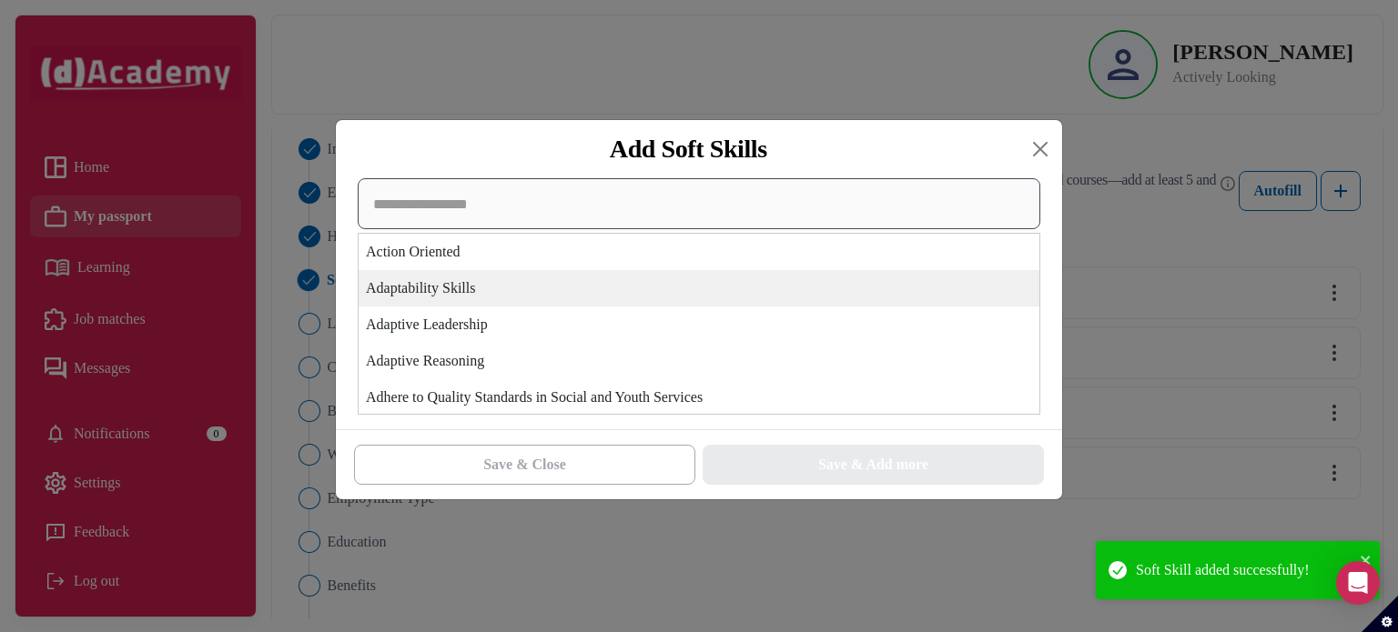
click at [814, 299] on div "Action Oriented Adaptability Skills Adaptive Leadership Adaptive Reasoning Adhe…" at bounding box center [699, 296] width 682 height 237
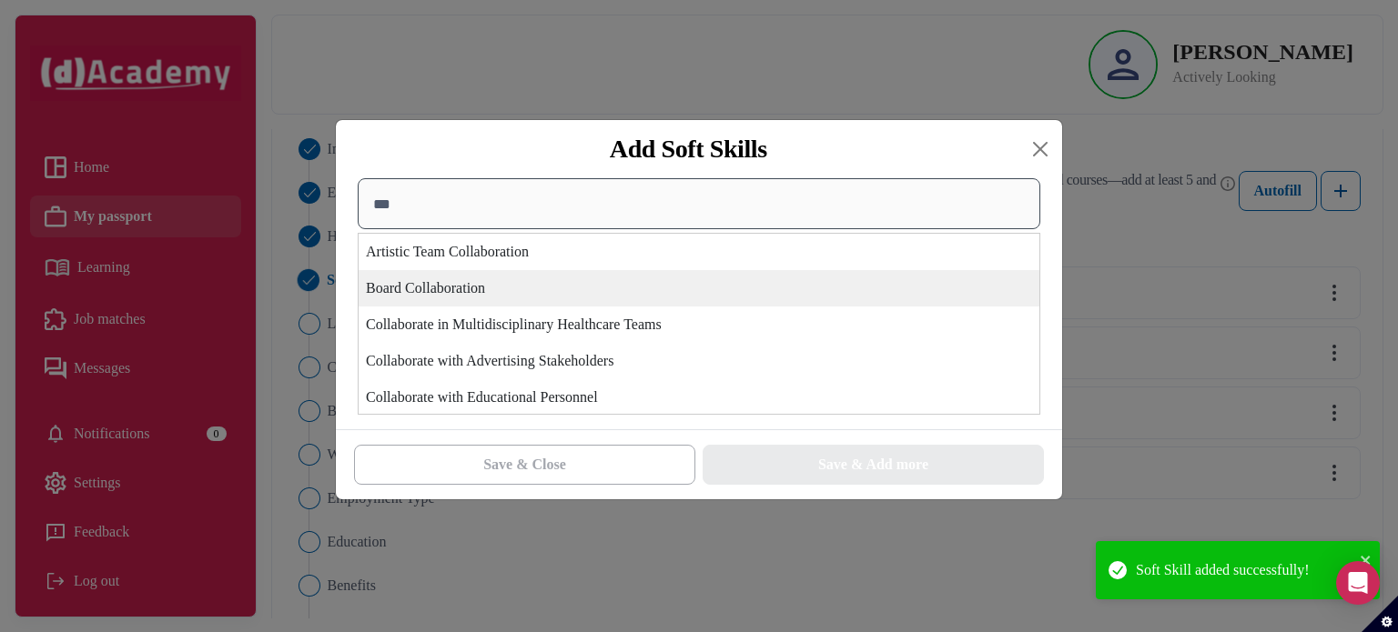
type input "****"
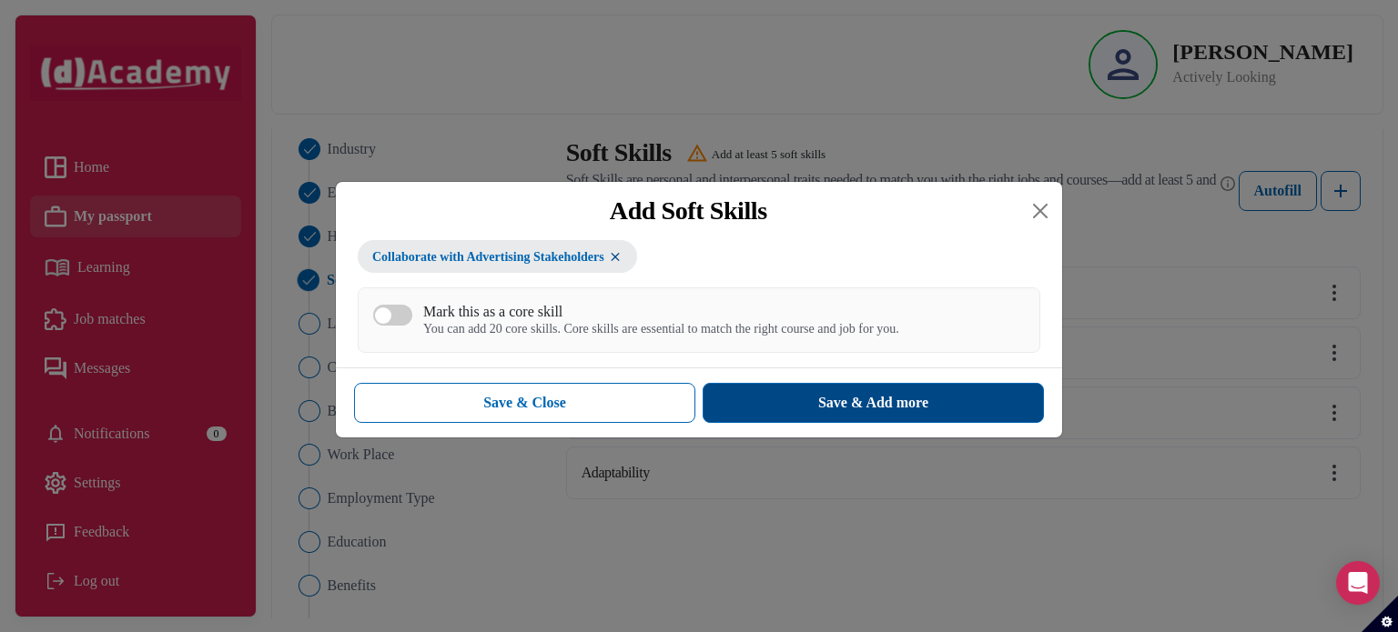
click at [846, 405] on div "Save & Add more" at bounding box center [873, 403] width 110 height 22
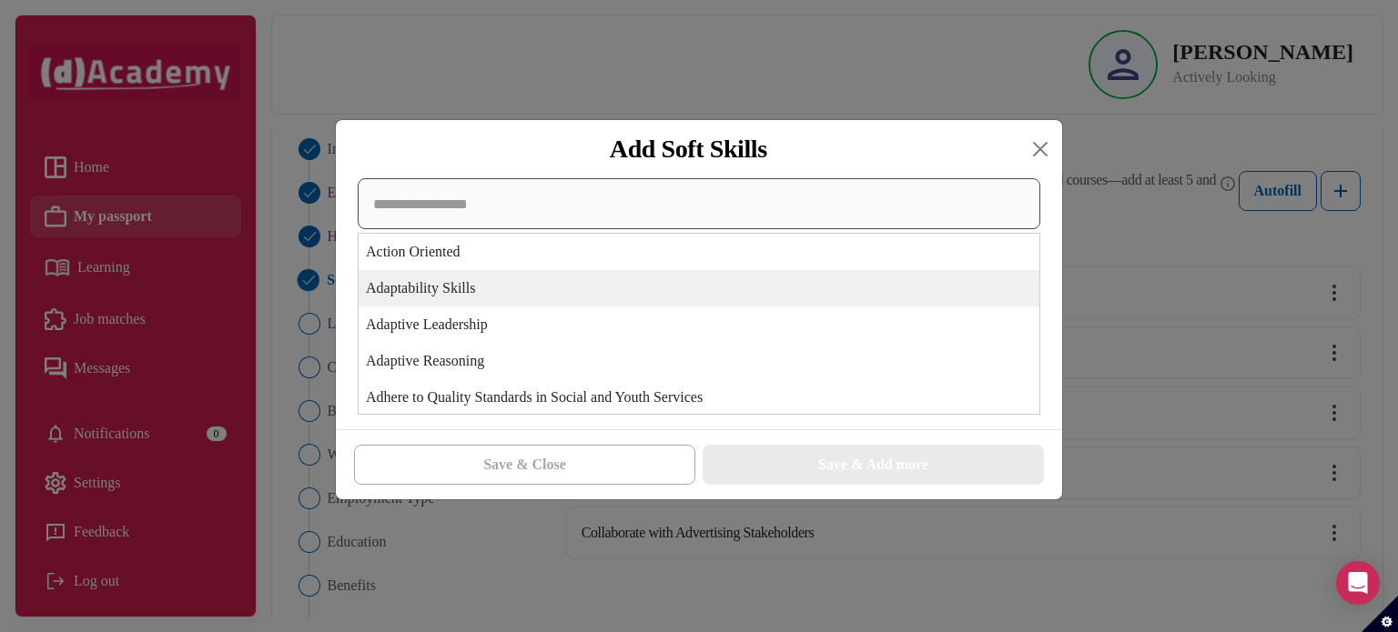
click at [828, 306] on div "Action Oriented Adaptability Skills Adaptive Leadership Adaptive Reasoning Adhe…" at bounding box center [699, 296] width 682 height 237
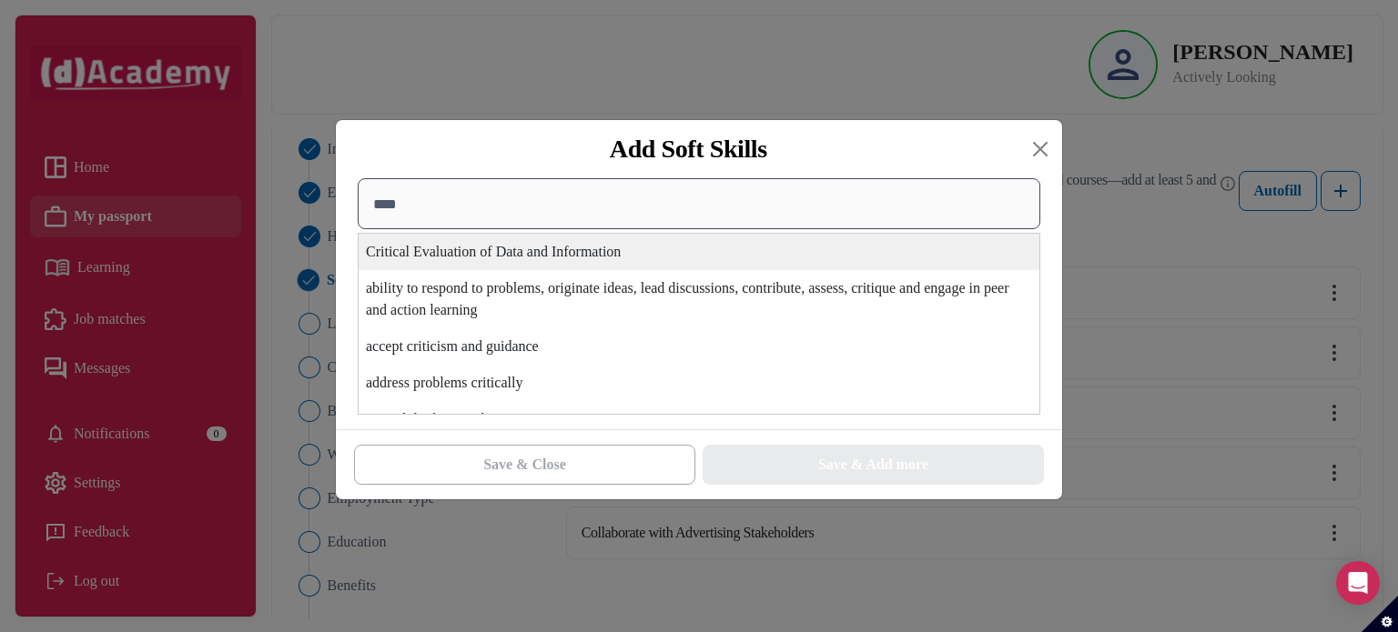
type input "****"
click at [826, 253] on div "Critical Evaluation of Data and Information" at bounding box center [698, 252] width 681 height 36
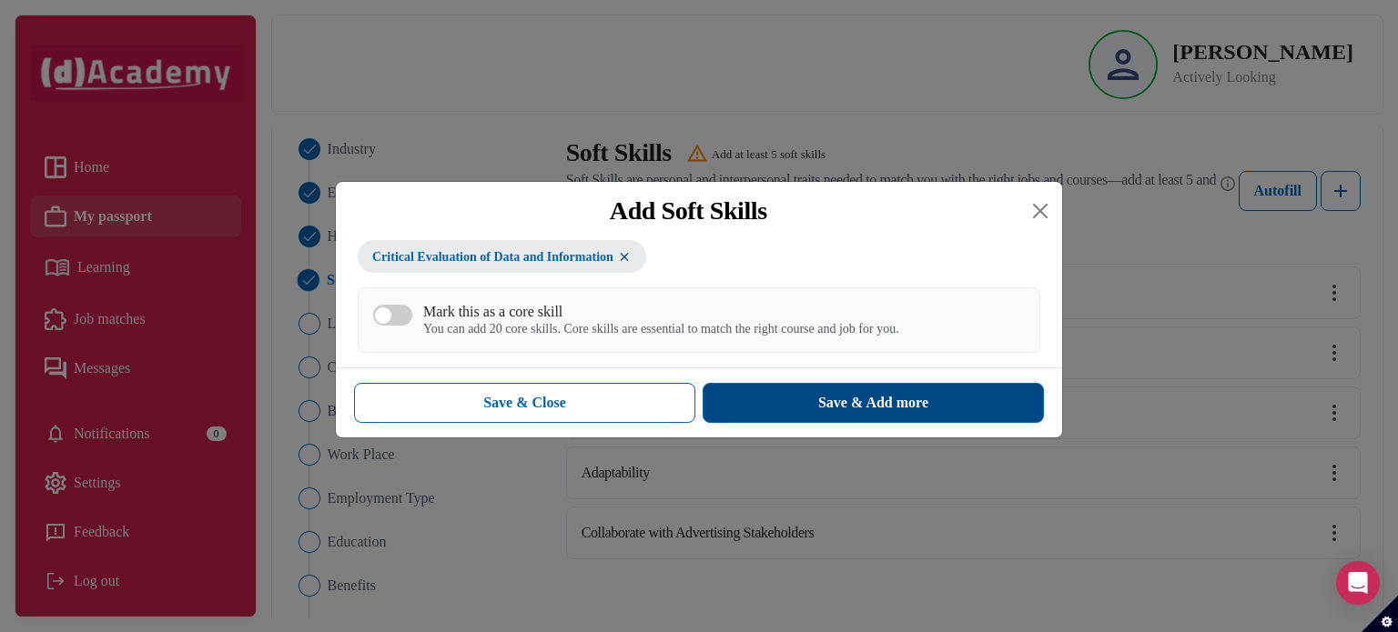
click at [851, 407] on div "Save & Add more" at bounding box center [873, 403] width 110 height 22
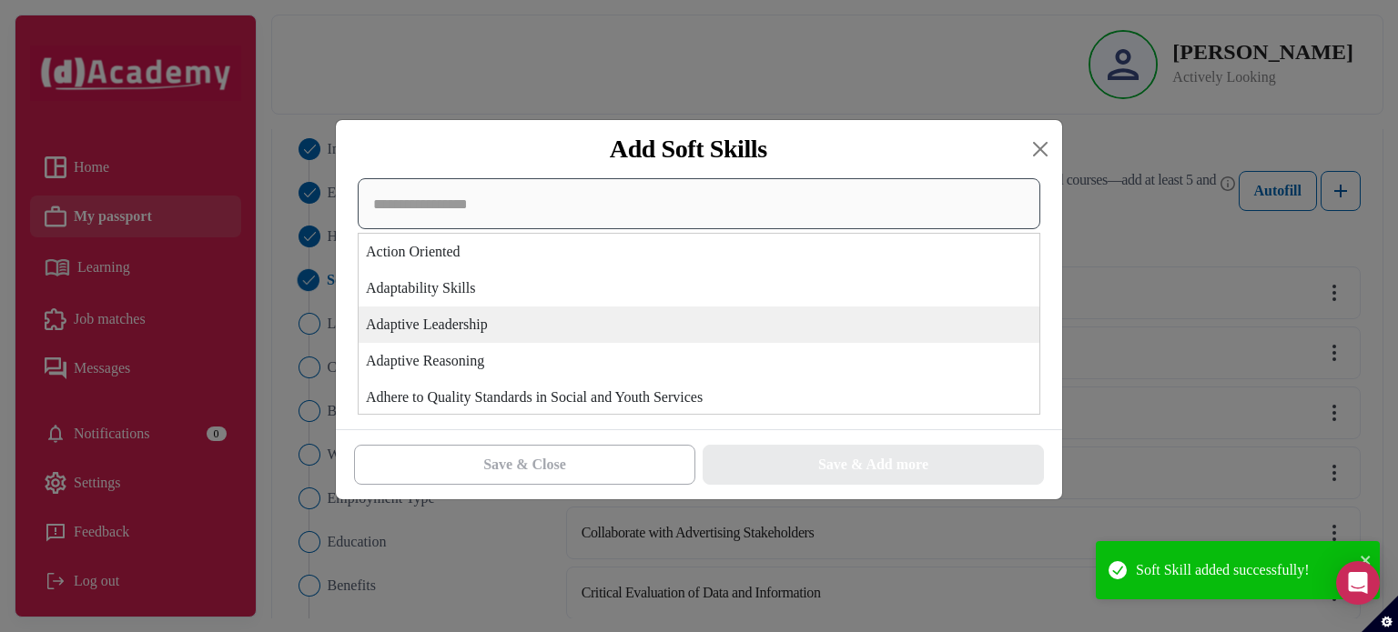
click at [873, 309] on div "Action Oriented Adaptability Skills Adaptive Leadership Adaptive Reasoning Adhe…" at bounding box center [699, 296] width 682 height 237
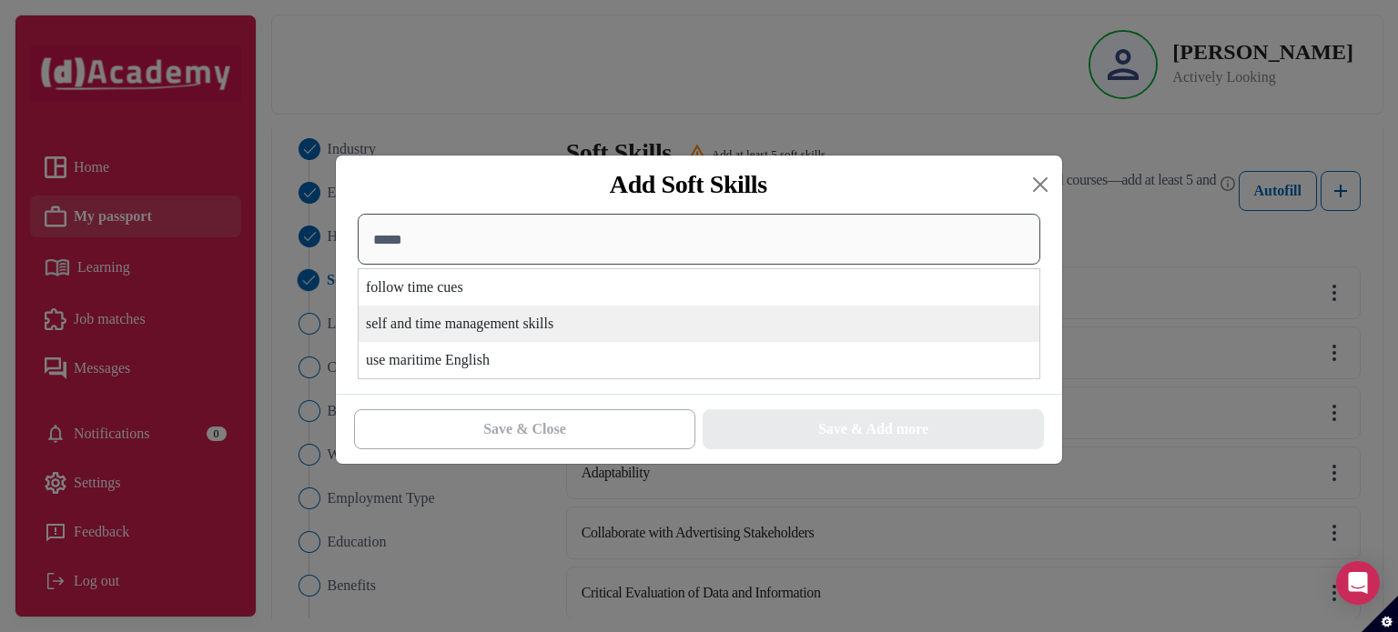
type input "****"
click at [873, 309] on div "self and time management skills" at bounding box center [698, 324] width 681 height 36
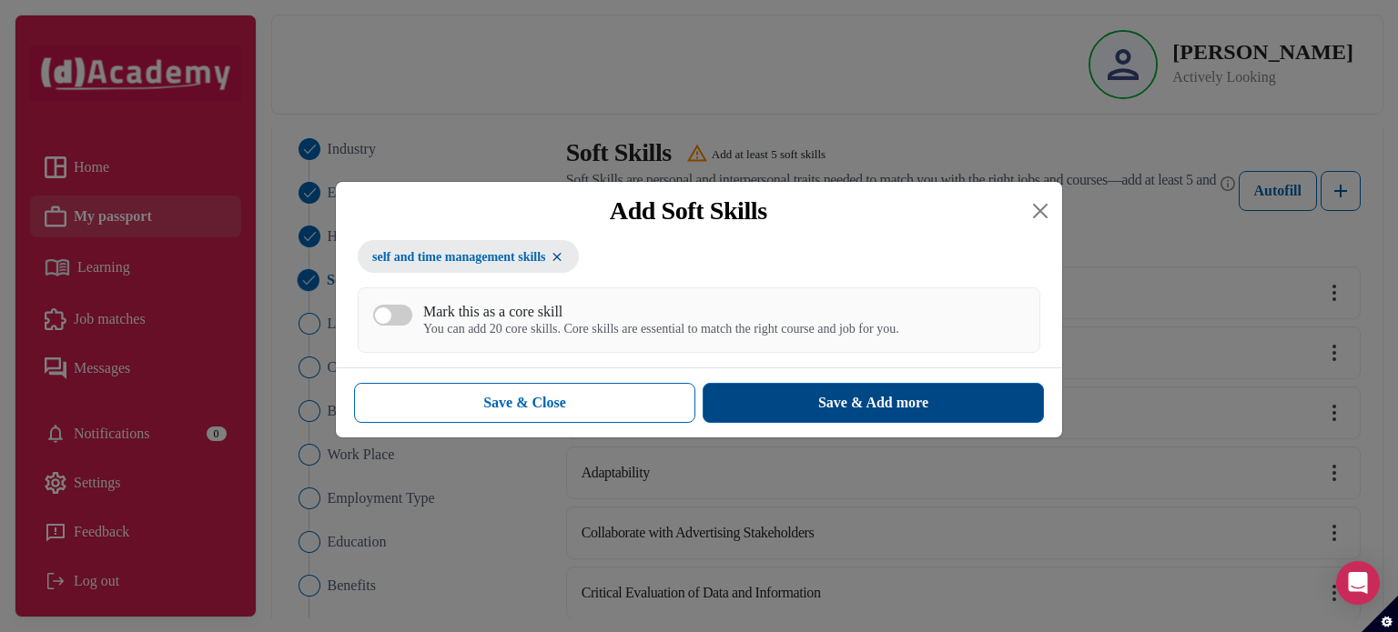
click at [885, 411] on div "Save & Add more" at bounding box center [873, 403] width 110 height 22
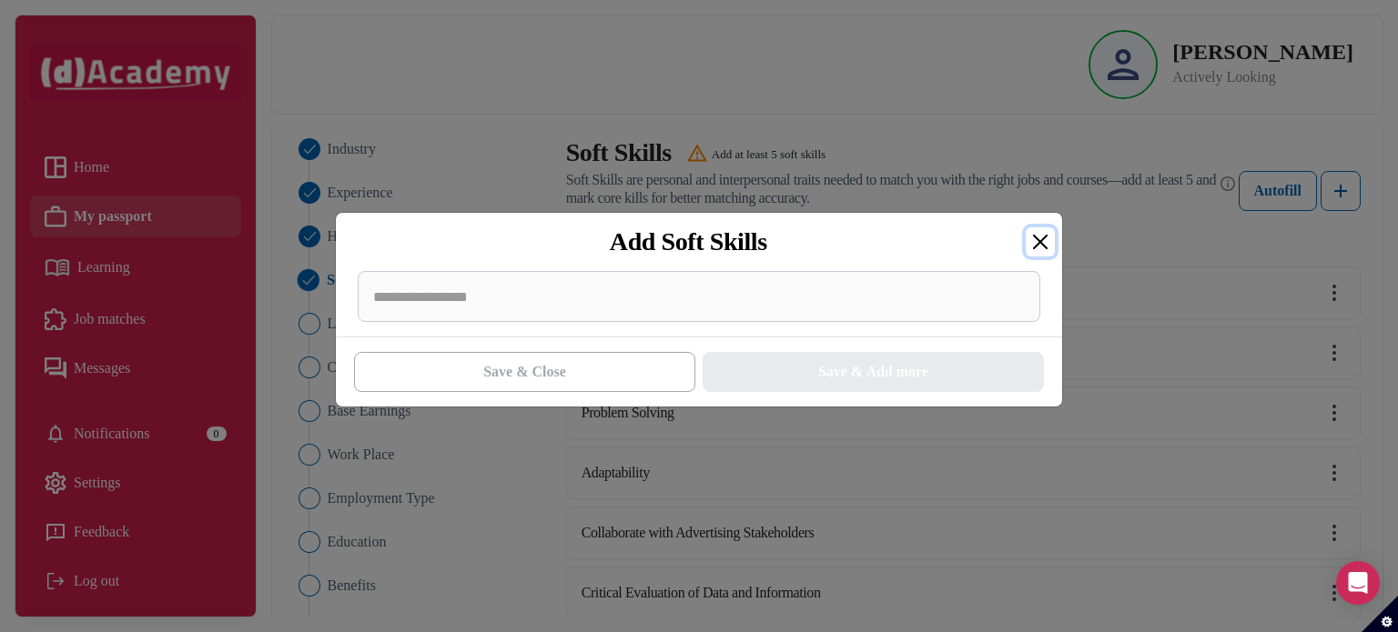
click at [1043, 245] on button "Close" at bounding box center [1039, 241] width 29 height 29
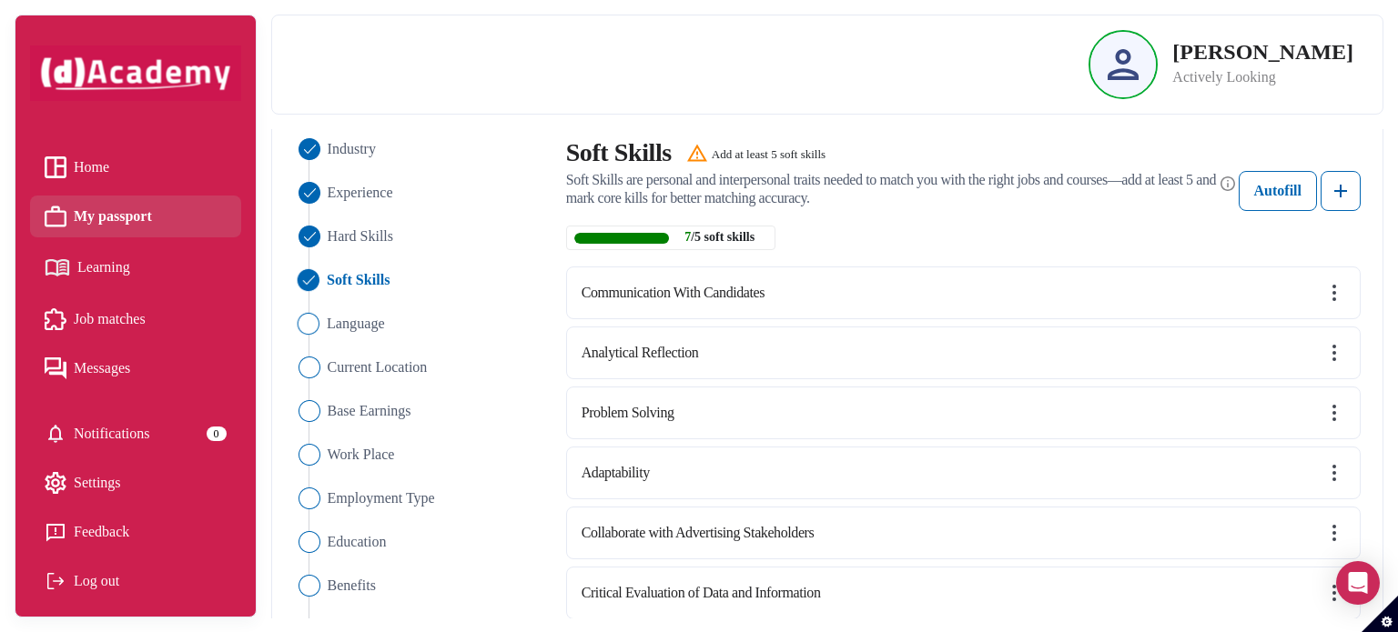
click at [318, 320] on img "Close" at bounding box center [308, 324] width 22 height 22
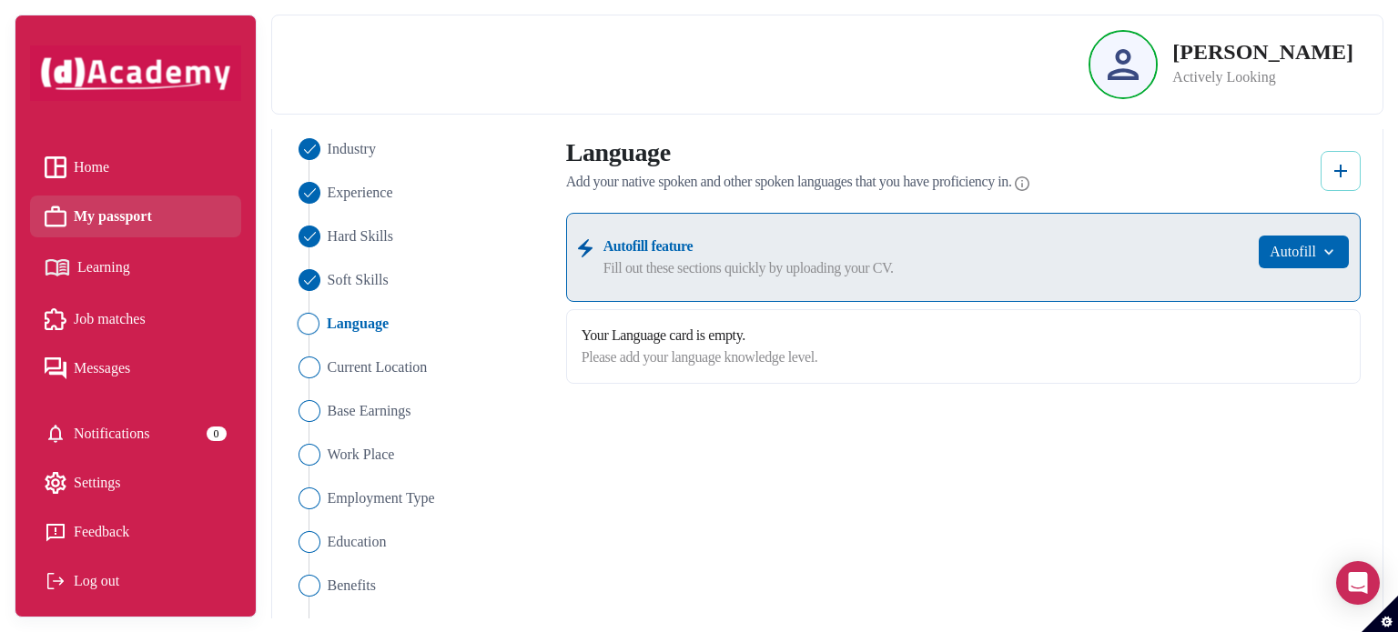
click at [1337, 167] on img at bounding box center [1340, 171] width 22 height 22
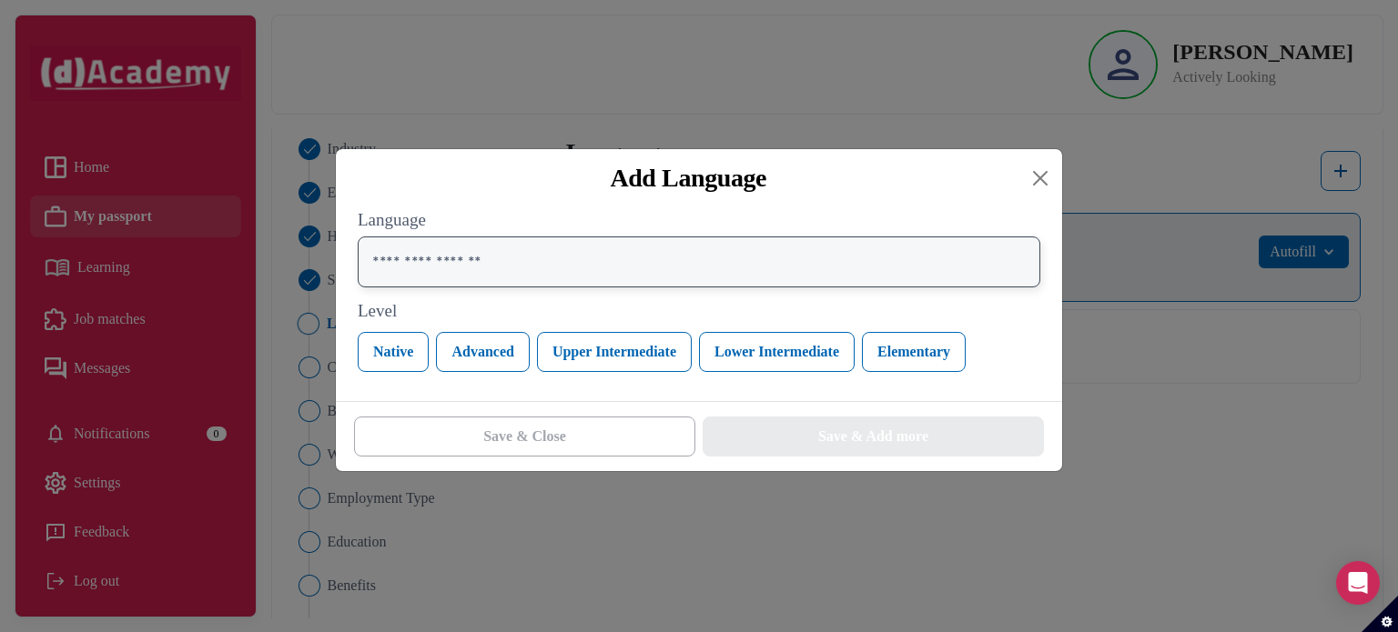
click at [779, 262] on input "text" at bounding box center [699, 262] width 682 height 51
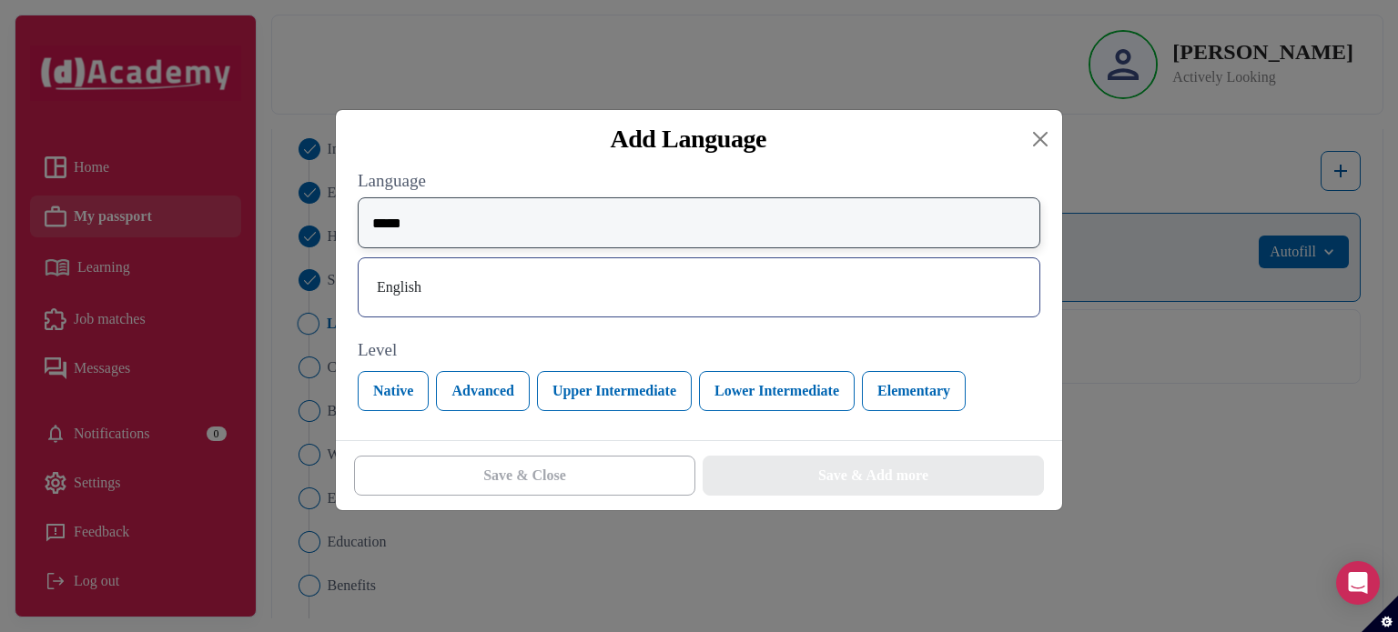
type input "*****"
click at [774, 292] on div "English" at bounding box center [698, 287] width 651 height 29
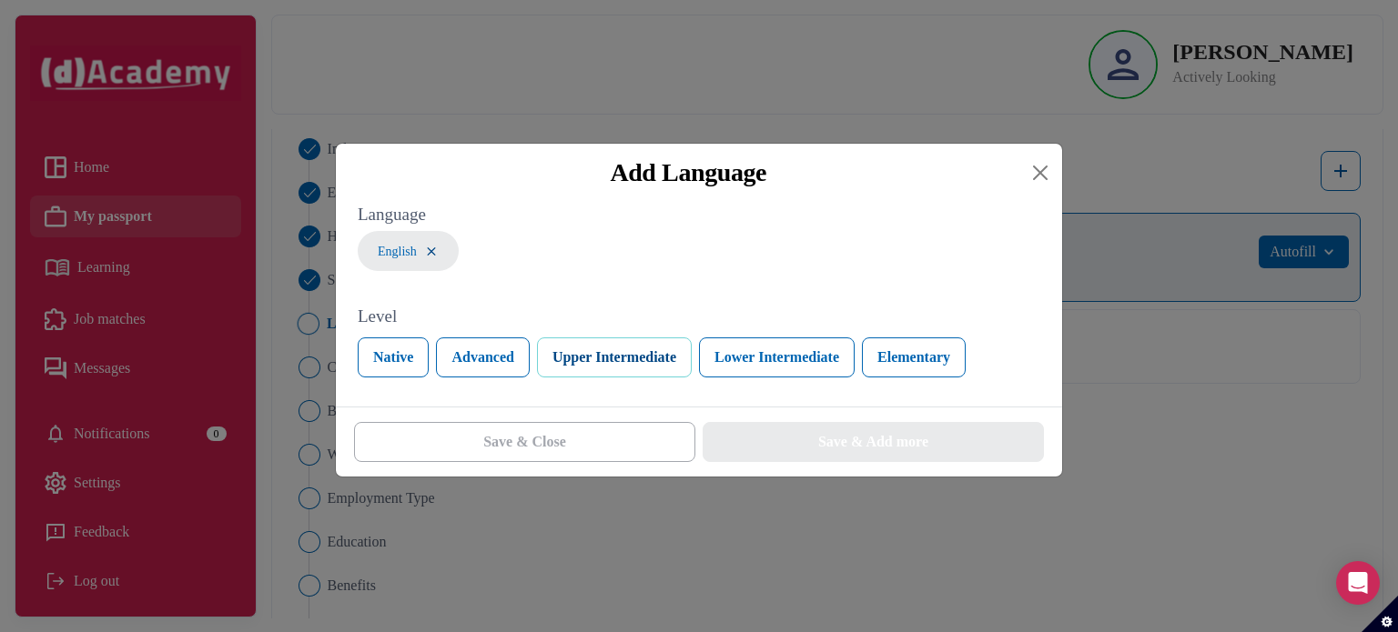
click at [571, 353] on button "Upper Intermediate" at bounding box center [614, 358] width 155 height 40
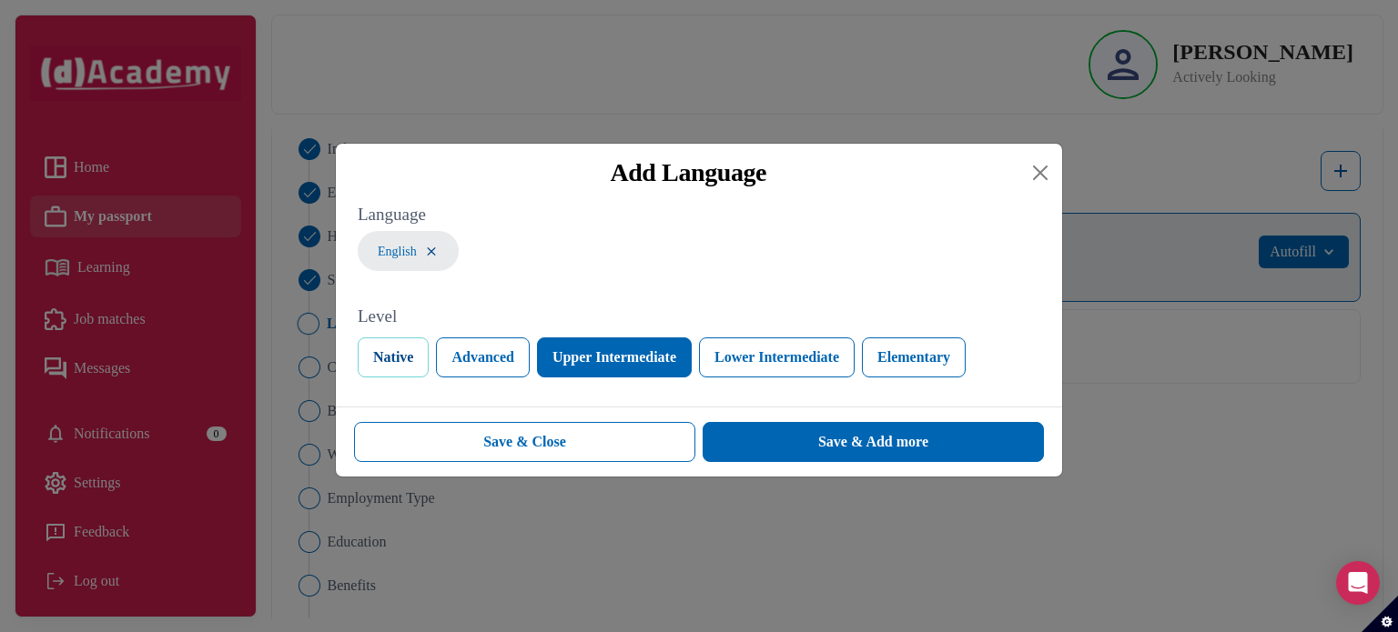
click at [416, 352] on button "Native" at bounding box center [393, 358] width 71 height 40
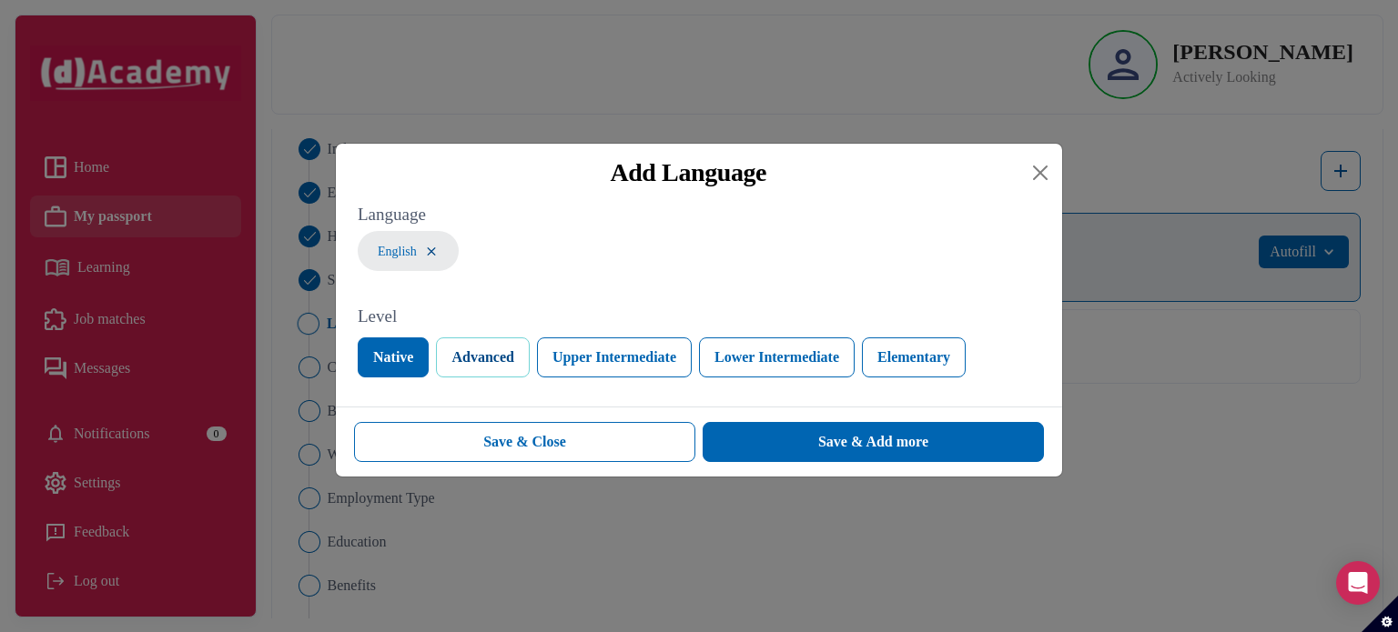
click at [475, 356] on button "Advanced" at bounding box center [482, 358] width 93 height 40
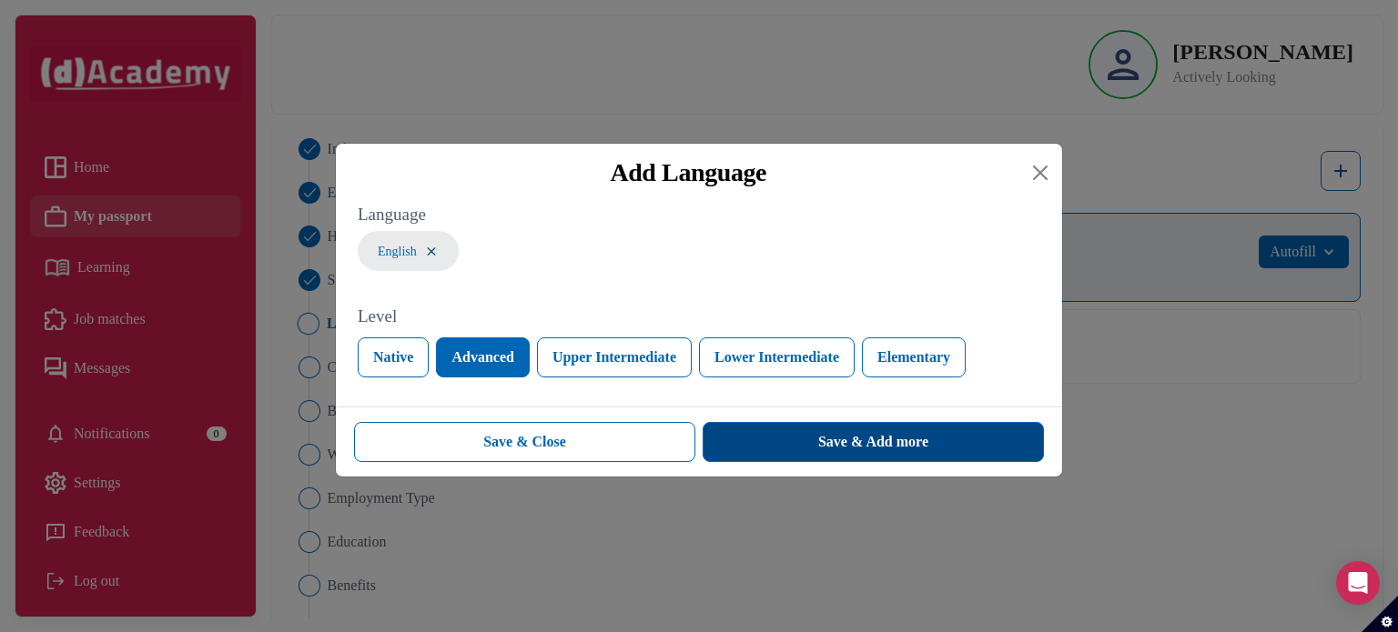
click at [768, 443] on button "Save & Add more" at bounding box center [872, 442] width 341 height 40
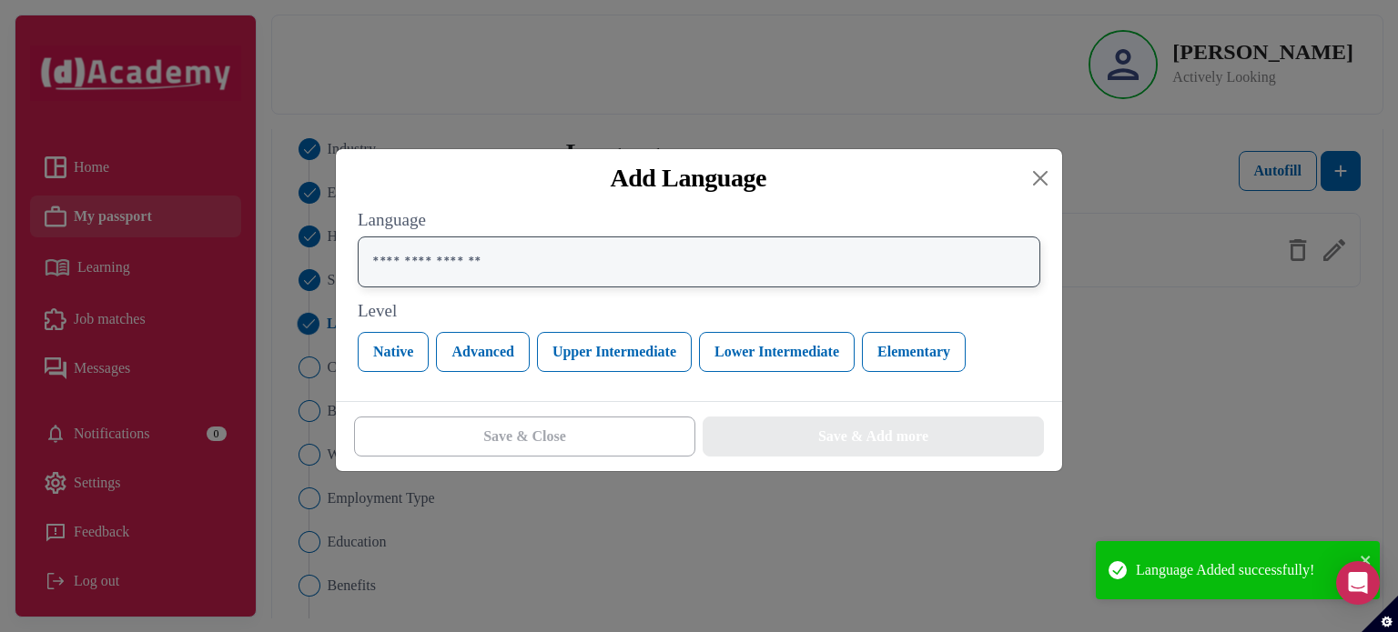
click at [627, 267] on input "text" at bounding box center [699, 262] width 682 height 51
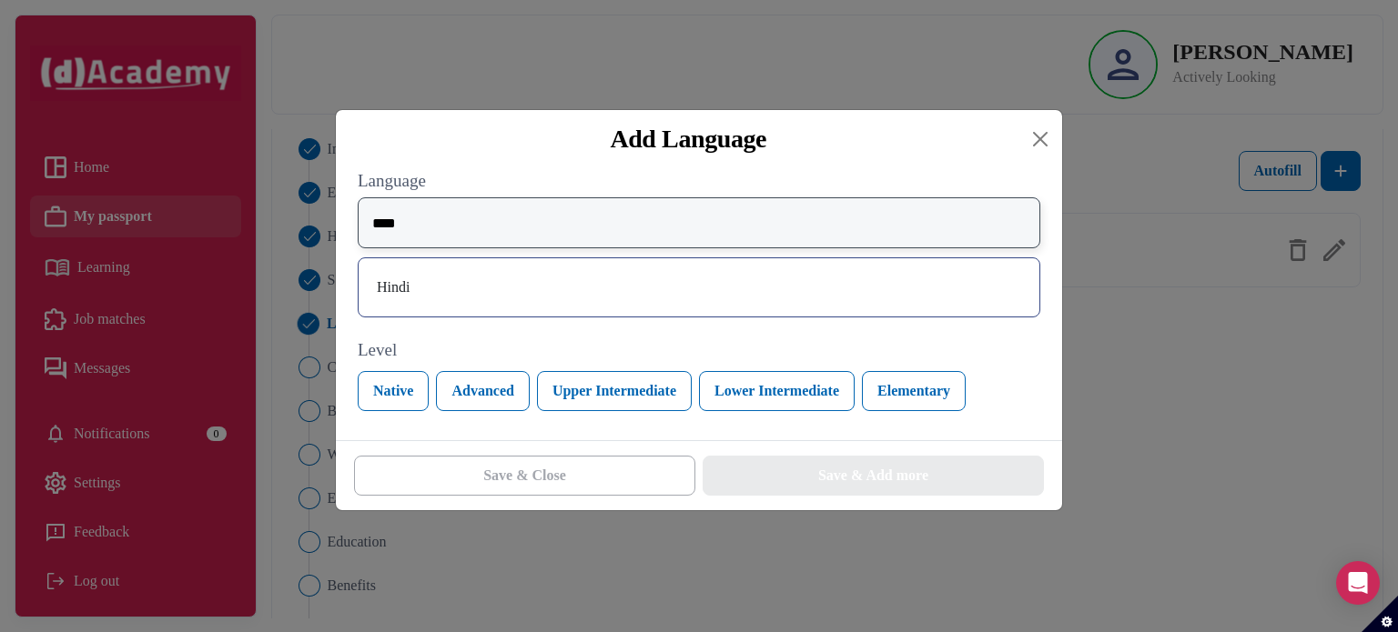
type input "****"
click at [632, 287] on div "Hindi" at bounding box center [698, 287] width 651 height 29
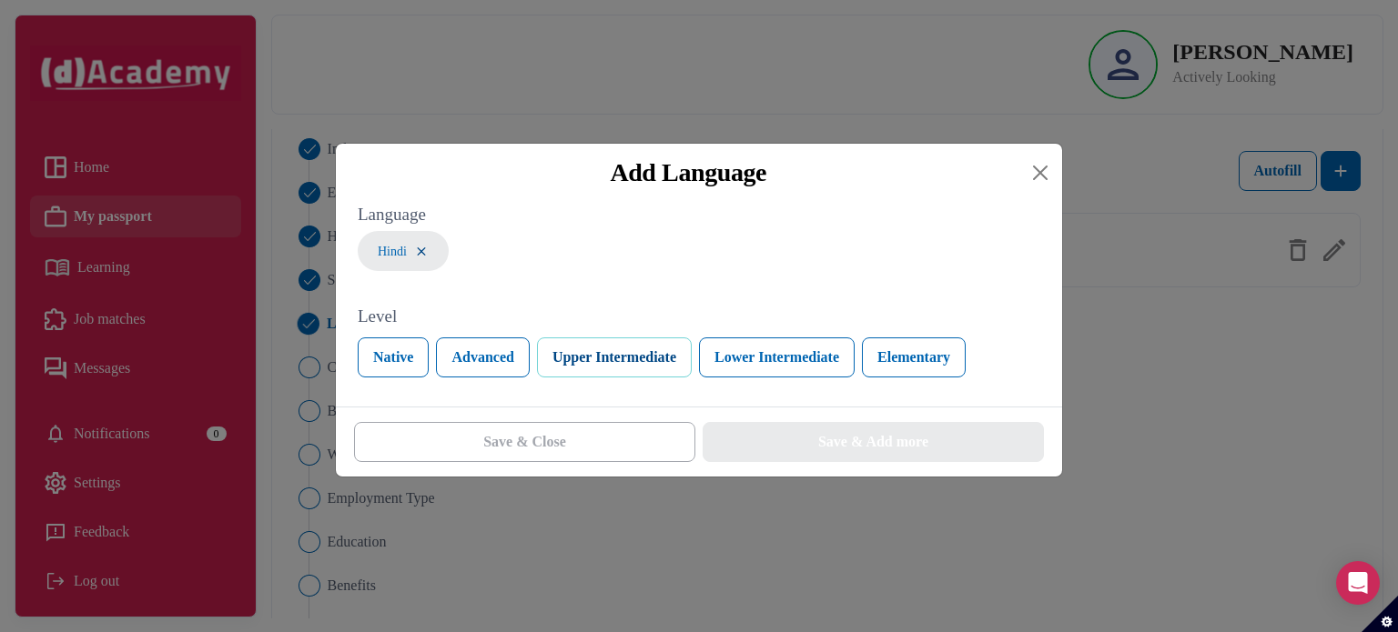
click at [599, 360] on button "Upper Intermediate" at bounding box center [614, 358] width 155 height 40
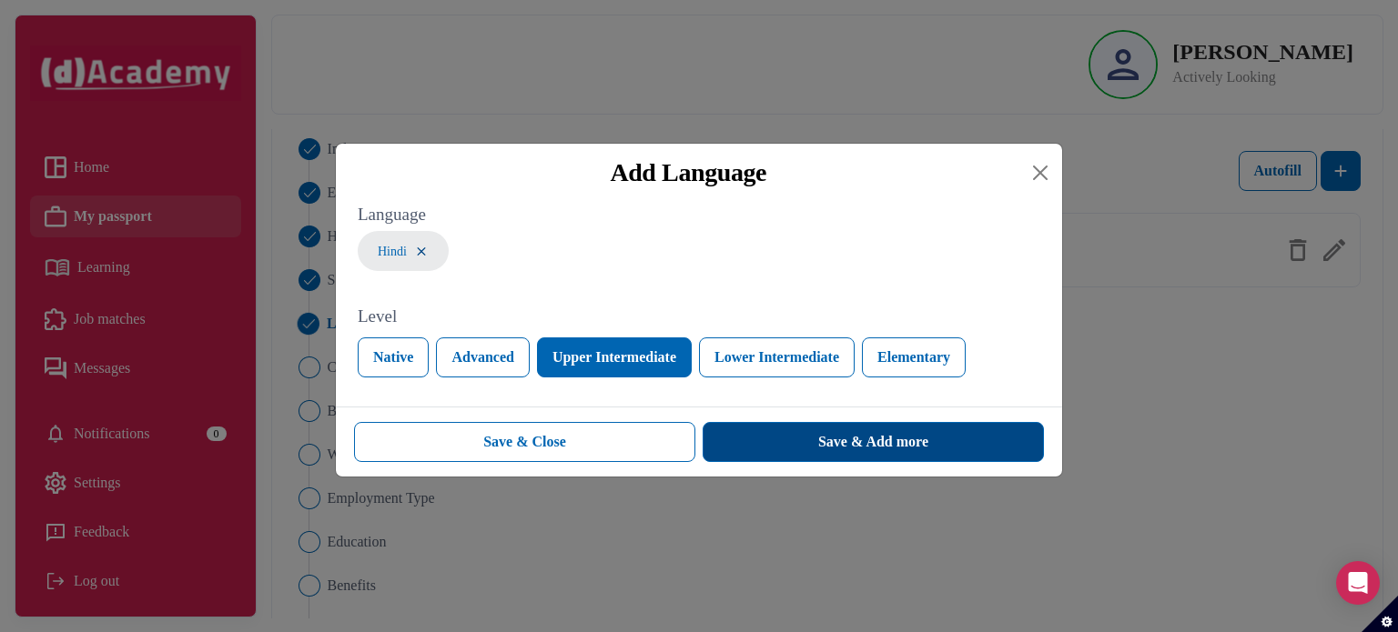
click at [771, 439] on button "Save & Add more" at bounding box center [872, 442] width 341 height 40
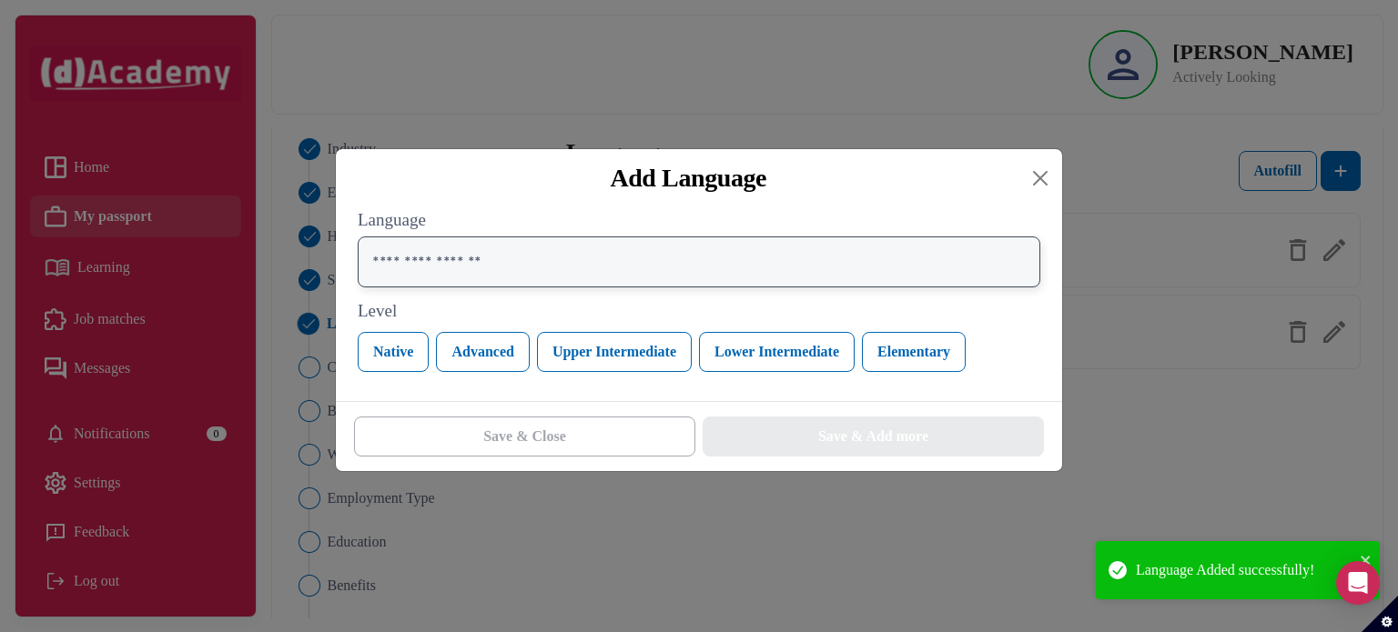
click at [579, 263] on input "text" at bounding box center [699, 262] width 682 height 51
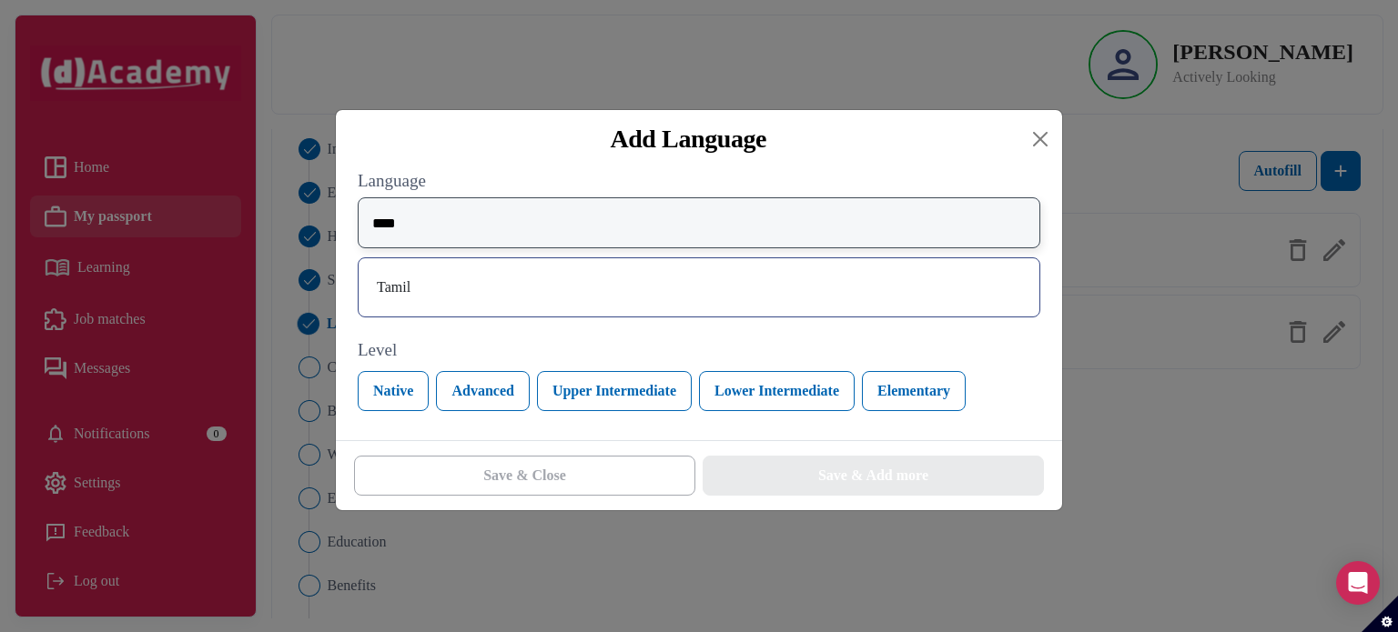
type input "****"
click at [590, 290] on div "Tamil" at bounding box center [698, 287] width 651 height 29
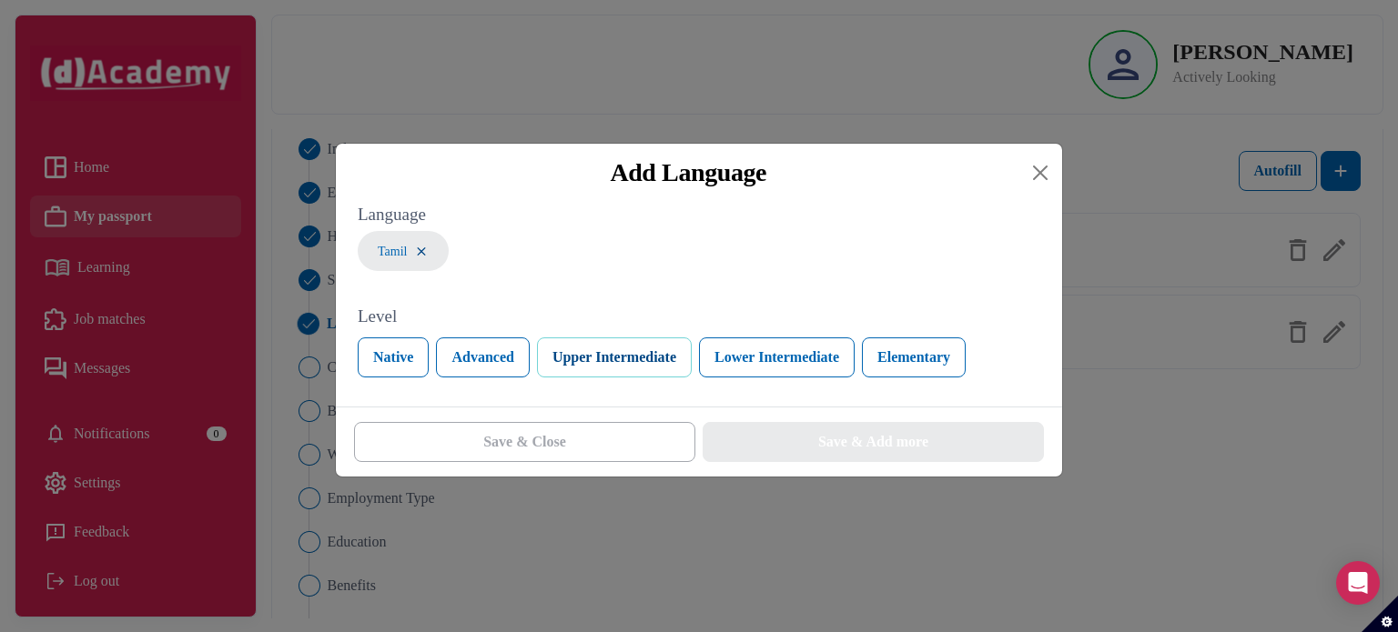
click at [610, 353] on button "Upper Intermediate" at bounding box center [614, 358] width 155 height 40
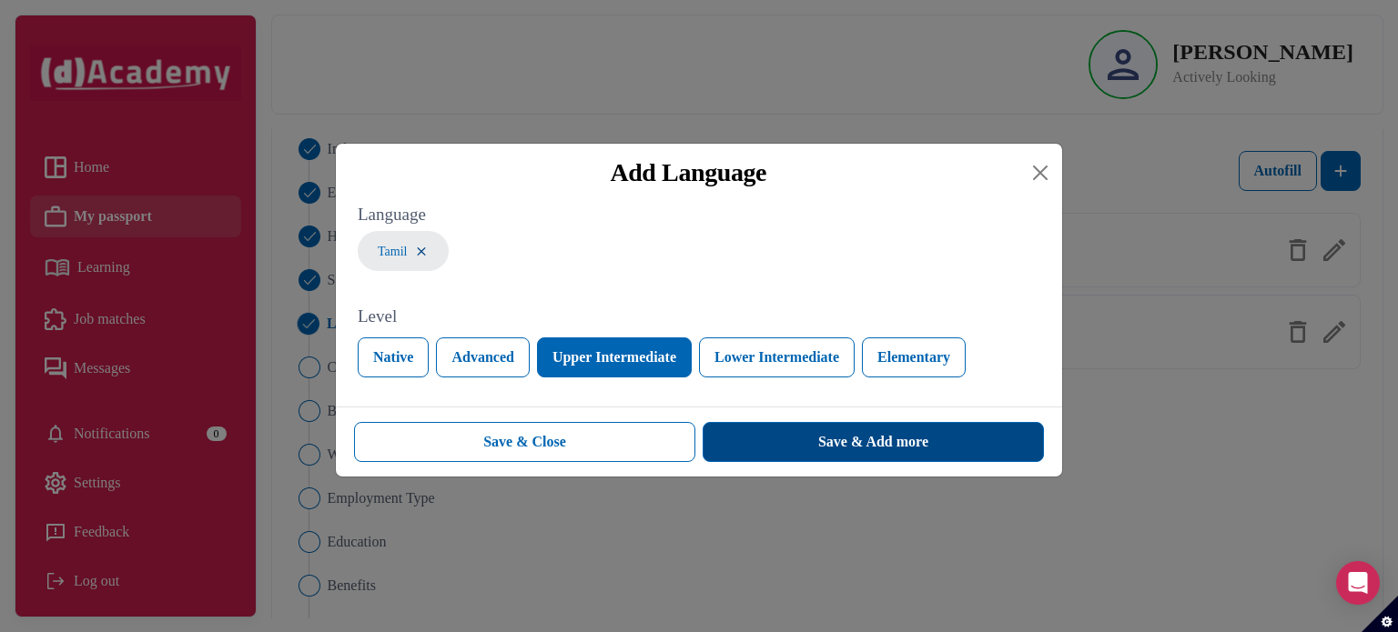
click at [756, 446] on button "Save & Add more" at bounding box center [872, 442] width 341 height 40
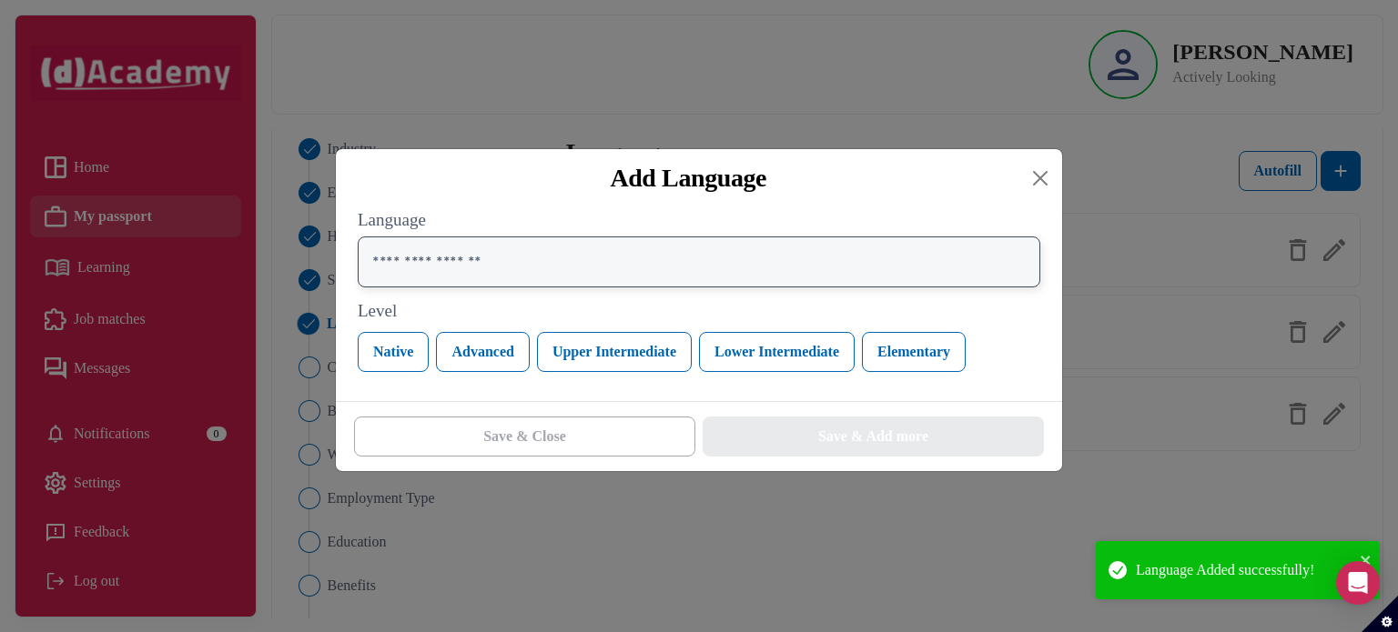
click at [597, 269] on input "text" at bounding box center [699, 262] width 682 height 51
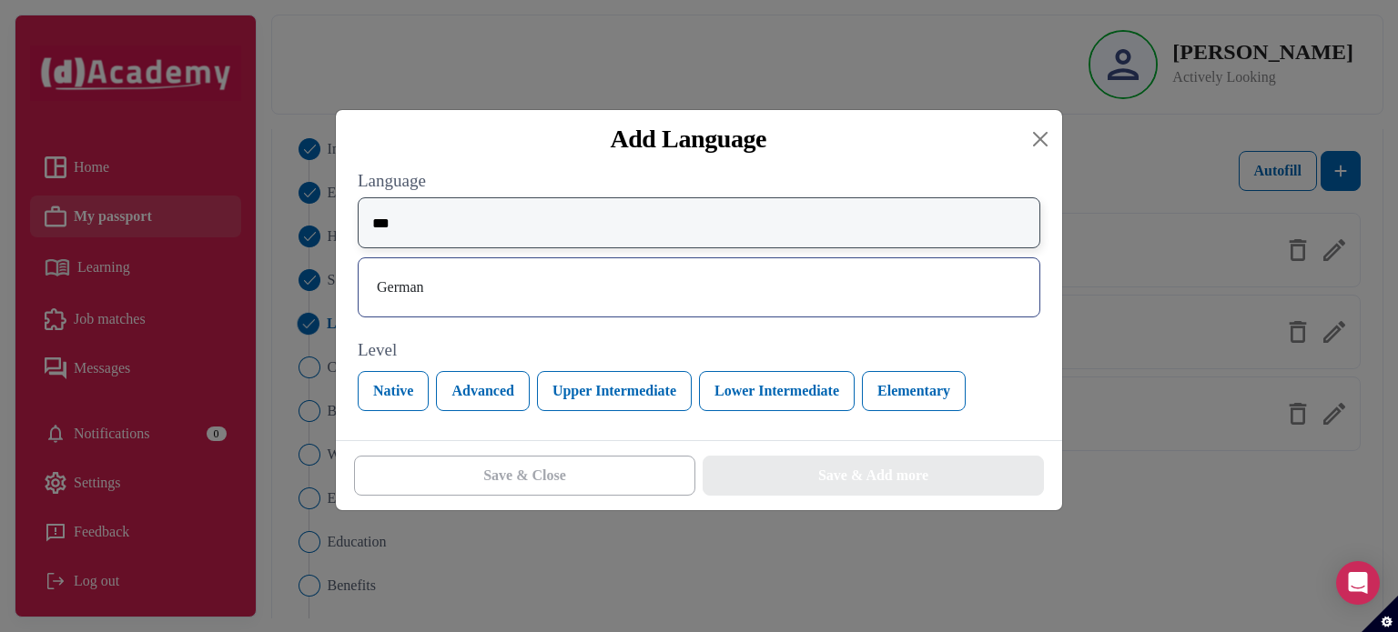
type input "***"
click at [601, 285] on div "German" at bounding box center [698, 287] width 651 height 29
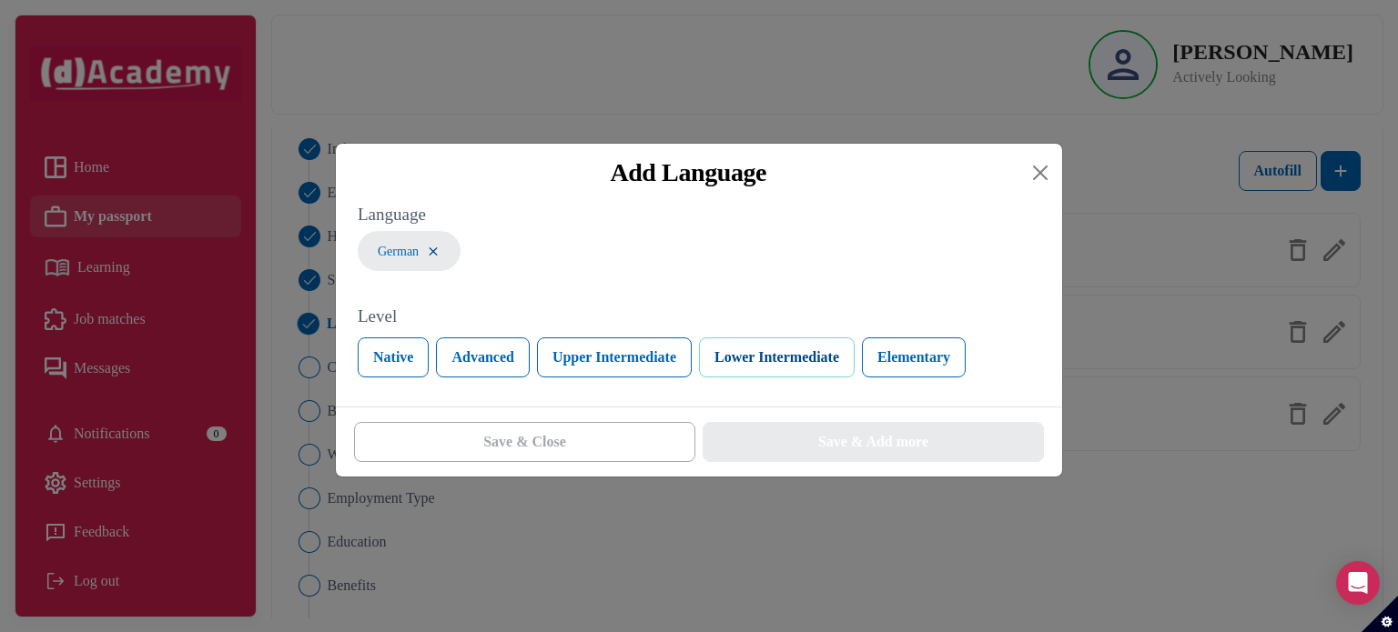
click at [718, 365] on button "Lower Intermediate" at bounding box center [777, 358] width 156 height 40
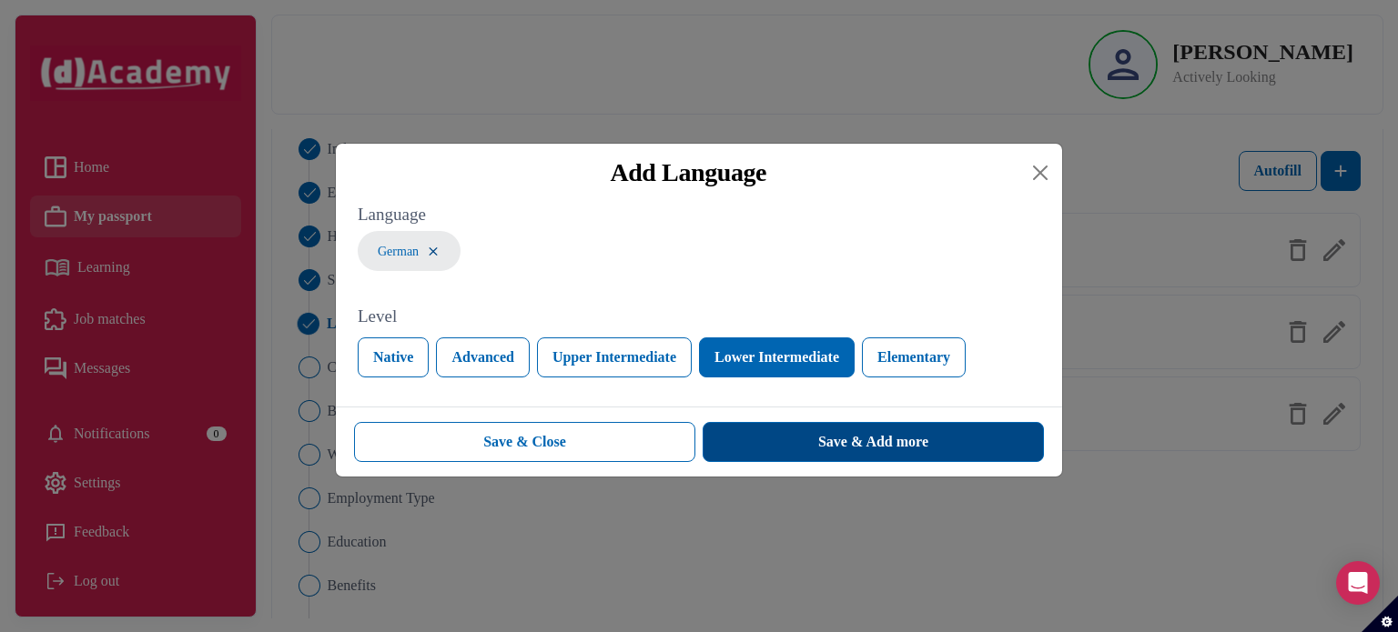
click at [775, 439] on button "Save & Add more" at bounding box center [872, 442] width 341 height 40
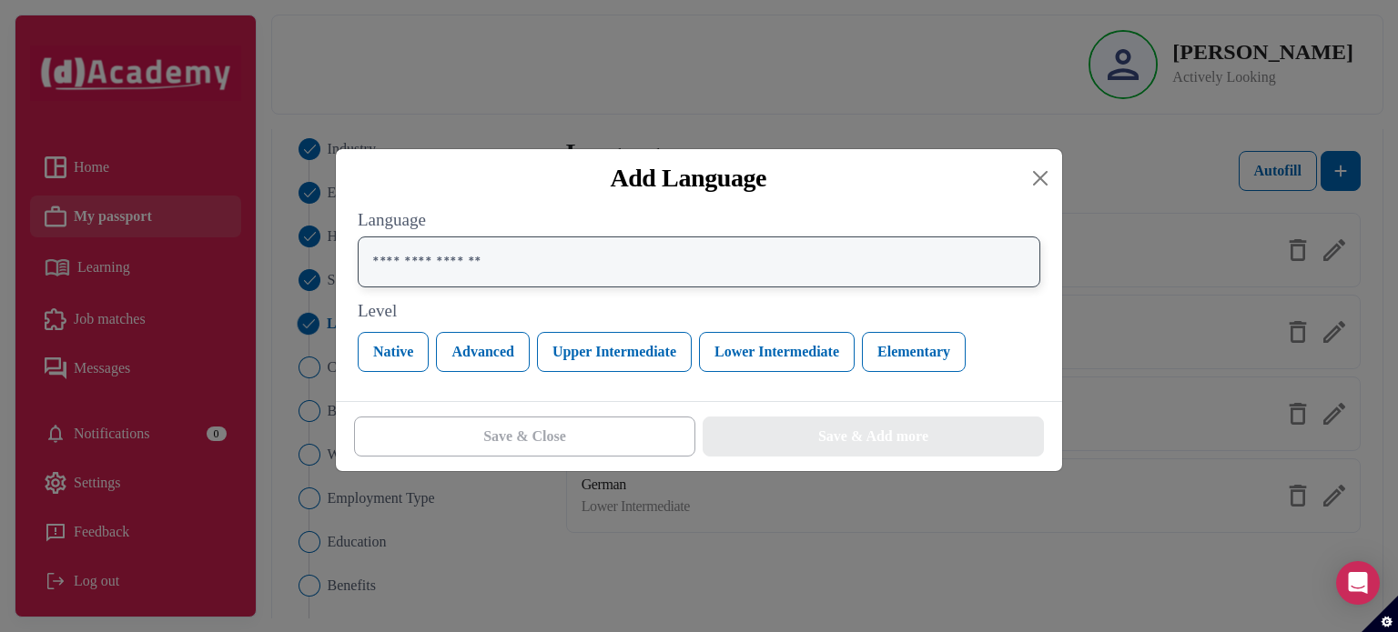
click at [577, 271] on input "text" at bounding box center [699, 262] width 682 height 51
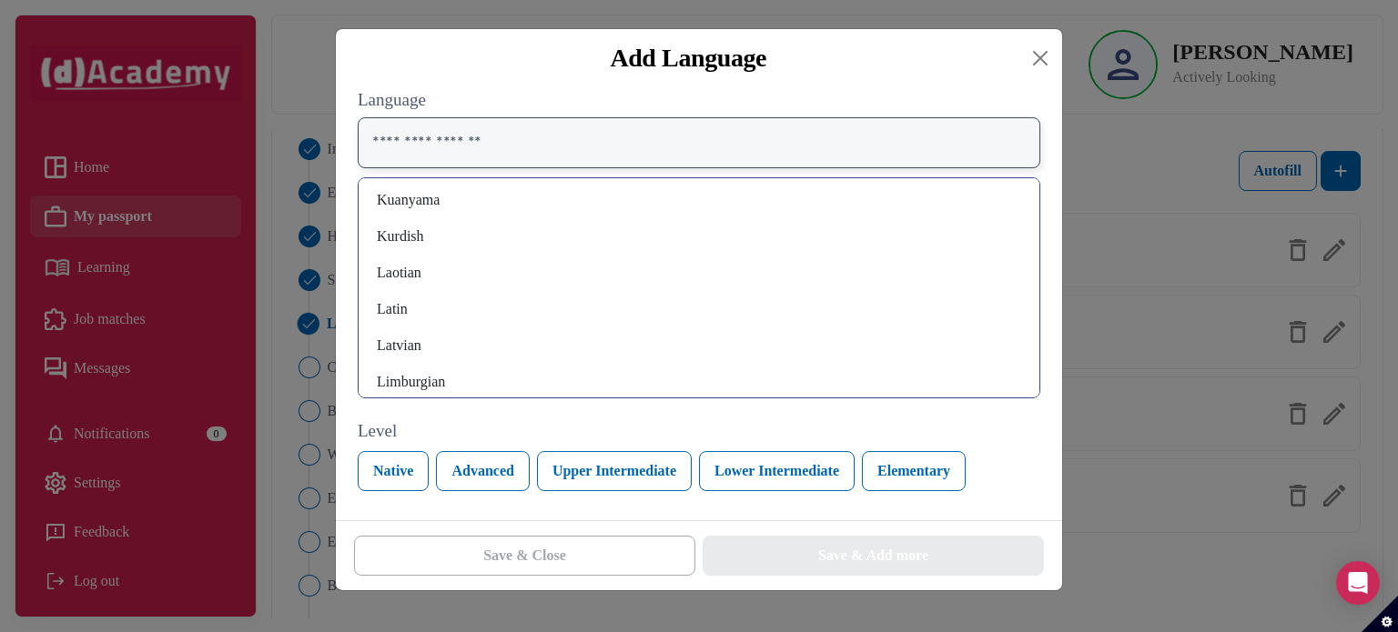
scroll to position [2997, 0]
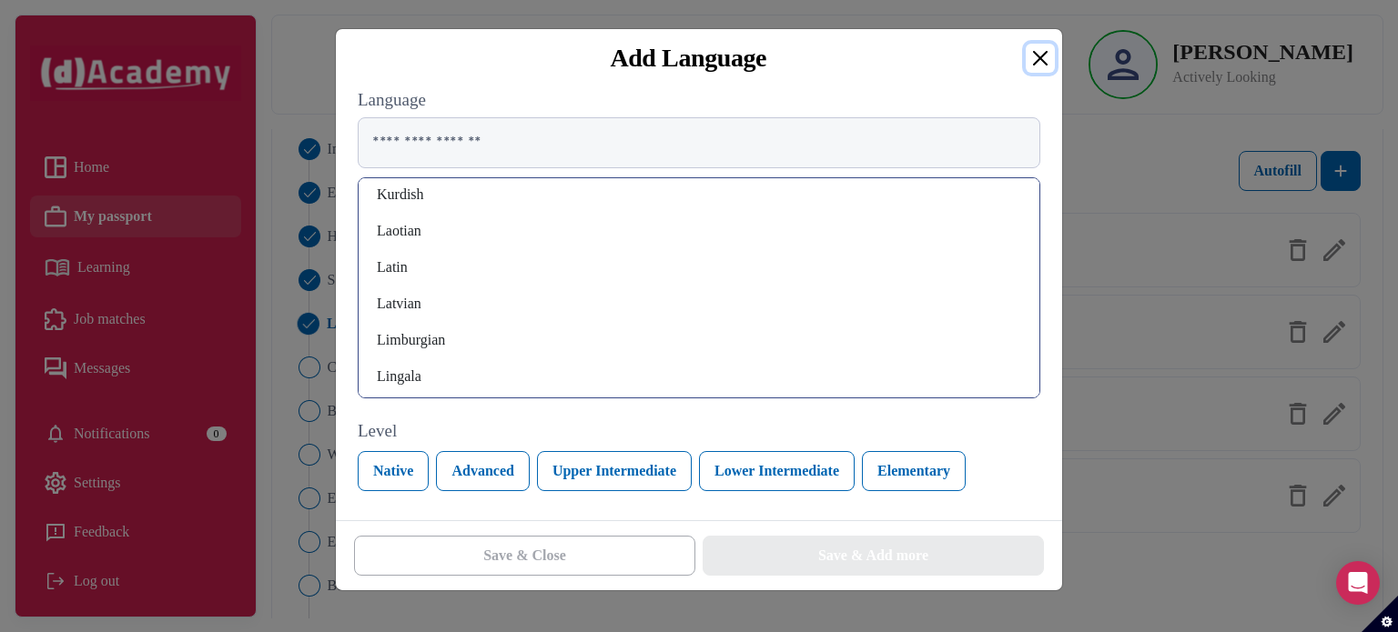
click at [1049, 56] on button "Close" at bounding box center [1039, 58] width 29 height 29
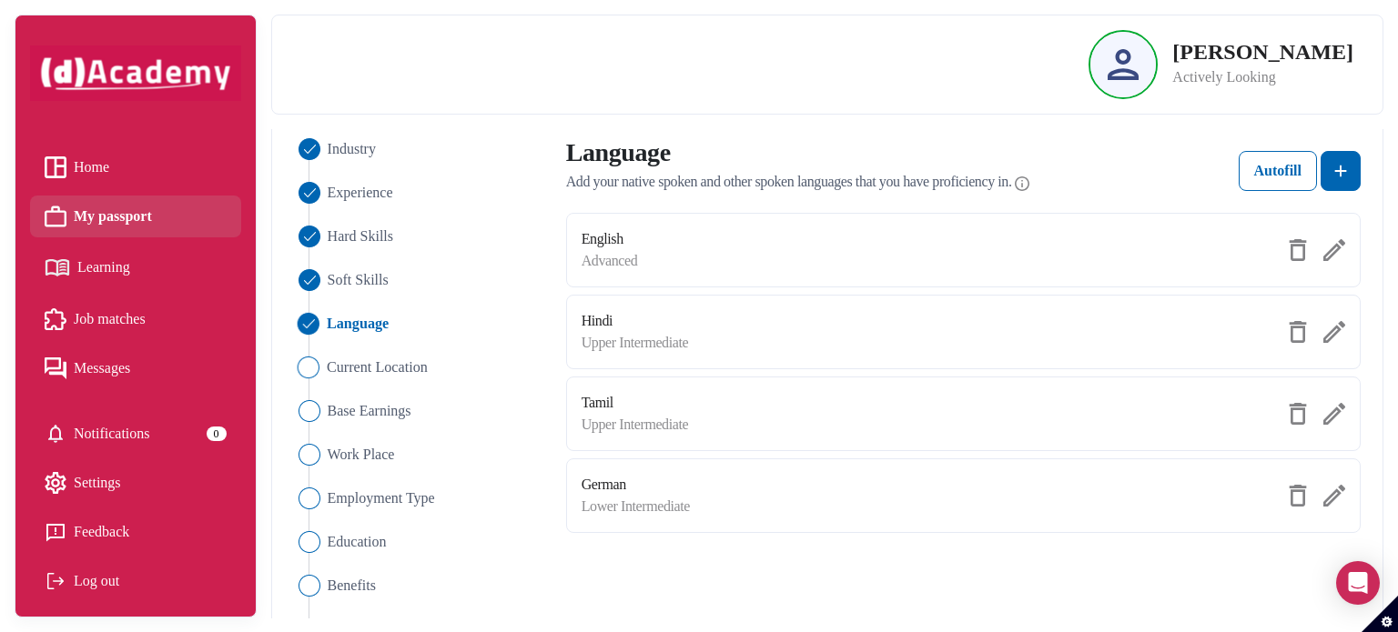
click at [313, 369] on img "Close" at bounding box center [308, 368] width 22 height 22
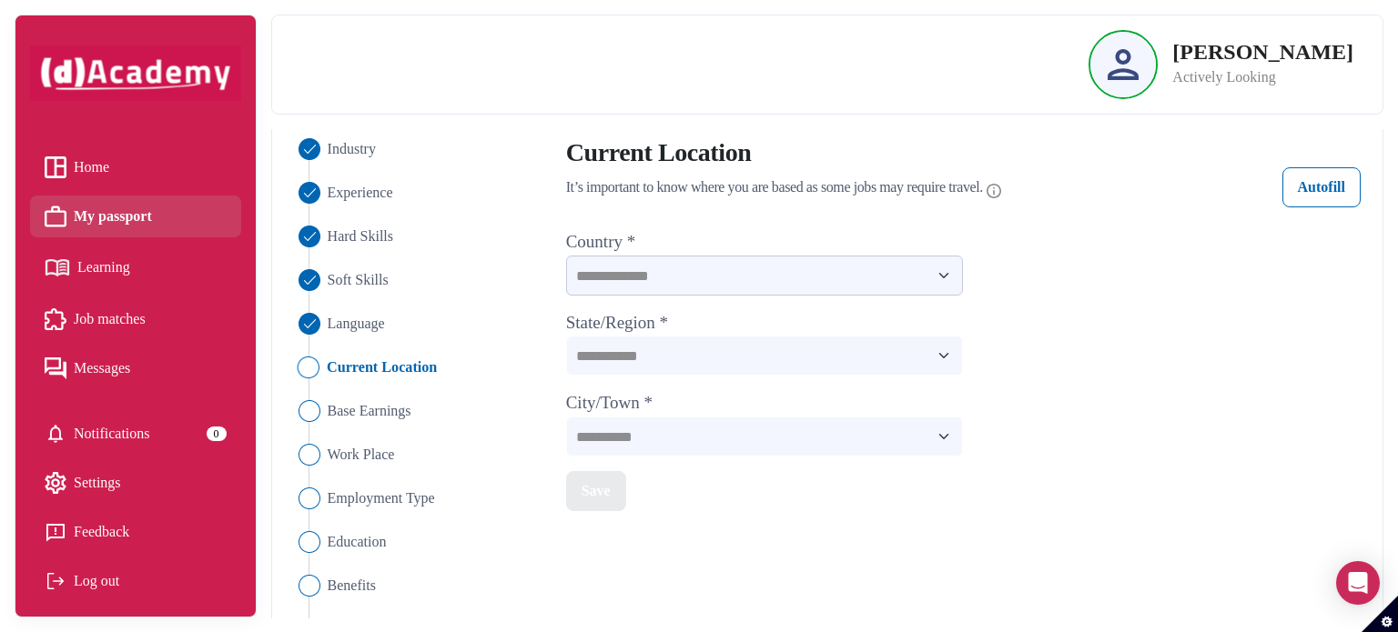
click at [889, 273] on select "**********" at bounding box center [765, 276] width 398 height 40
select select "*********"
click at [566, 256] on select "**********" at bounding box center [765, 276] width 398 height 40
click at [944, 358] on select "**********" at bounding box center [765, 356] width 398 height 40
select select "**********"
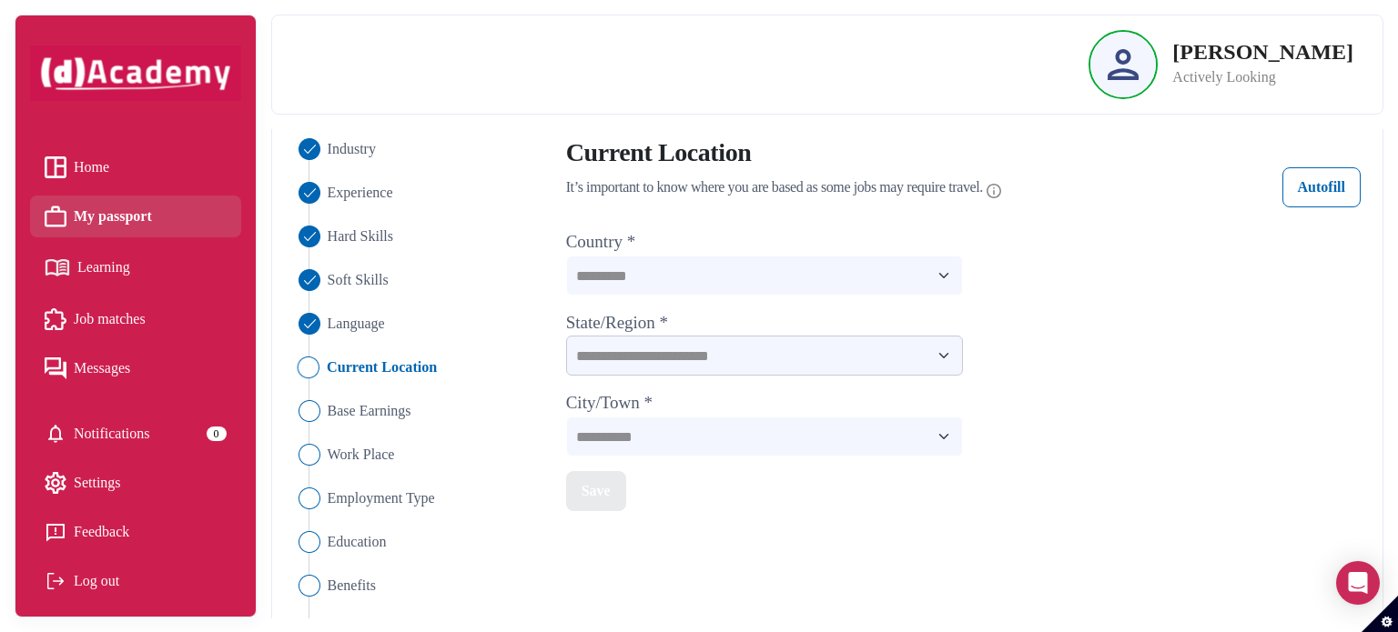
click at [566, 336] on select "**********" at bounding box center [765, 356] width 398 height 40
click at [792, 434] on select "**********" at bounding box center [765, 437] width 398 height 40
select select "******"
click at [566, 417] on select "**********" at bounding box center [765, 437] width 398 height 40
click at [605, 487] on div "Save" at bounding box center [595, 491] width 29 height 22
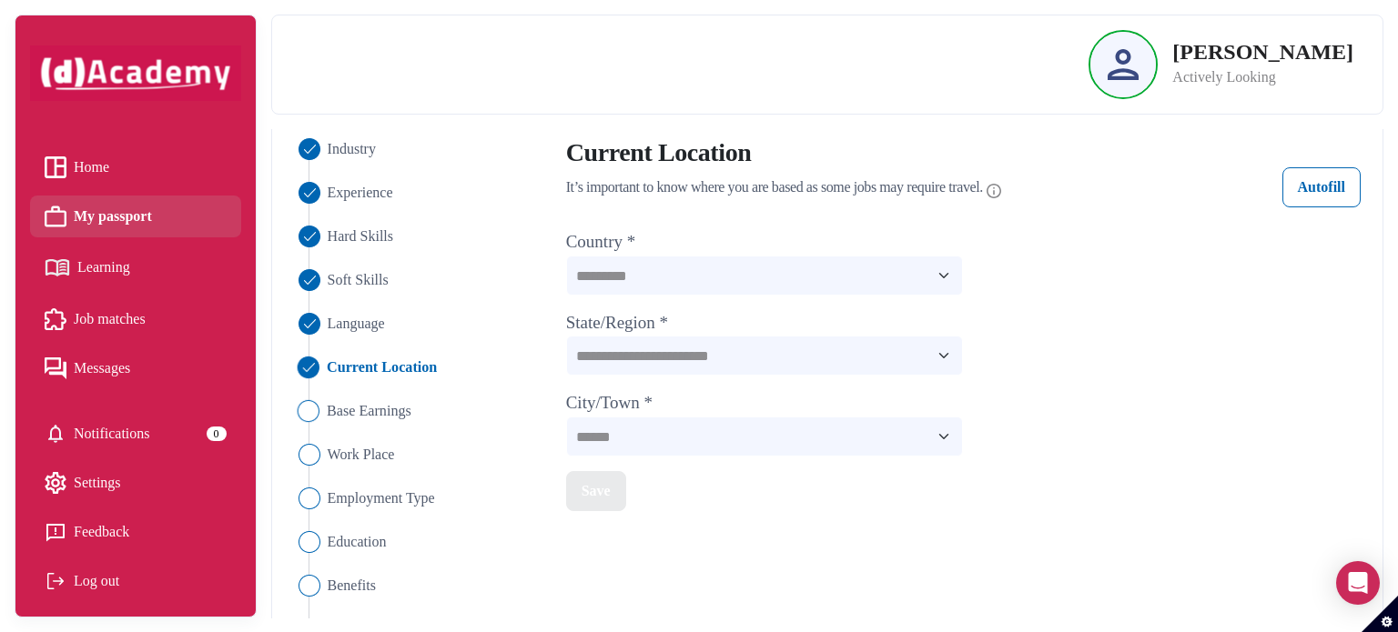
click at [306, 403] on img "Close" at bounding box center [308, 411] width 22 height 22
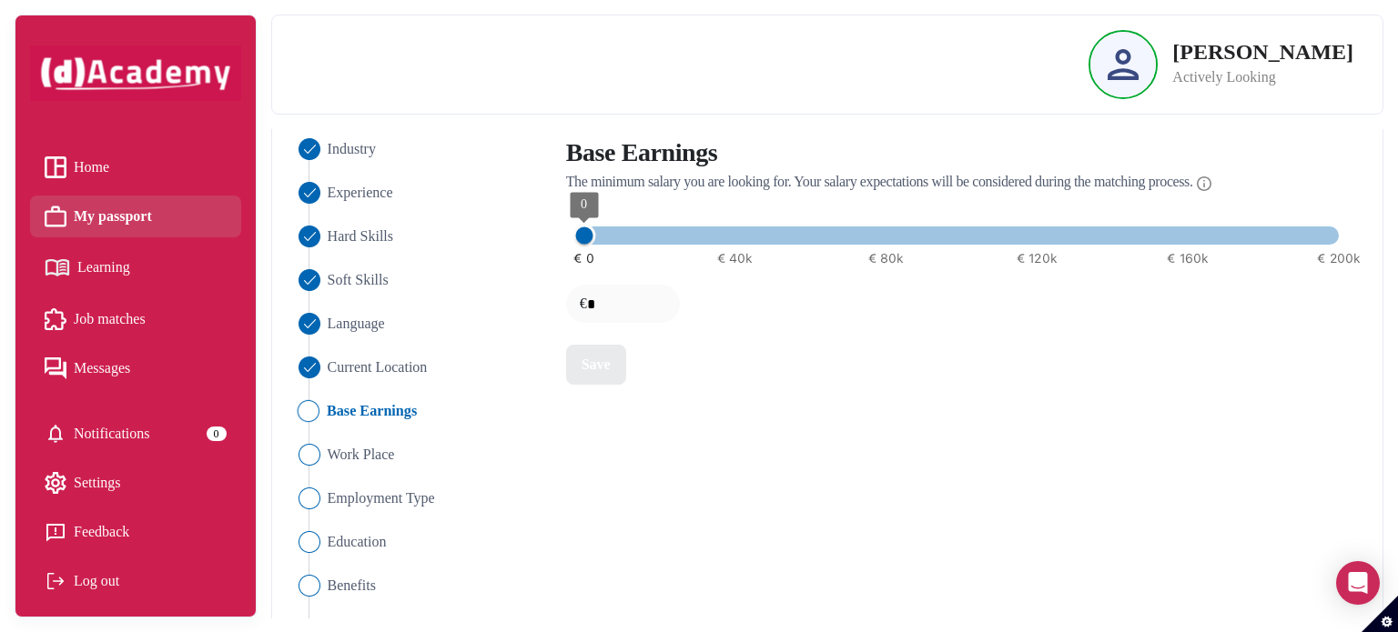
type input "****"
type input "*****"
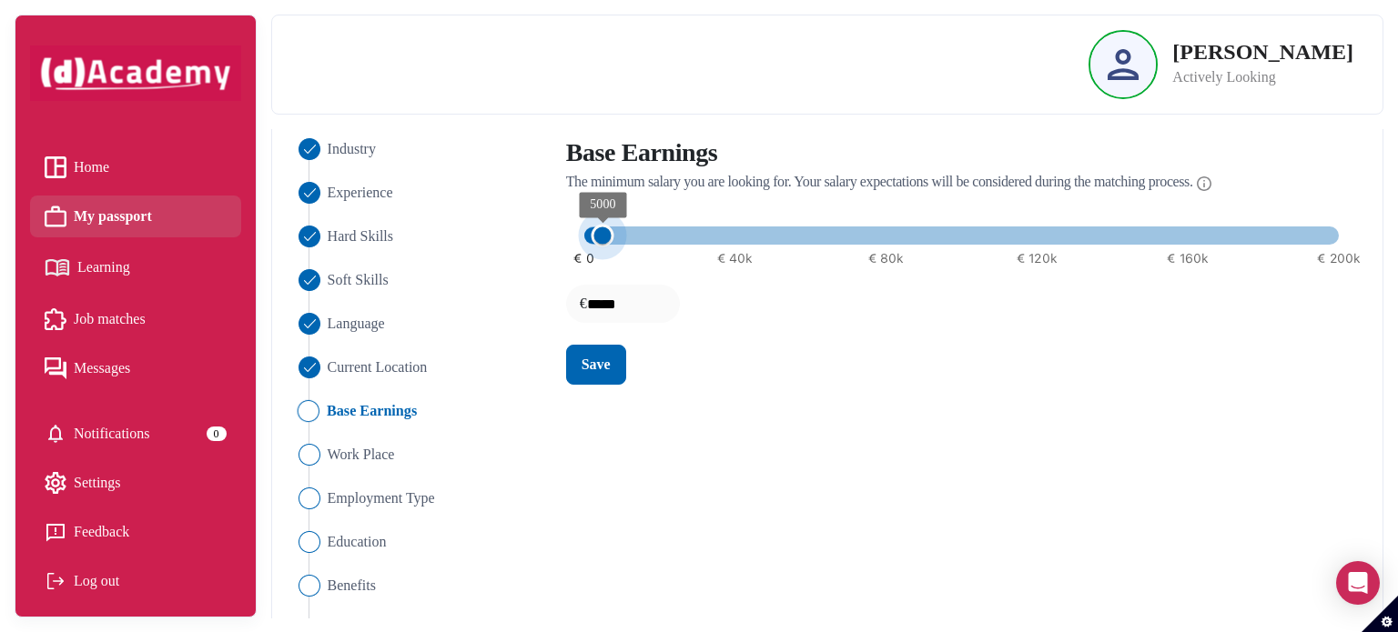
type input "*****"
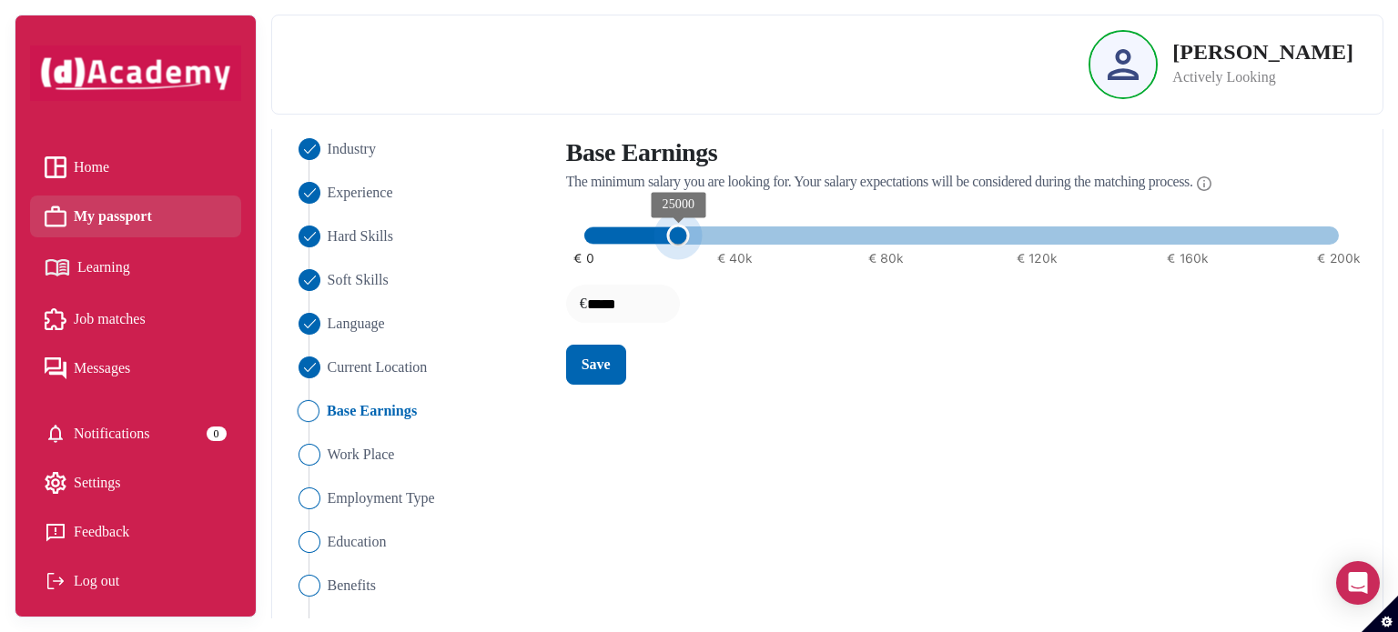
type input "*****"
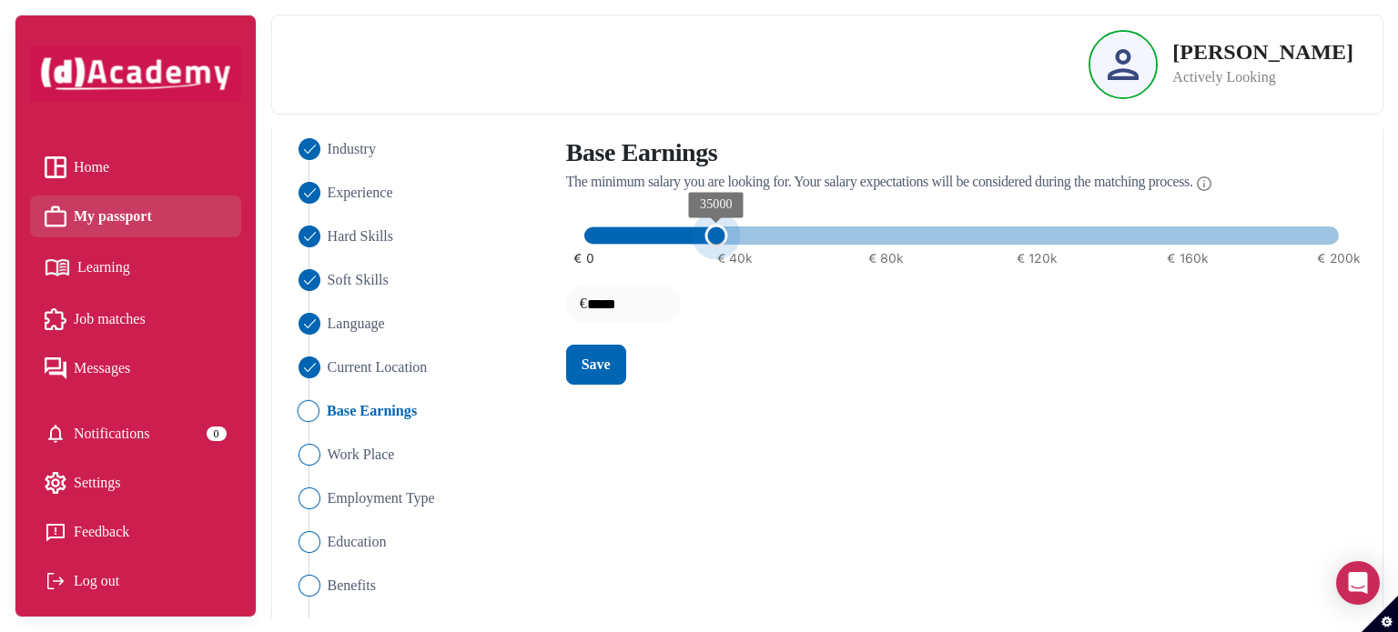
type input "*****"
drag, startPoint x: 584, startPoint y: 237, endPoint x: 731, endPoint y: 248, distance: 147.0
click at [731, 247] on span "40000" at bounding box center [734, 236] width 23 height 23
click at [603, 364] on div "Save" at bounding box center [595, 365] width 29 height 22
type input "*****"
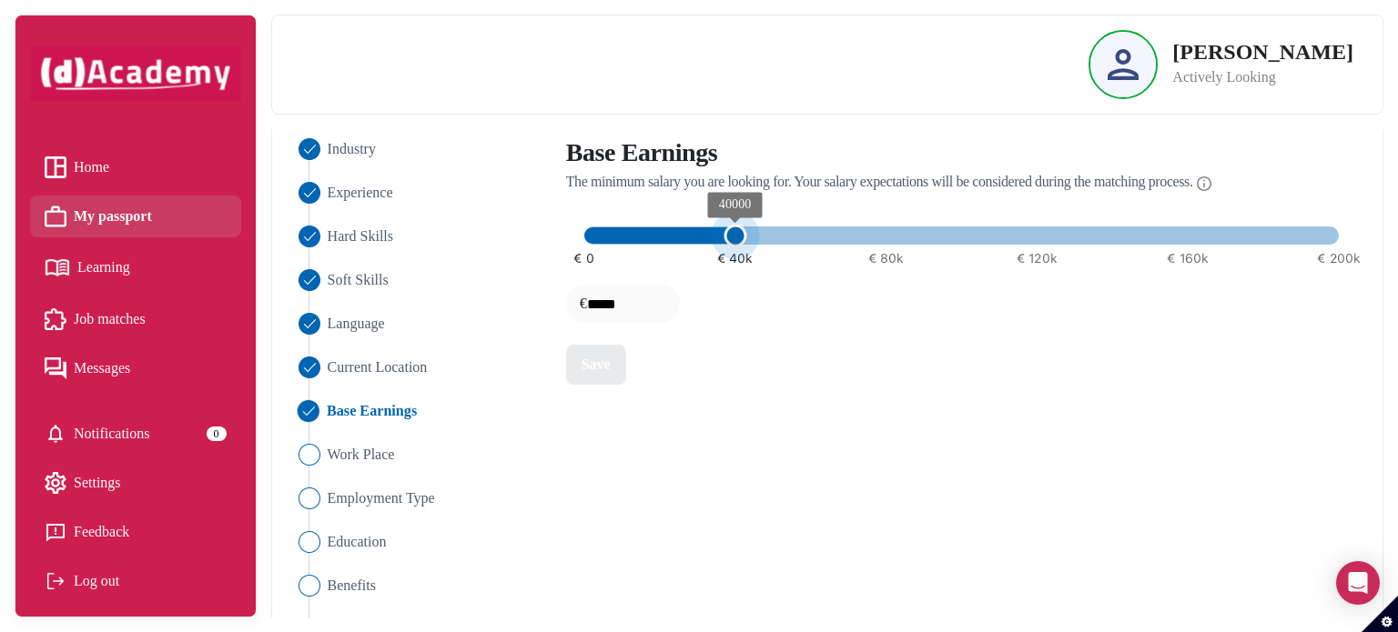
type input "*****"
click at [732, 237] on span "40000" at bounding box center [734, 236] width 23 height 23
click at [604, 359] on div "Save" at bounding box center [595, 365] width 29 height 22
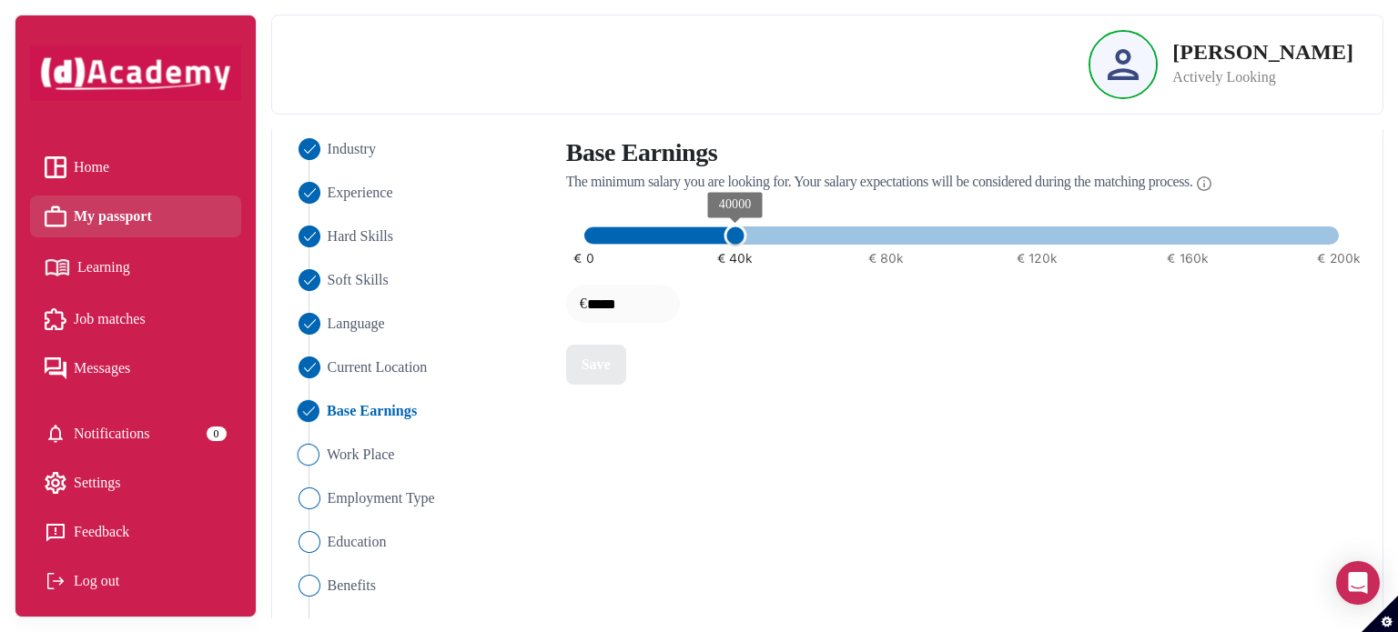
click at [354, 451] on span "Work Place" at bounding box center [361, 455] width 68 height 22
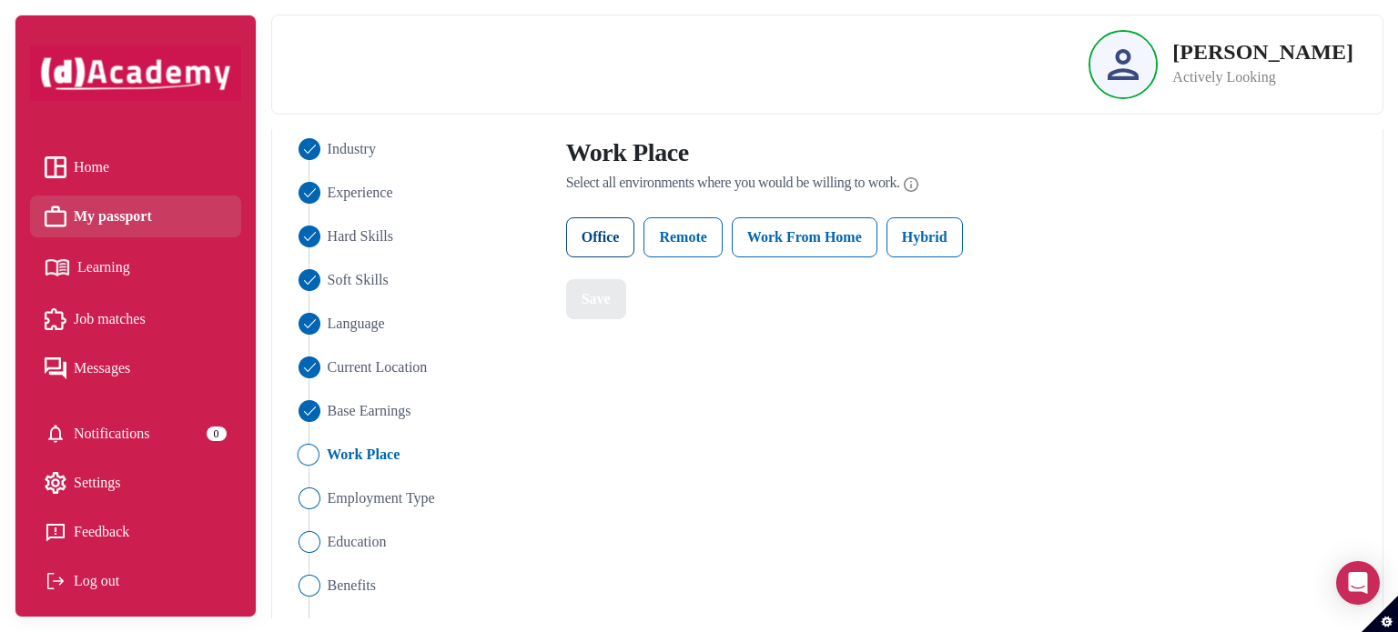
click at [615, 236] on label "Office" at bounding box center [600, 237] width 69 height 40
click at [922, 239] on label "Hybrid" at bounding box center [924, 237] width 76 height 40
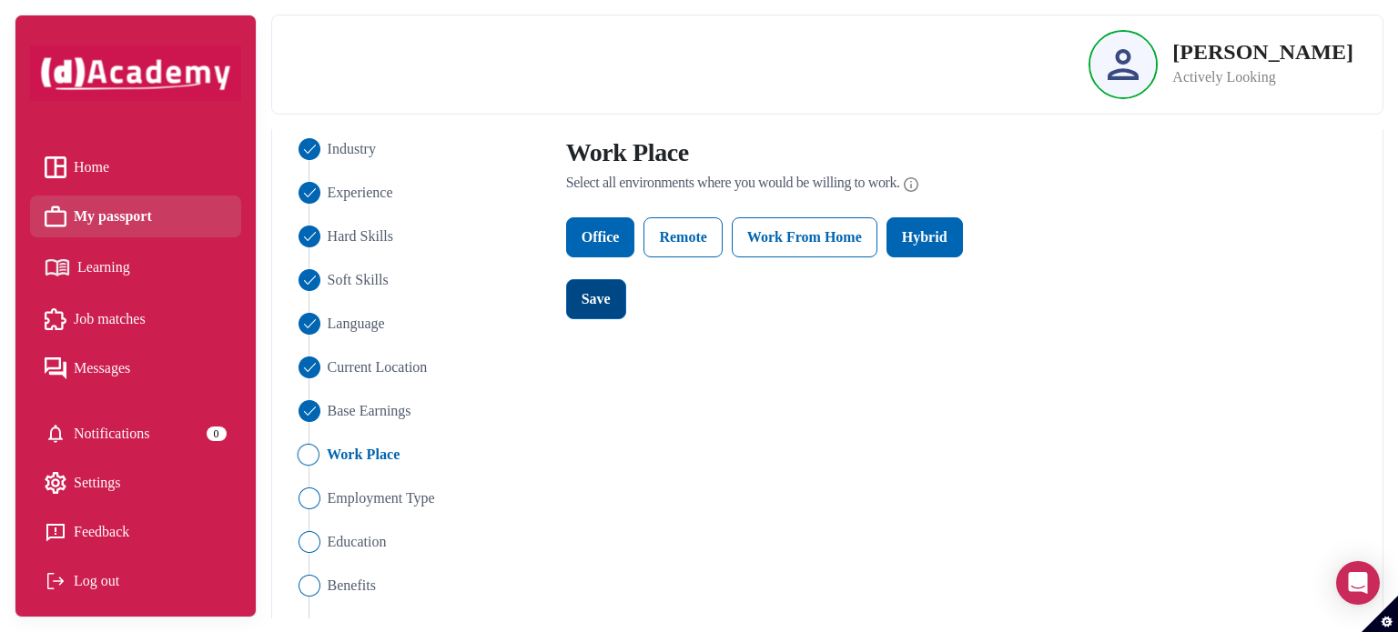
click at [597, 303] on div "Save" at bounding box center [595, 299] width 29 height 22
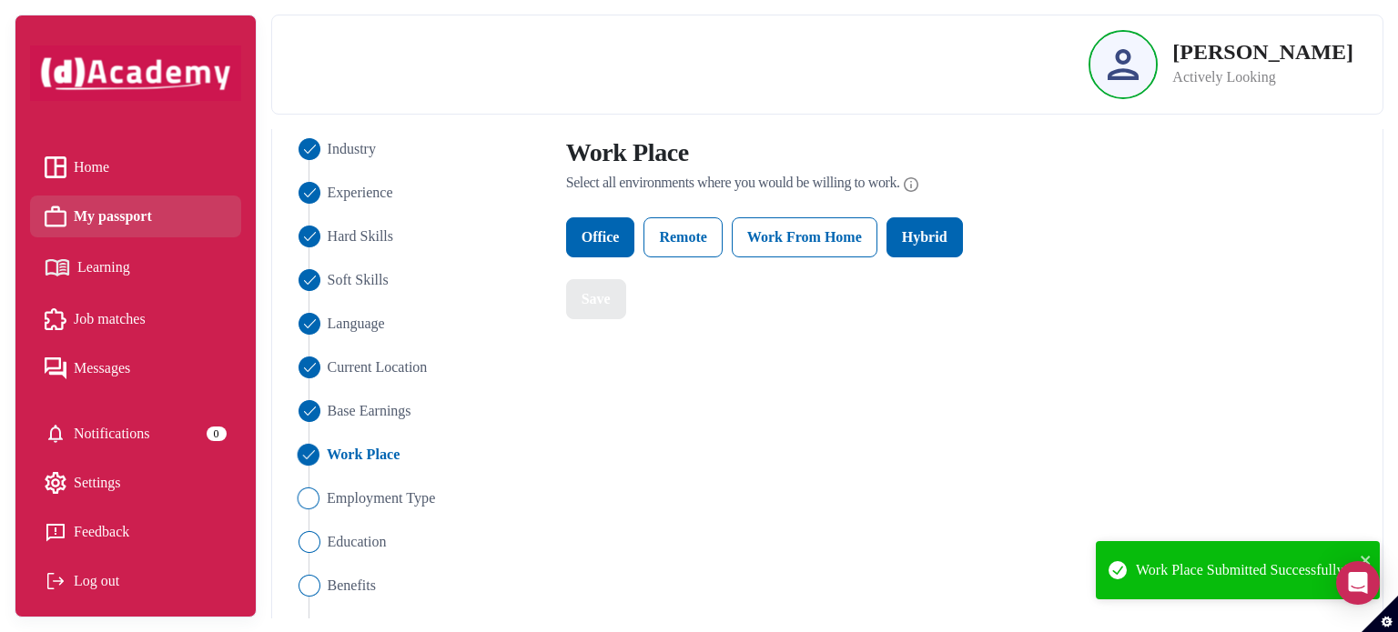
click at [316, 498] on img "Close" at bounding box center [308, 499] width 22 height 22
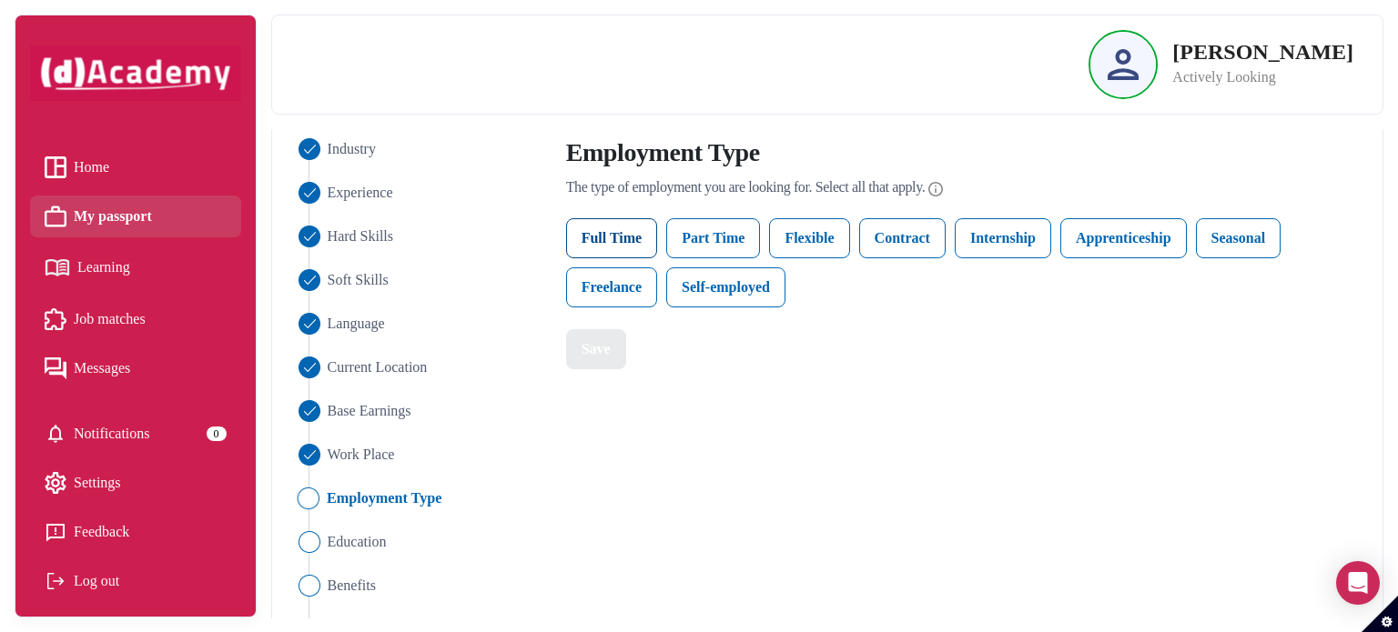
click at [617, 227] on label "Full Time" at bounding box center [612, 238] width 92 height 40
click at [731, 240] on label "Part Time" at bounding box center [713, 238] width 94 height 40
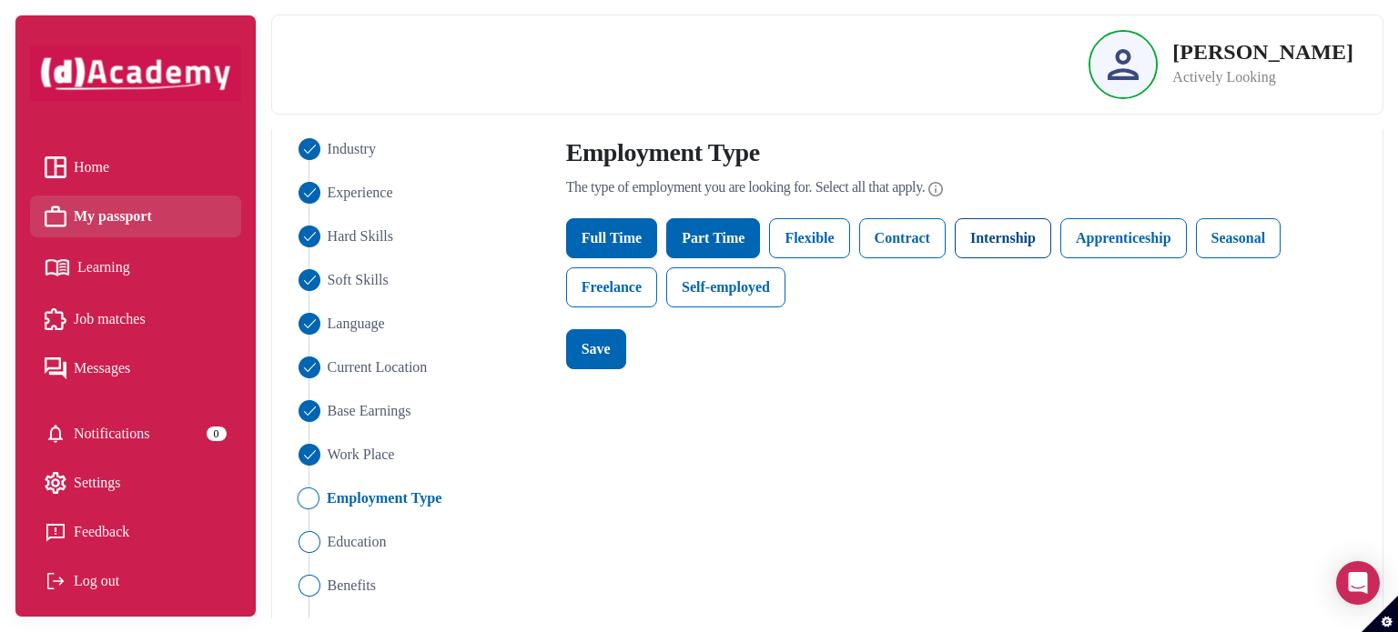
click at [994, 245] on label "Internship" at bounding box center [1002, 238] width 96 height 40
click at [1081, 245] on label "Apprenticeship" at bounding box center [1123, 238] width 126 height 40
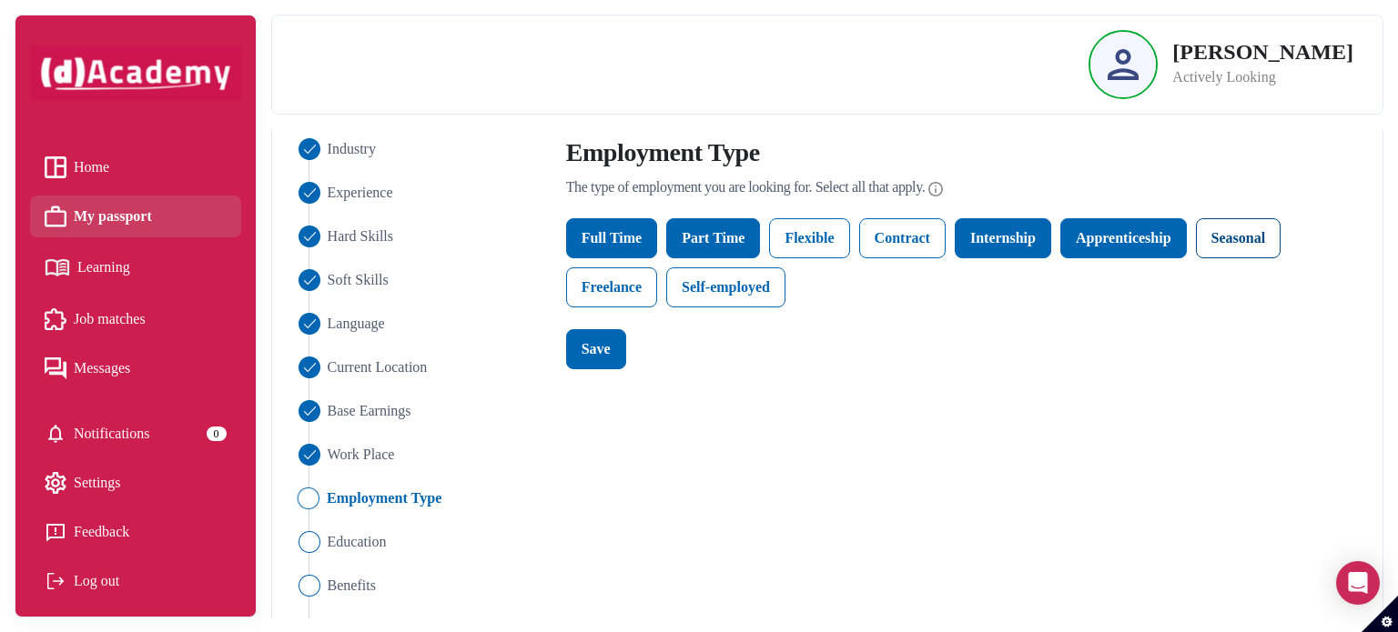
click at [1245, 225] on label "Seasonal" at bounding box center [1239, 238] width 86 height 40
click at [1241, 229] on label "Seasonal" at bounding box center [1239, 238] width 86 height 40
click at [600, 356] on div "Save" at bounding box center [595, 349] width 29 height 22
click at [364, 539] on span "Education" at bounding box center [357, 542] width 60 height 22
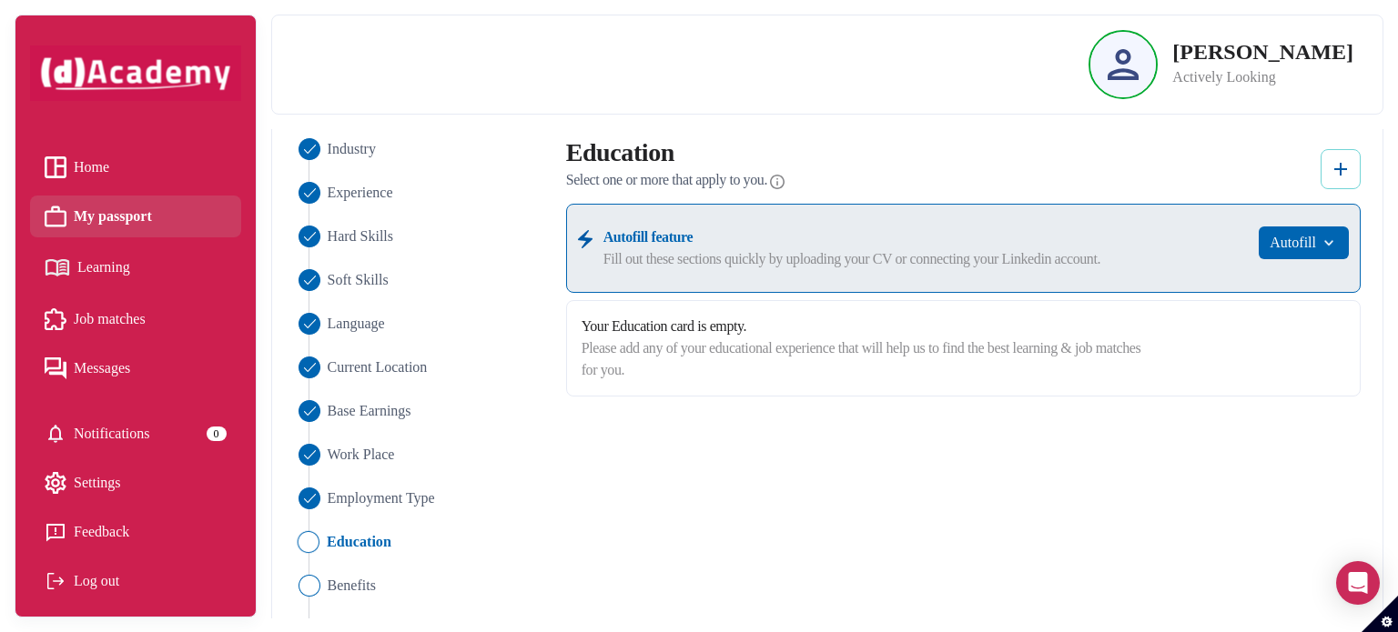
click at [1332, 167] on img at bounding box center [1340, 169] width 22 height 22
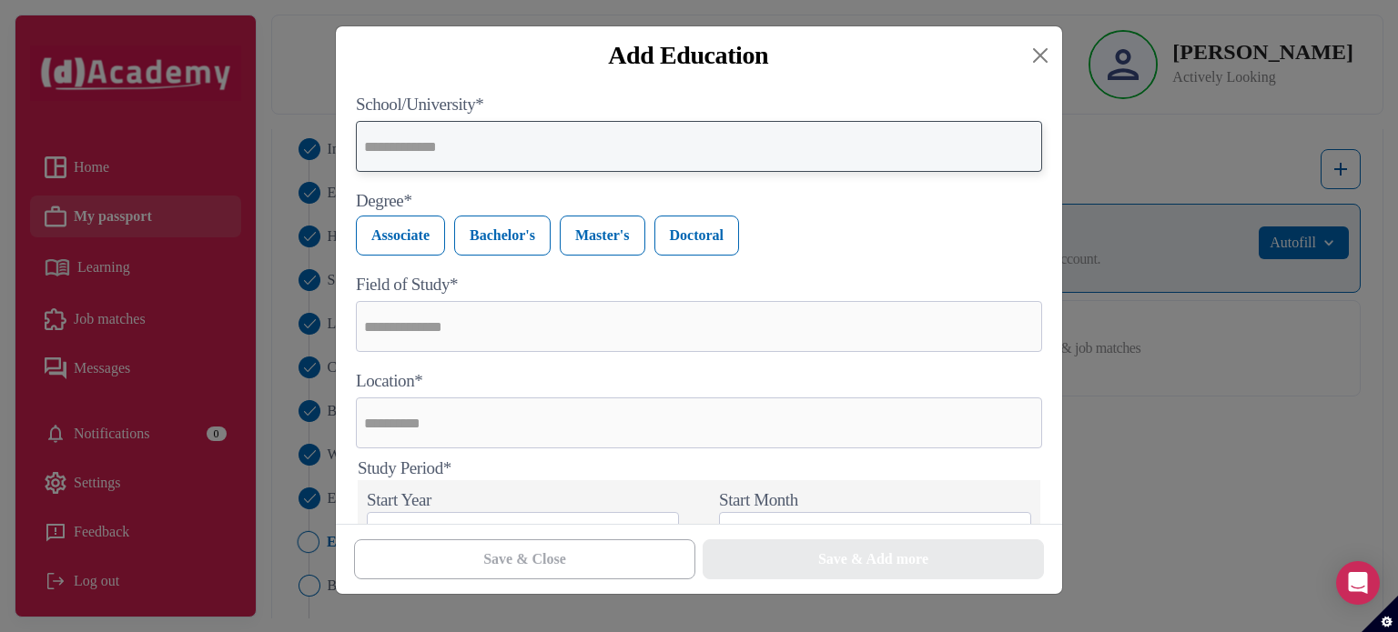
click at [993, 153] on input "text" at bounding box center [699, 146] width 686 height 51
type input "**********"
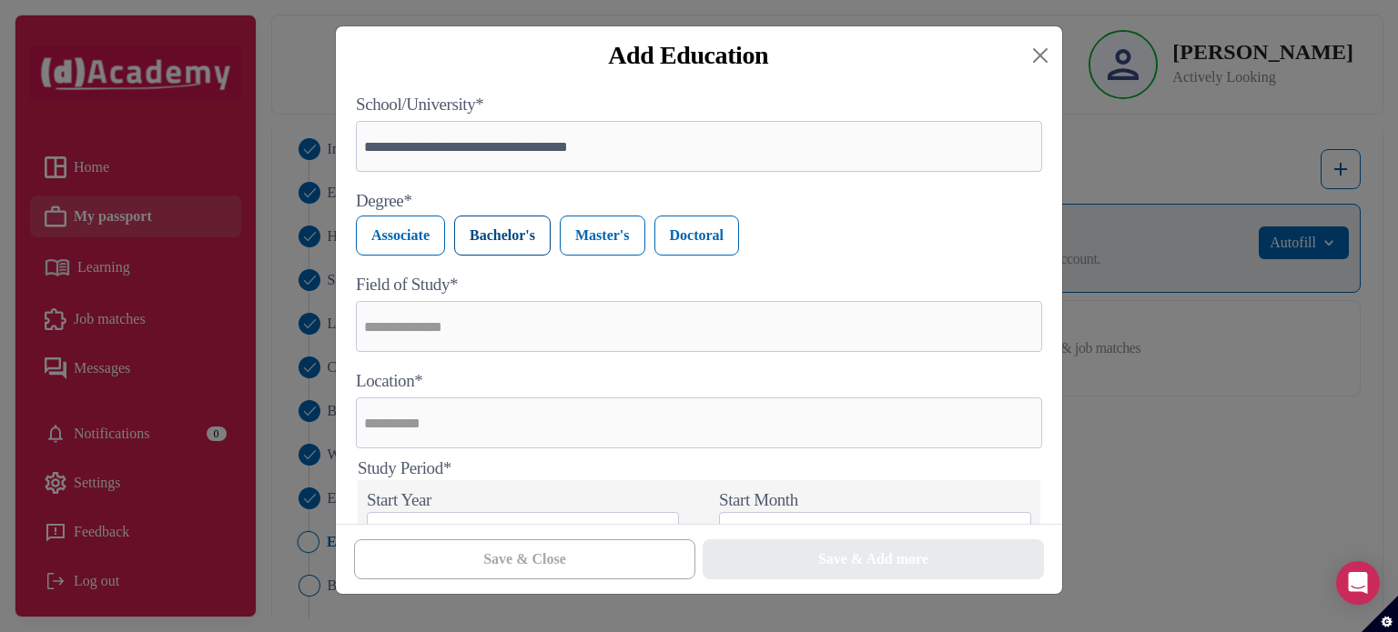
click at [481, 238] on label "Bachelor's" at bounding box center [502, 236] width 96 height 40
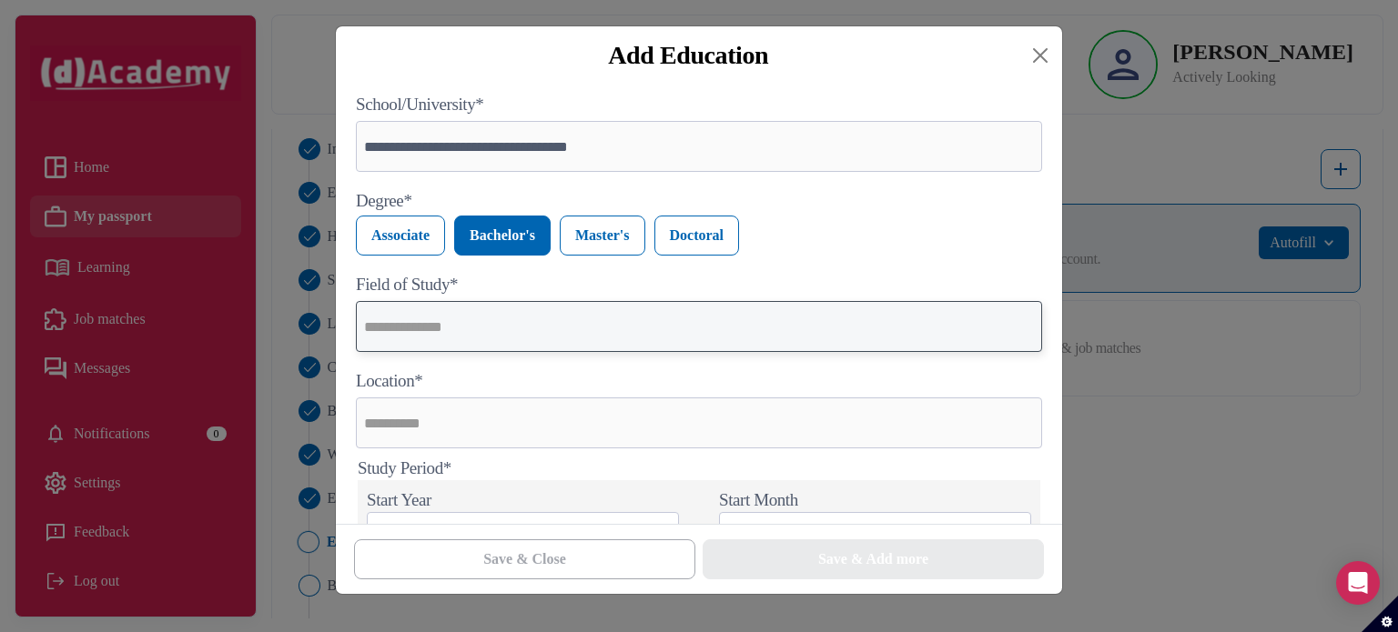
click at [469, 333] on input "text" at bounding box center [699, 326] width 686 height 51
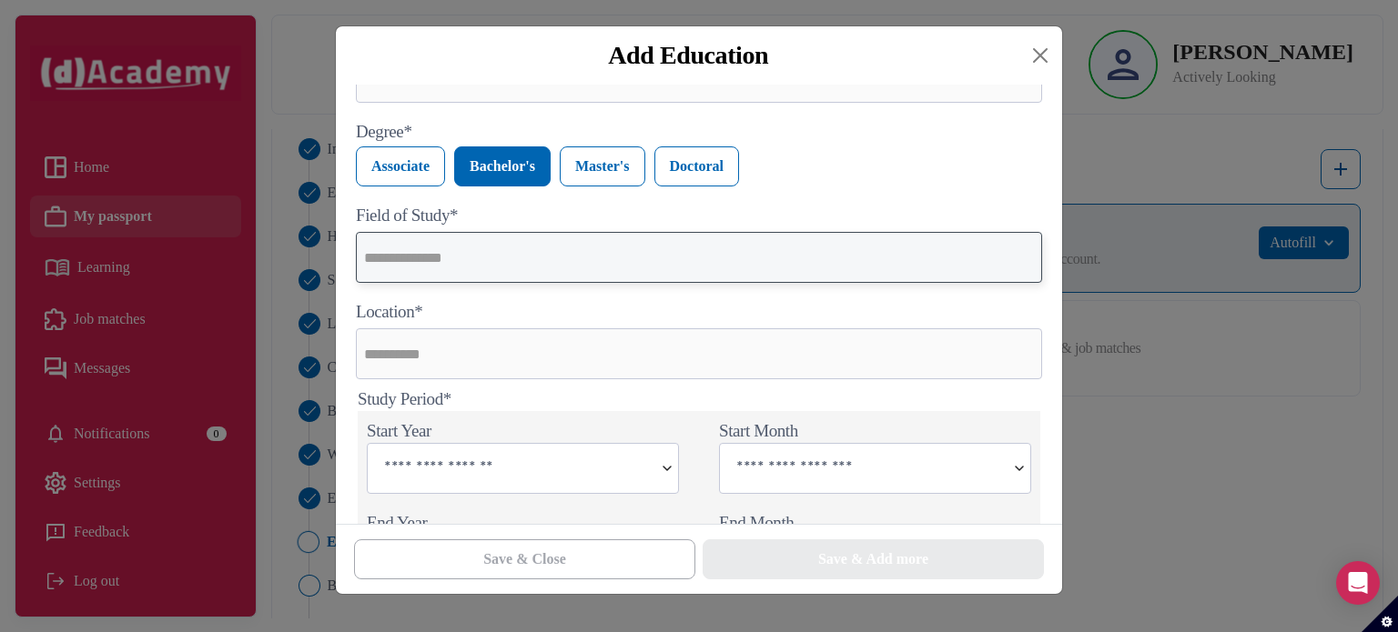
scroll to position [66, 0]
click at [469, 273] on input "text" at bounding box center [699, 261] width 686 height 51
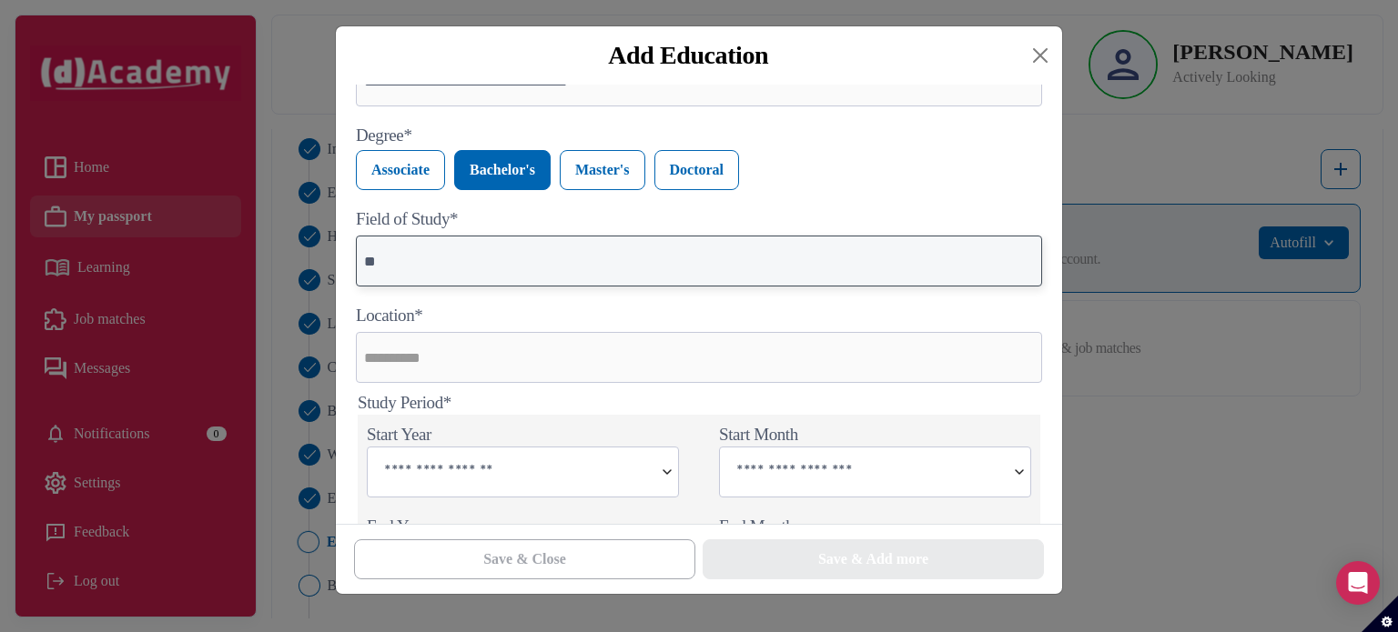
type input "*"
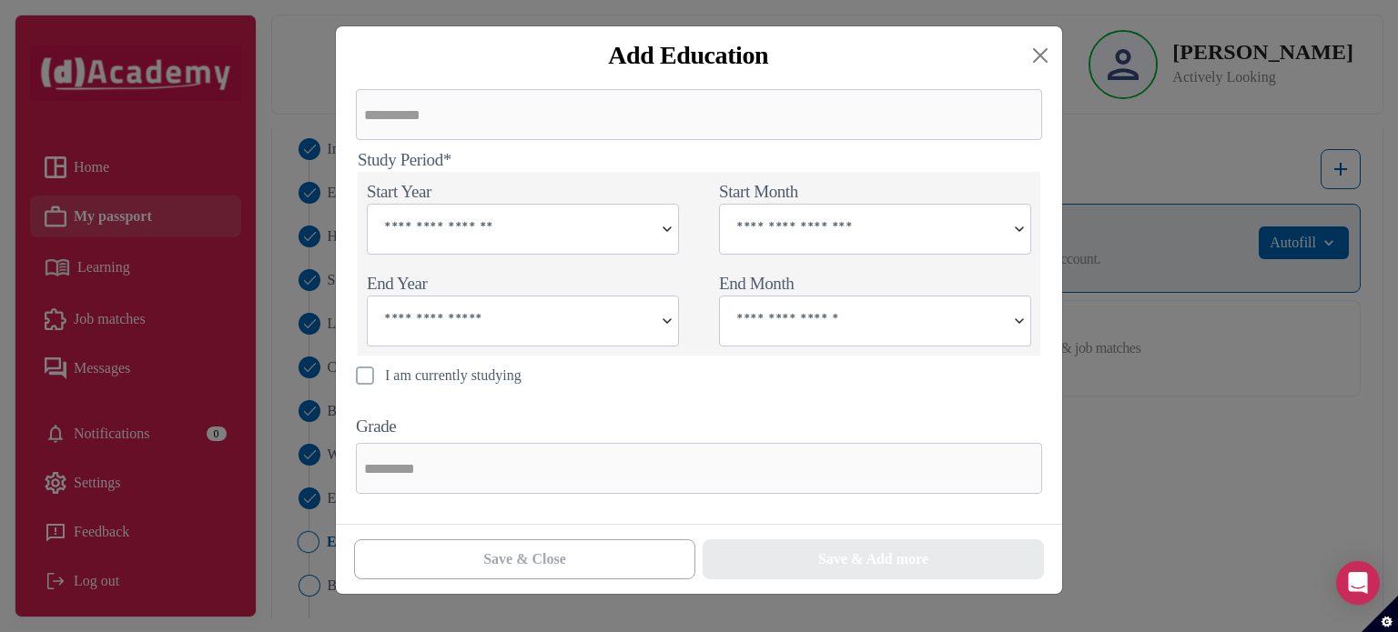
scroll to position [306, 0]
click at [666, 247] on img at bounding box center [667, 231] width 22 height 49
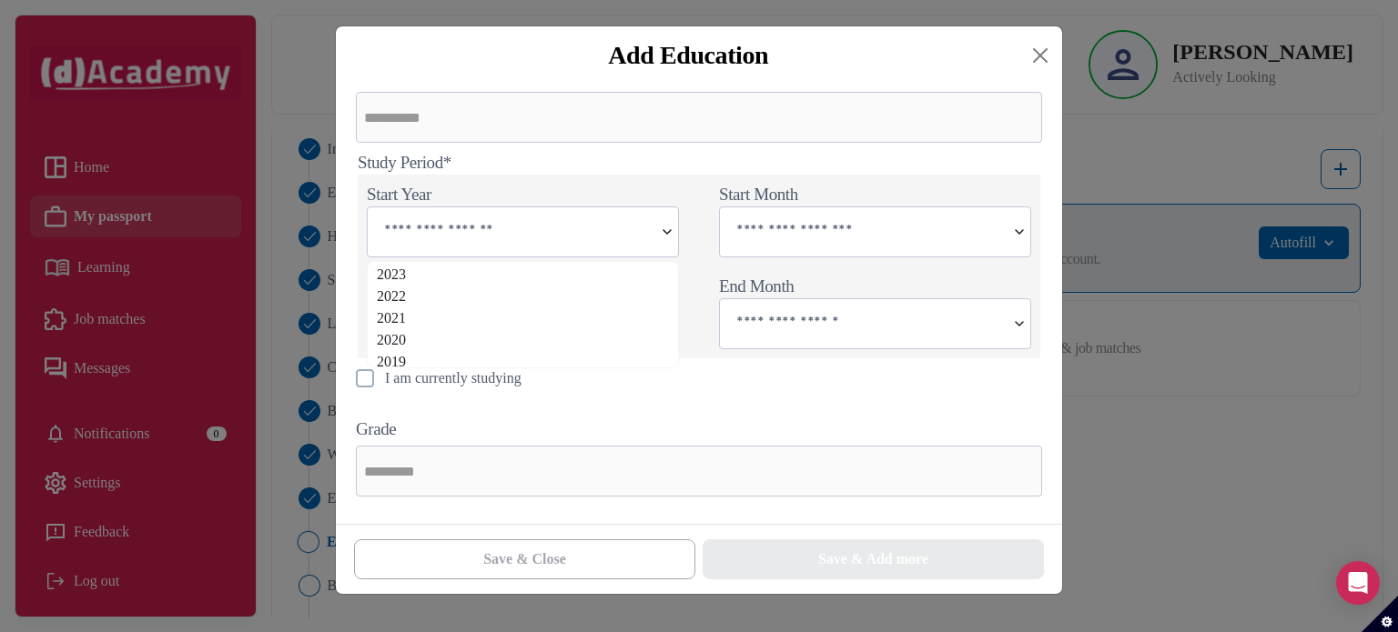
scroll to position [49, 0]
type input "****"
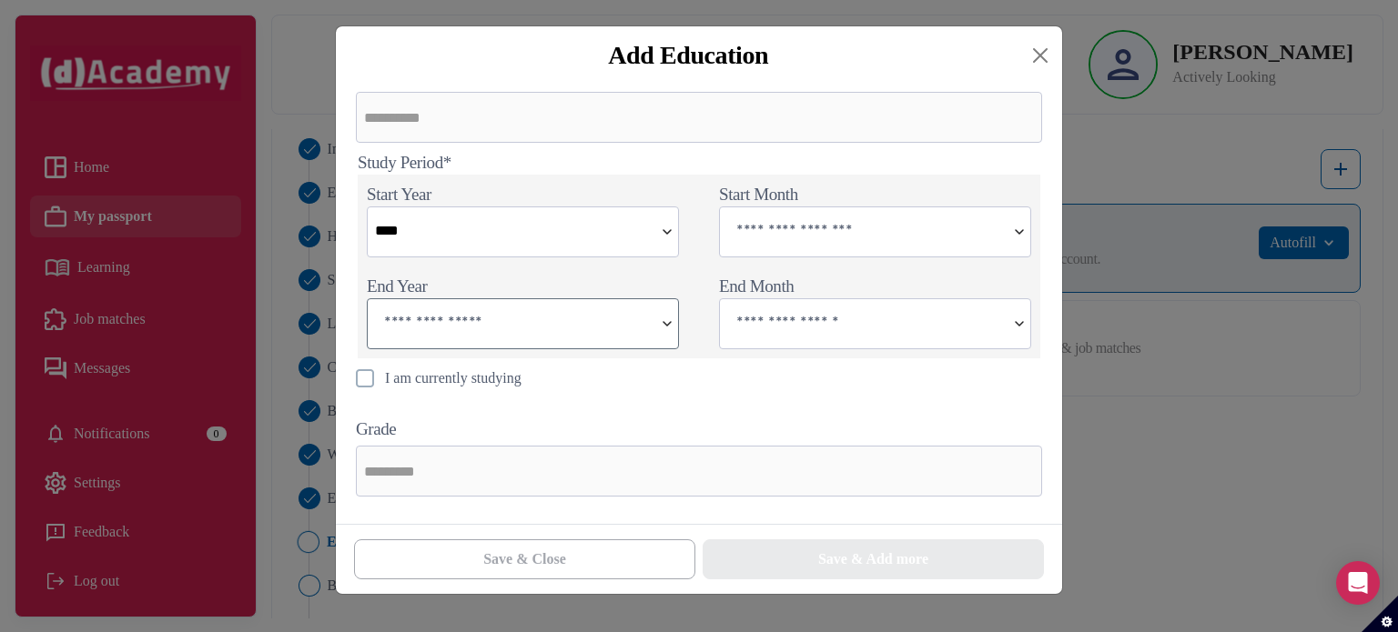
click at [644, 338] on input "text" at bounding box center [511, 321] width 286 height 45
type input "****"
click at [837, 238] on input "text" at bounding box center [863, 229] width 286 height 45
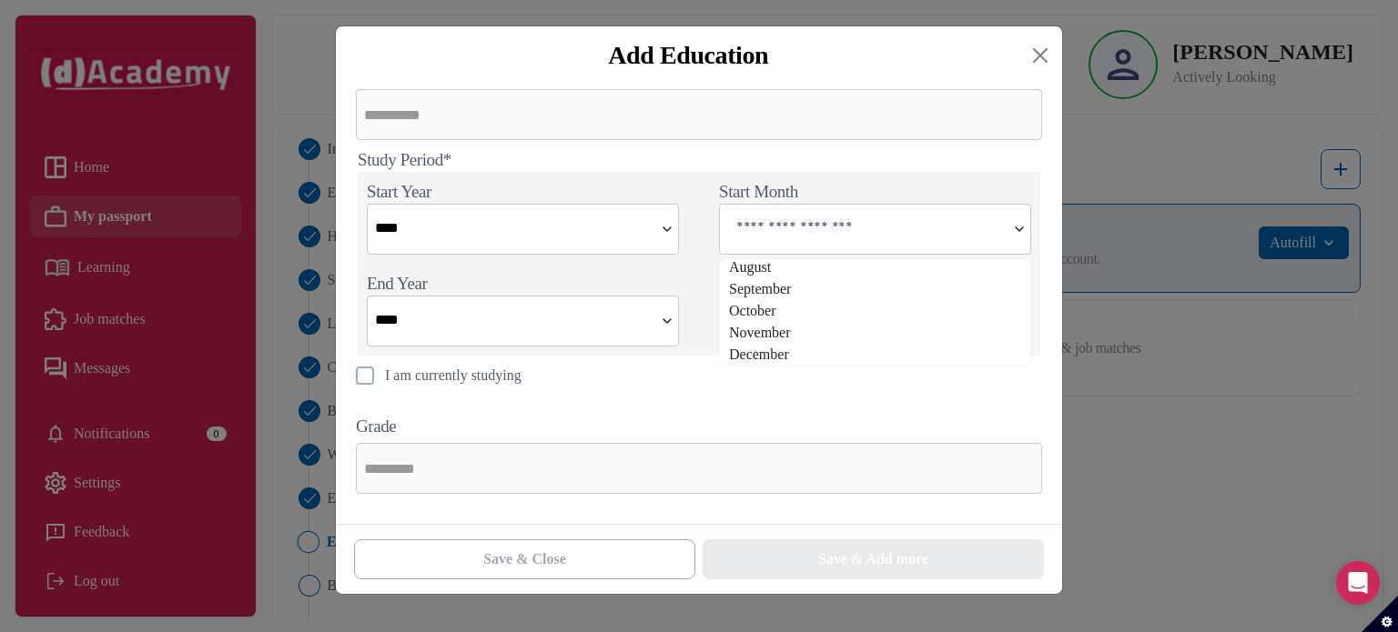
scroll to position [317, 0]
type input "********"
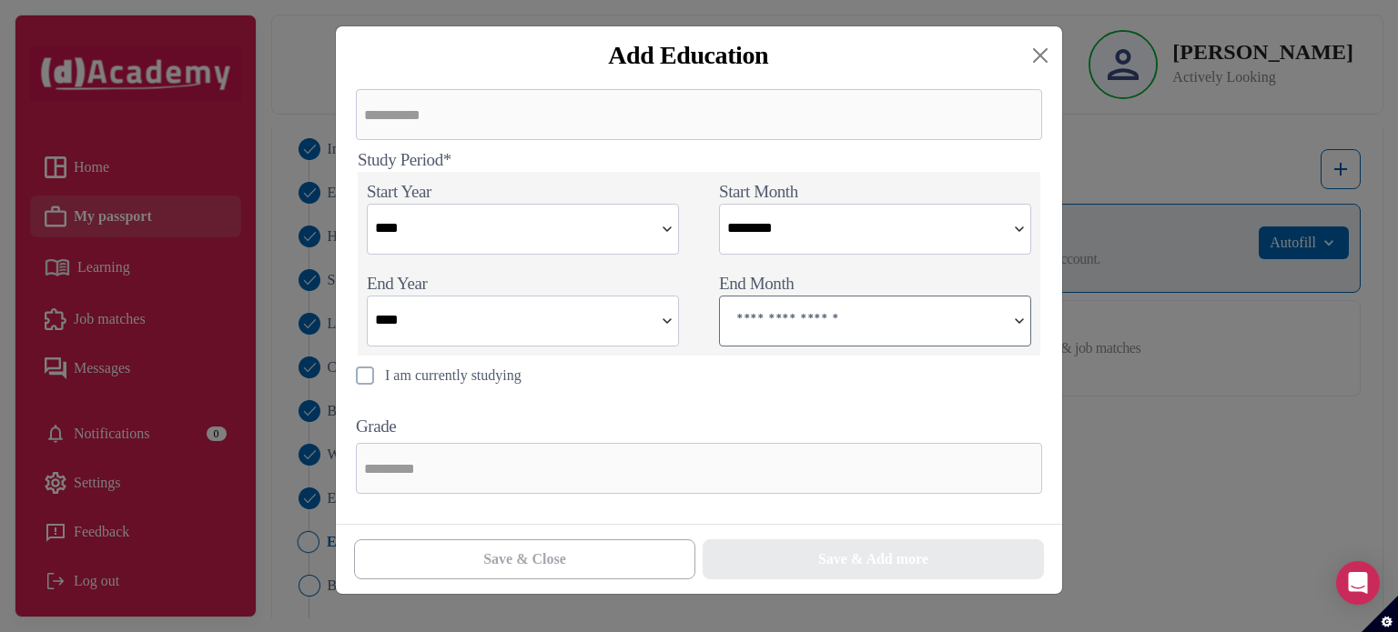
click at [811, 324] on input "text" at bounding box center [863, 319] width 286 height 45
type input "***"
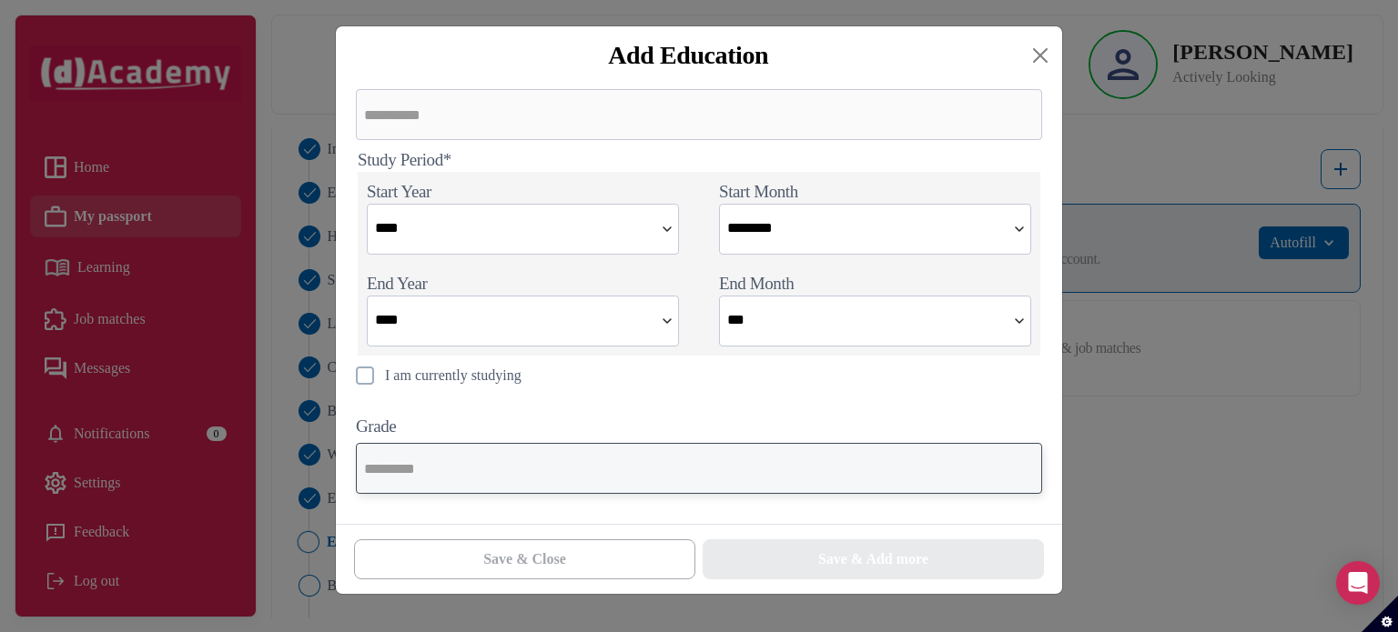
click at [586, 478] on input "text" at bounding box center [699, 468] width 686 height 51
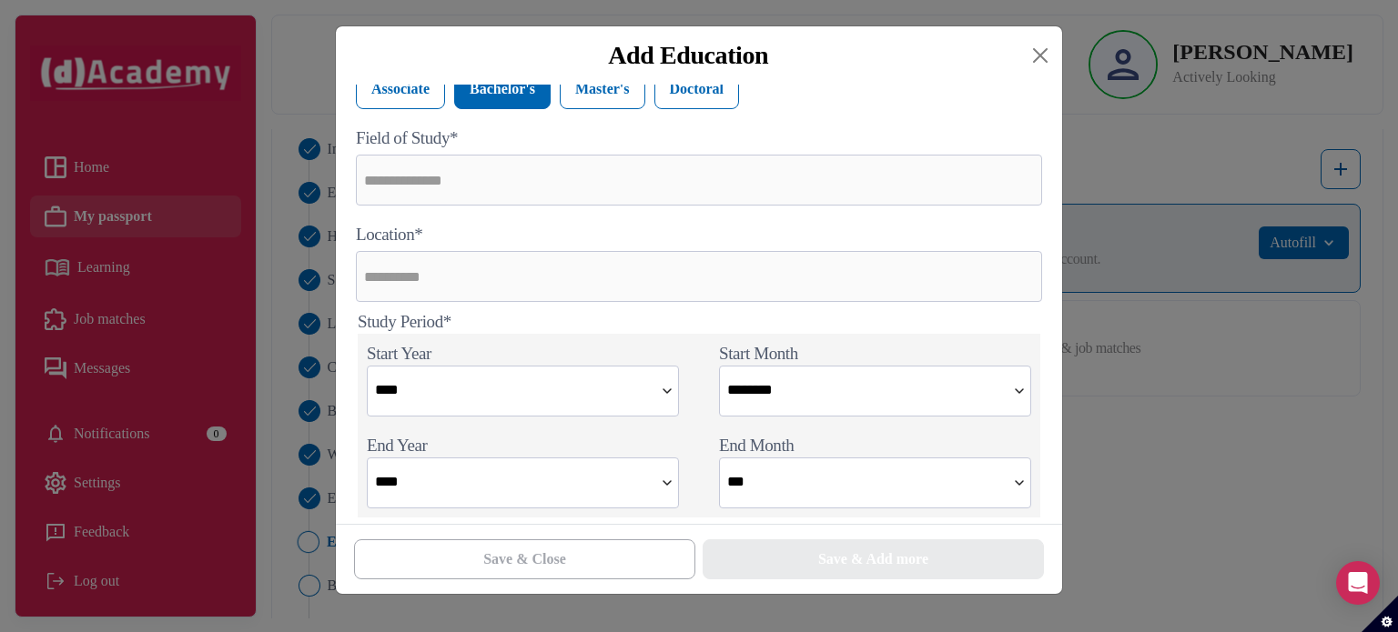
scroll to position [146, 0]
type input "**********"
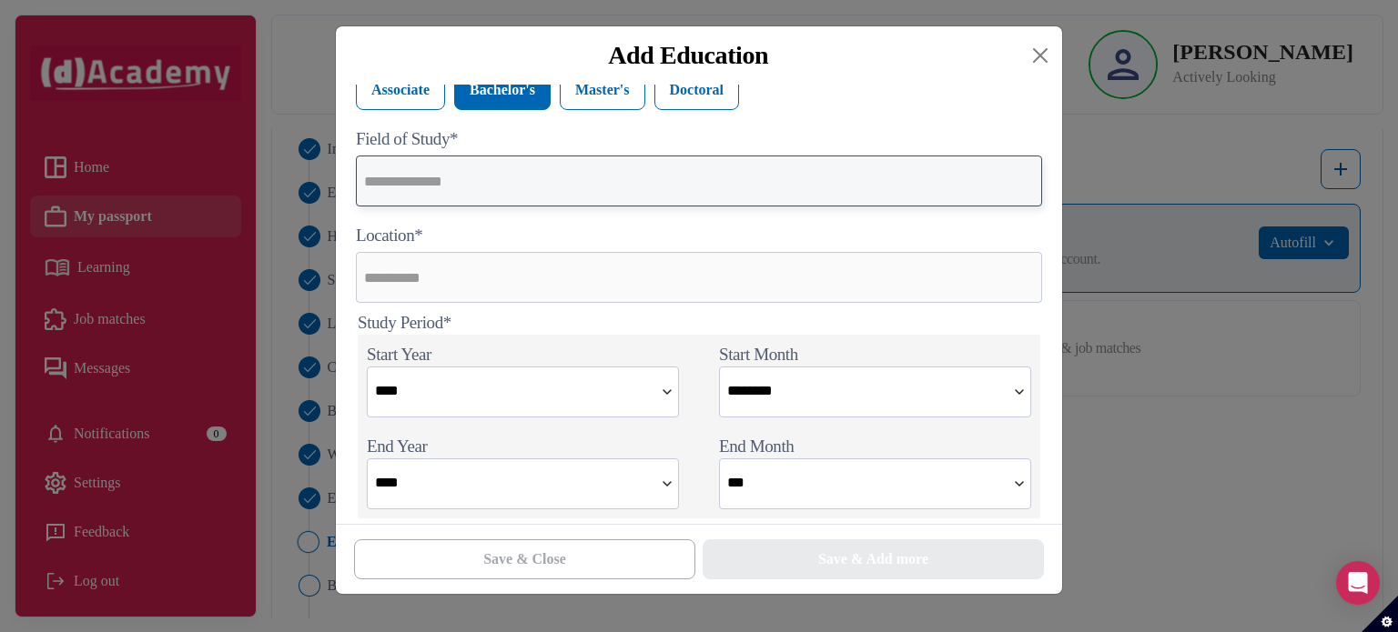
click at [630, 196] on input "text" at bounding box center [699, 181] width 686 height 51
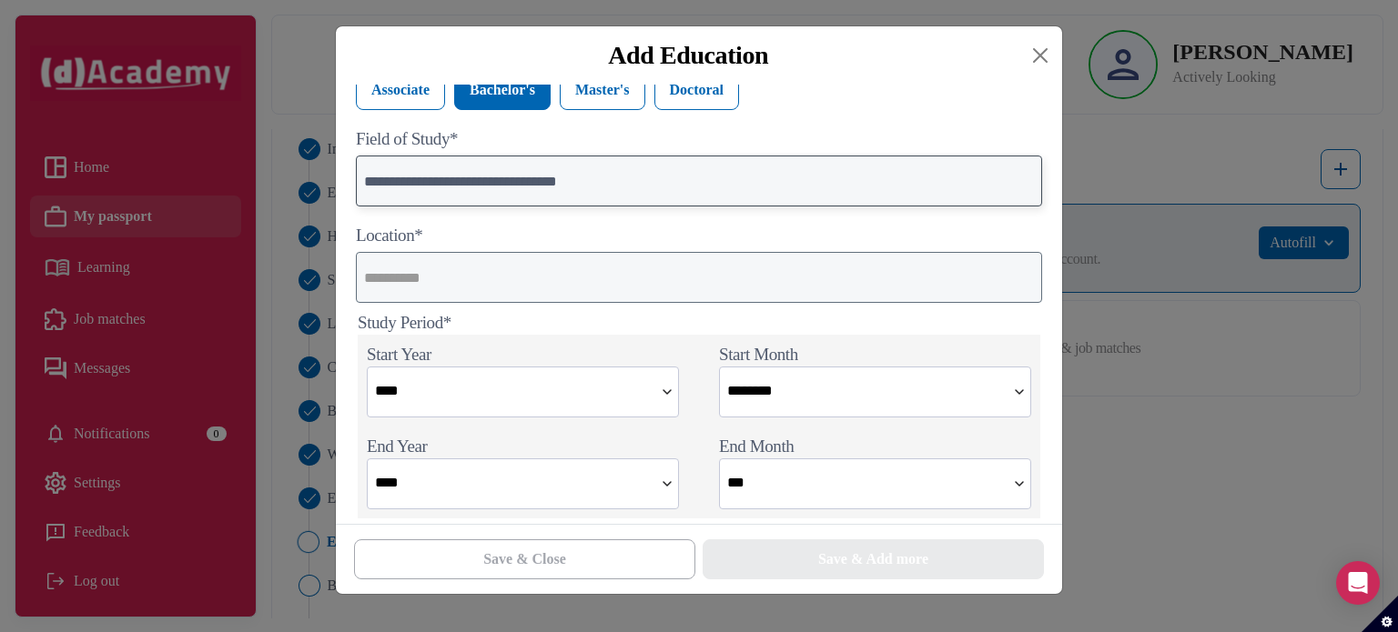
type input "**********"
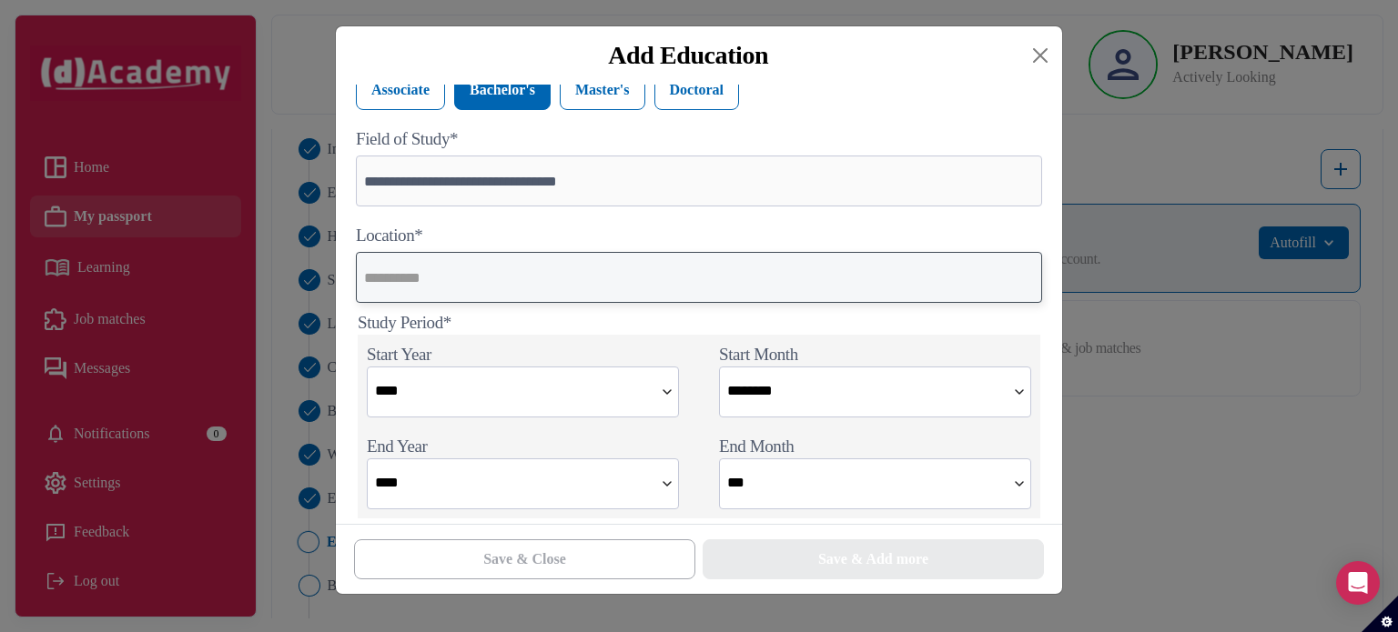
click at [594, 284] on input "text" at bounding box center [699, 277] width 686 height 51
type input "**********"
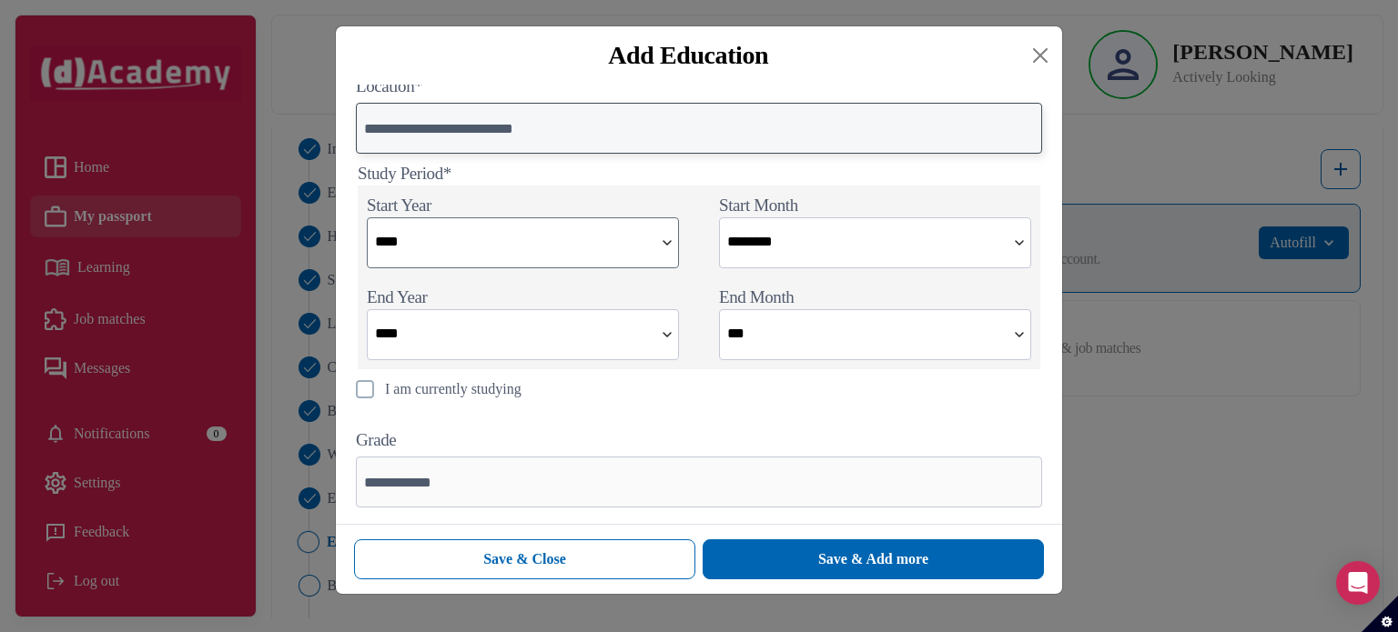
scroll to position [317, 0]
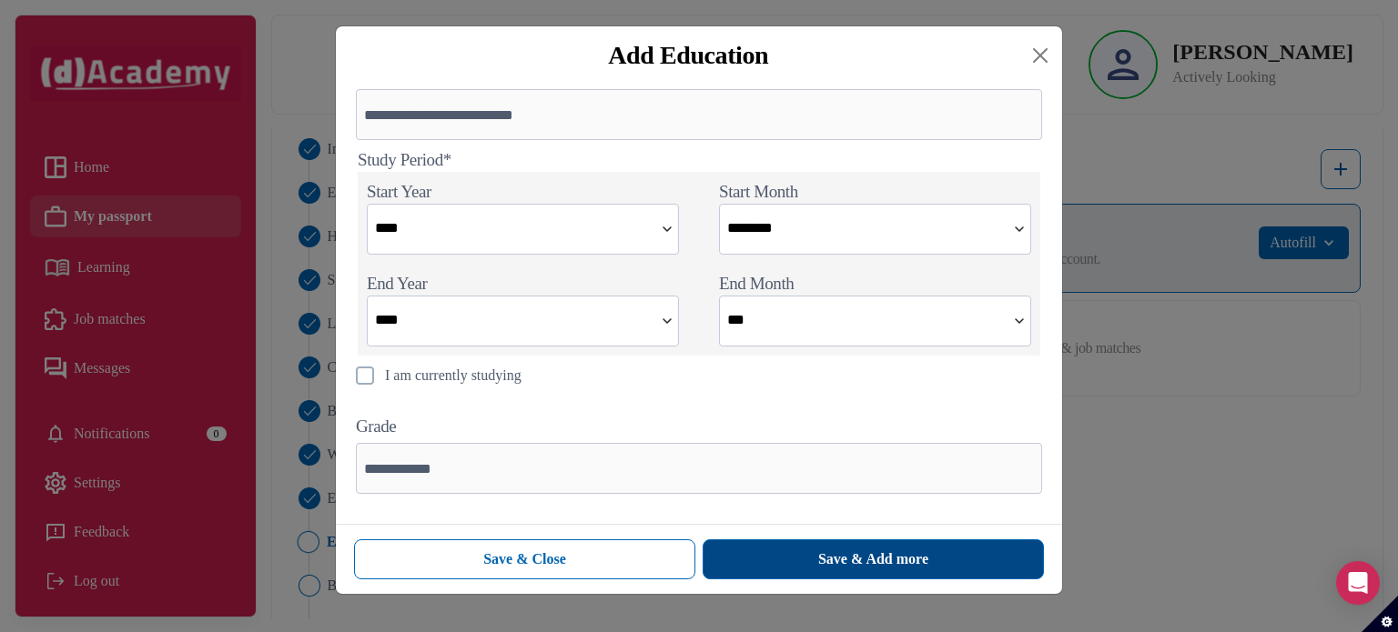
click at [866, 564] on div "Save & Add more" at bounding box center [873, 560] width 110 height 22
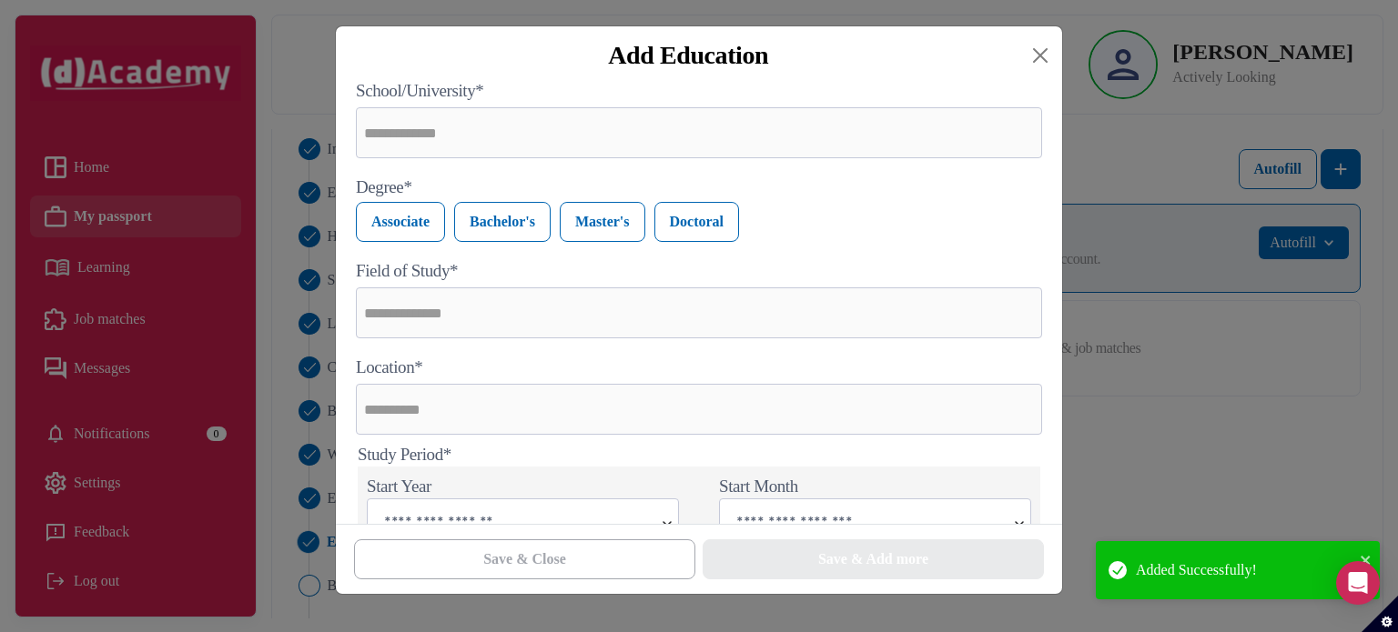
scroll to position [0, 0]
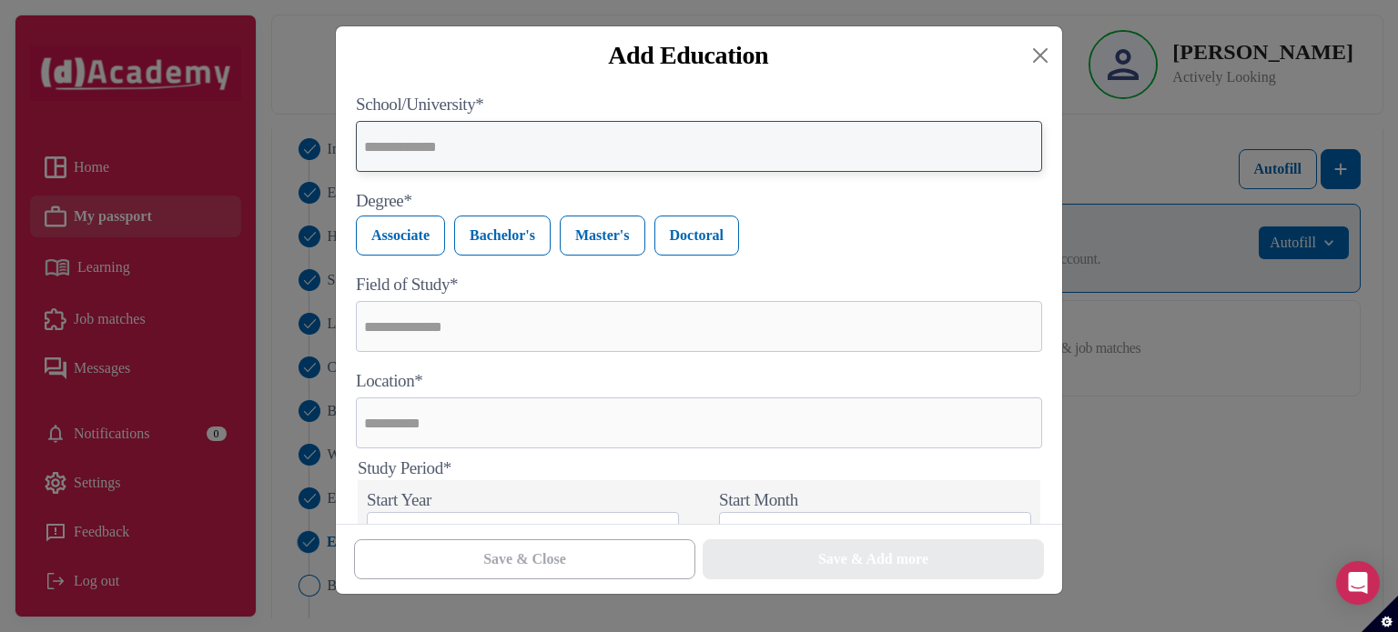
click at [669, 156] on input "text" at bounding box center [699, 146] width 686 height 51
type input "**********"
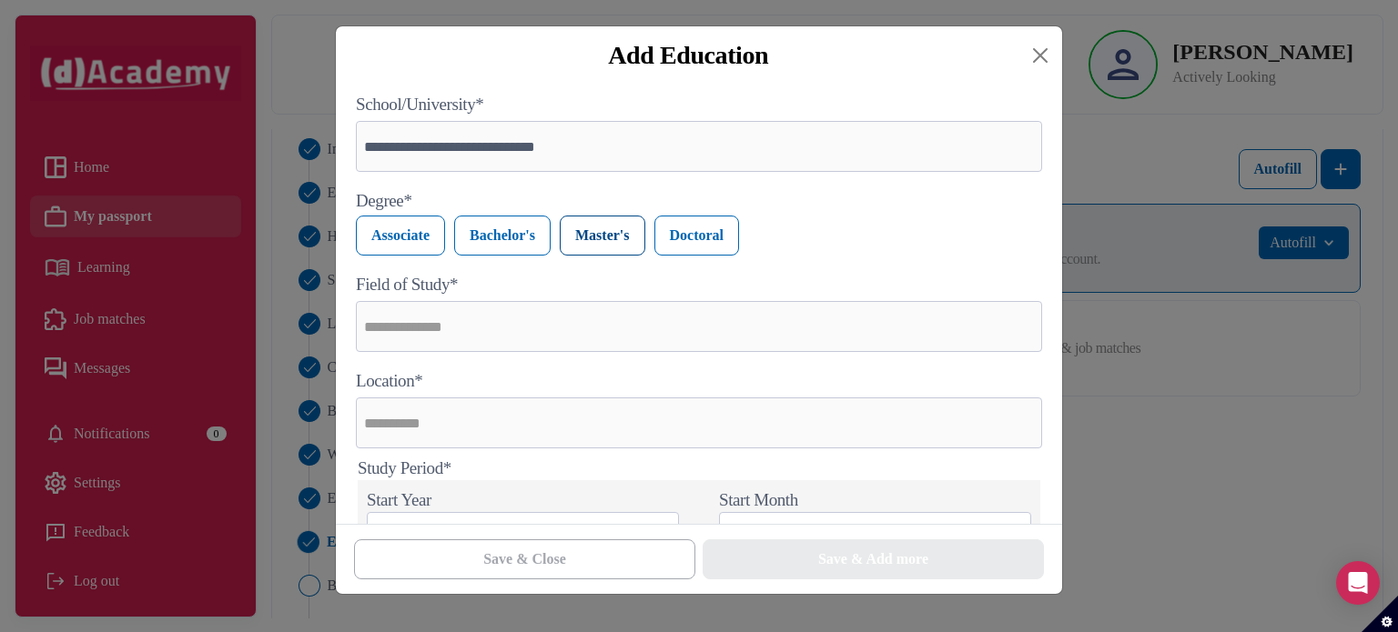
click at [623, 250] on label "Master's" at bounding box center [603, 236] width 86 height 40
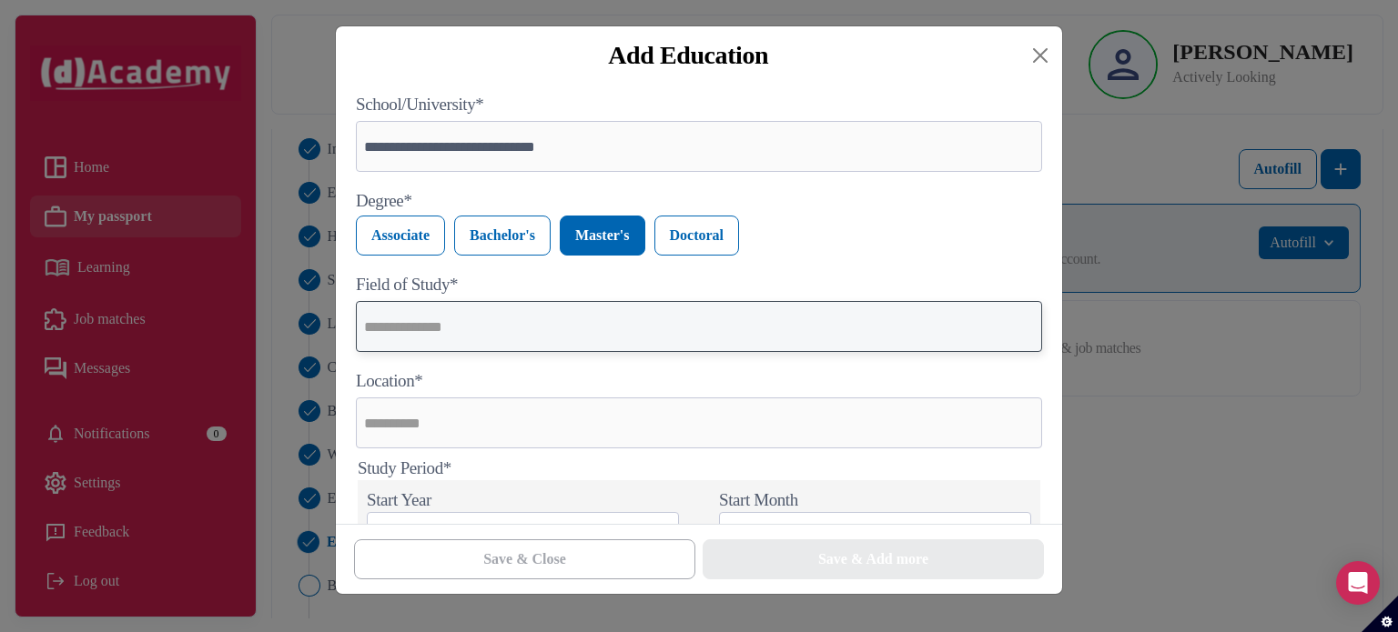
click at [623, 338] on input "text" at bounding box center [699, 326] width 686 height 51
type input "**********"
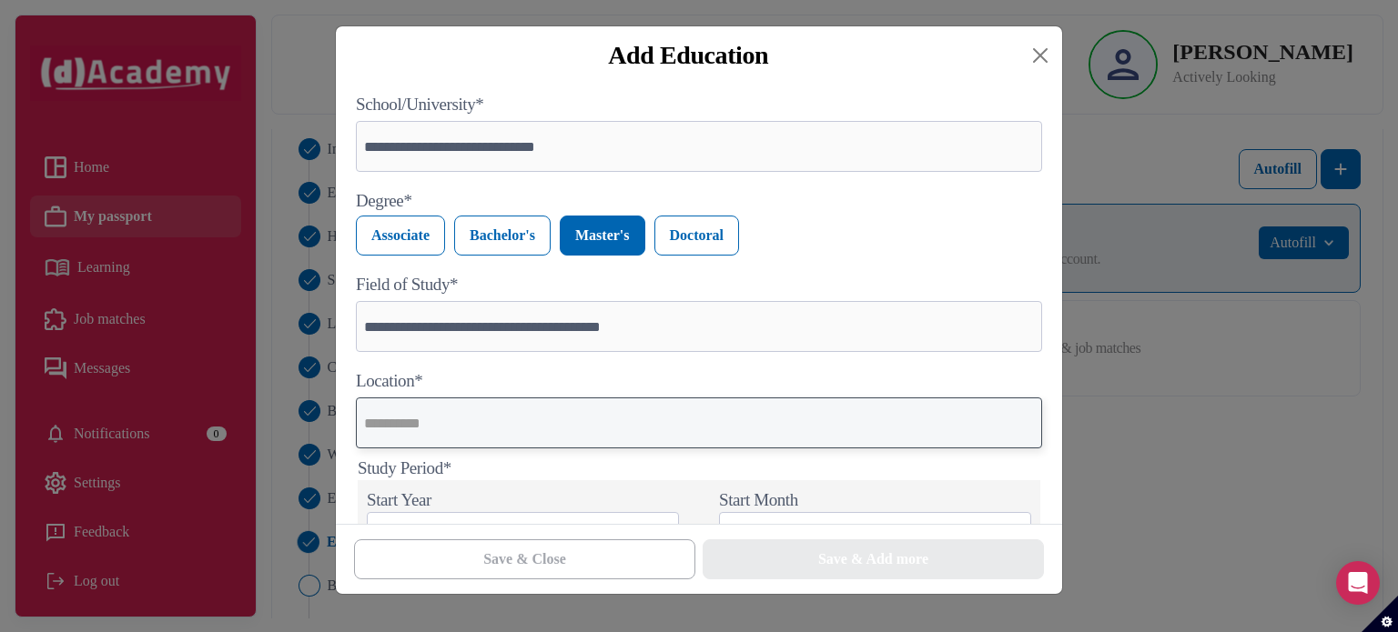
click at [593, 420] on input "text" at bounding box center [699, 423] width 686 height 51
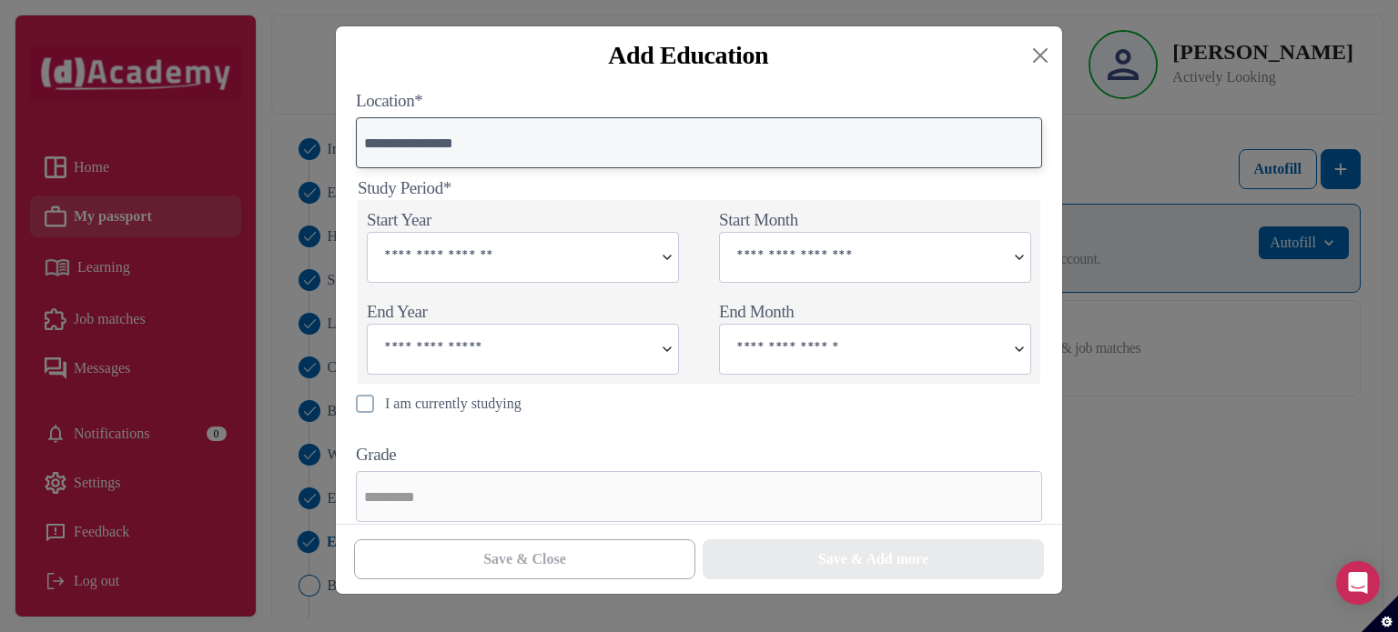
scroll to position [317, 0]
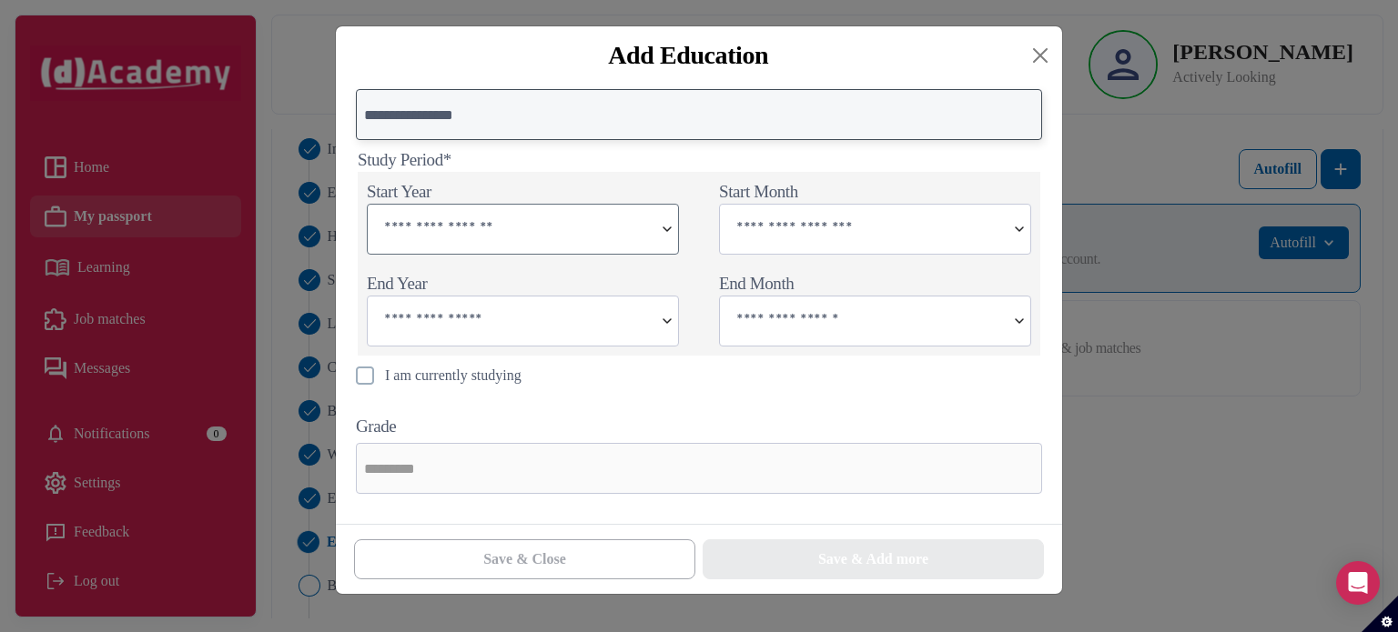
type input "**********"
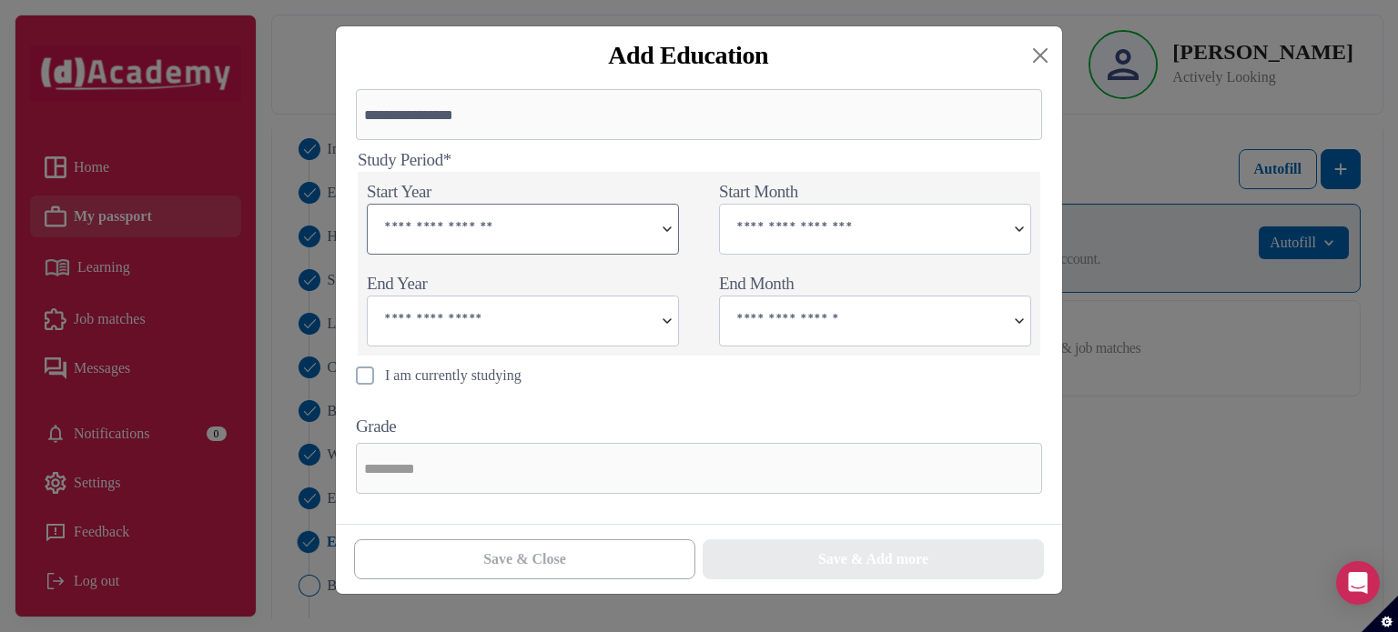
click at [668, 239] on img at bounding box center [667, 229] width 22 height 49
type input "****"
click at [775, 225] on input "text" at bounding box center [863, 227] width 286 height 45
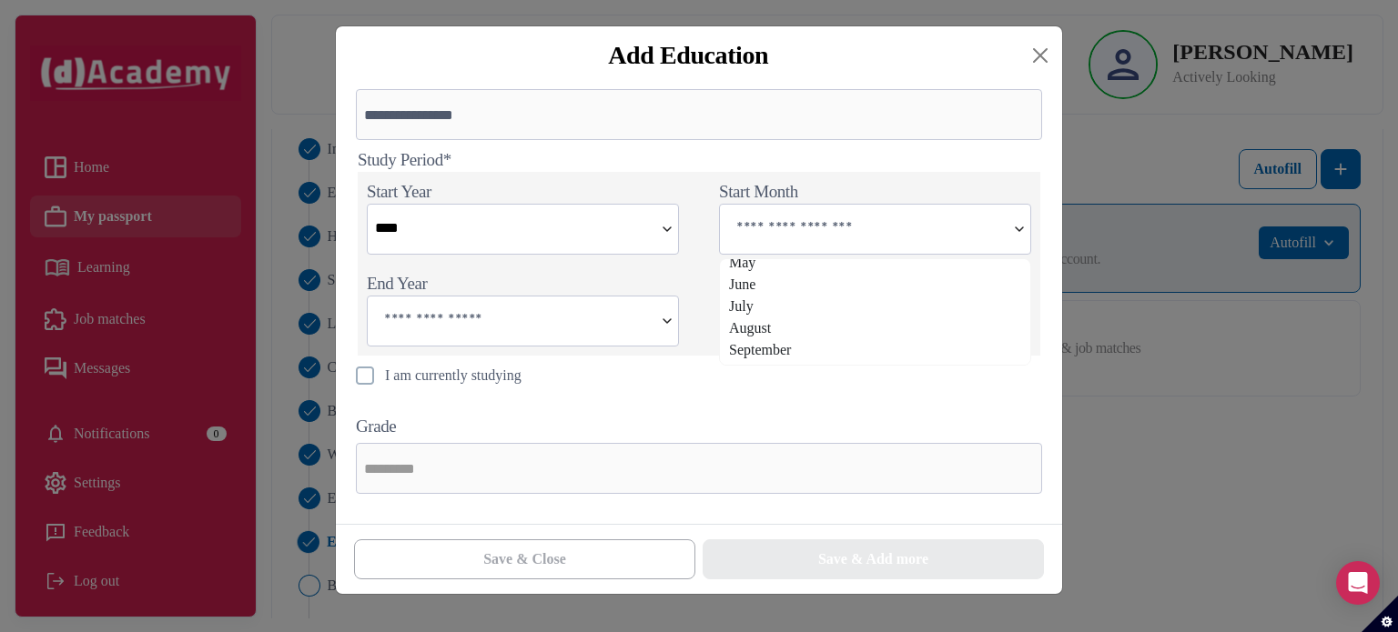
scroll to position [112, 0]
type input "*********"
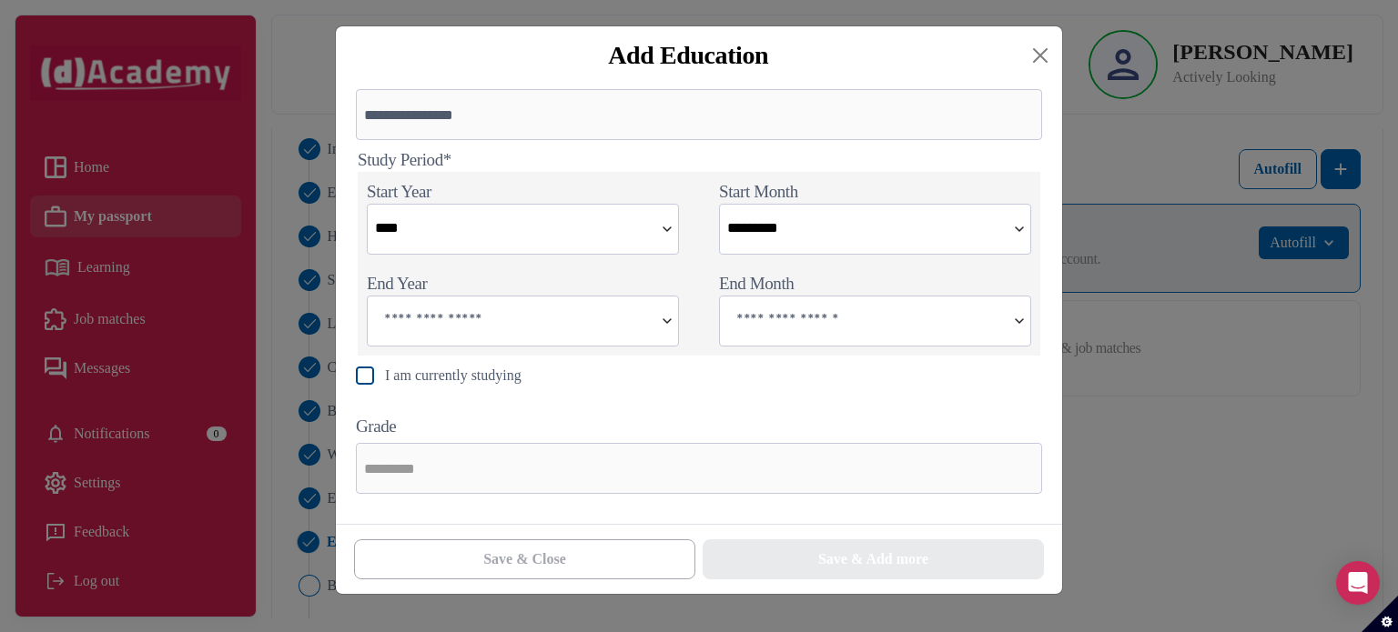
click at [368, 377] on img at bounding box center [365, 376] width 18 height 18
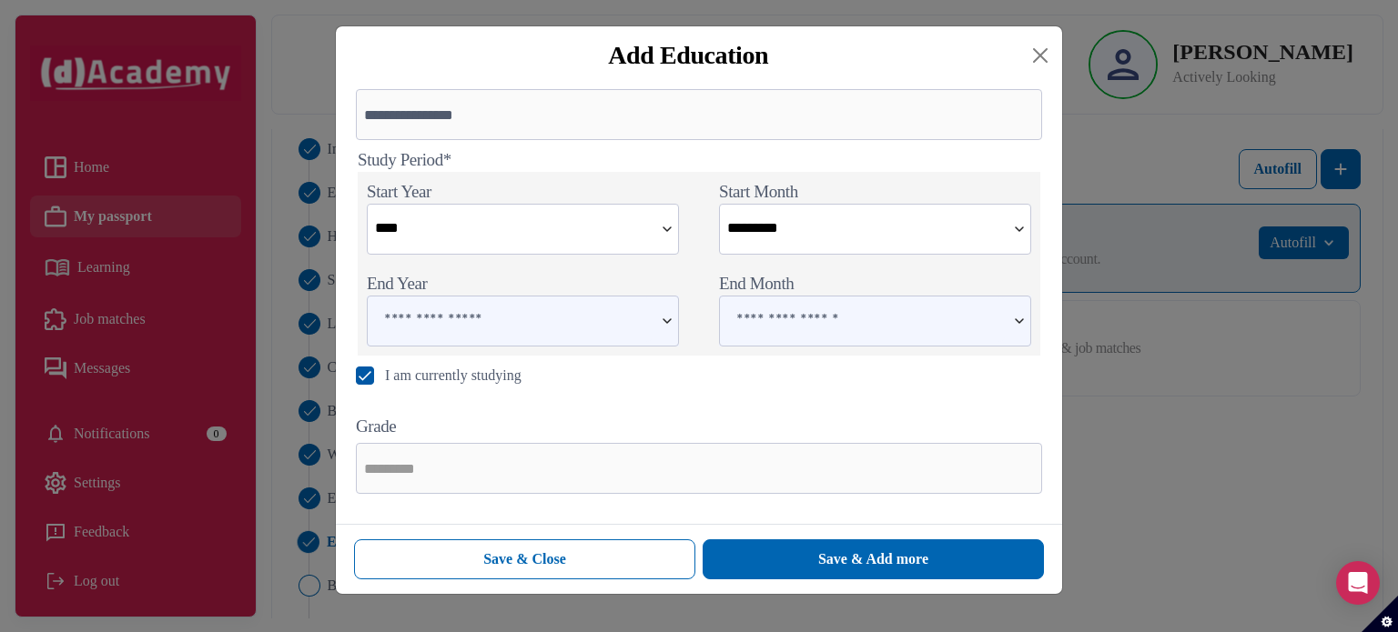
scroll to position [317, 0]
click at [561, 476] on input "text" at bounding box center [699, 468] width 686 height 51
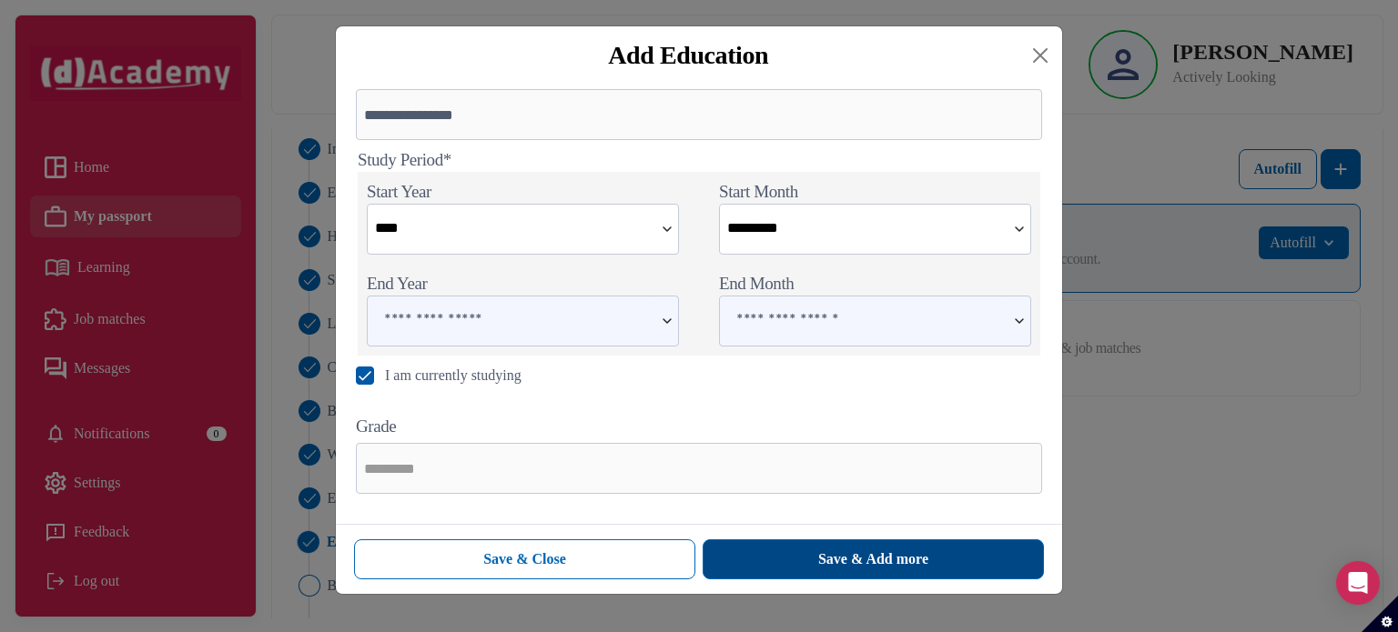
click at [831, 556] on div "Save & Add more" at bounding box center [873, 560] width 110 height 22
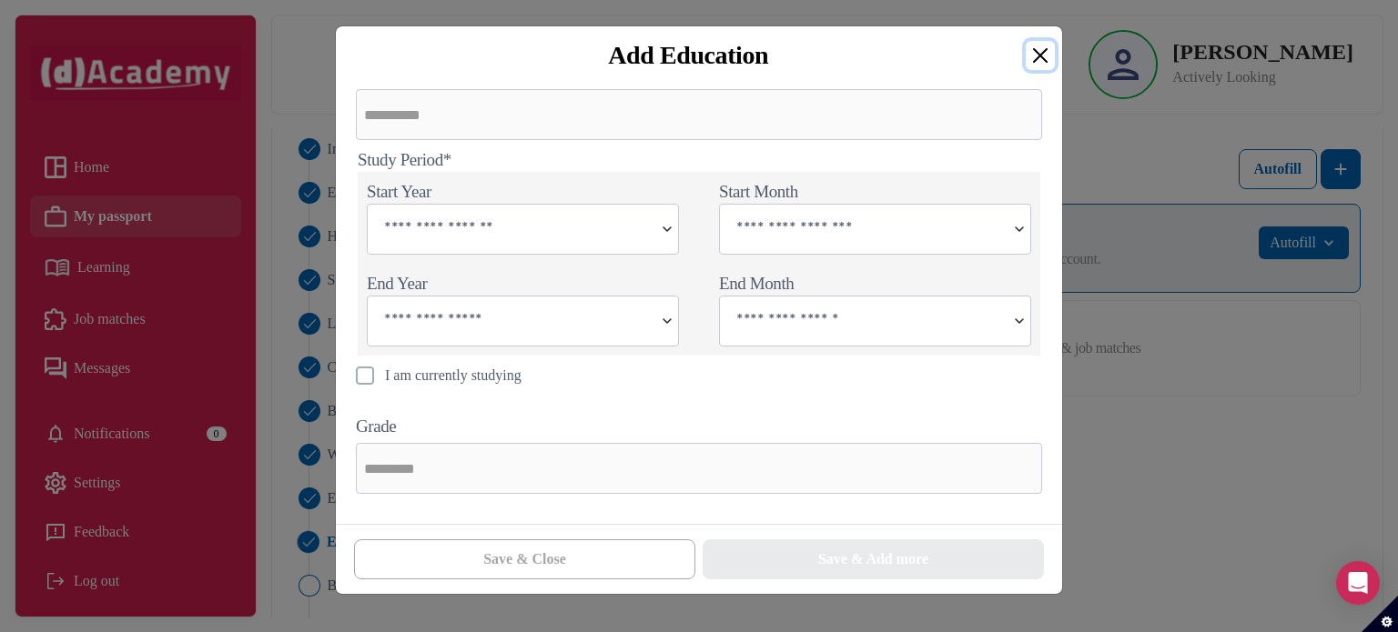
click at [1044, 66] on button "Close" at bounding box center [1039, 55] width 29 height 29
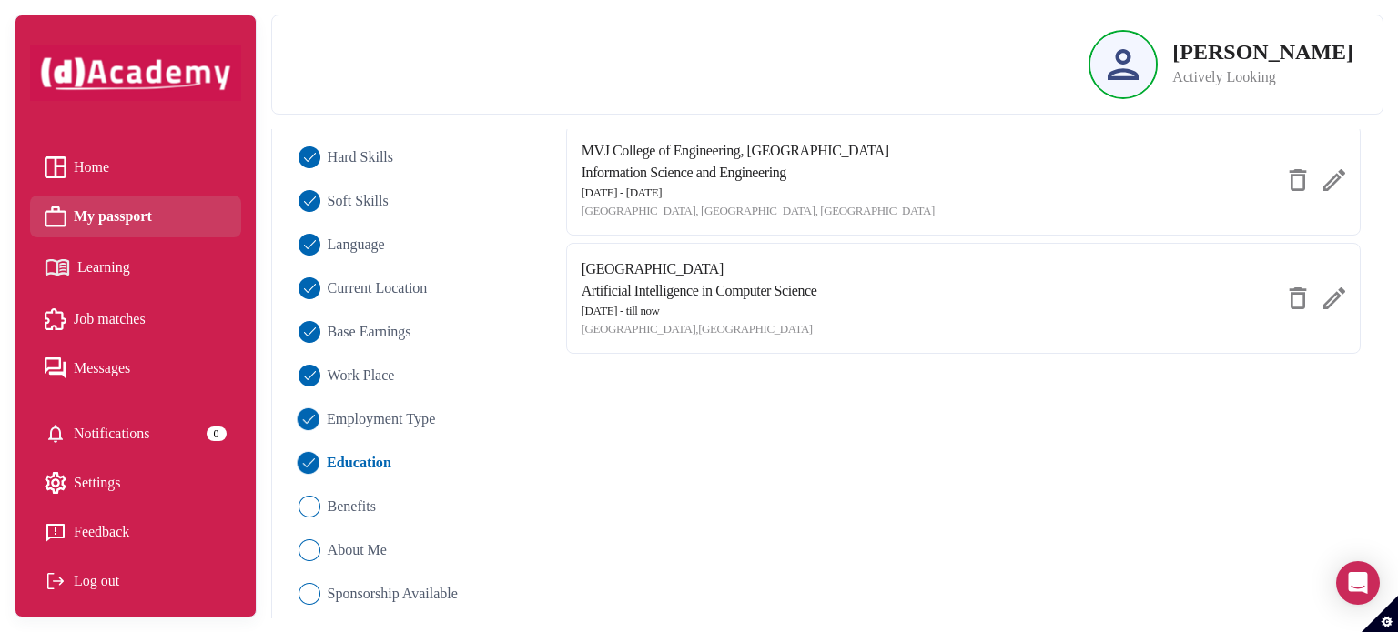
scroll to position [269, 0]
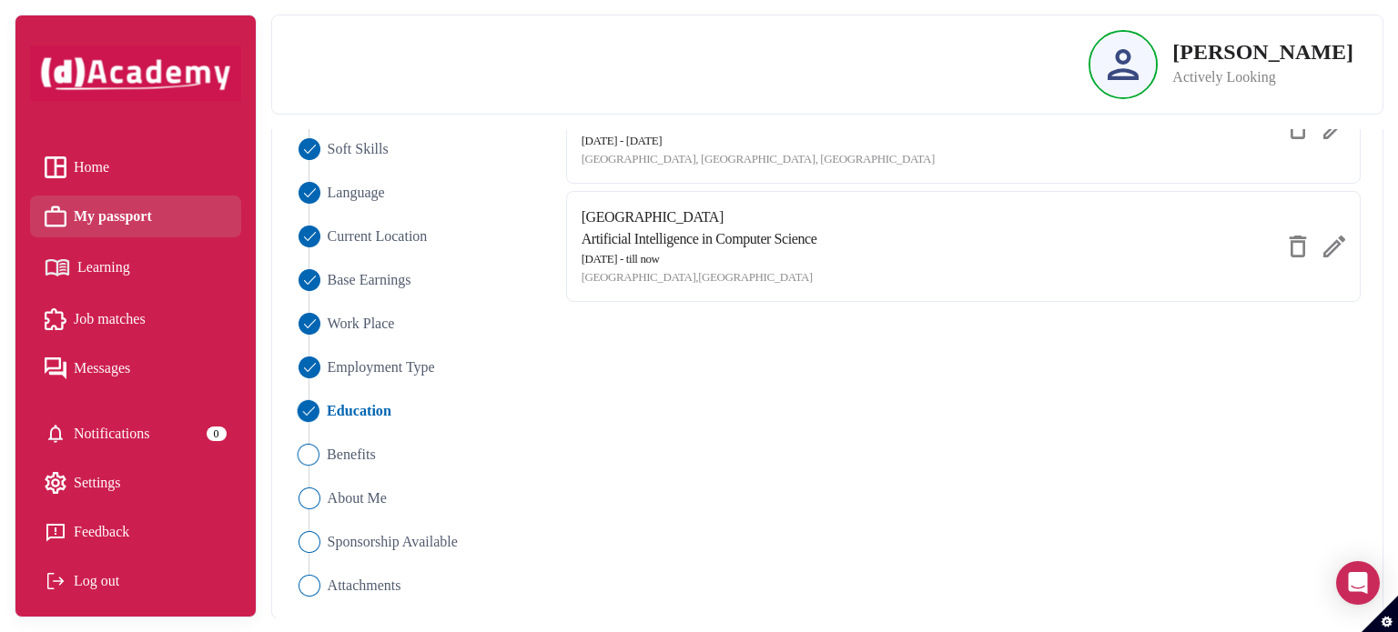
click at [308, 453] on img "Close" at bounding box center [308, 455] width 22 height 22
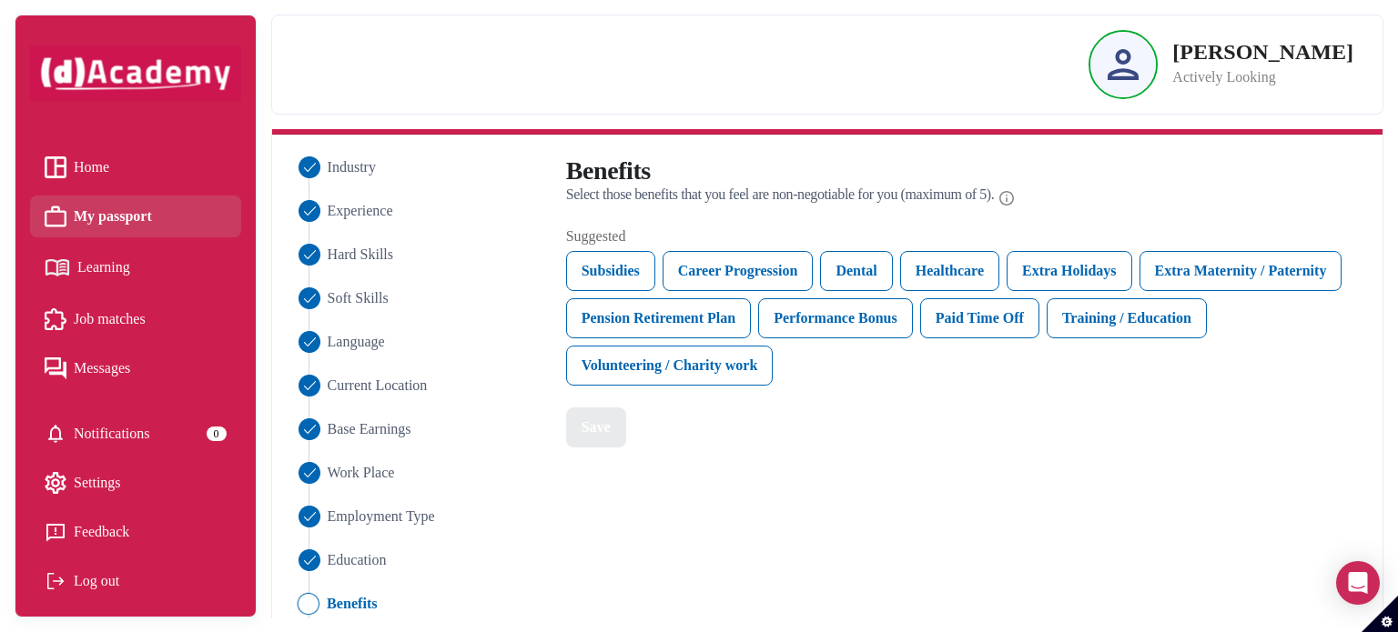
scroll to position [122, 0]
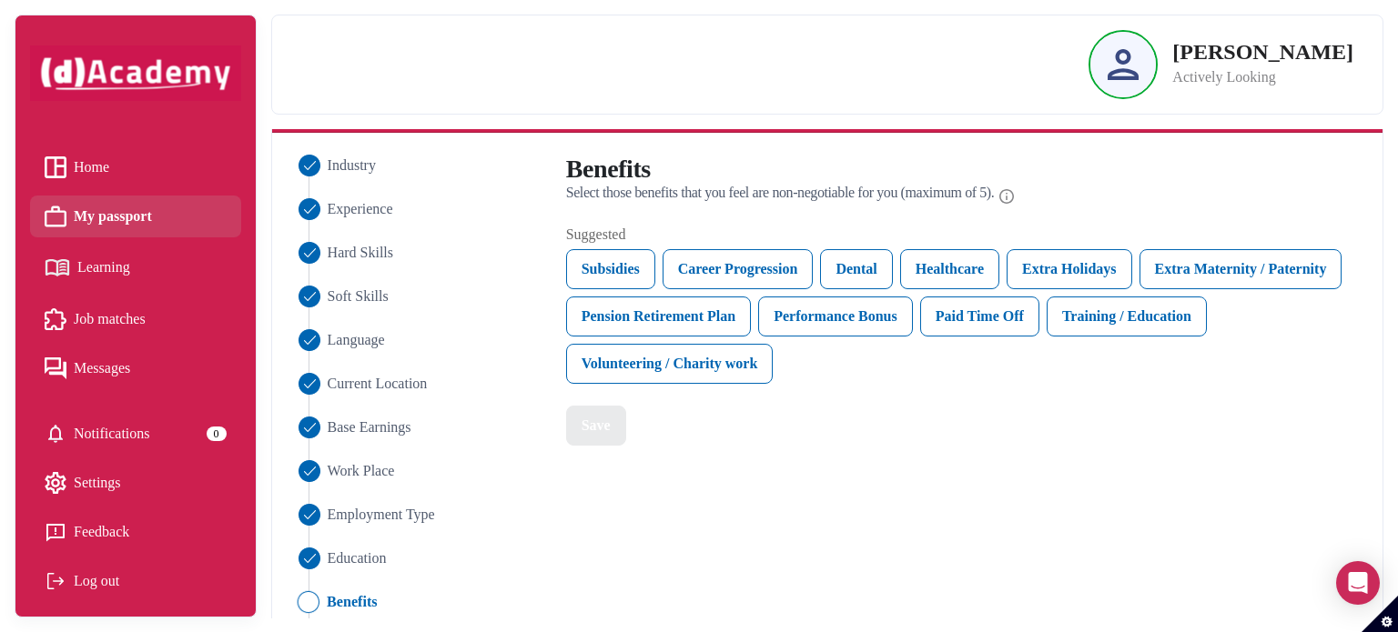
click at [480, 363] on ul "Industry Experience Hard Skills Soft Skills Language Current Location Base Earn…" at bounding box center [419, 450] width 250 height 590
click at [507, 440] on ul "Industry Experience Hard Skills Soft Skills Language Current Location Base Earn…" at bounding box center [419, 450] width 250 height 590
click at [761, 271] on div "Career Progression" at bounding box center [737, 269] width 151 height 40
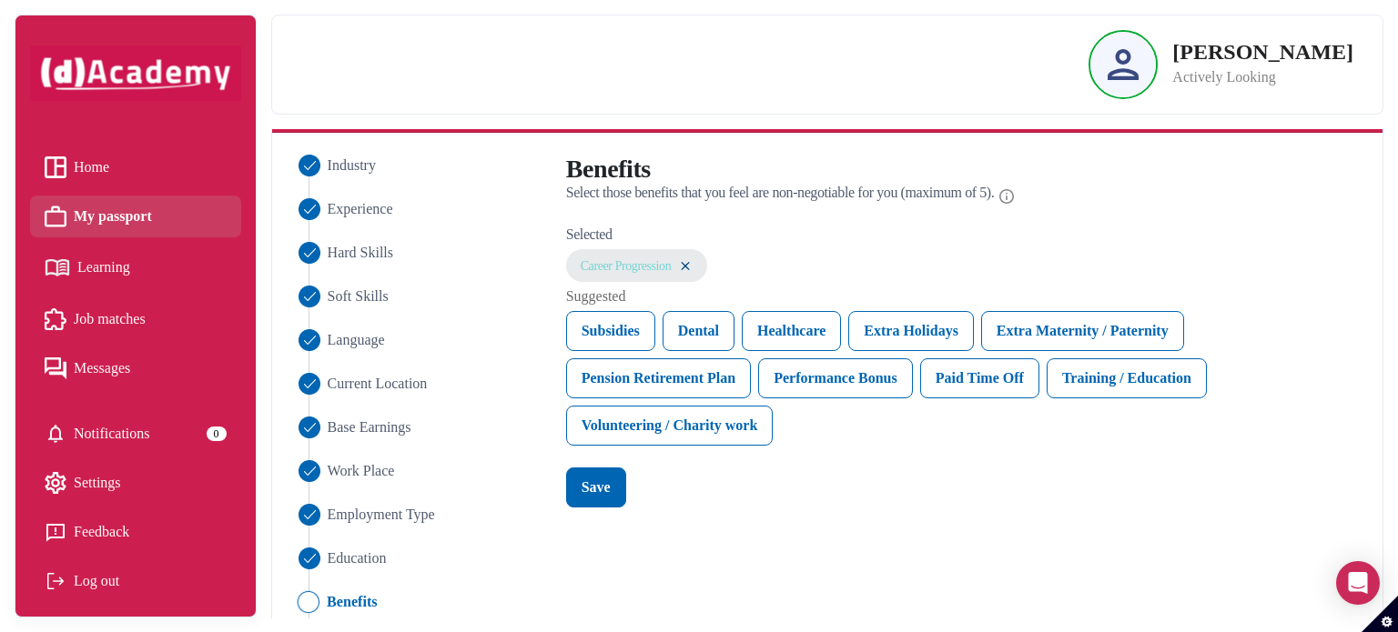
click at [702, 263] on div "Career Progression" at bounding box center [637, 265] width 142 height 33
click at [692, 265] on img at bounding box center [685, 265] width 15 height 15
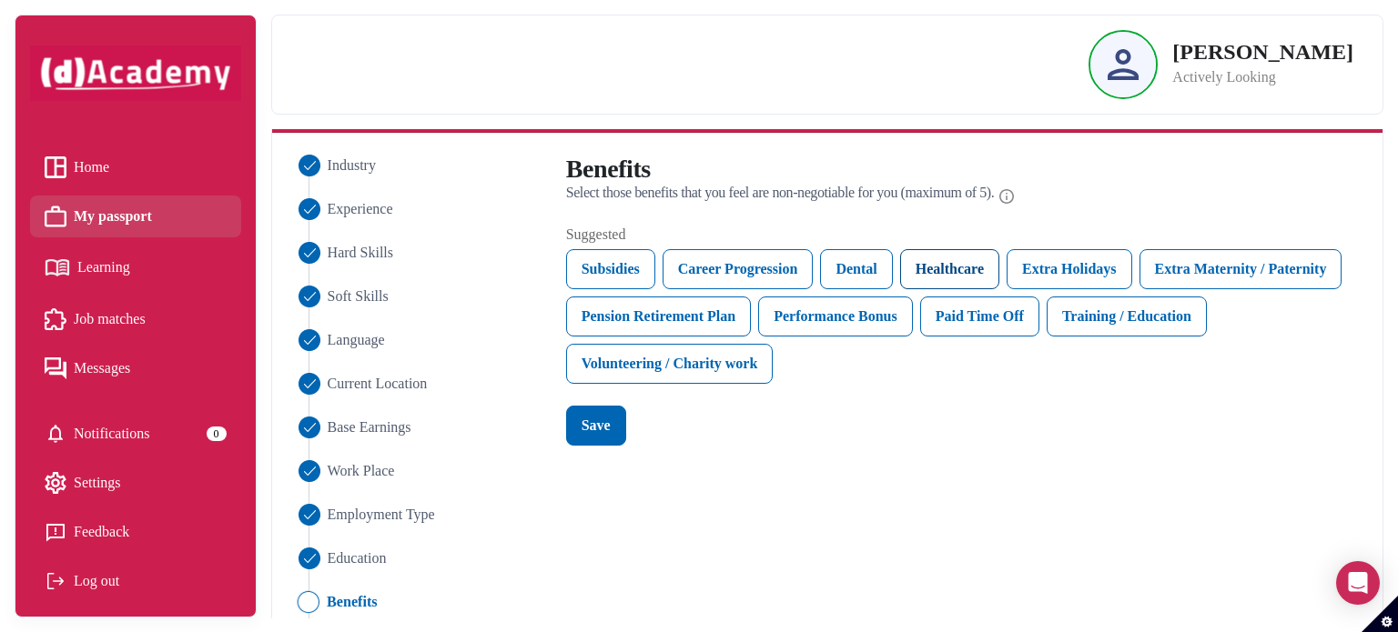
click at [943, 271] on div "Healthcare" at bounding box center [949, 269] width 99 height 40
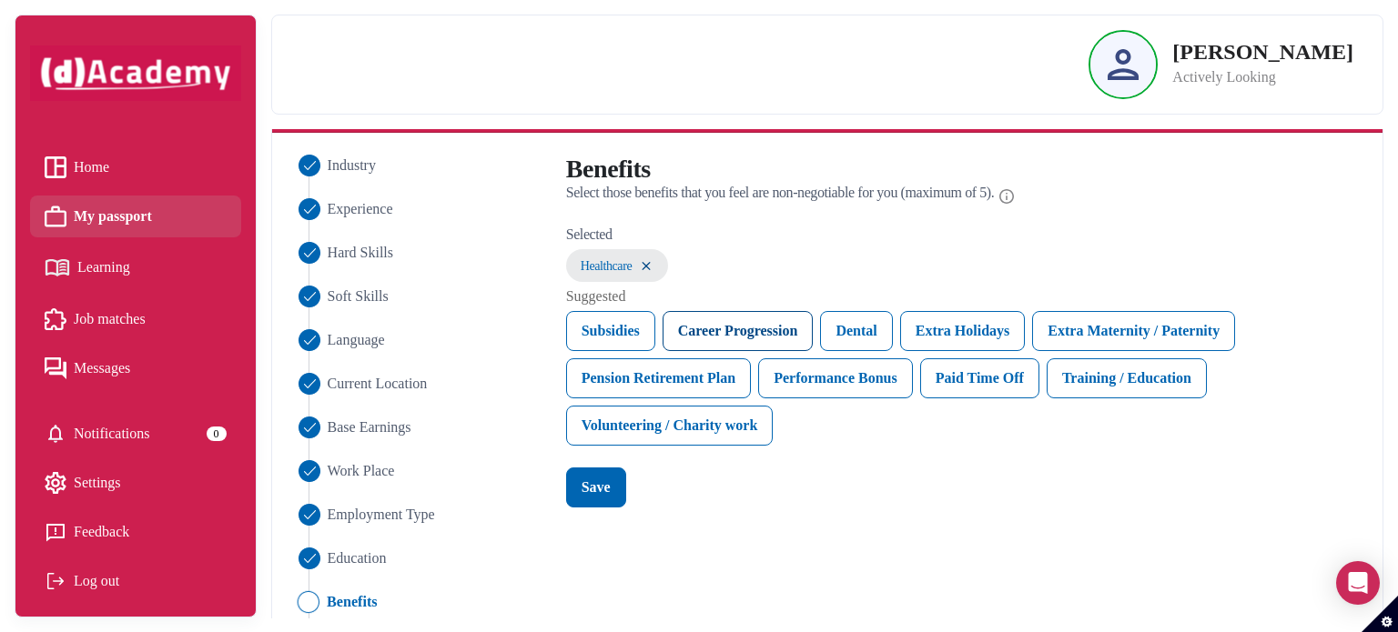
click at [787, 335] on div "Career Progression" at bounding box center [737, 331] width 151 height 40
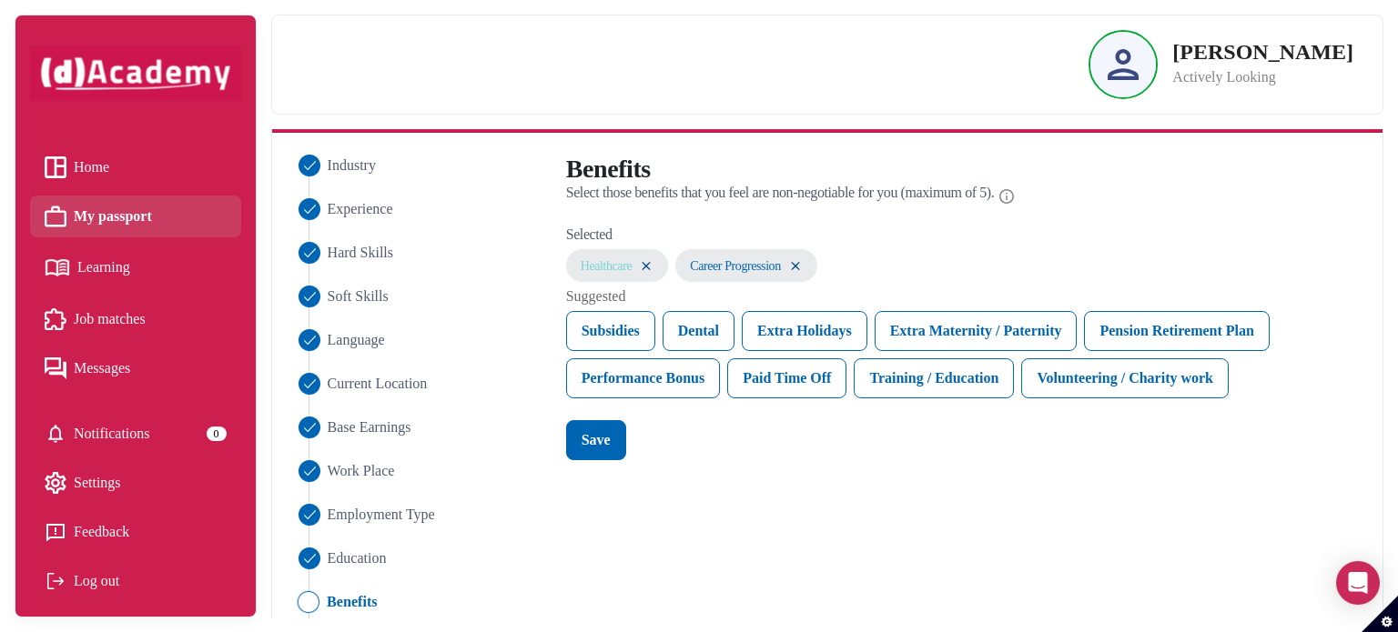
click at [653, 262] on img at bounding box center [646, 265] width 15 height 15
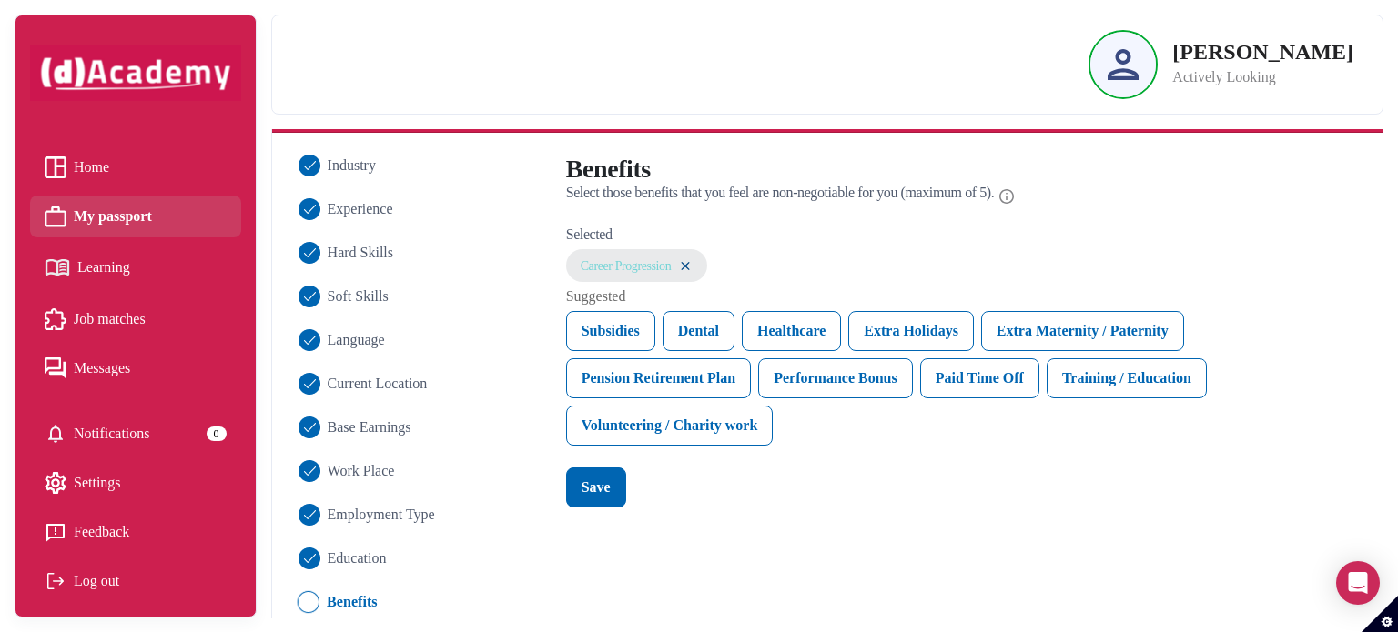
click at [692, 272] on img at bounding box center [685, 265] width 15 height 15
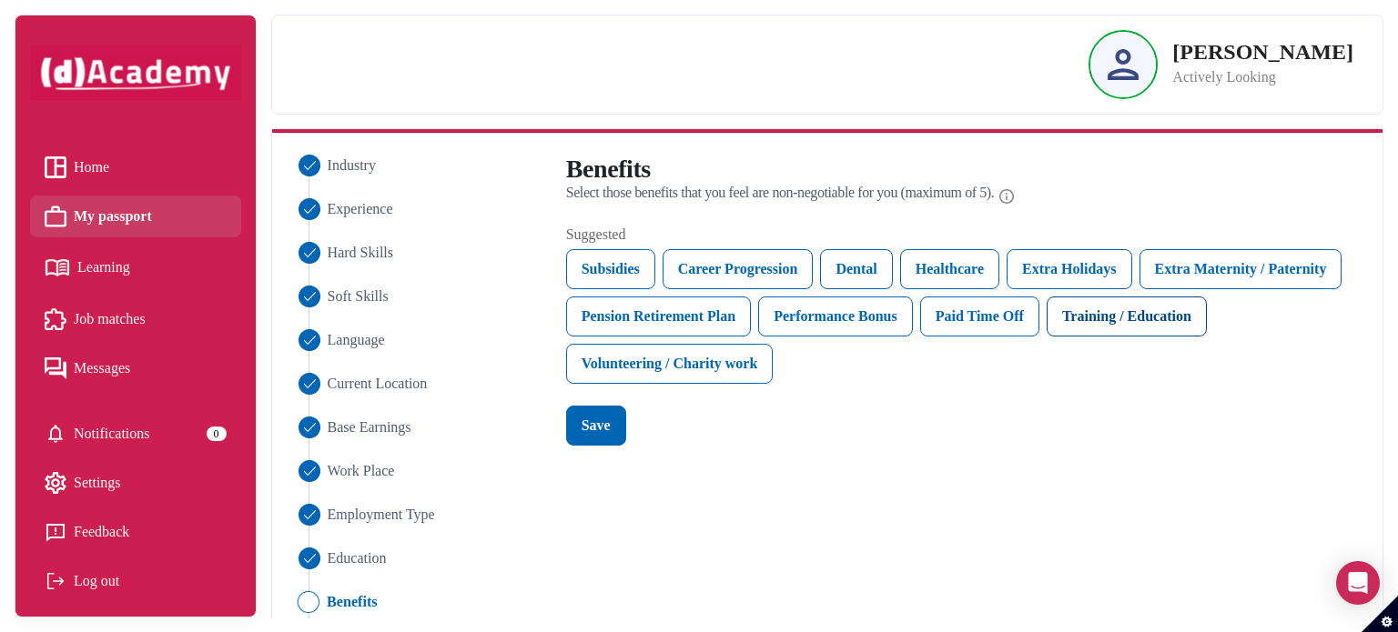
click at [1145, 326] on div "Training / Education" at bounding box center [1126, 317] width 160 height 40
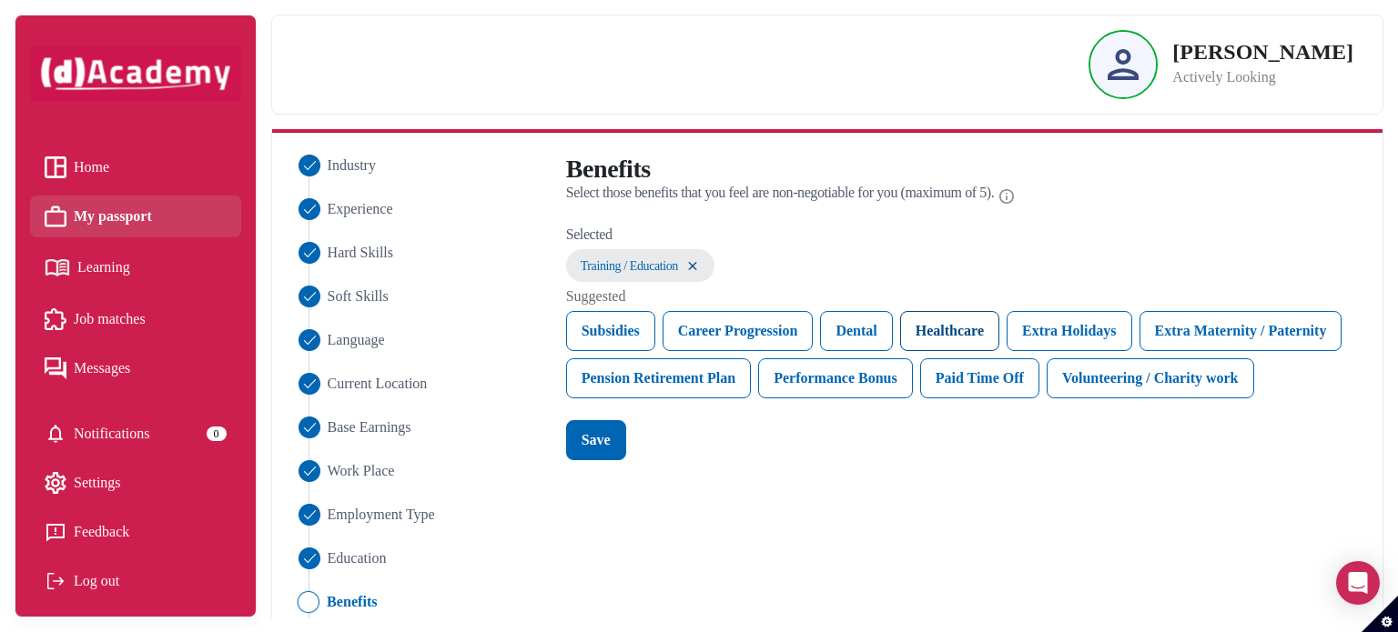
click at [977, 340] on div "Healthcare" at bounding box center [949, 331] width 99 height 40
click at [773, 328] on div "Career Progression" at bounding box center [737, 331] width 151 height 40
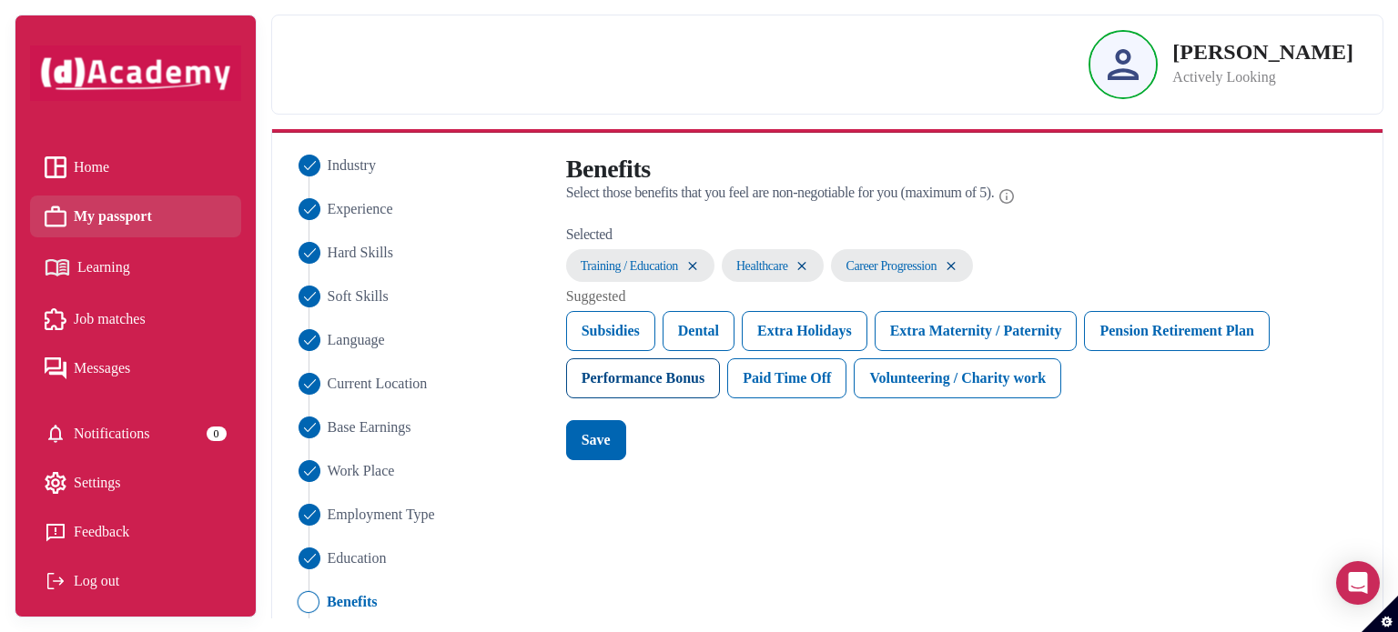
click at [695, 384] on div "Performance Bonus" at bounding box center [643, 378] width 155 height 40
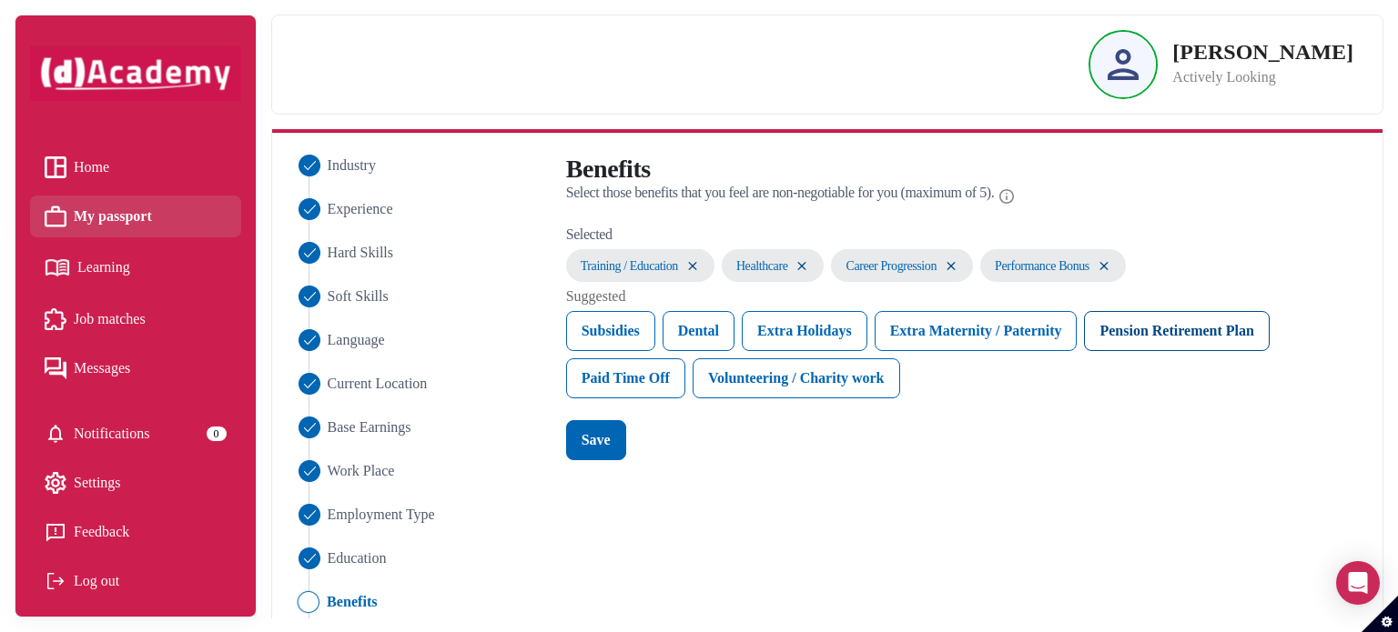
click at [1174, 342] on div "Pension Retirement Plan" at bounding box center [1176, 331] width 185 height 40
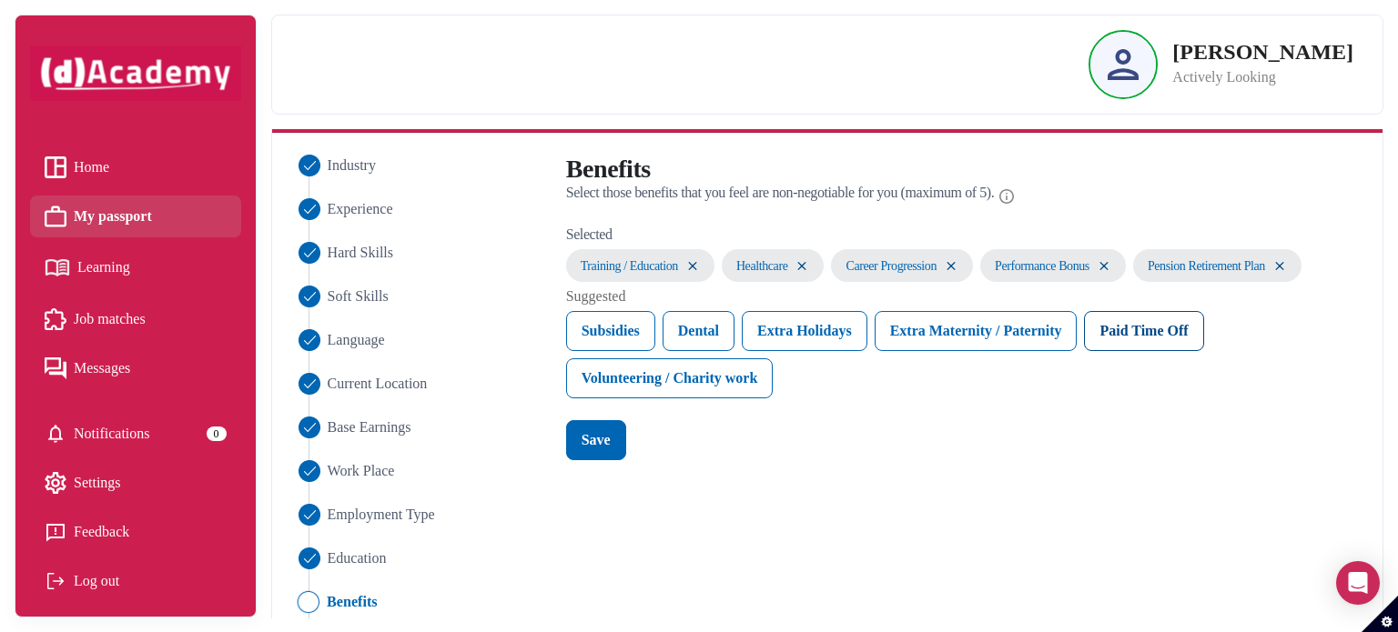
click at [1146, 332] on div "Paid Time Off" at bounding box center [1143, 331] width 119 height 40
click at [611, 447] on button "Save" at bounding box center [596, 440] width 60 height 40
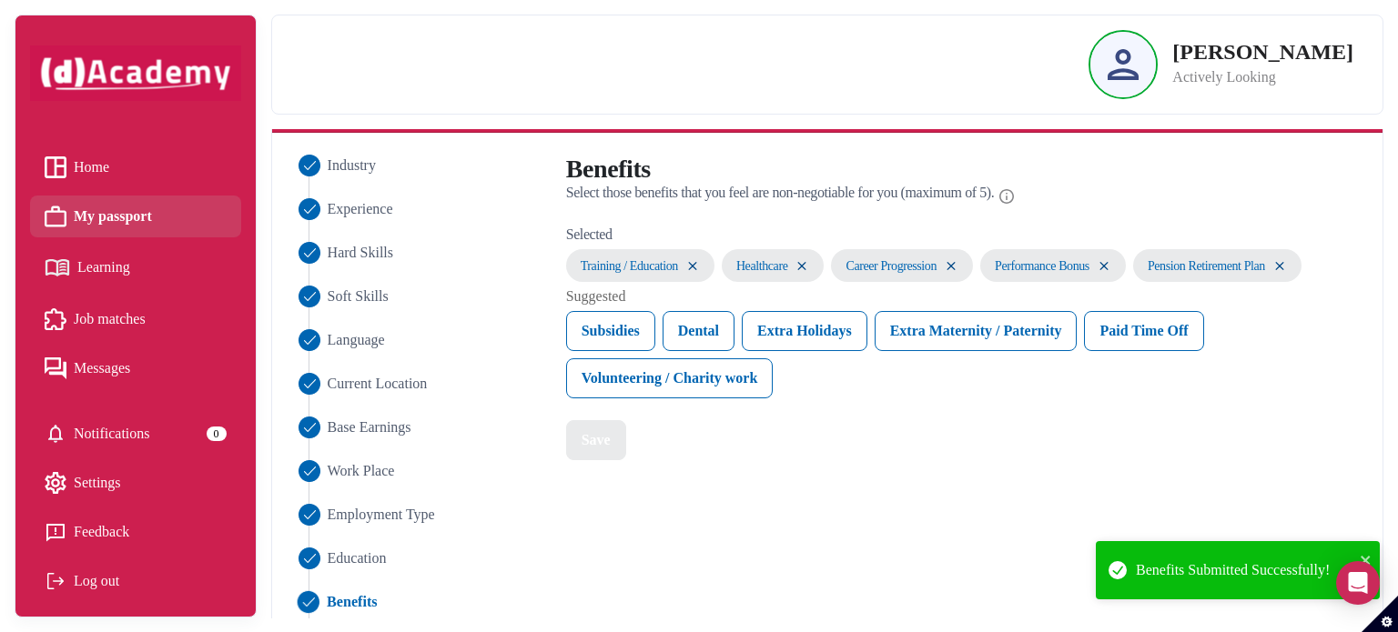
scroll to position [269, 0]
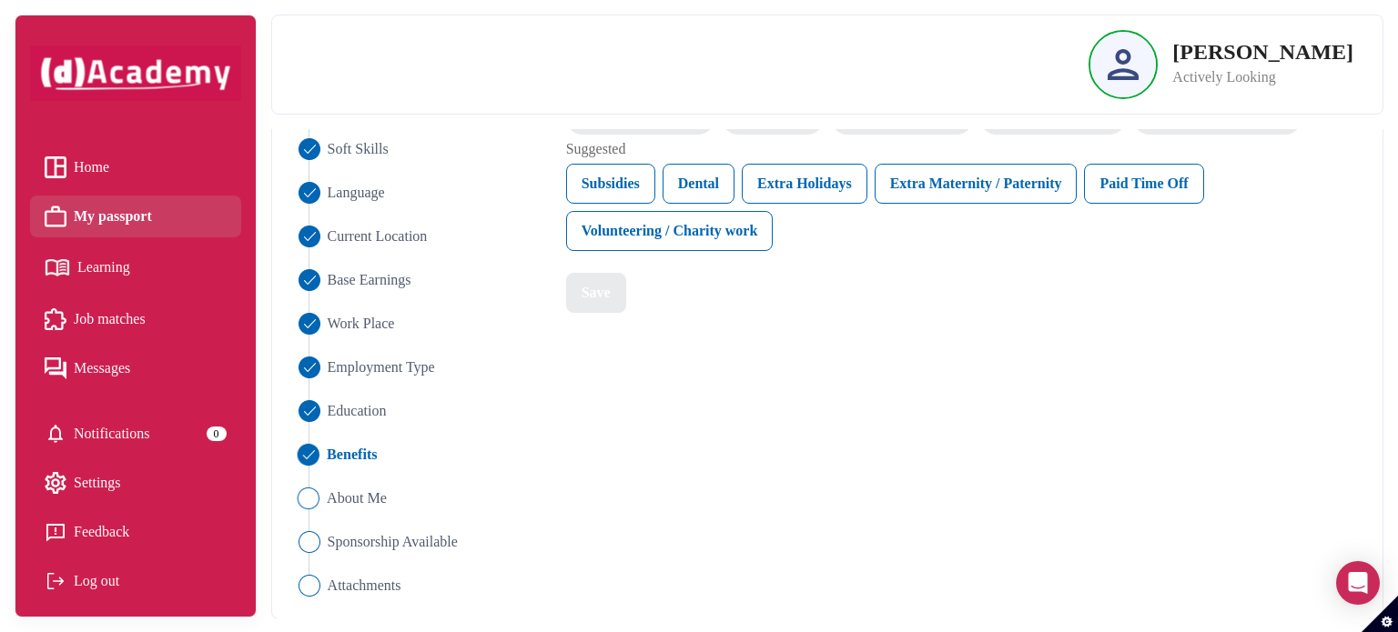
click at [310, 502] on img "Close" at bounding box center [308, 499] width 22 height 22
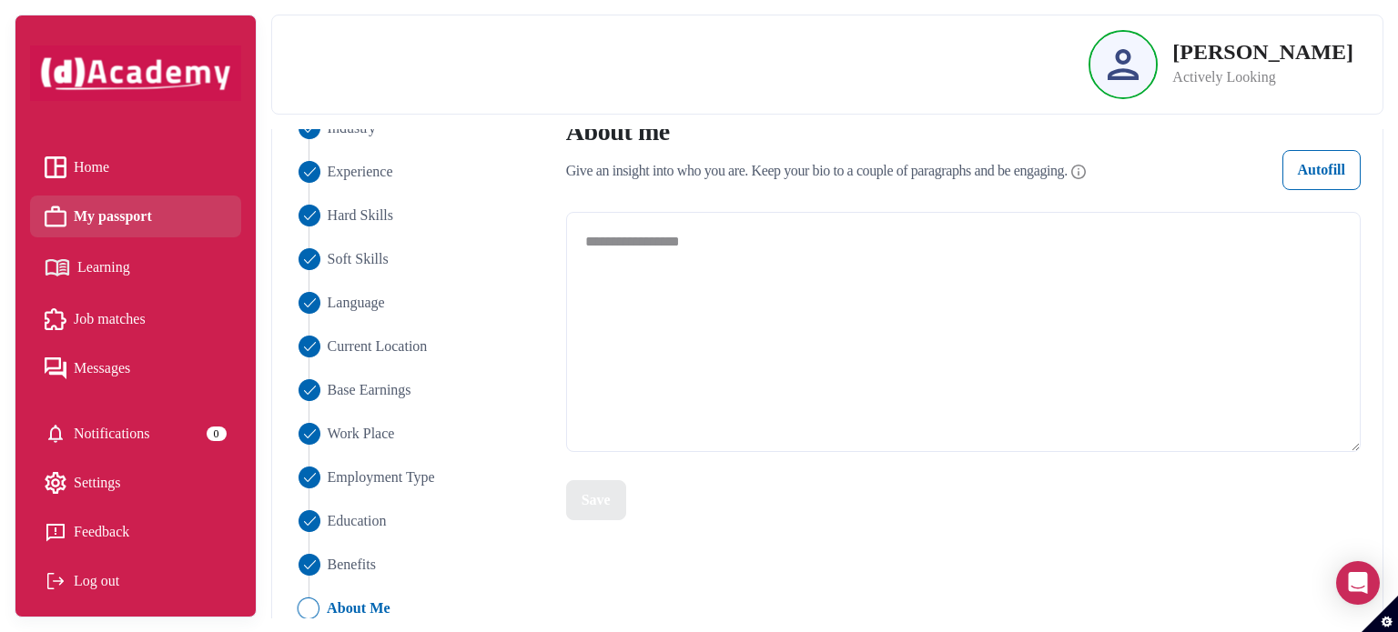
scroll to position [160, 0]
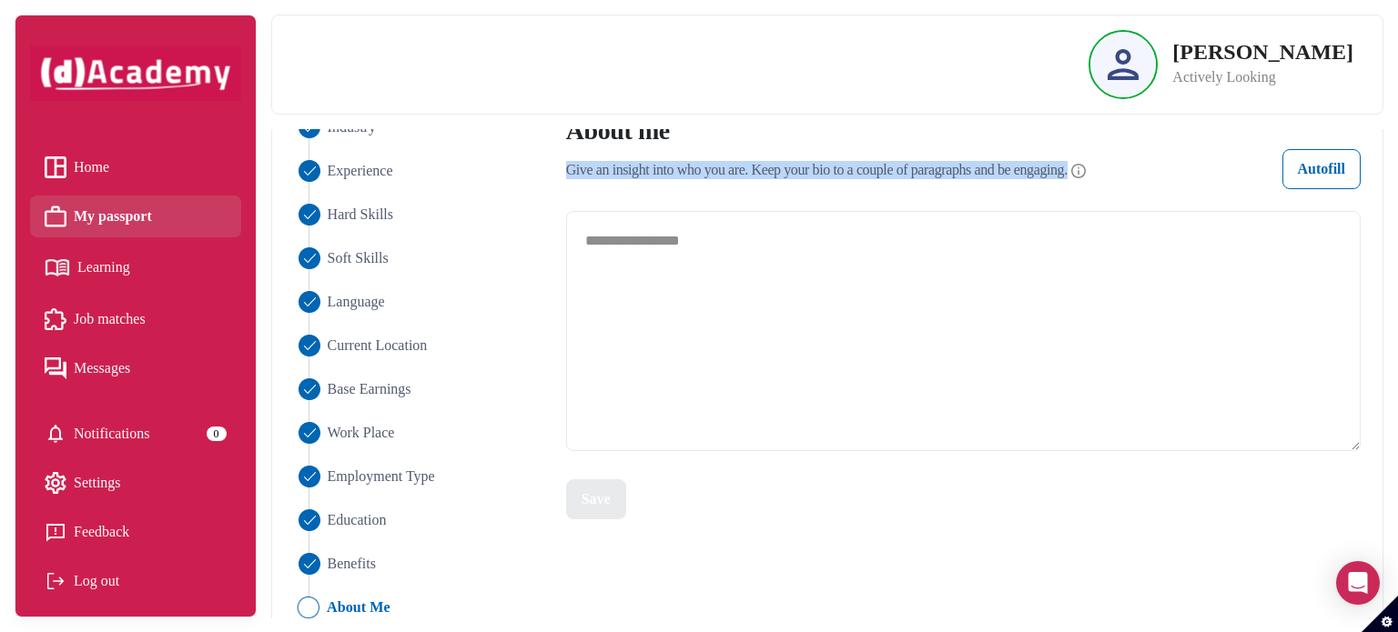
drag, startPoint x: 579, startPoint y: 170, endPoint x: 1122, endPoint y: 177, distance: 543.2
click at [1085, 177] on div "Give an insight into who you are. Keep your bio to a couple of paragraphs and b…" at bounding box center [826, 169] width 520 height 21
copy span "Give an insight into who you are. Keep your bio to a couple of paragraphs and b…"
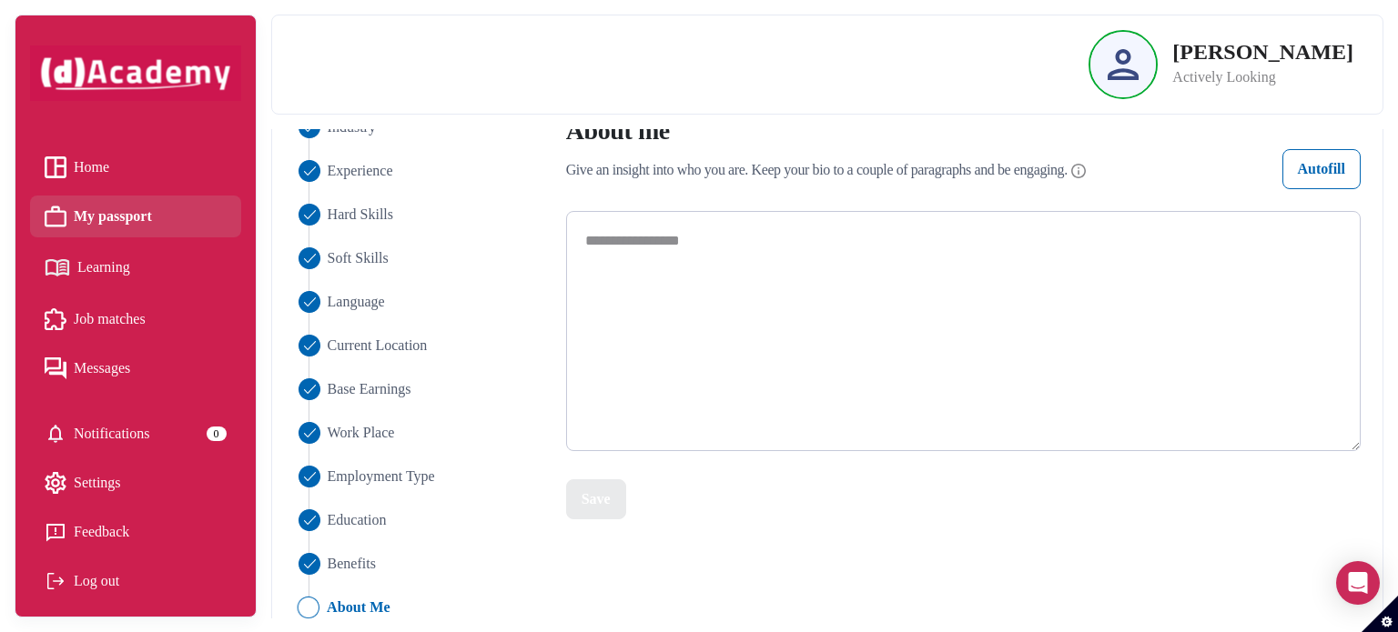
click at [1069, 255] on textarea at bounding box center [963, 331] width 794 height 240
click at [911, 238] on textarea at bounding box center [963, 331] width 794 height 240
paste textarea "**********"
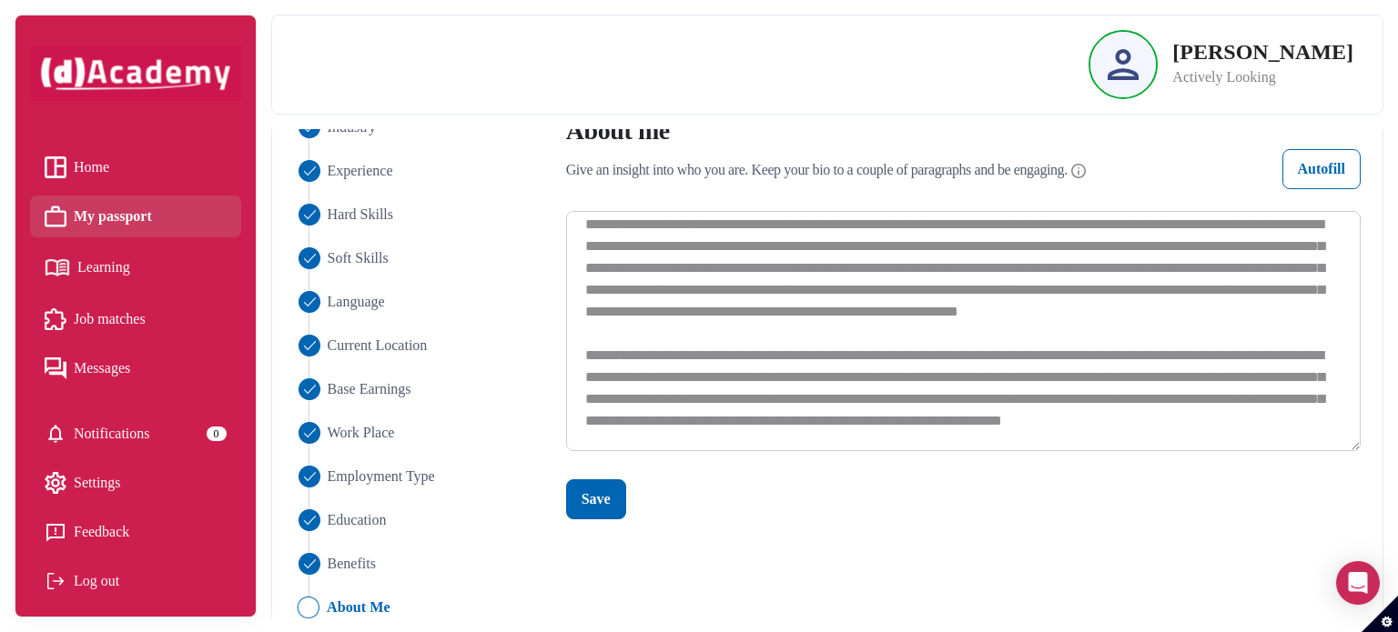
scroll to position [0, 0]
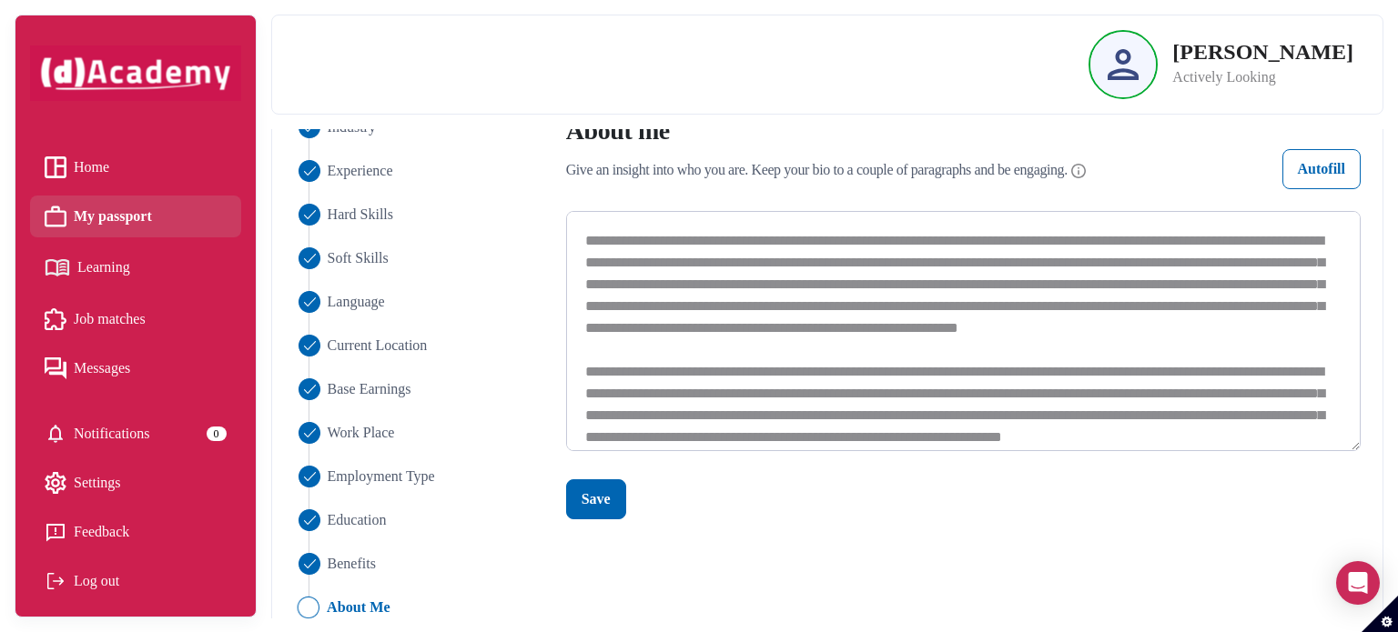
click at [598, 239] on textarea at bounding box center [963, 331] width 795 height 240
type textarea "**********"
click at [590, 489] on div "Save" at bounding box center [595, 500] width 29 height 22
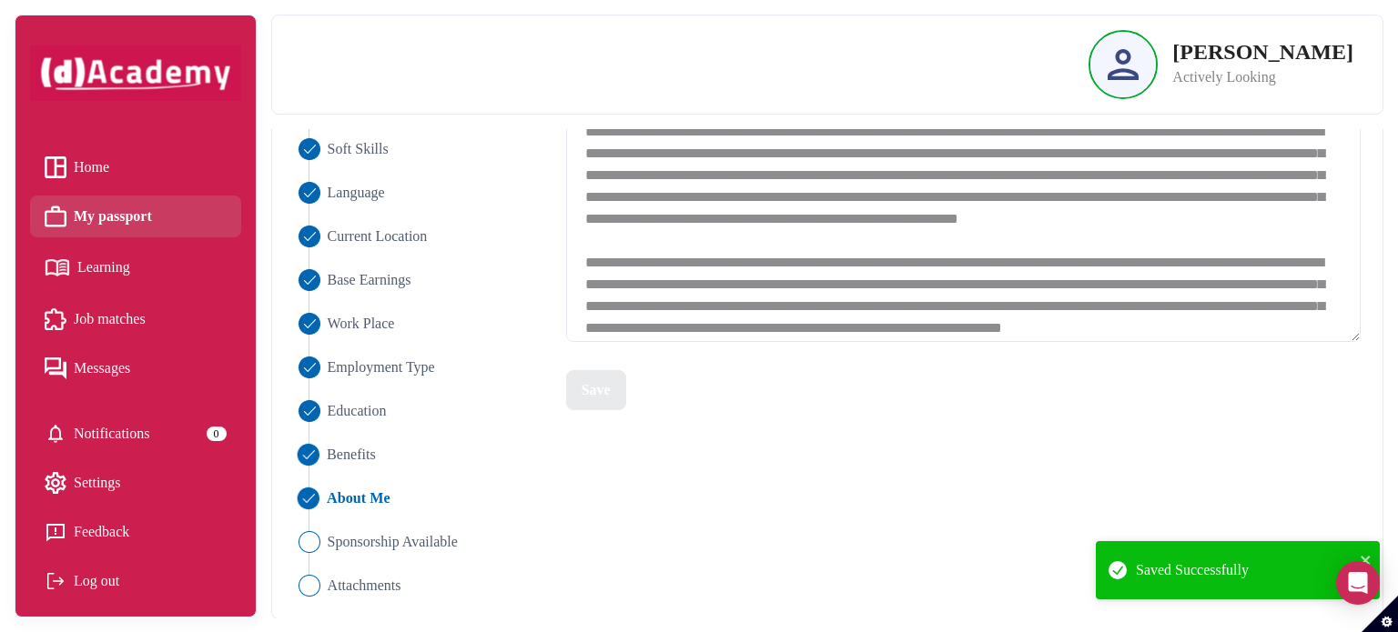
scroll to position [269, 0]
click at [316, 539] on img "Close" at bounding box center [308, 542] width 22 height 22
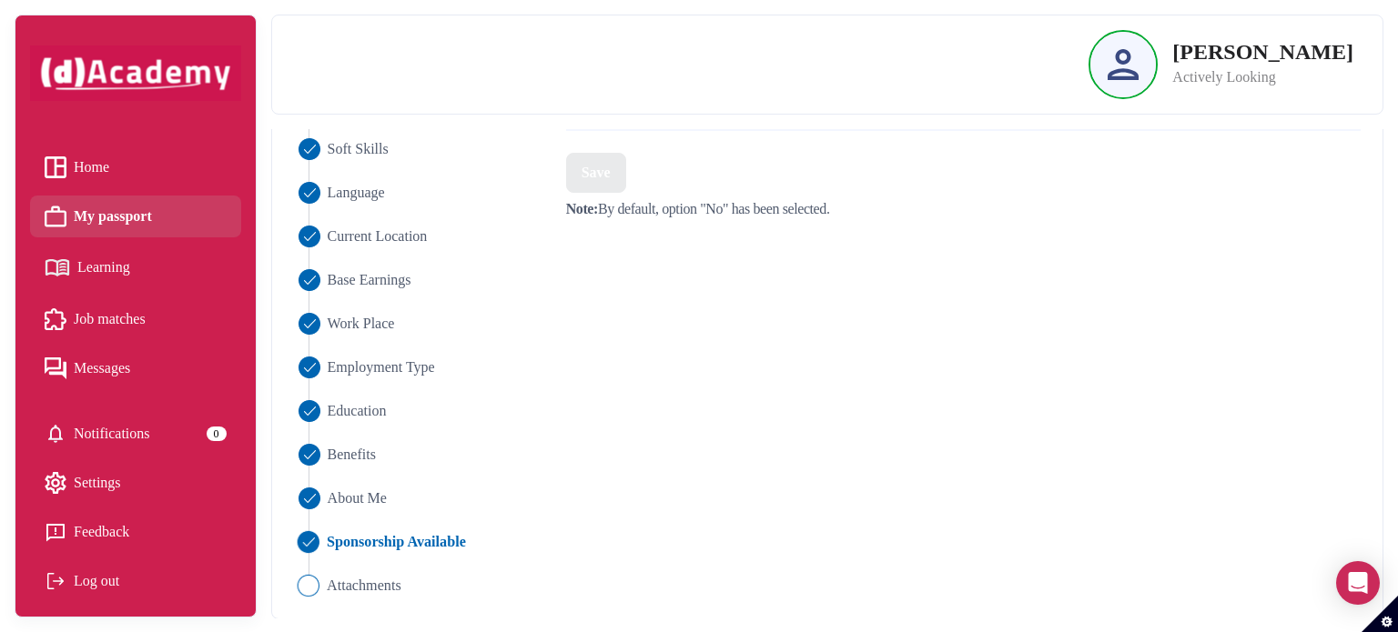
click at [312, 585] on img "Close" at bounding box center [308, 586] width 22 height 22
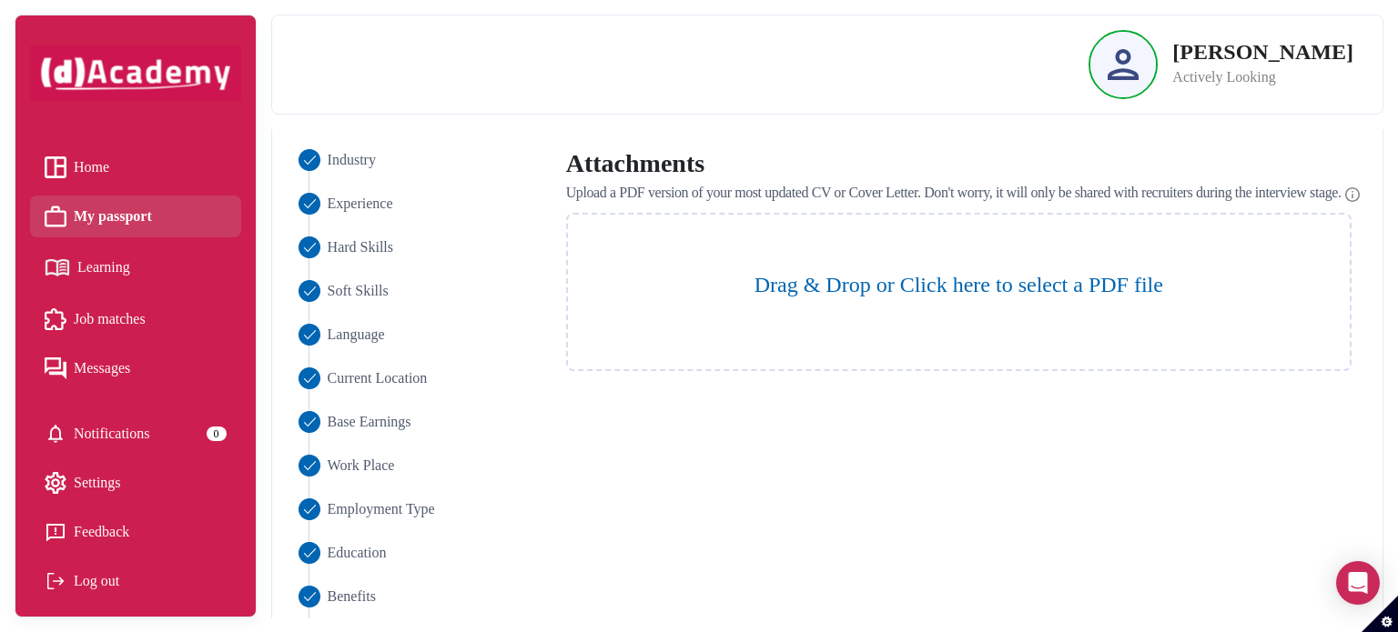
scroll to position [108, 0]
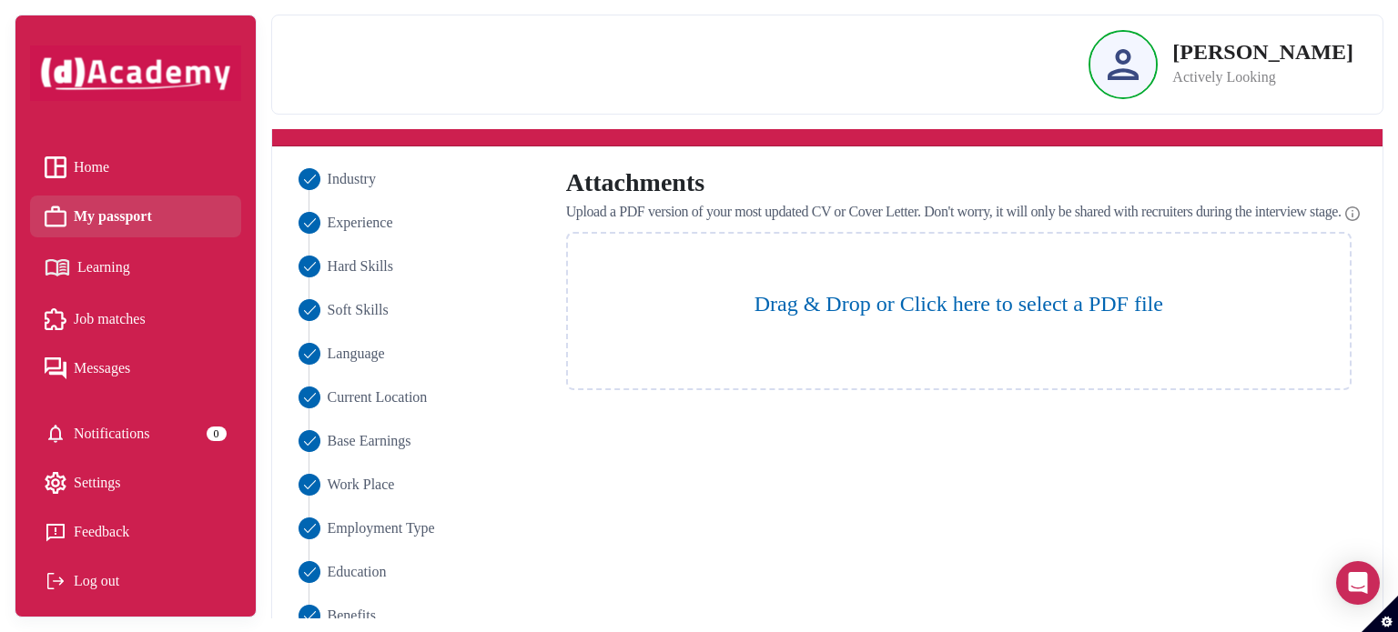
click at [979, 308] on label "Drag & Drop or Click here to select a PDF file" at bounding box center [959, 304] width 782 height 33
click at [0, 0] on input "Drag & Drop or Click here to select a PDF file" at bounding box center [0, 0] width 0 height 0
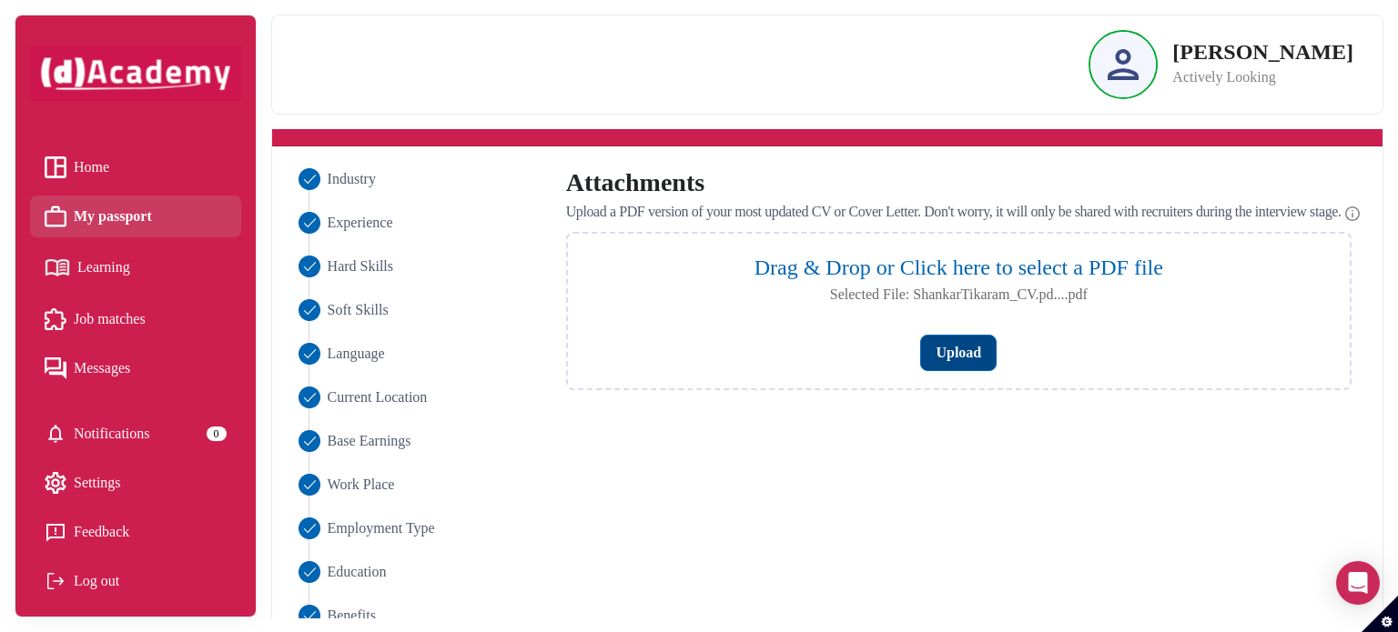
click at [976, 368] on button "Upload" at bounding box center [958, 353] width 76 height 36
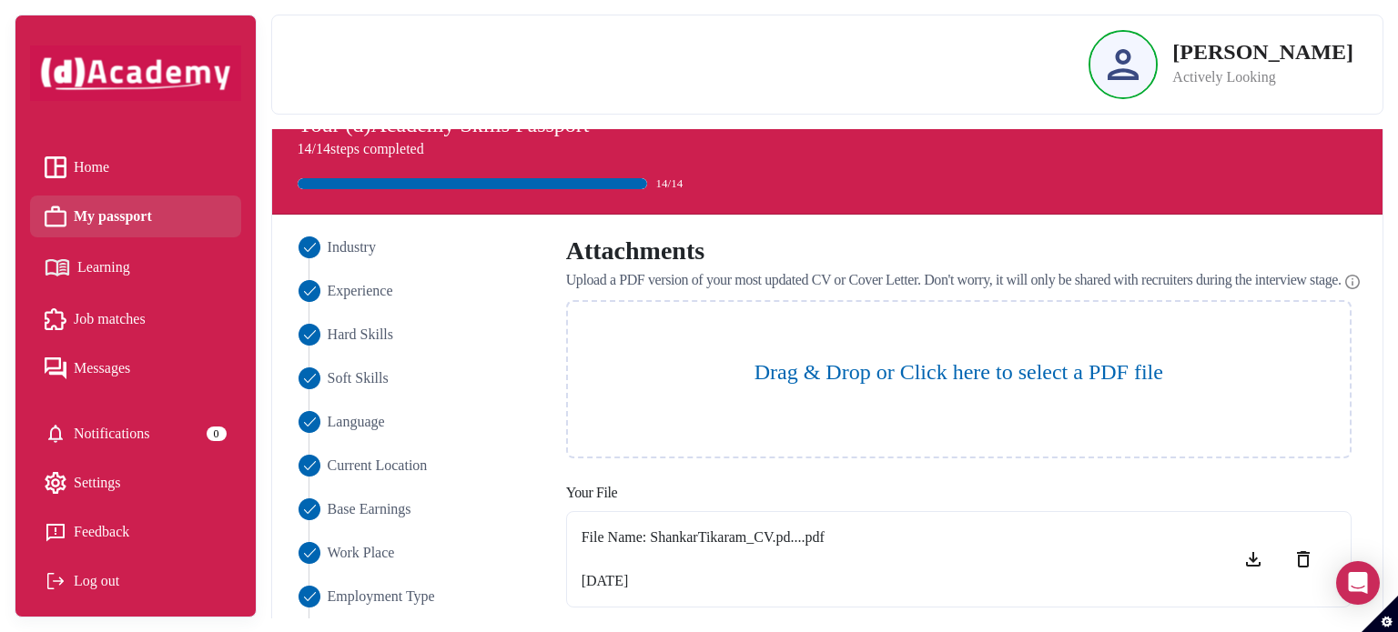
scroll to position [36, 0]
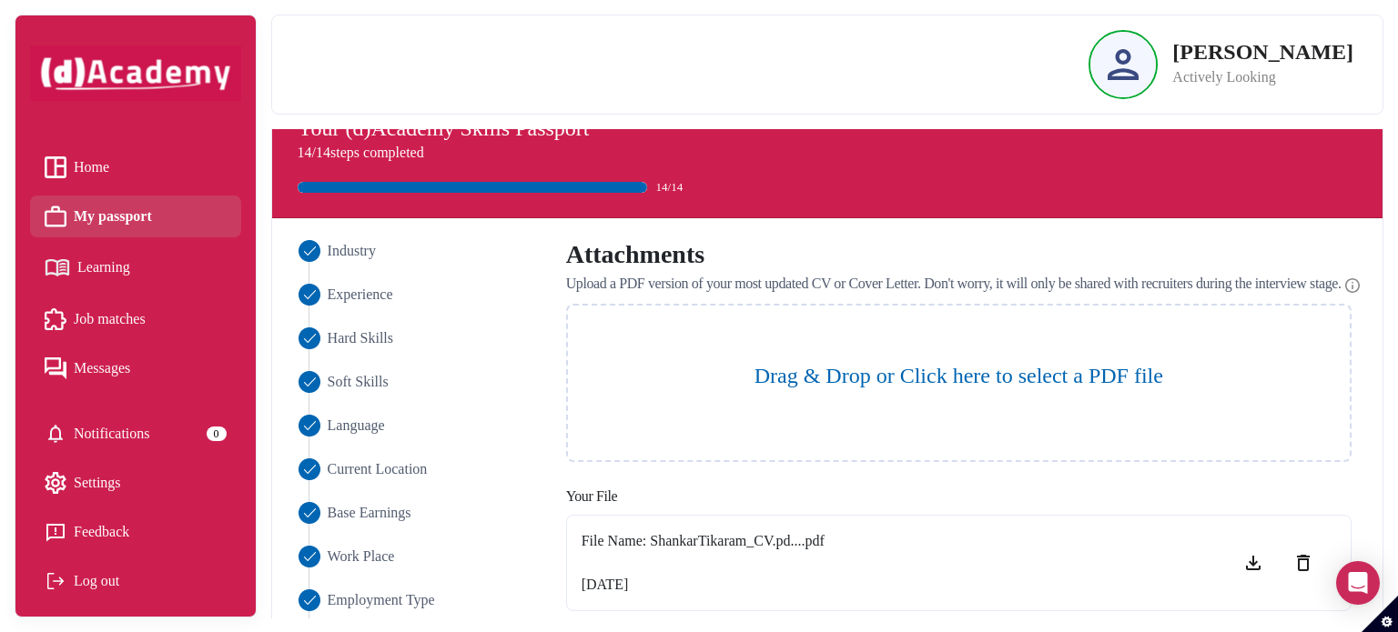
click at [176, 156] on link "Home" at bounding box center [136, 167] width 182 height 27
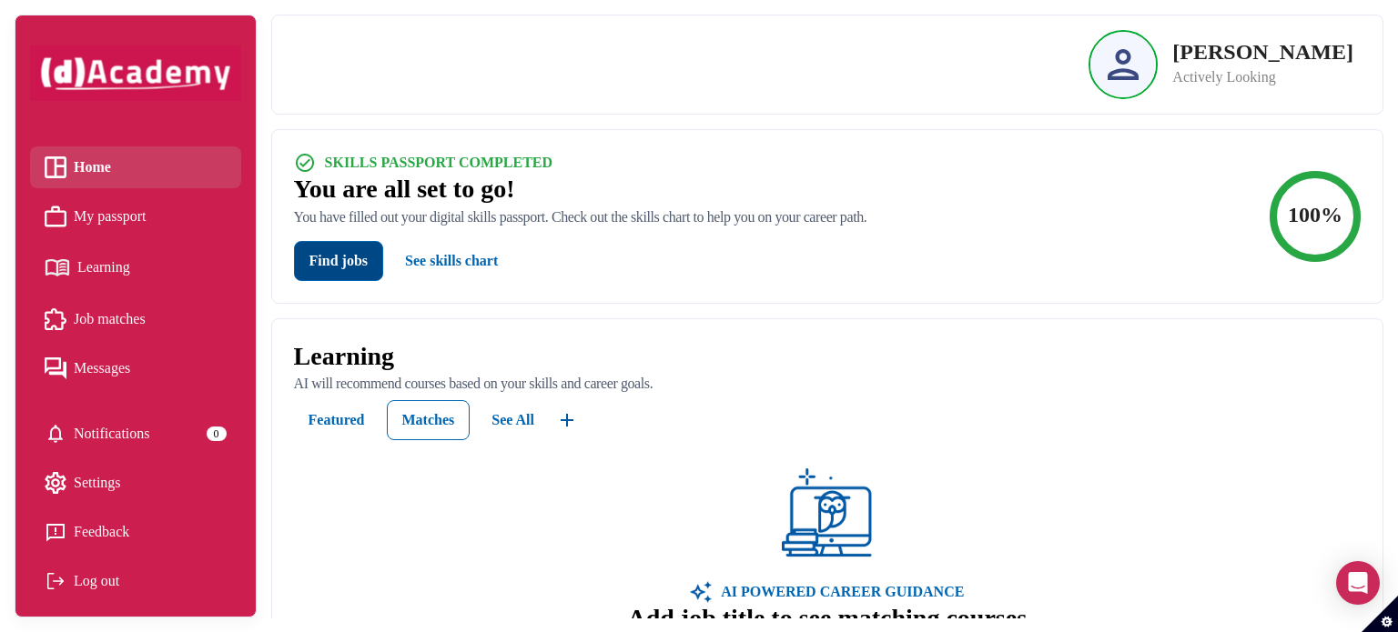
click at [328, 261] on button "Find jobs" at bounding box center [338, 261] width 89 height 40
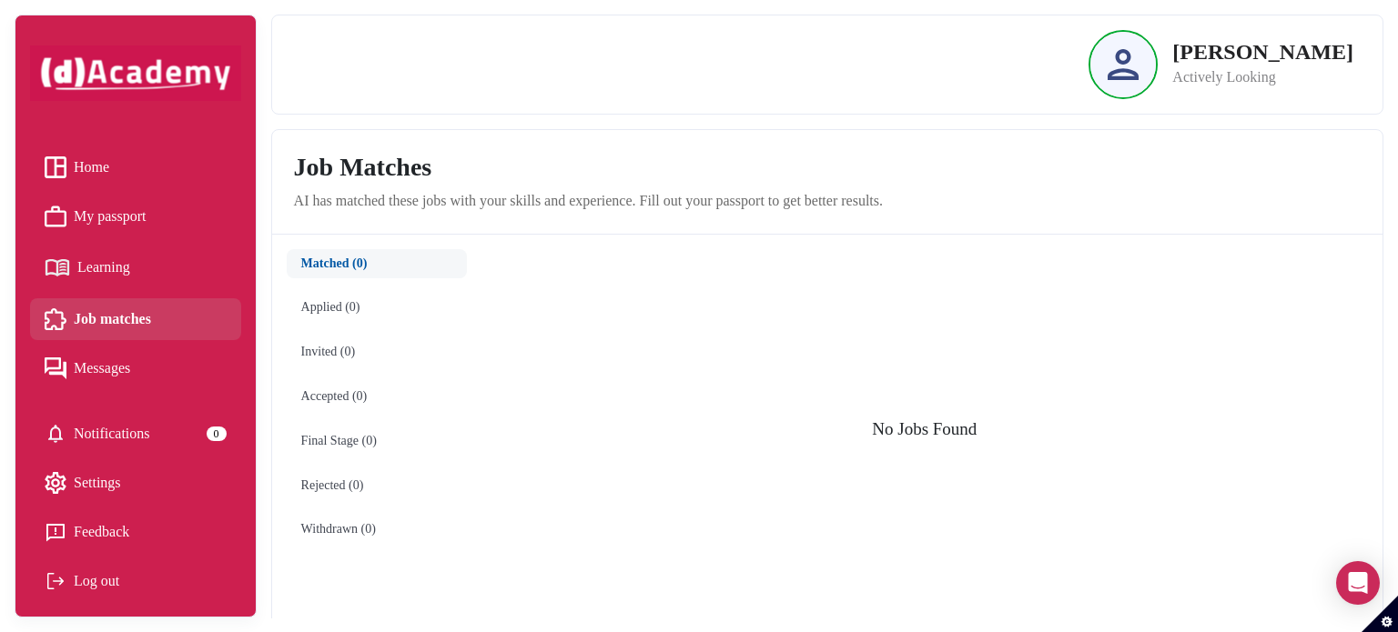
click at [96, 156] on span "Home" at bounding box center [91, 167] width 35 height 27
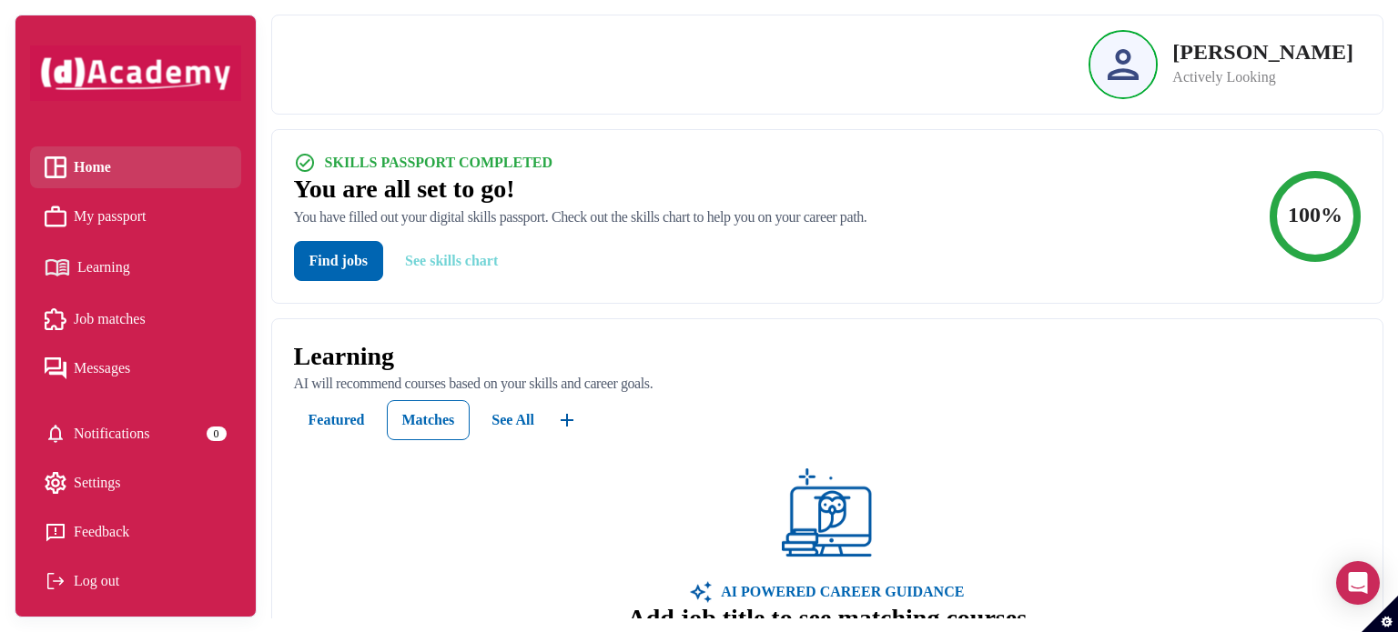
click at [466, 265] on button "See skills chart" at bounding box center [451, 261] width 122 height 40
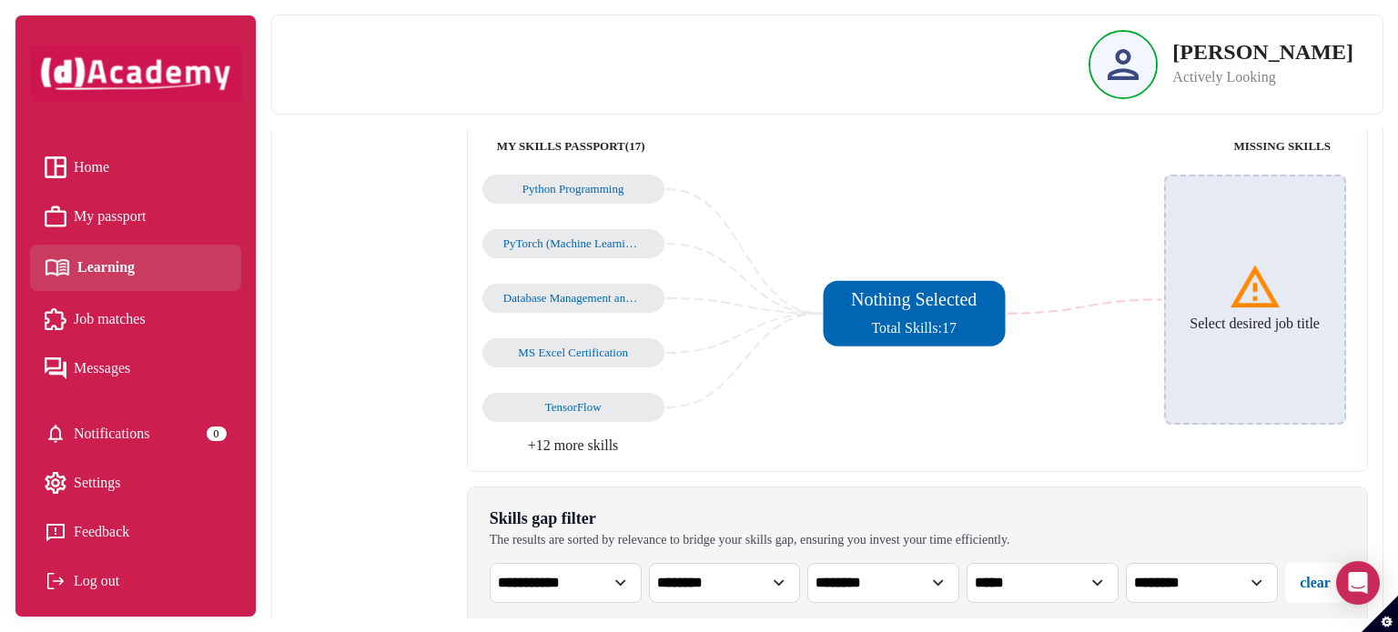
scroll to position [195, 0]
click at [1210, 320] on h6 "Select desired job title" at bounding box center [1254, 324] width 130 height 17
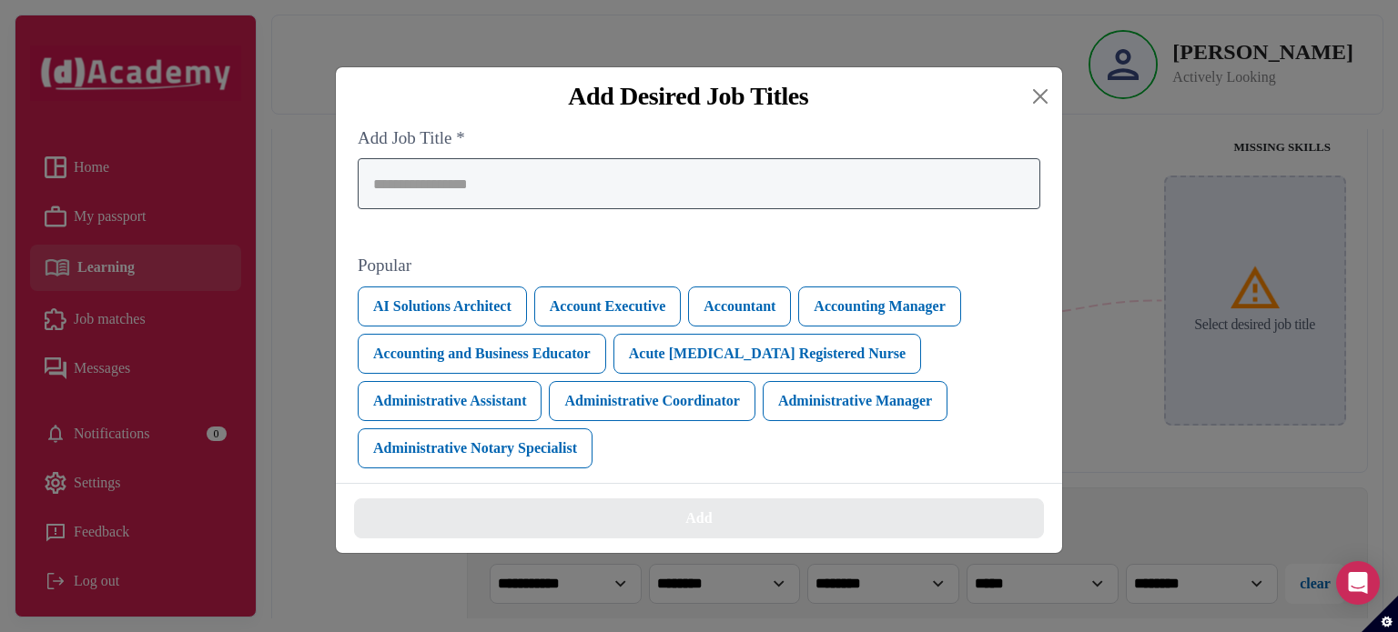
click at [849, 202] on div at bounding box center [699, 183] width 682 height 51
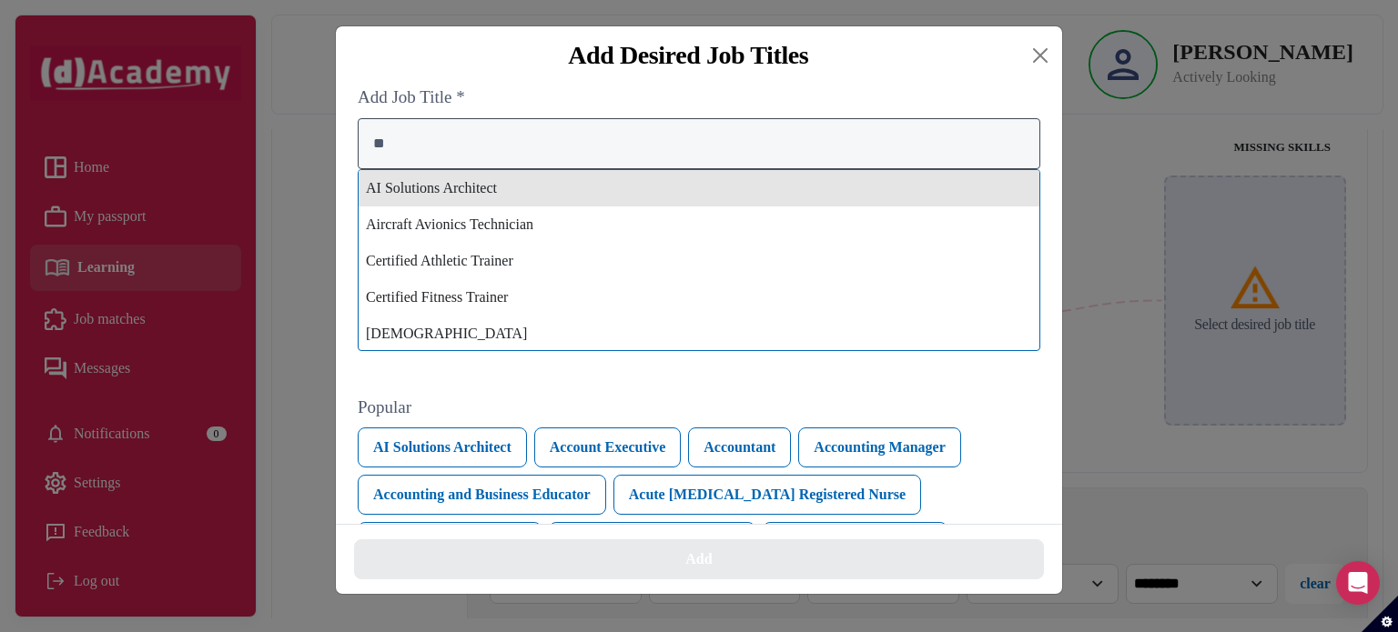
type input "**"
click at [849, 202] on div "AI Solutions Architect" at bounding box center [698, 188] width 681 height 36
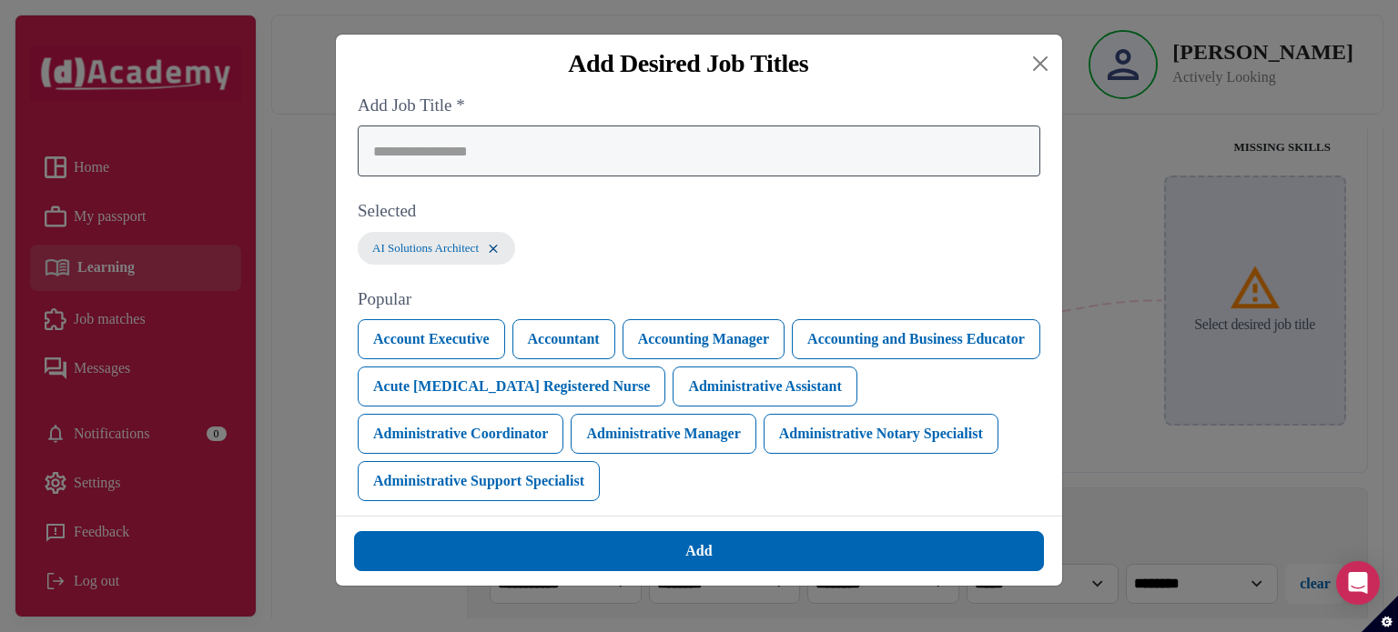
click at [802, 163] on input "search" at bounding box center [699, 151] width 682 height 51
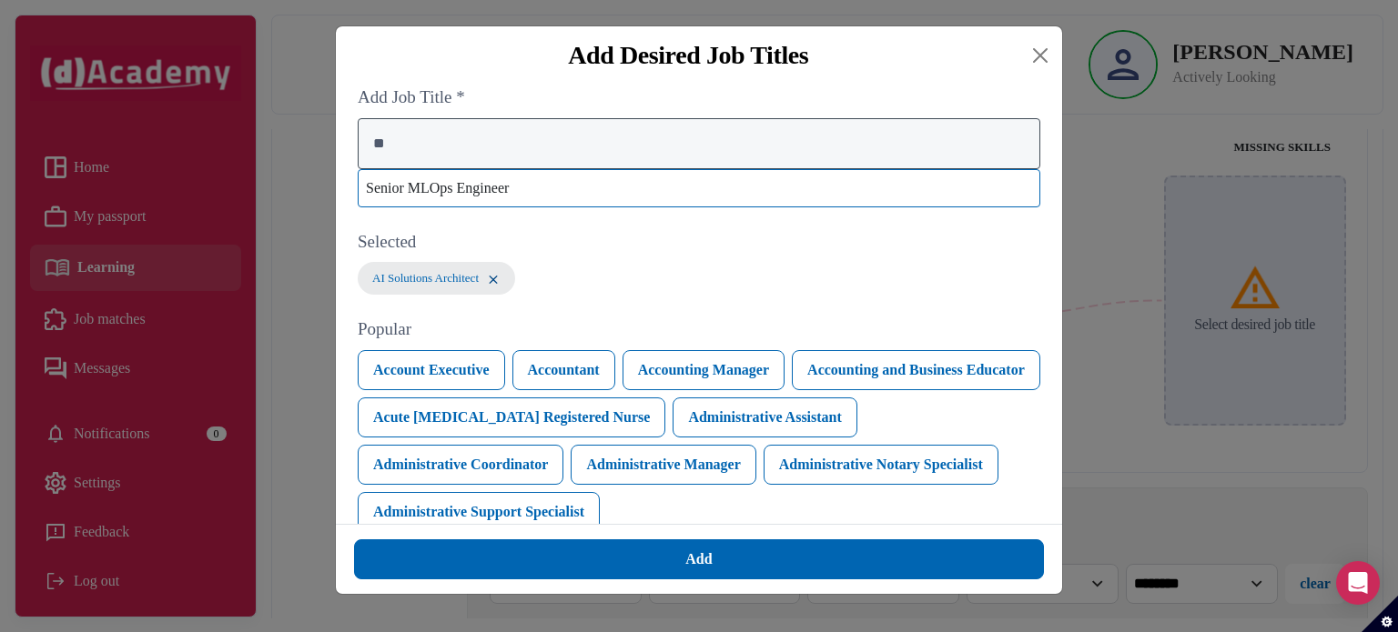
type input "*"
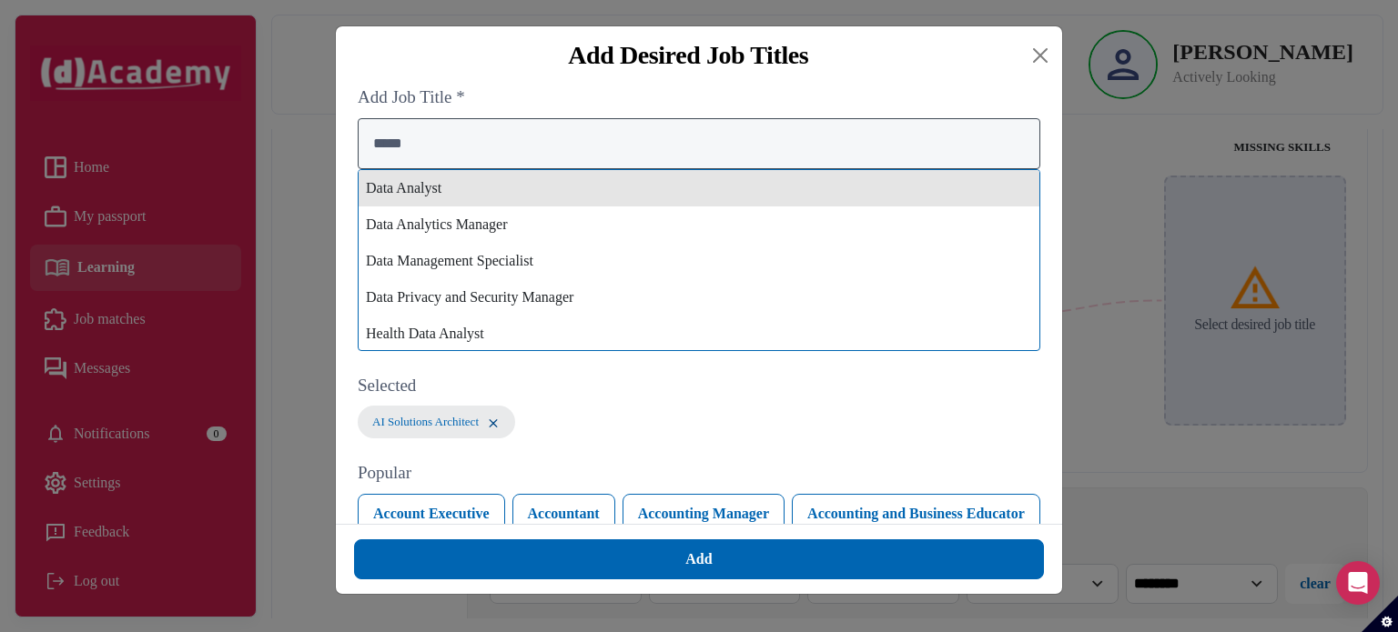
type input "****"
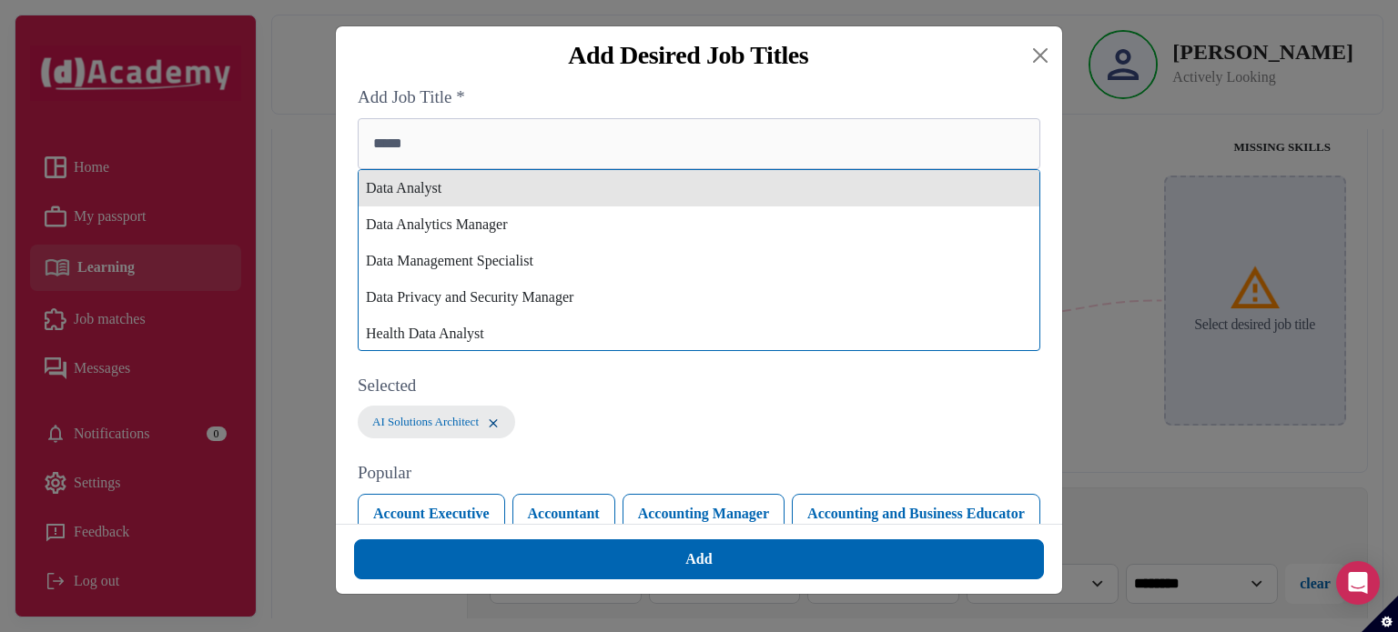
click at [785, 185] on div "Data Analyst" at bounding box center [698, 188] width 681 height 36
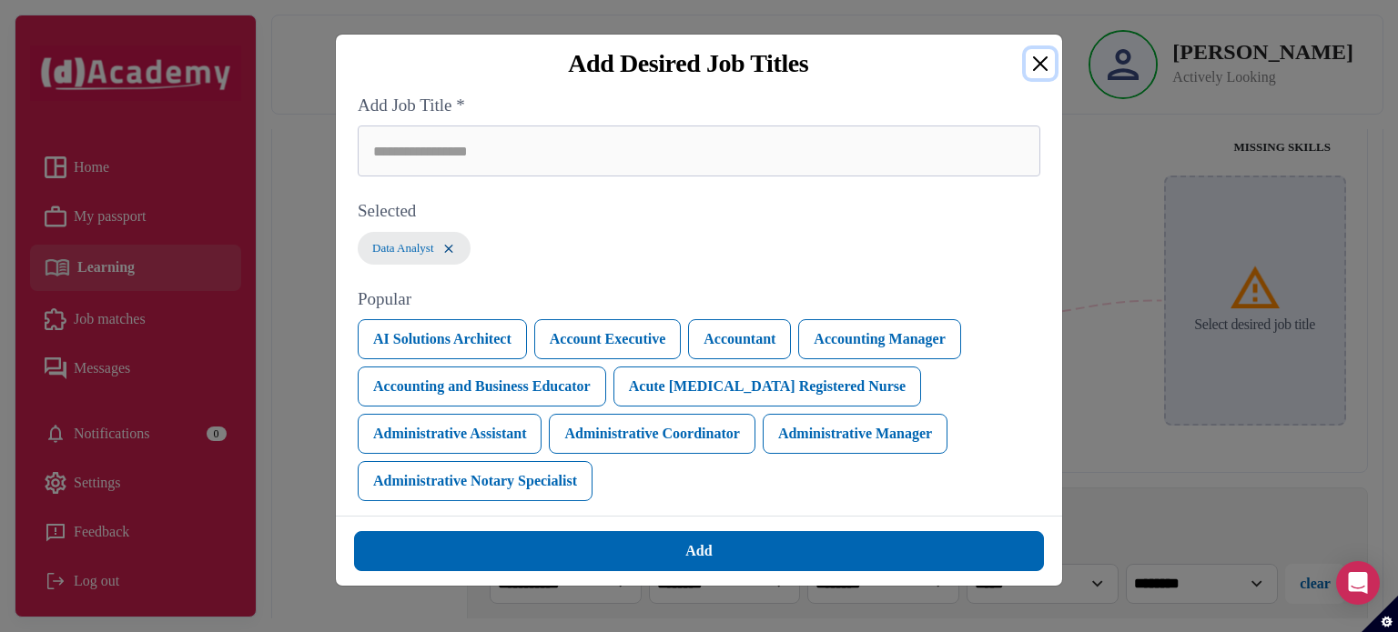
click at [1046, 64] on button "Close" at bounding box center [1039, 63] width 29 height 29
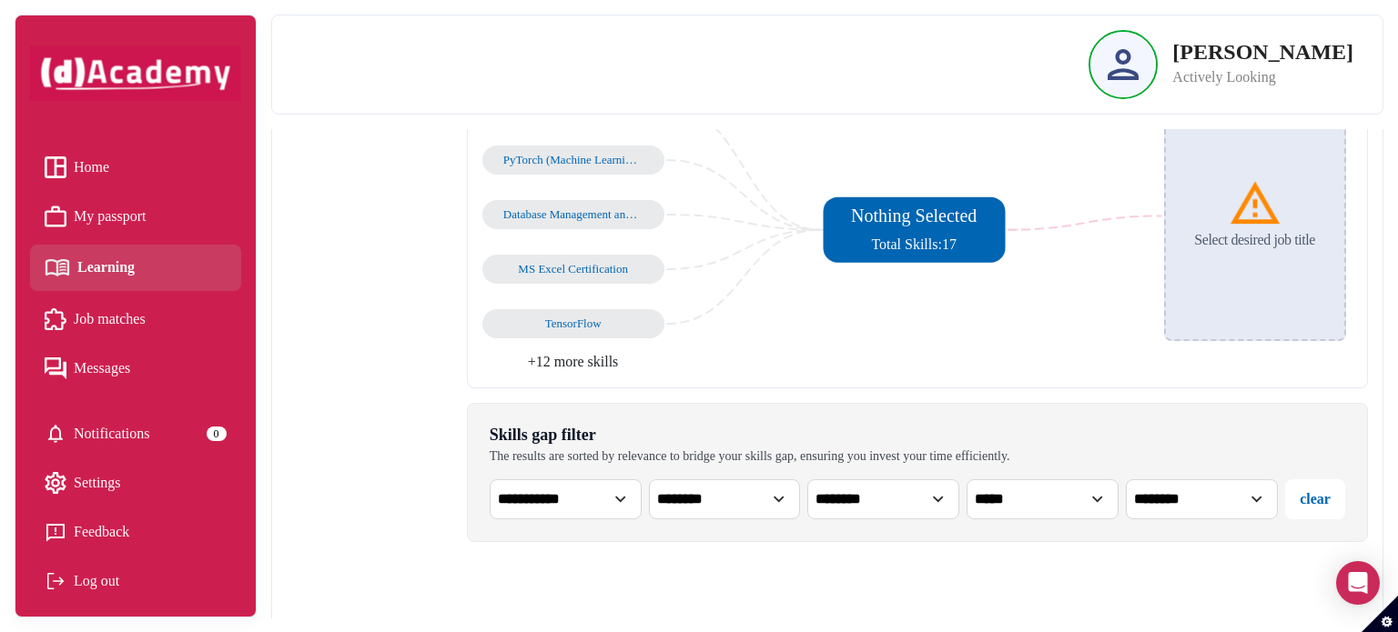
scroll to position [279, 0]
click at [1228, 258] on div "Select desired job title" at bounding box center [1255, 216] width 182 height 250
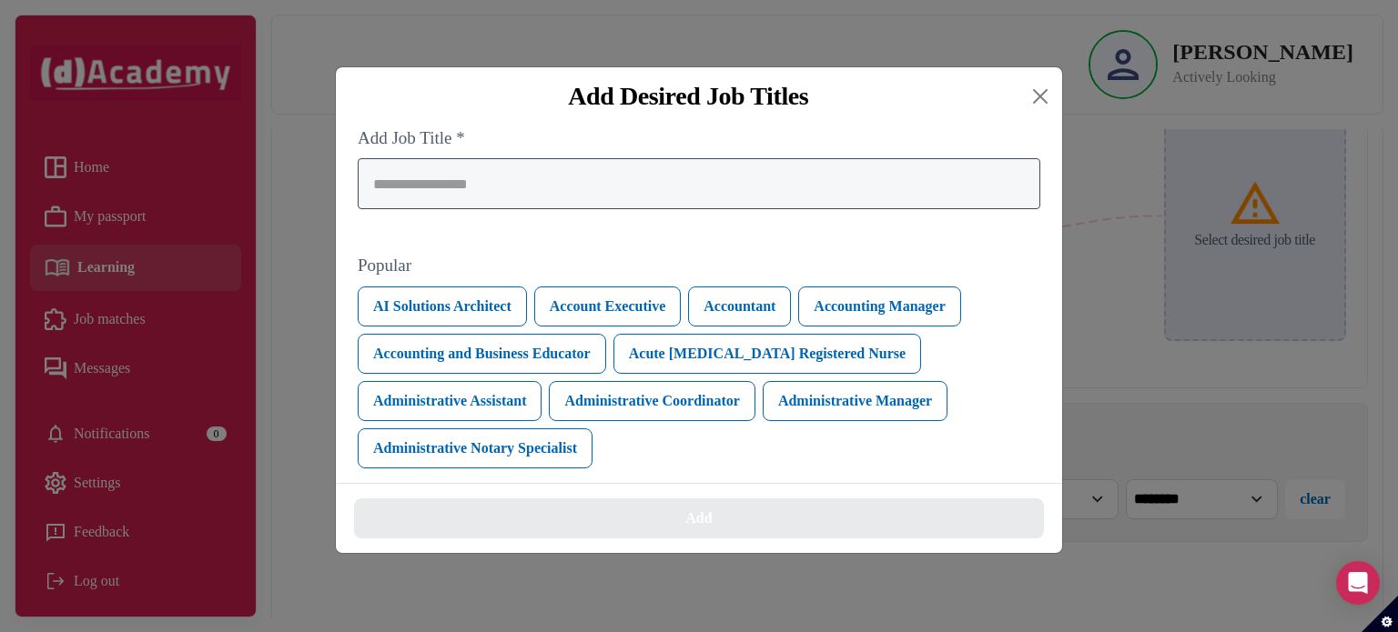
click at [946, 201] on div at bounding box center [699, 183] width 682 height 51
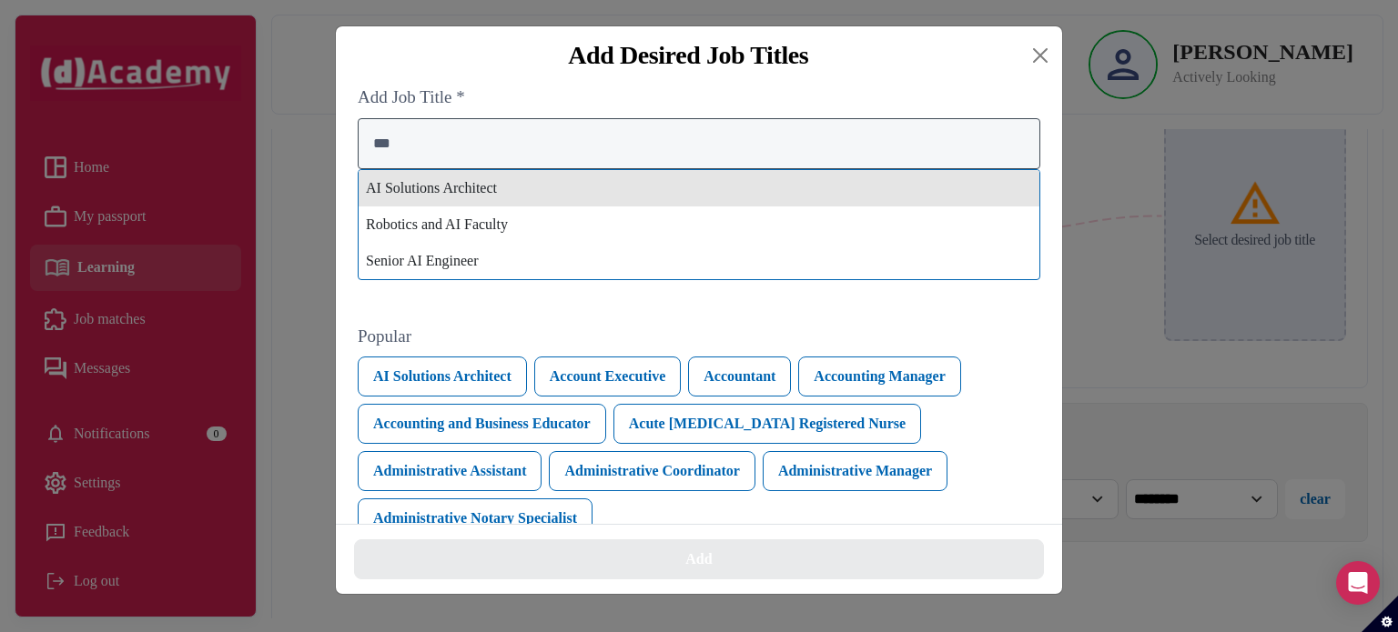
type input "**"
click at [946, 201] on div "AI Solutions Architect" at bounding box center [698, 188] width 681 height 36
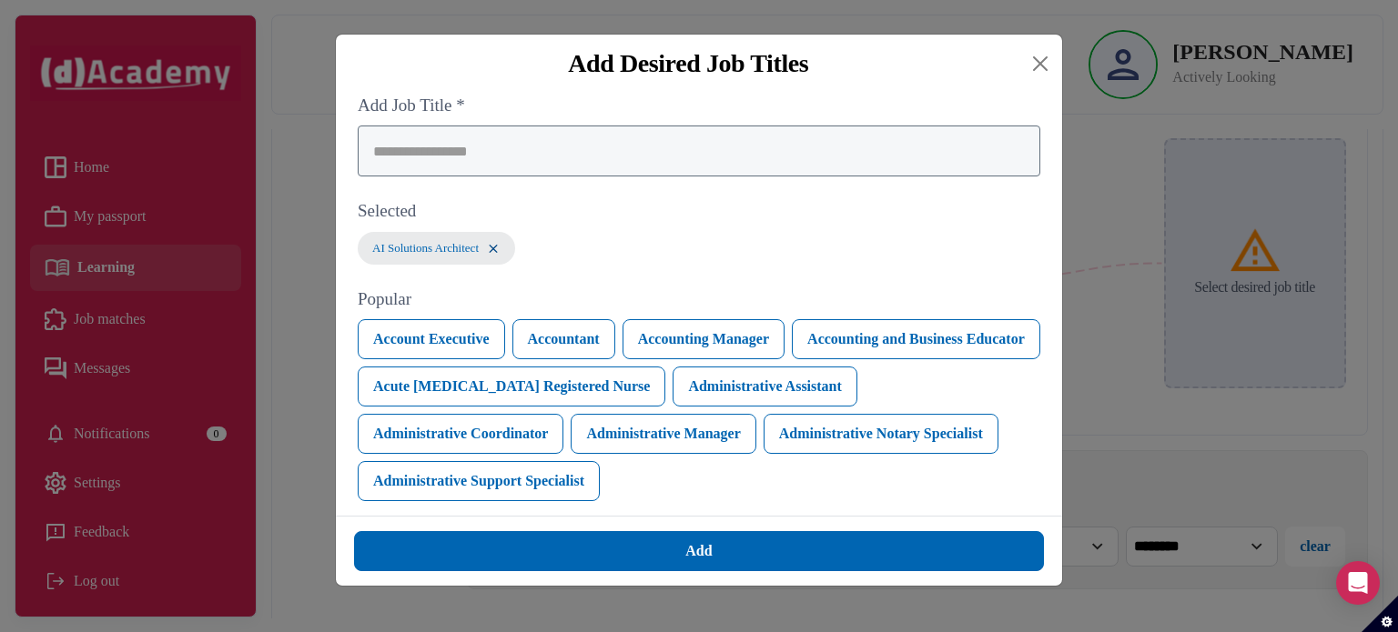
scroll to position [327, 0]
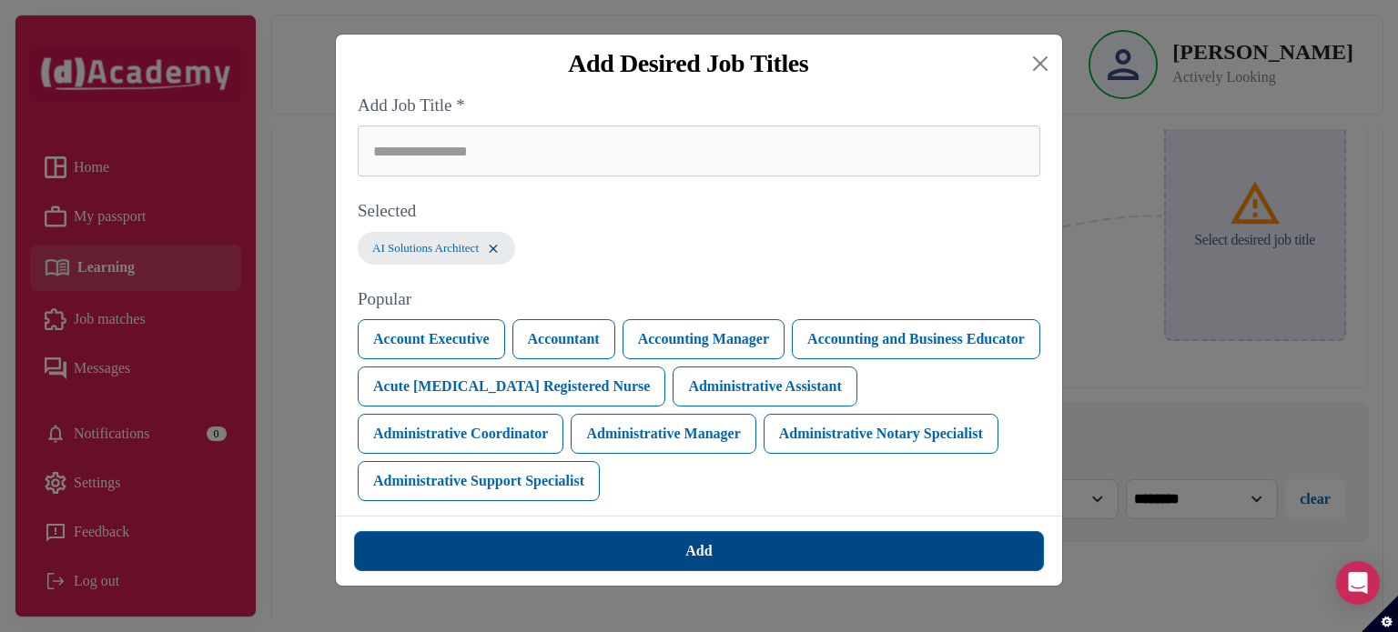
click at [896, 549] on button "Add" at bounding box center [699, 551] width 690 height 40
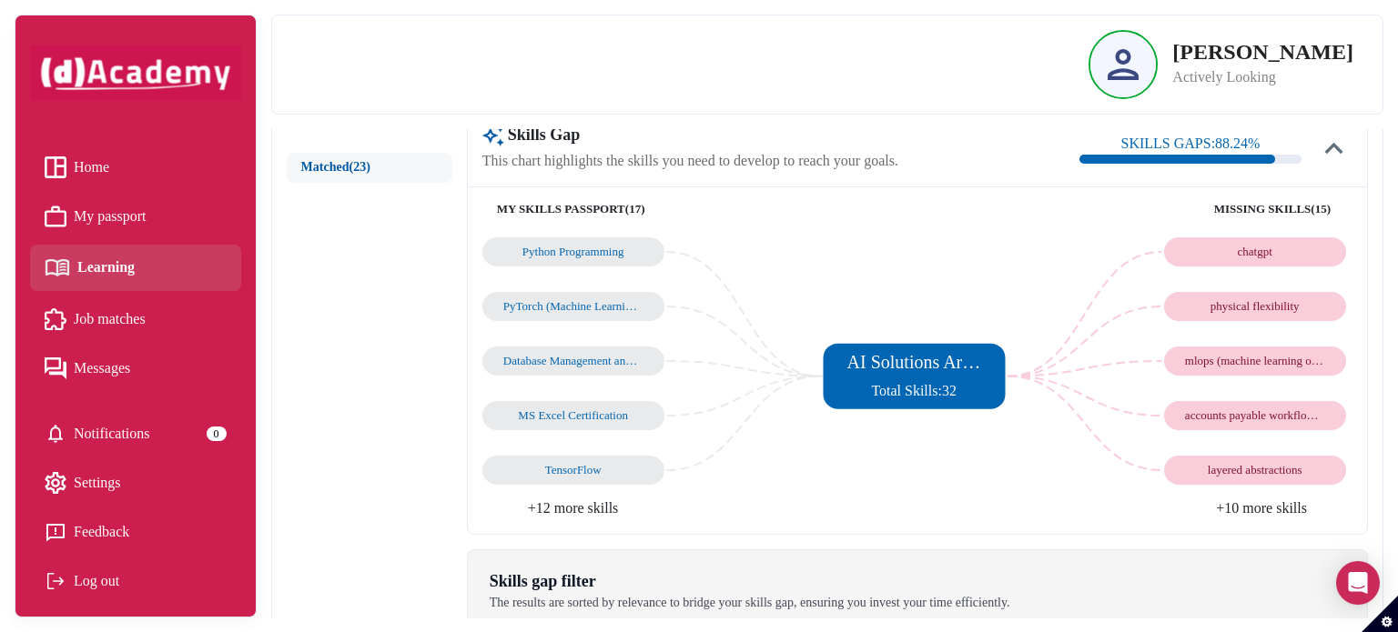
scroll to position [180, 0]
click at [1257, 506] on li "+10 more skills" at bounding box center [1134, 509] width 435 height 22
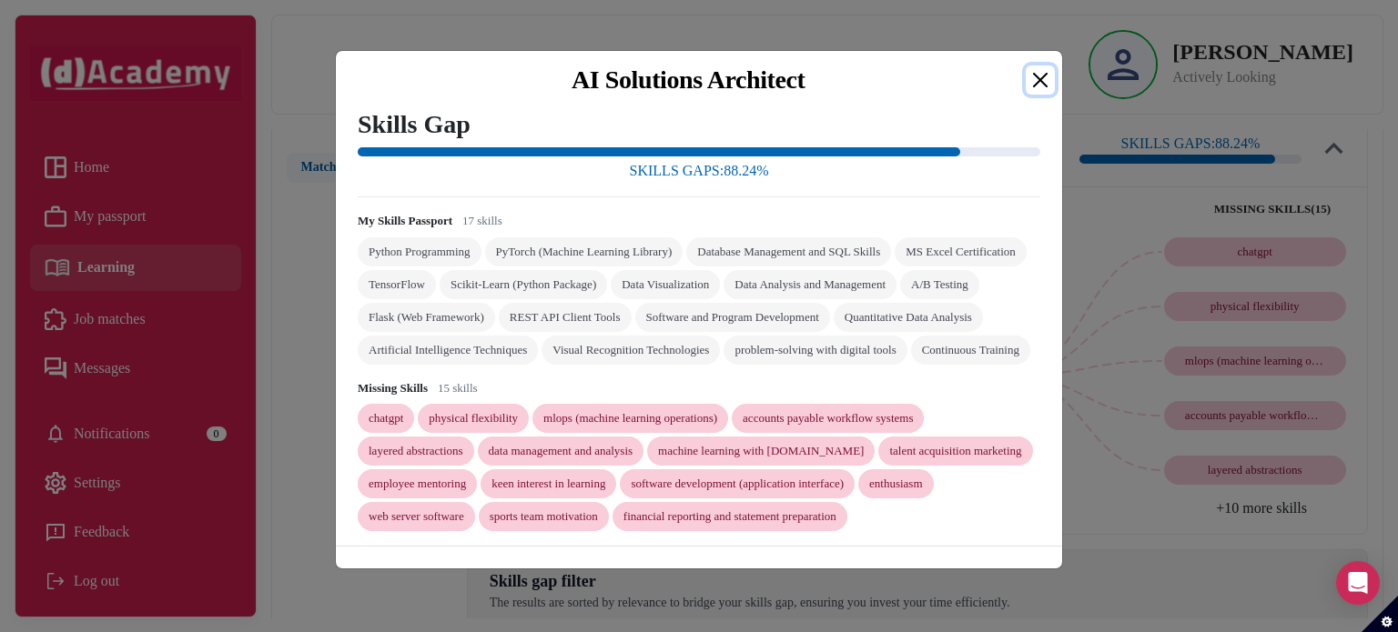
click at [1048, 66] on button "Close" at bounding box center [1039, 80] width 29 height 29
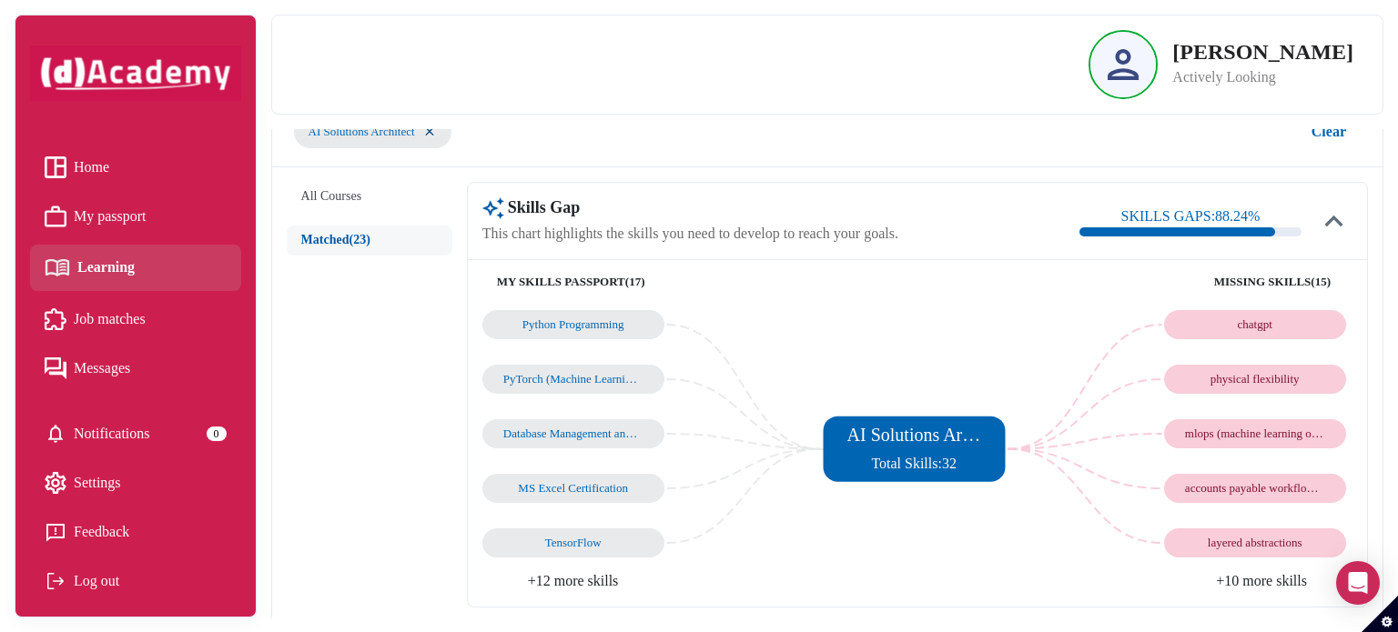
scroll to position [96, 0]
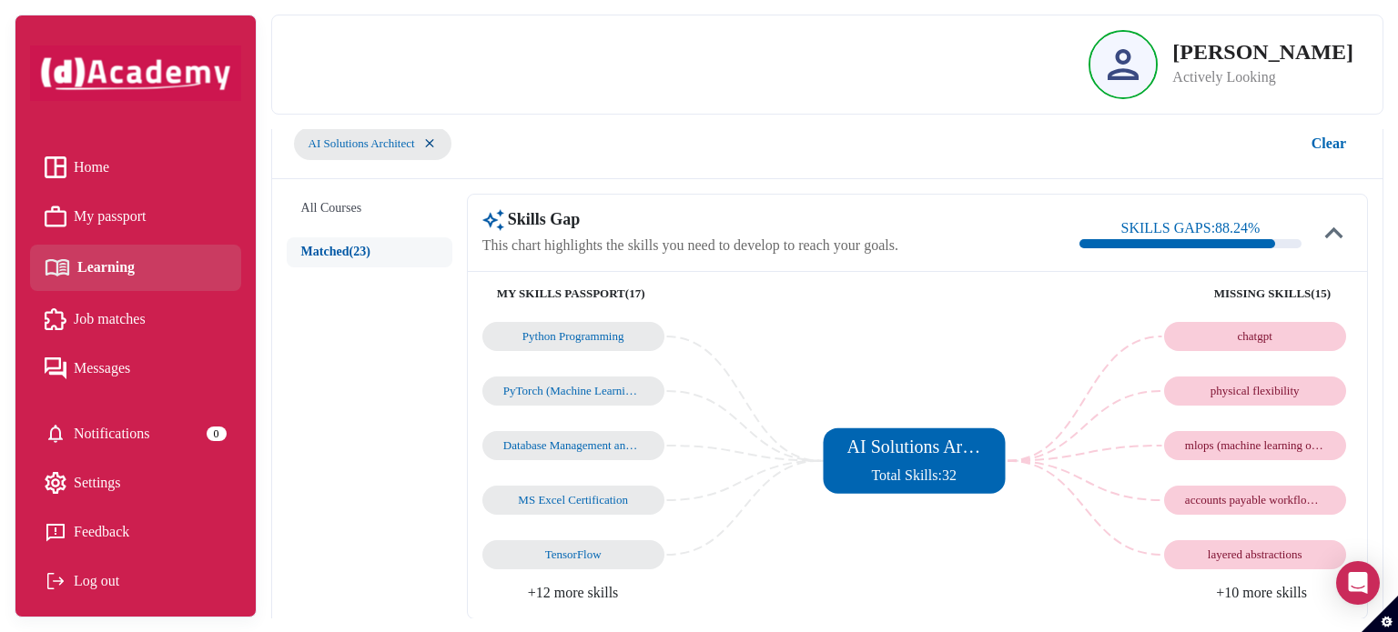
click at [1328, 231] on img at bounding box center [1334, 233] width 36 height 36
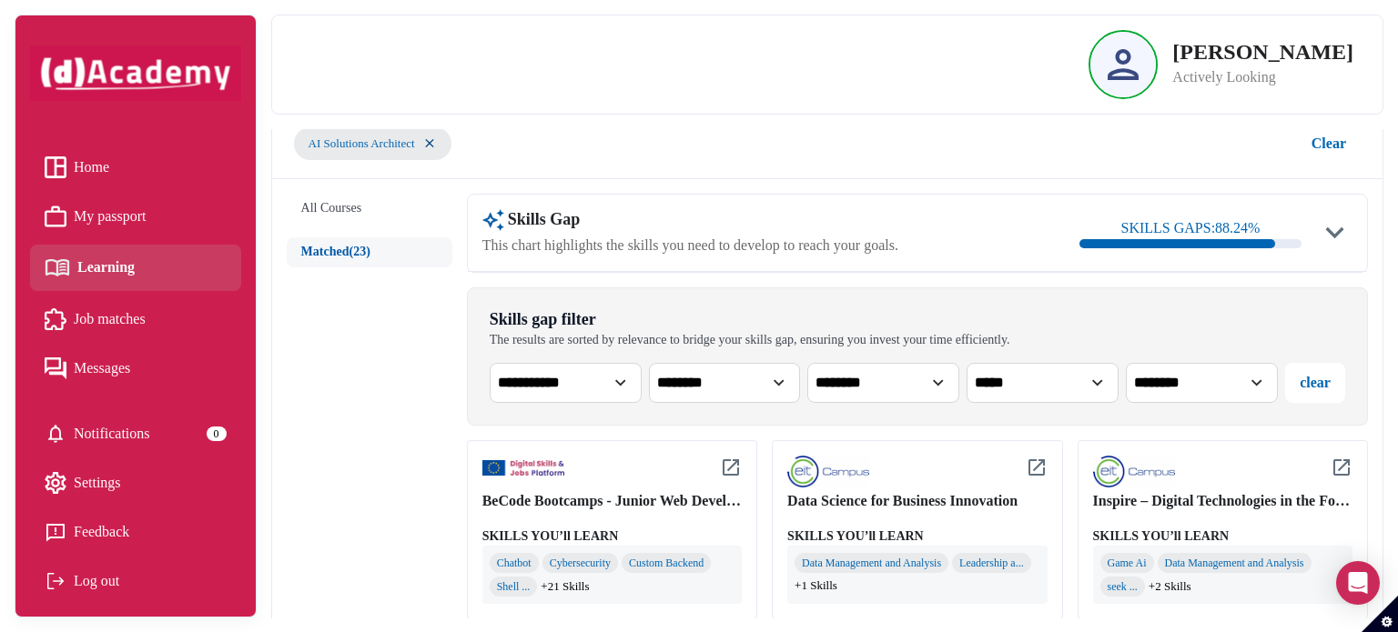
click at [1328, 232] on img at bounding box center [1334, 233] width 36 height 36
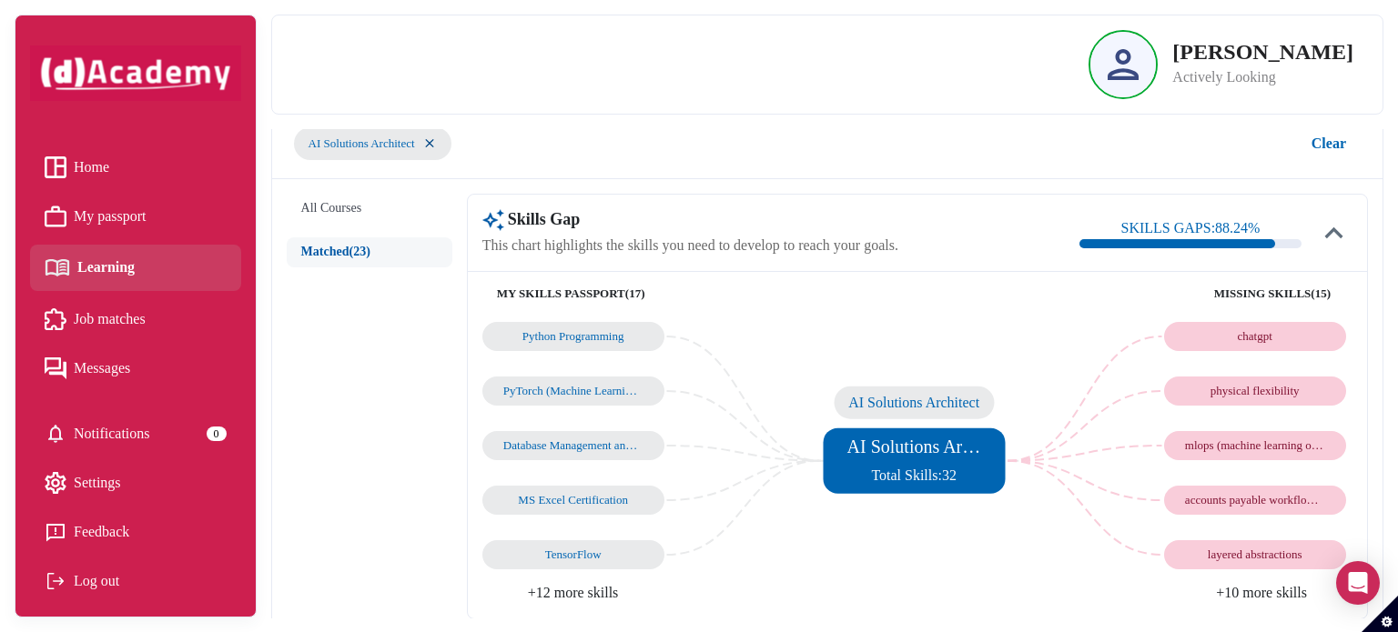
drag, startPoint x: 1021, startPoint y: 457, endPoint x: 1190, endPoint y: 446, distance: 169.6
click at [482, 322] on div at bounding box center [482, 322] width 0 height 0
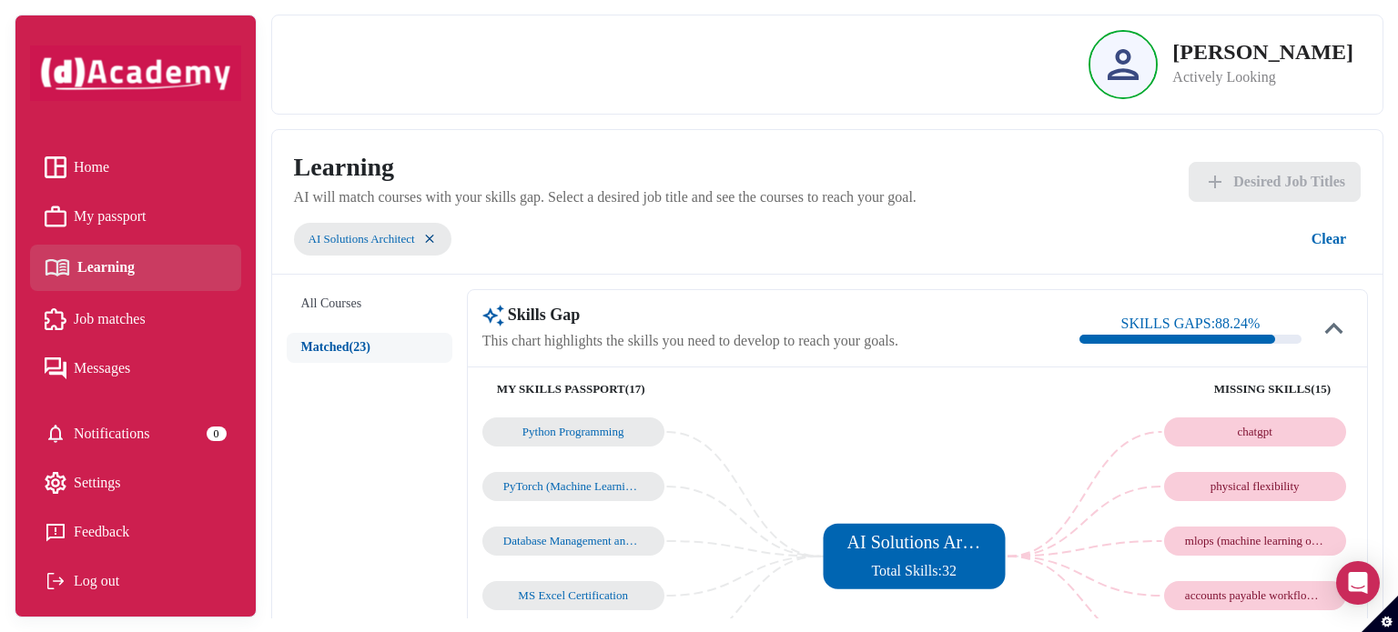
scroll to position [0, 0]
click at [433, 237] on img at bounding box center [429, 238] width 15 height 15
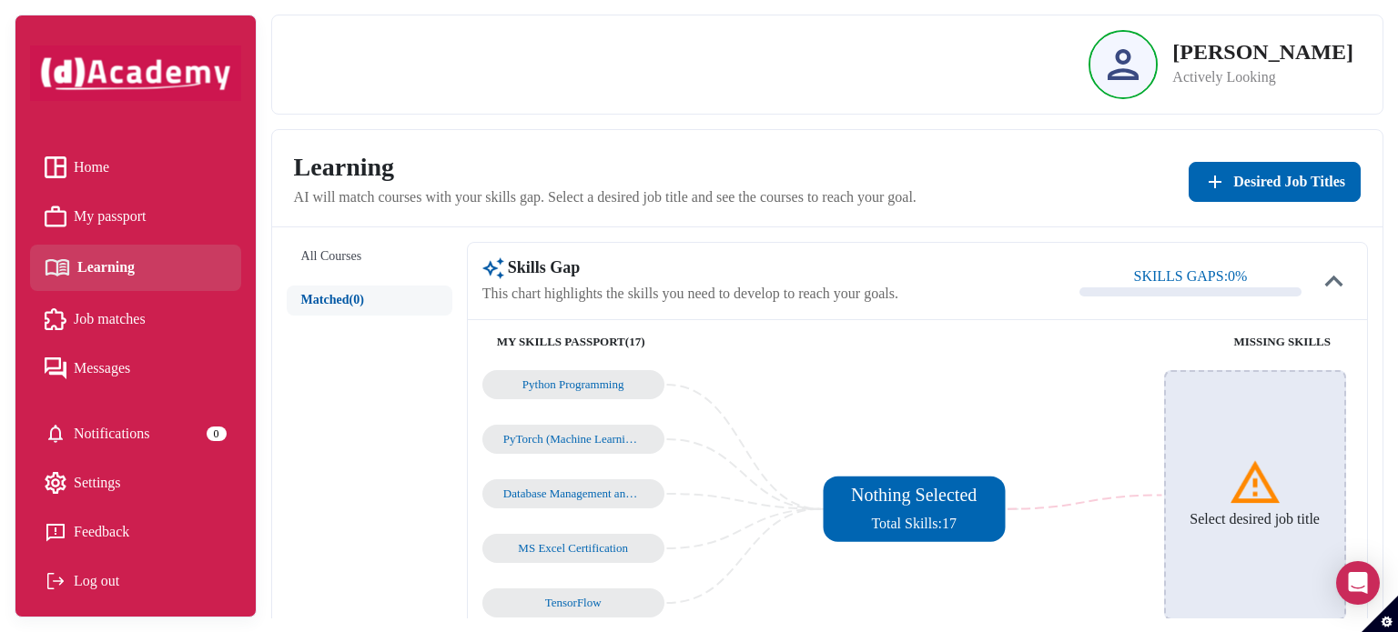
click at [1248, 497] on img at bounding box center [1254, 483] width 55 height 55
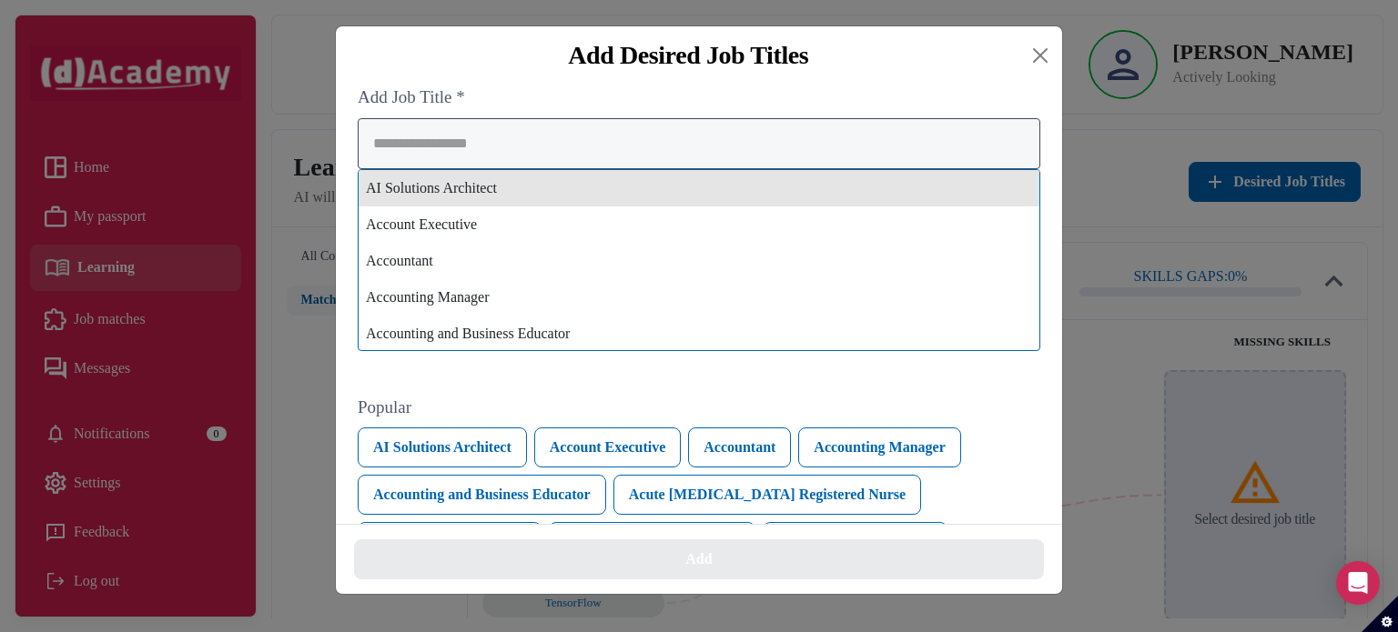
click at [889, 188] on div "AI Solutions Architect Account Executive Accountant Accounting Manager Accounti…" at bounding box center [699, 234] width 682 height 233
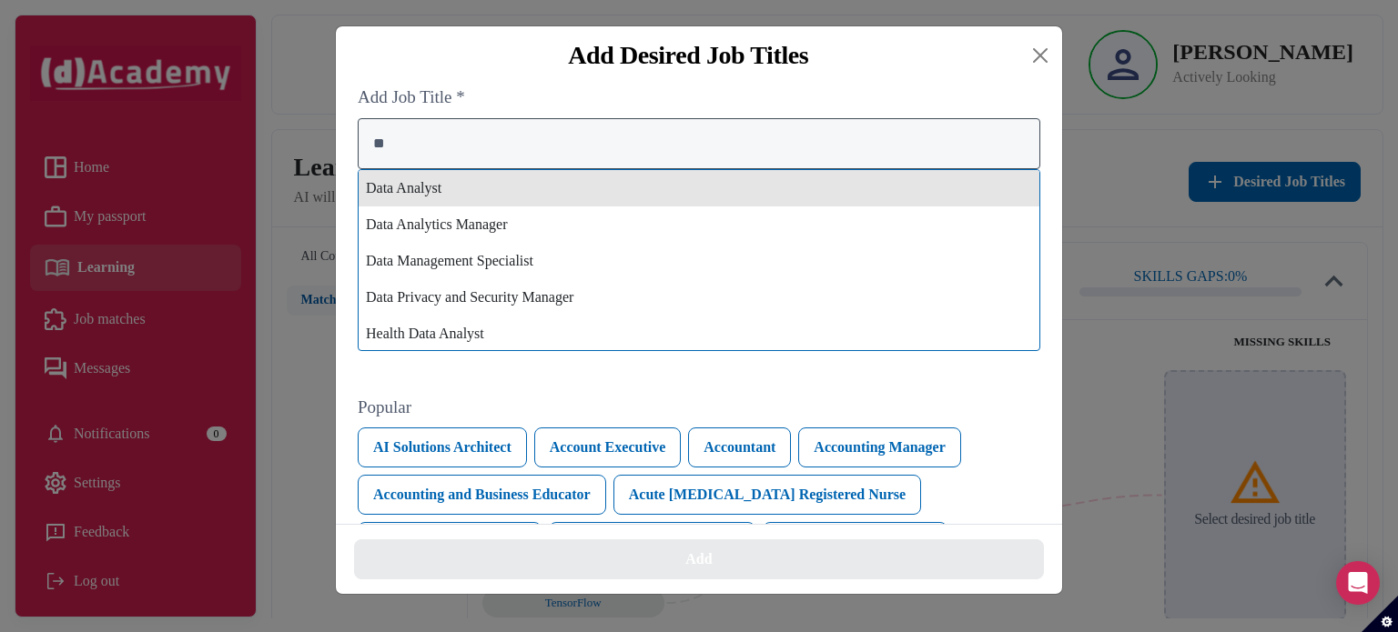
type input "**"
click at [889, 188] on div "Data Analyst" at bounding box center [698, 188] width 681 height 36
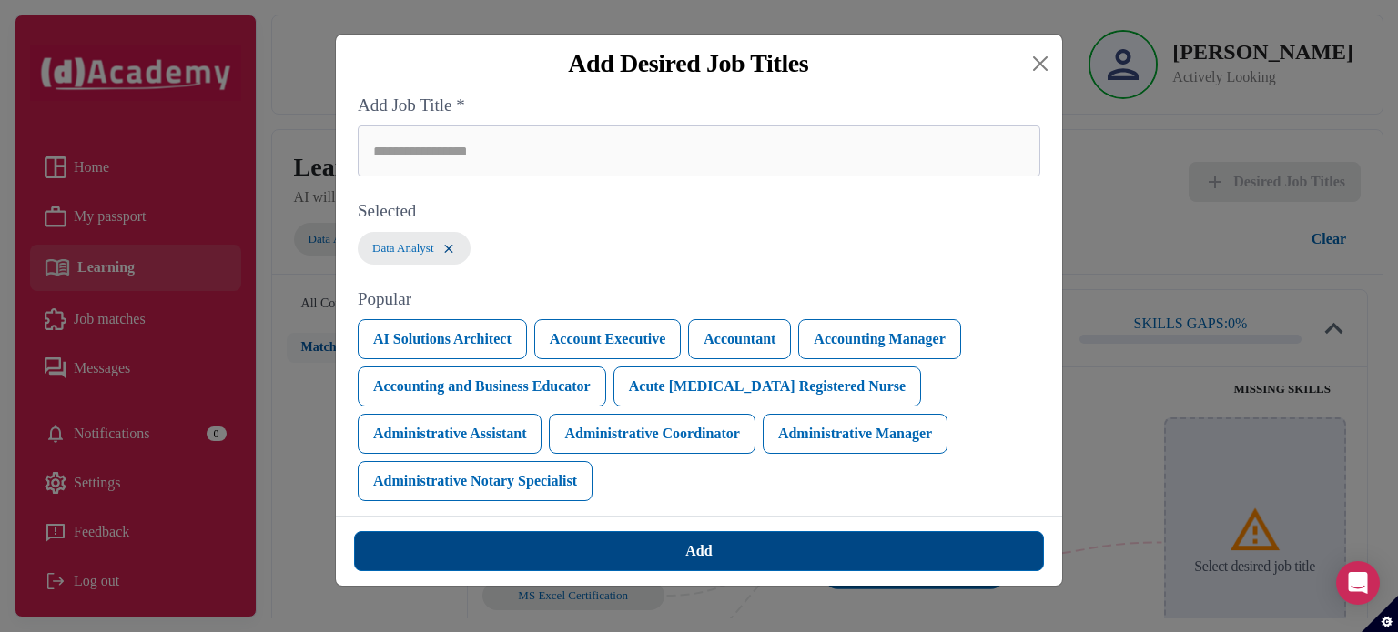
click at [752, 554] on button "Add" at bounding box center [699, 551] width 690 height 40
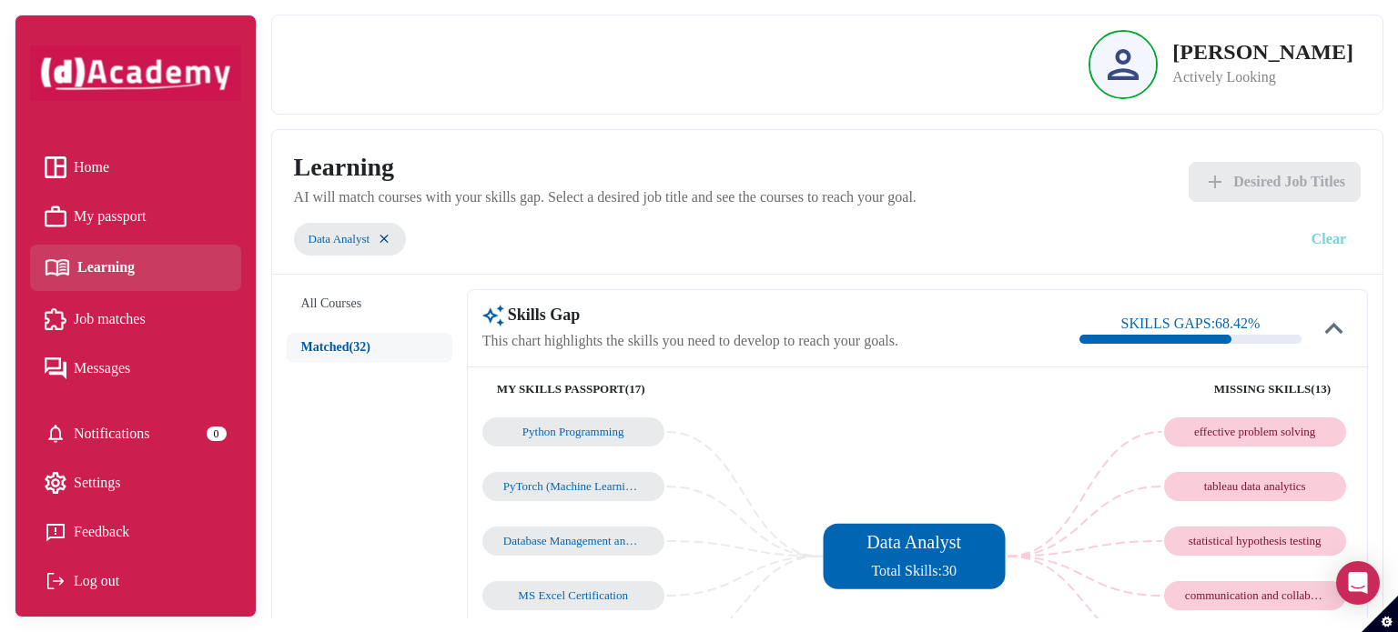
click at [1328, 234] on button "Clear" at bounding box center [1329, 239] width 64 height 40
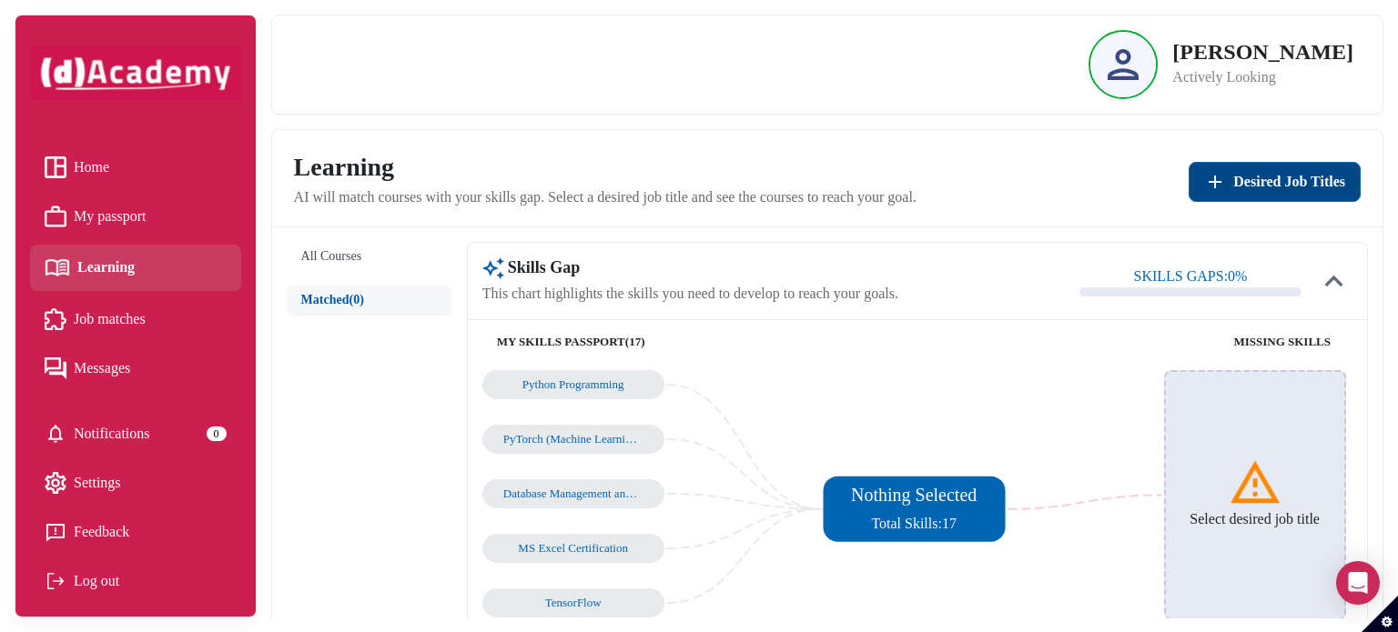
click at [1307, 193] on button "Desired Job Titles" at bounding box center [1274, 182] width 172 height 40
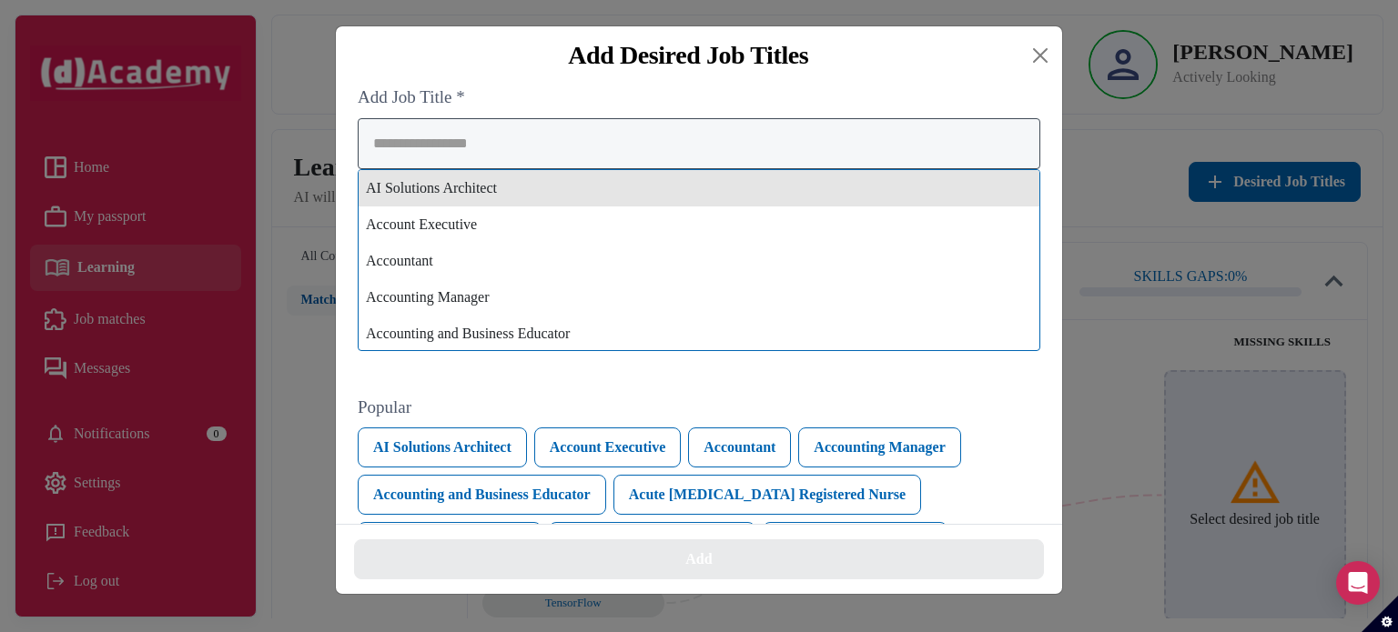
click at [1013, 191] on div "AI Solutions Architect Account Executive Accountant Accounting Manager Accounti…" at bounding box center [699, 234] width 682 height 233
type input "*"
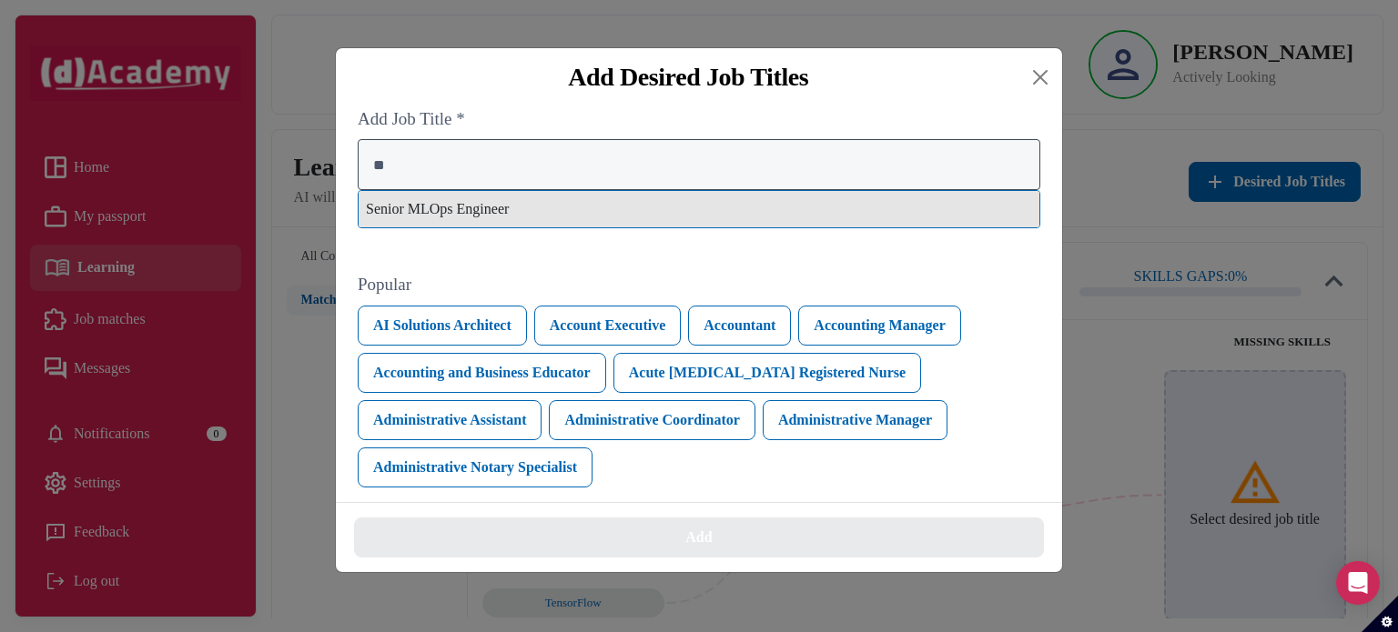
type input "**"
click at [994, 220] on div "Senior MLOps Engineer" at bounding box center [698, 209] width 681 height 36
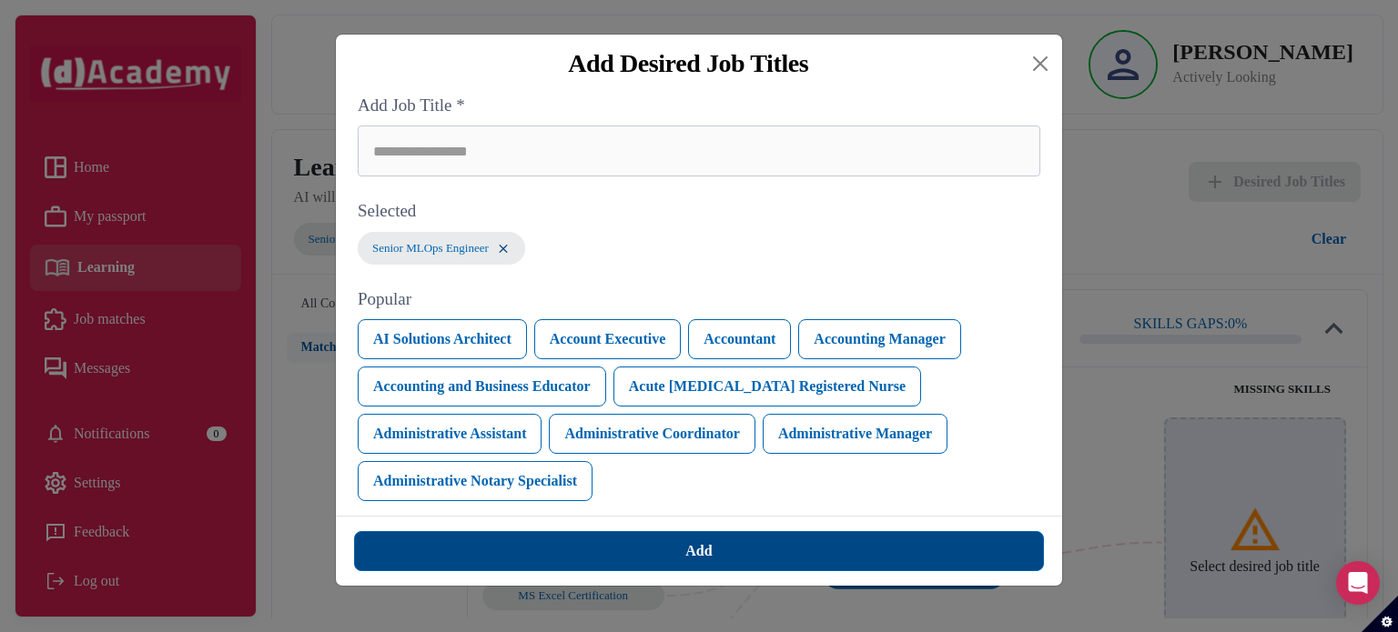
click at [1001, 556] on button "Add" at bounding box center [699, 551] width 690 height 40
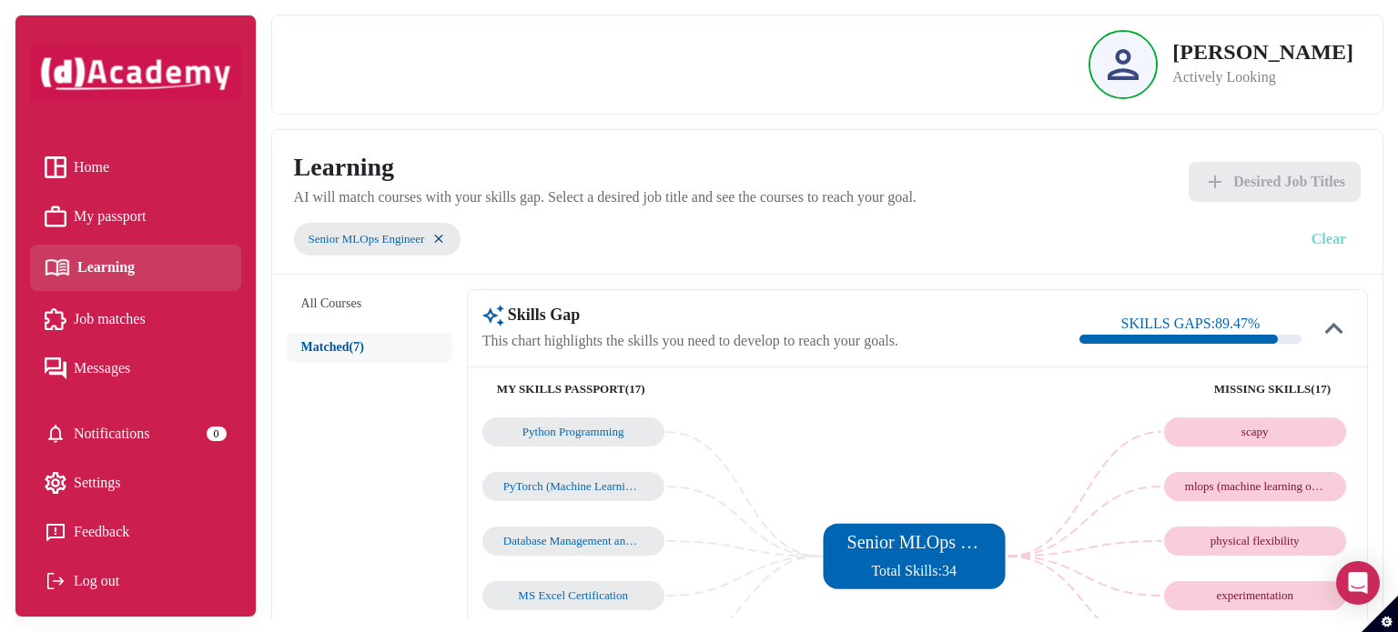
click at [1331, 232] on button "Clear" at bounding box center [1329, 239] width 64 height 40
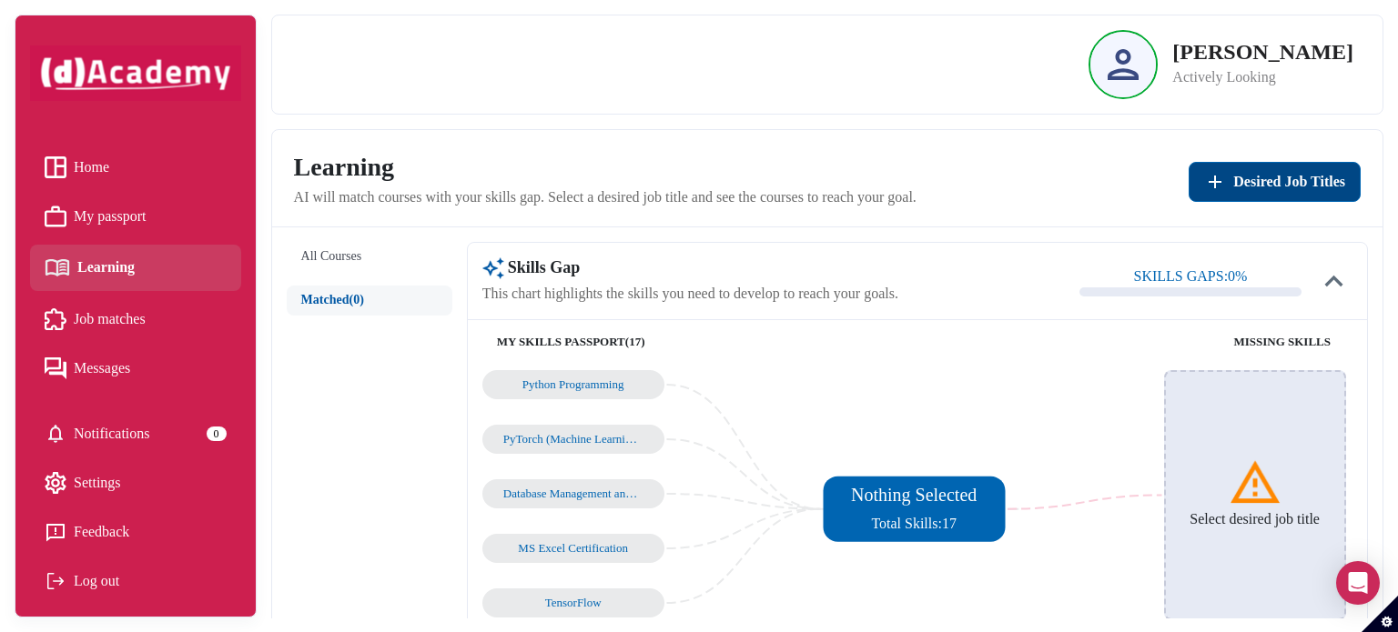
click at [1298, 171] on span "Desired Job Titles" at bounding box center [1289, 182] width 112 height 22
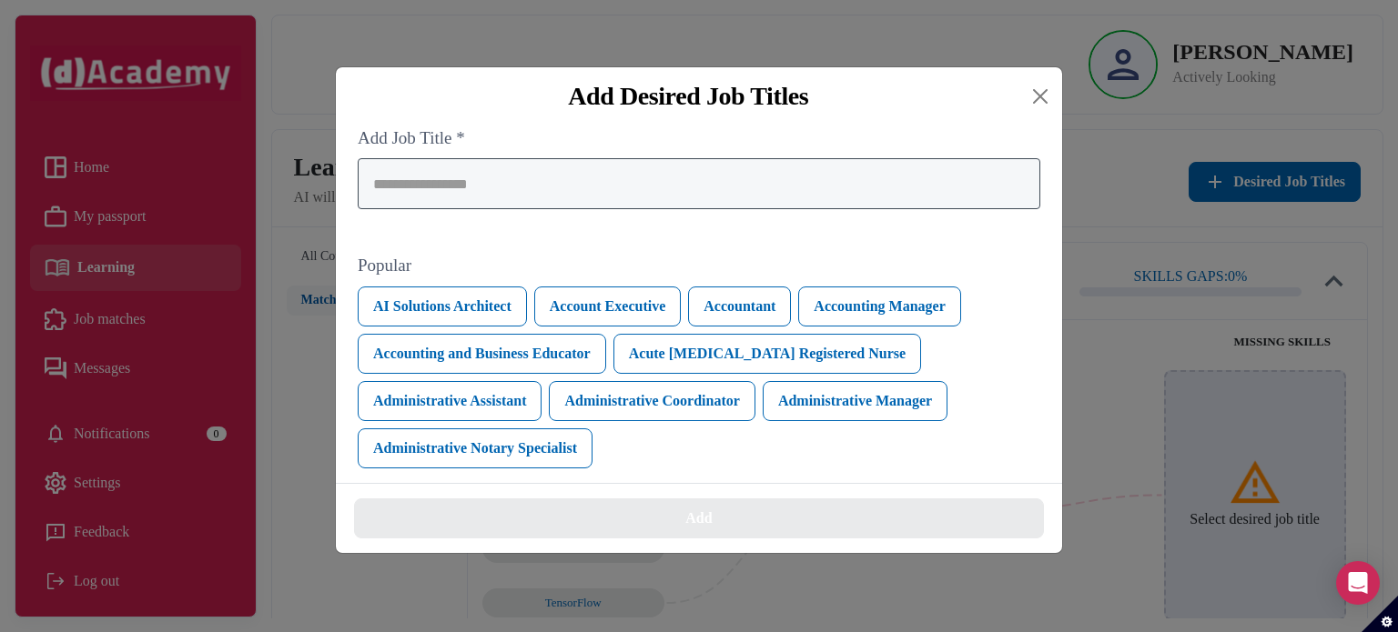
click at [1003, 181] on div at bounding box center [699, 183] width 682 height 51
click at [499, 305] on button "AI Solutions Architect" at bounding box center [442, 307] width 169 height 40
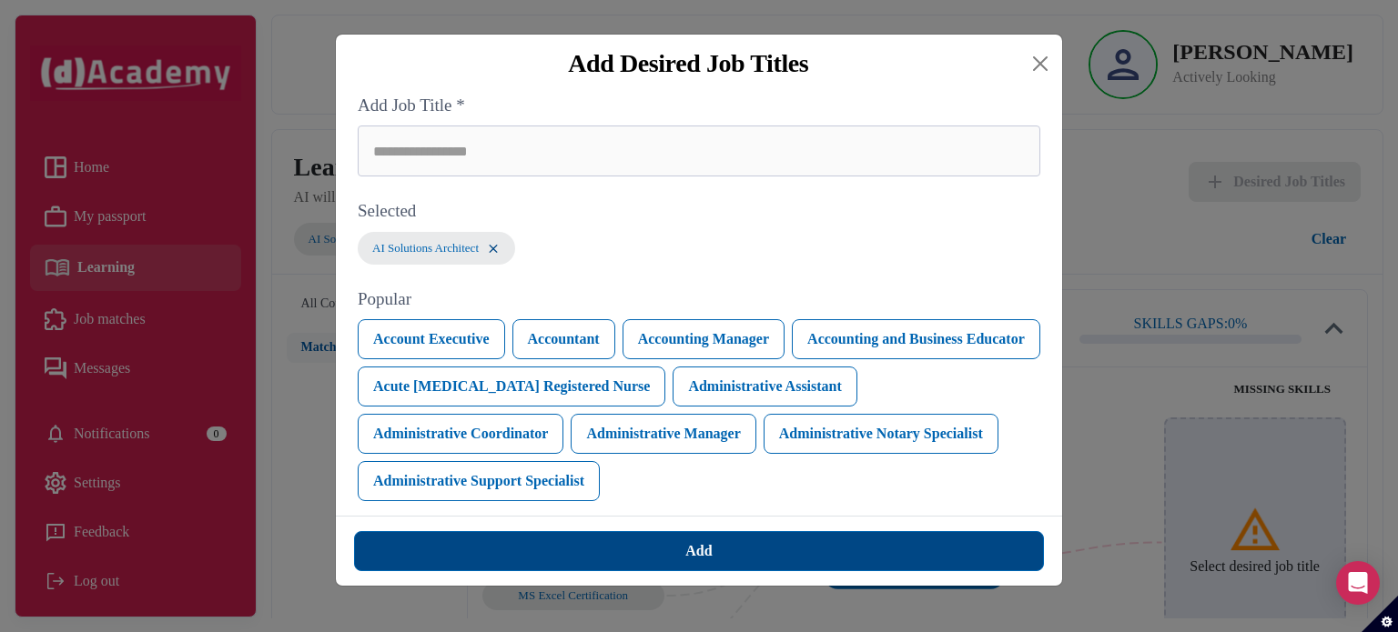
click at [837, 546] on button "Add" at bounding box center [699, 551] width 690 height 40
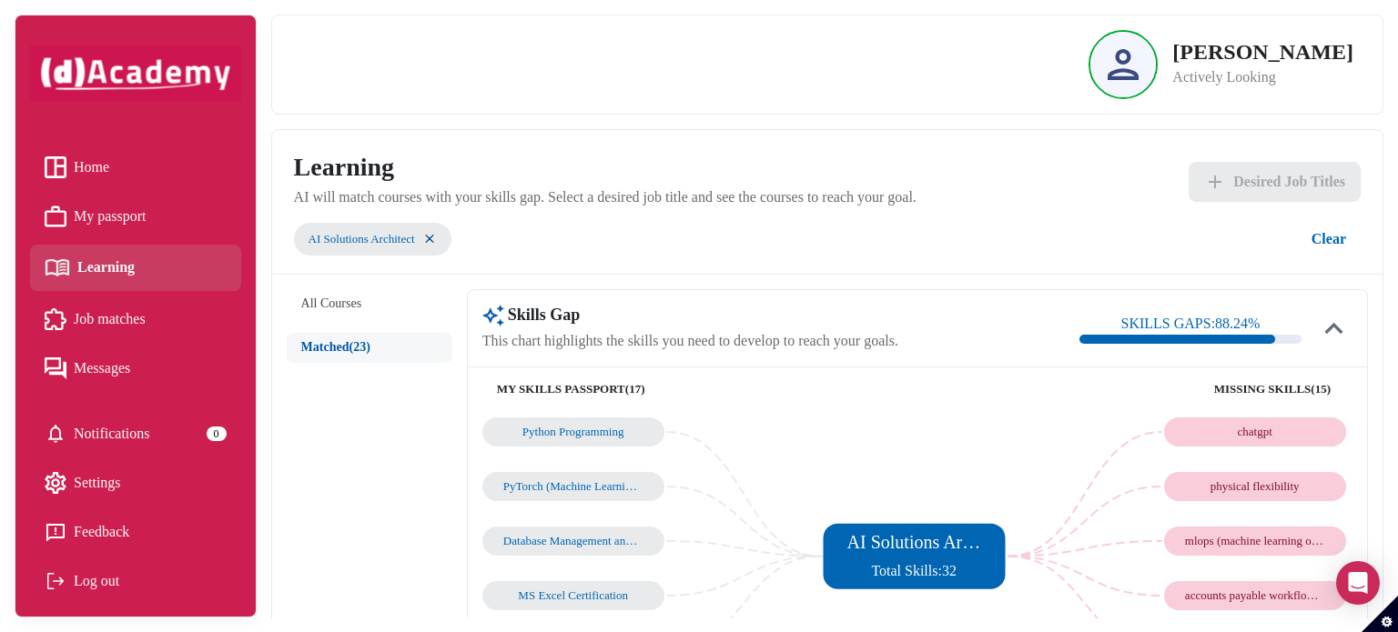
click at [156, 313] on link "Job matches" at bounding box center [136, 319] width 182 height 27
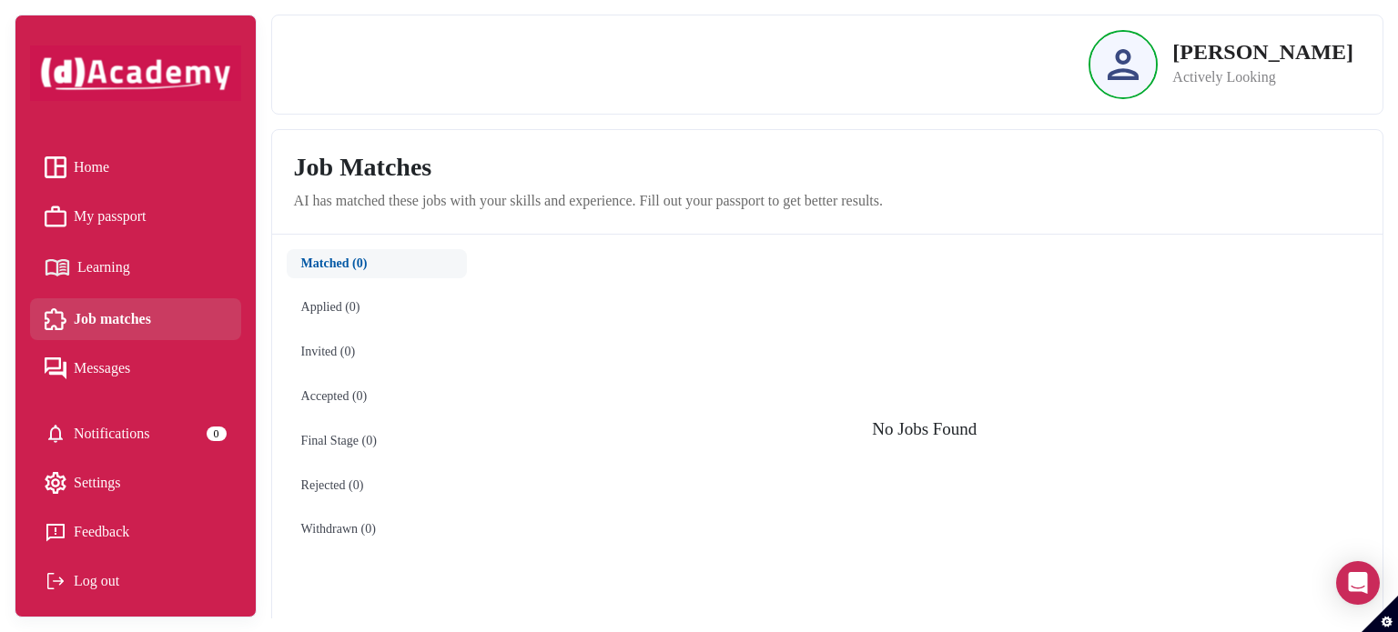
click at [150, 368] on link "Messages" at bounding box center [136, 368] width 182 height 27
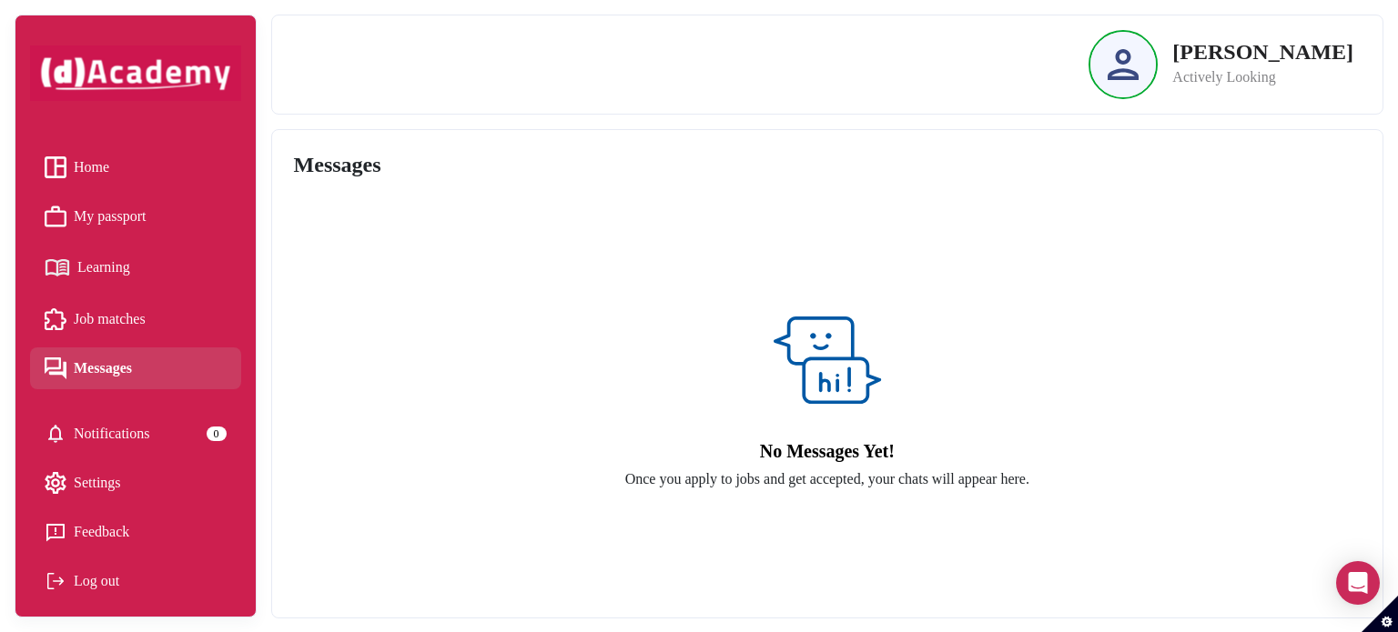
click at [146, 429] on span "Notifications" at bounding box center [112, 433] width 76 height 27
